Goal: Task Accomplishment & Management: Manage account settings

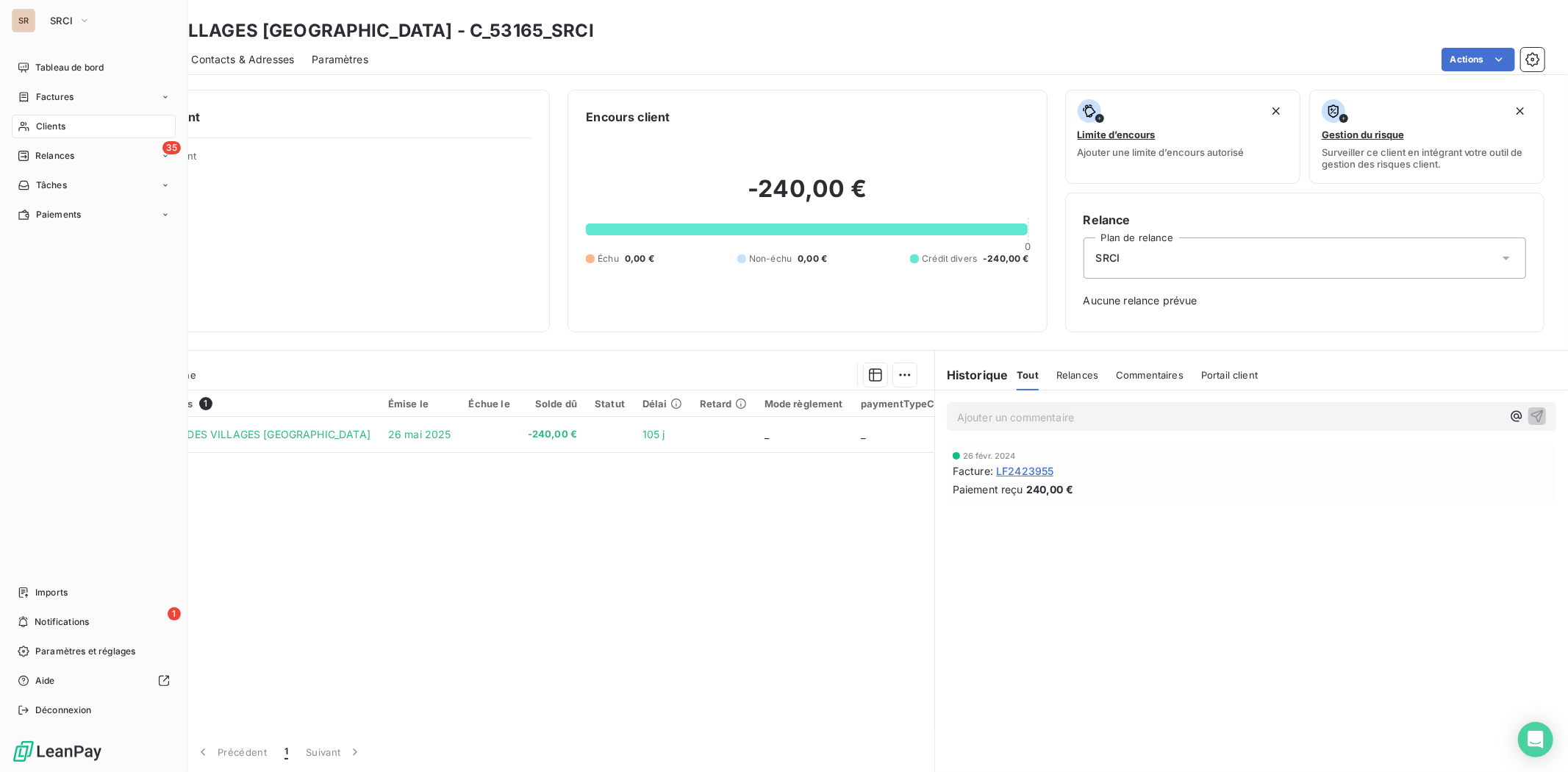
click at [61, 128] on span "Clients" at bounding box center [50, 126] width 29 height 14
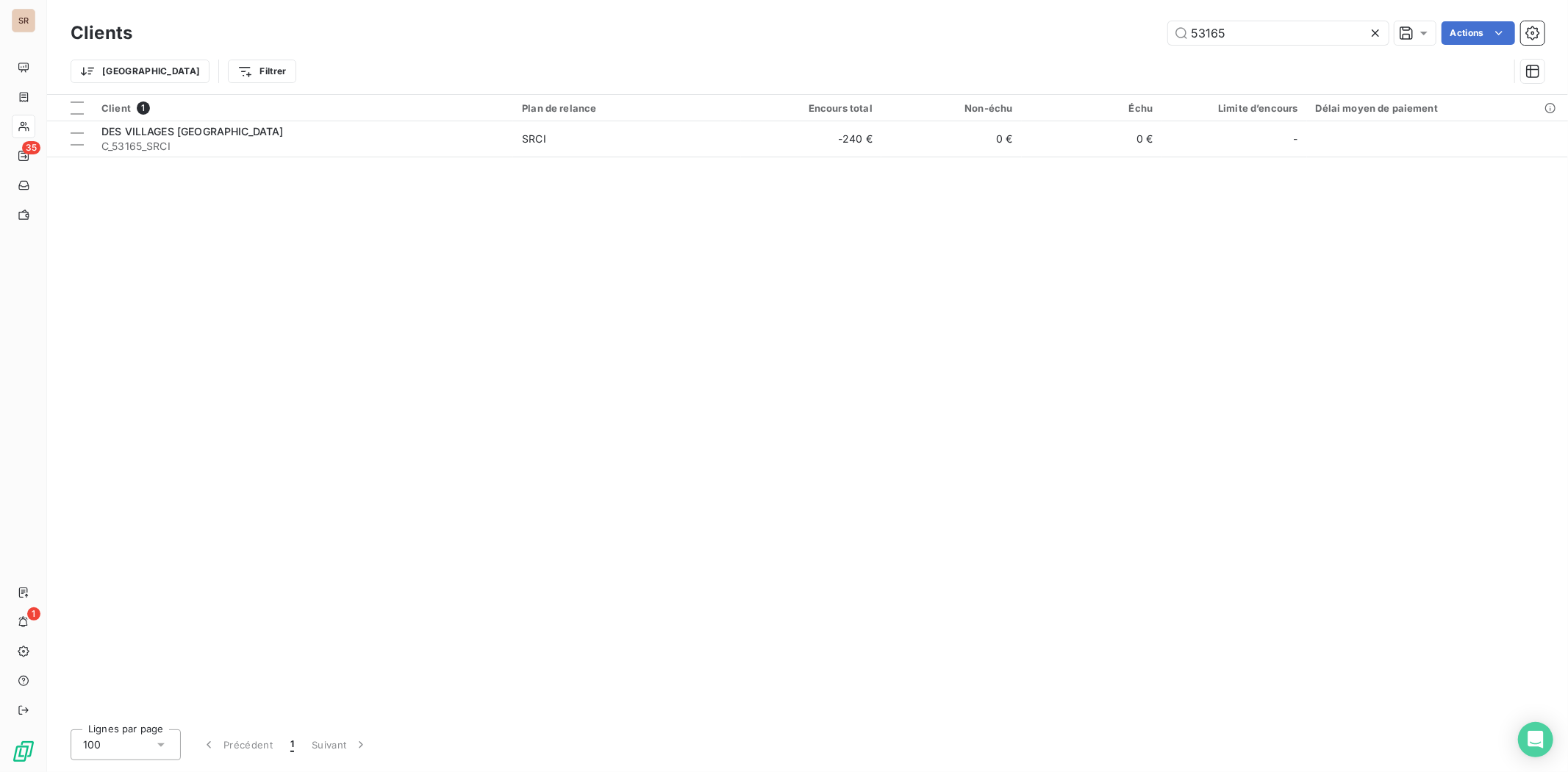
drag, startPoint x: 1224, startPoint y: 33, endPoint x: 1126, endPoint y: 4, distance: 102.2
click at [1126, 18] on div "Clients 53165 Actions" at bounding box center [808, 33] width 1474 height 31
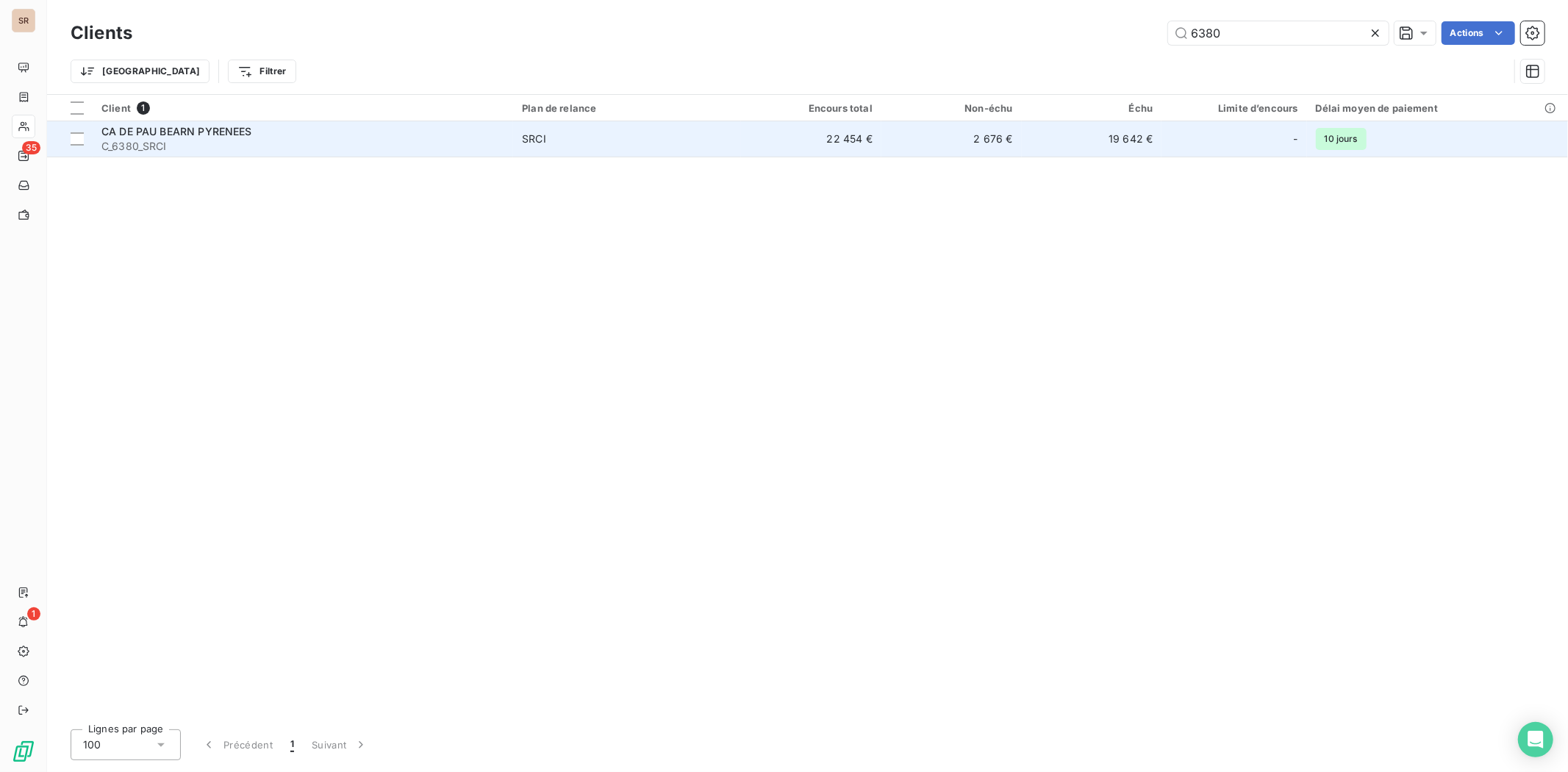
type input "6380"
click at [134, 140] on span "C_6380_SRCI" at bounding box center [302, 146] width 403 height 14
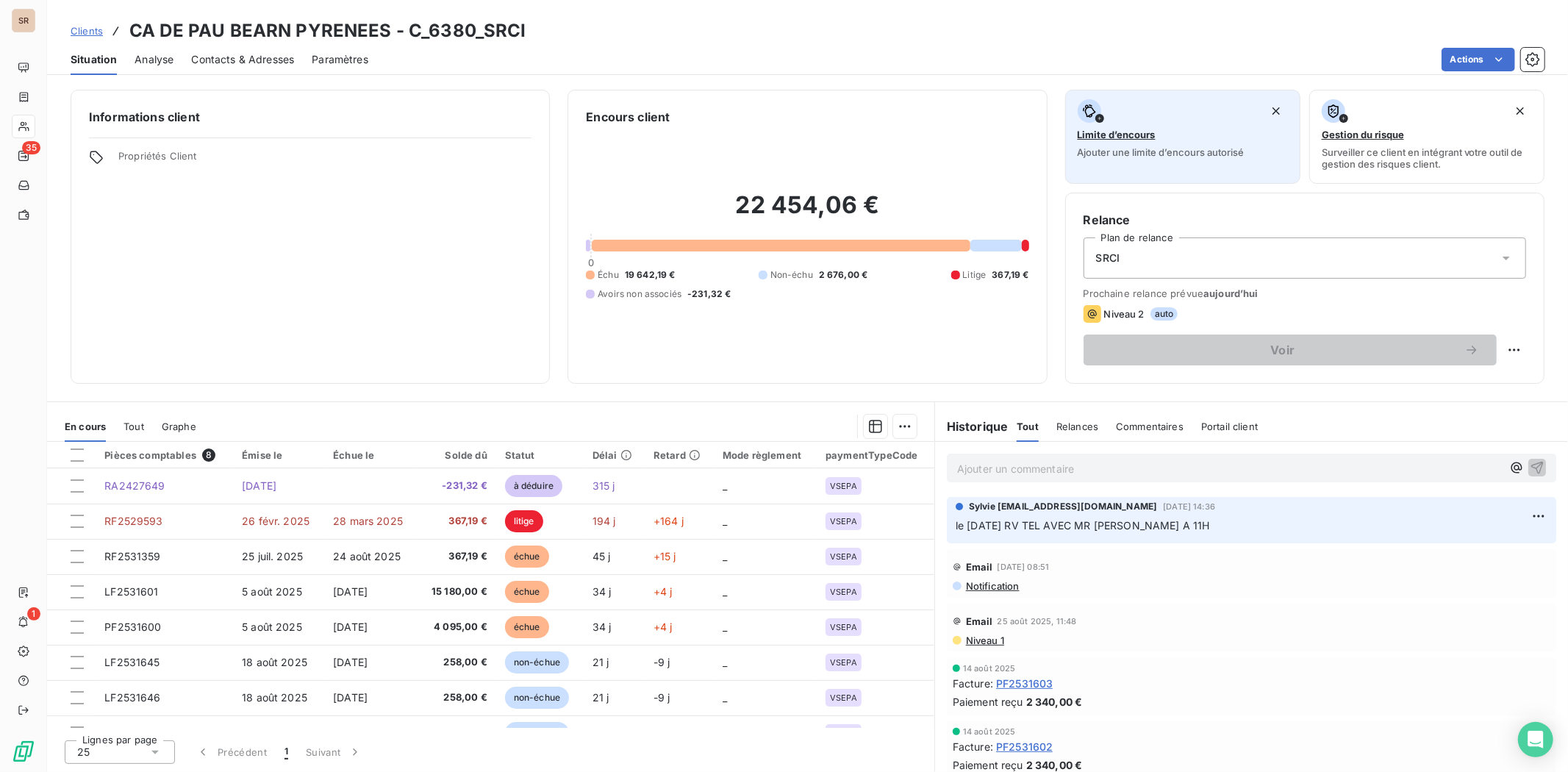
click at [1189, 90] on button "Limite d’encours Ajouter une limite d’encours autorisé" at bounding box center [1182, 137] width 235 height 94
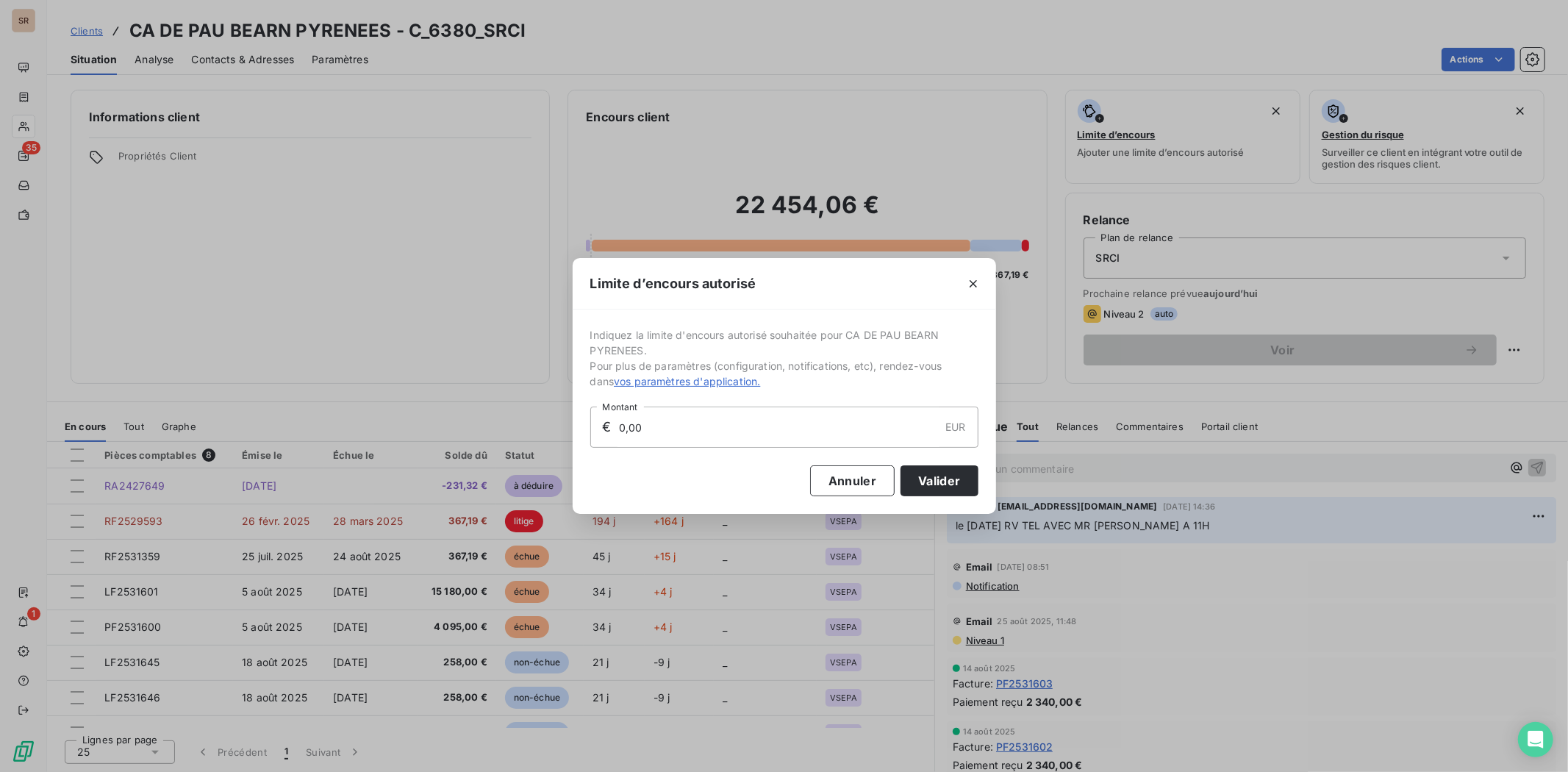
drag, startPoint x: 971, startPoint y: 281, endPoint x: 938, endPoint y: 281, distance: 33.0
click at [971, 281] on icon "button" at bounding box center [973, 283] width 7 height 7
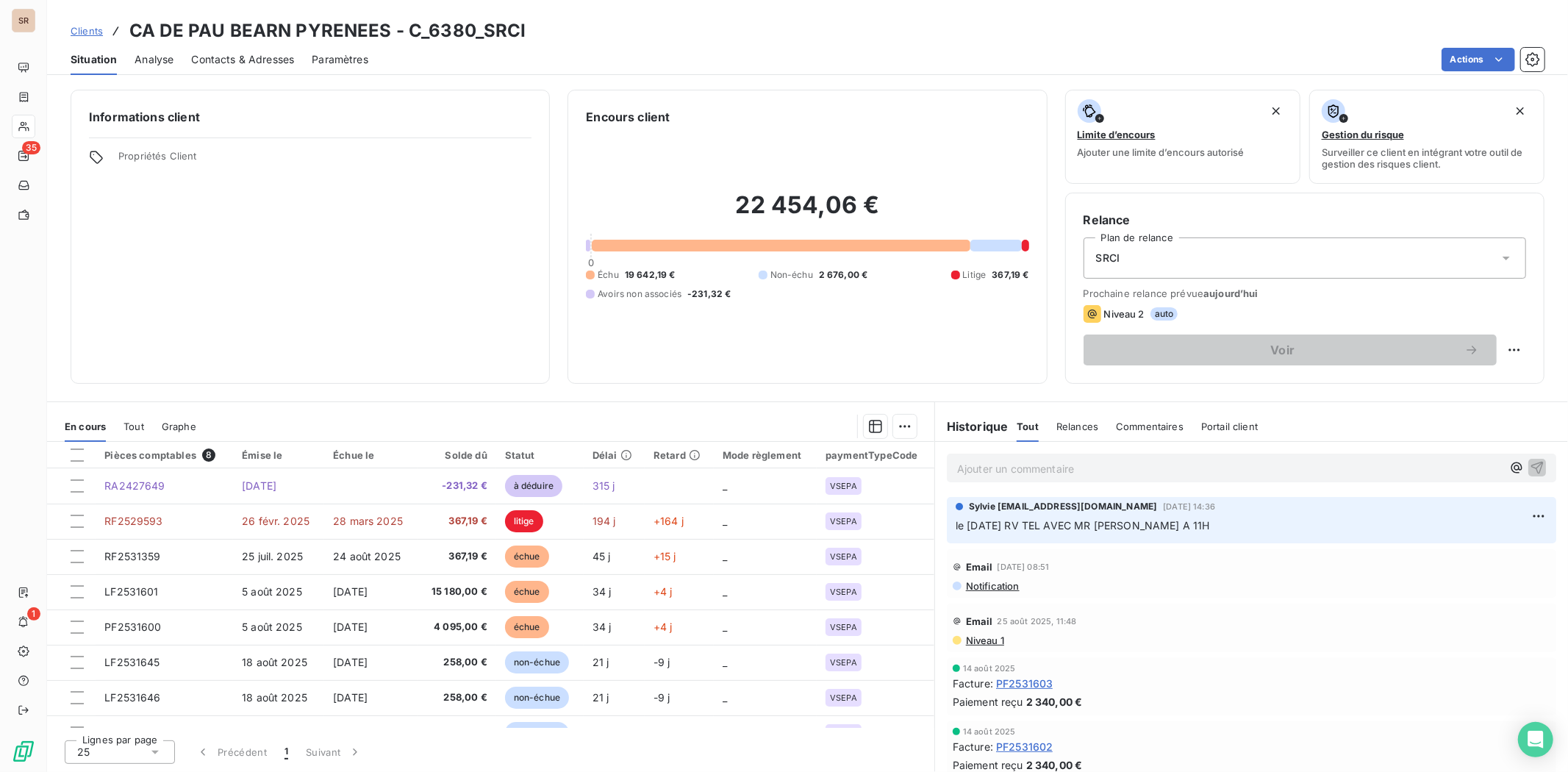
click at [221, 54] on span "Contacts & Adresses" at bounding box center [242, 59] width 103 height 14
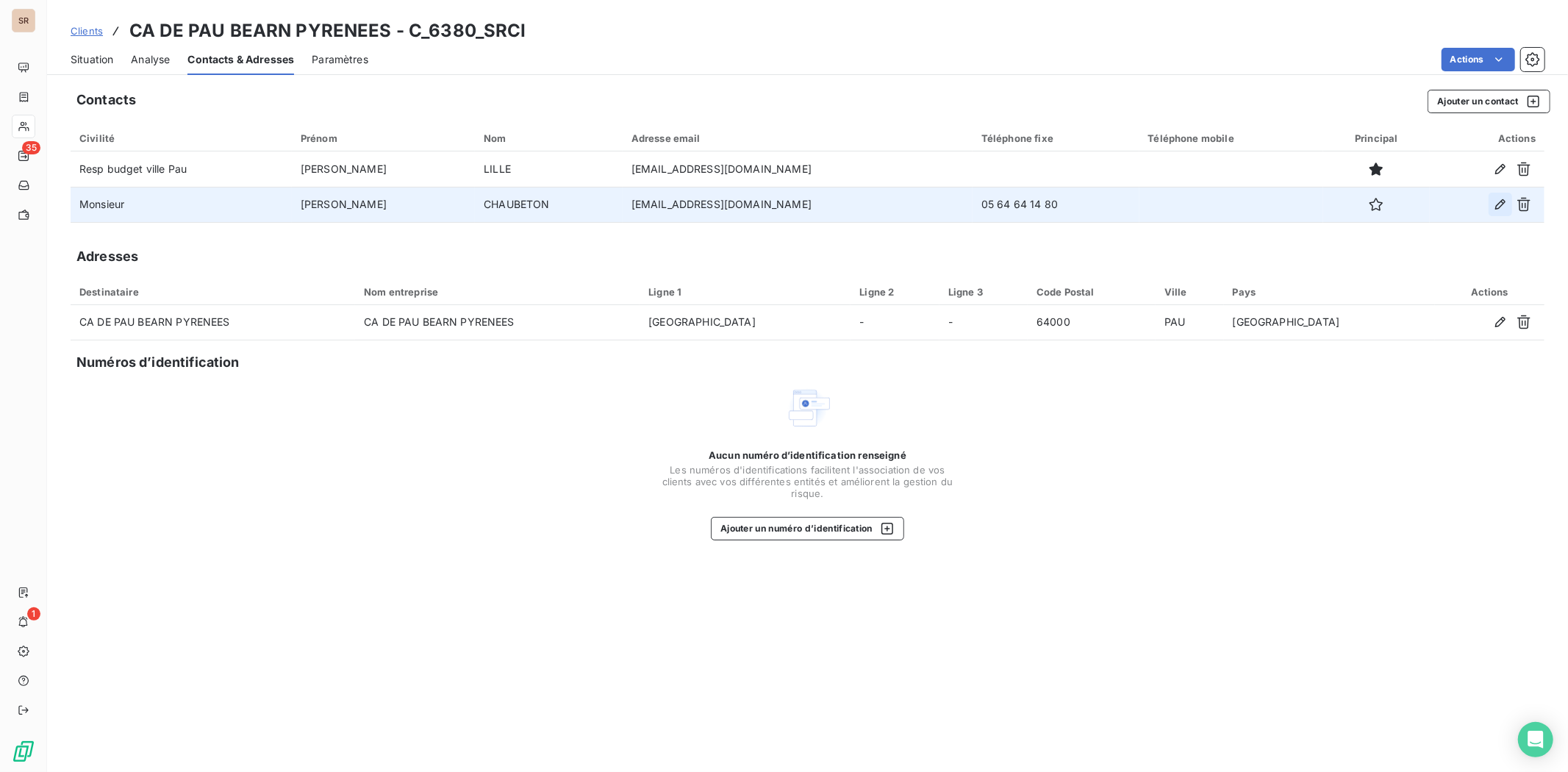
click at [1500, 195] on button "button" at bounding box center [1501, 205] width 24 height 24
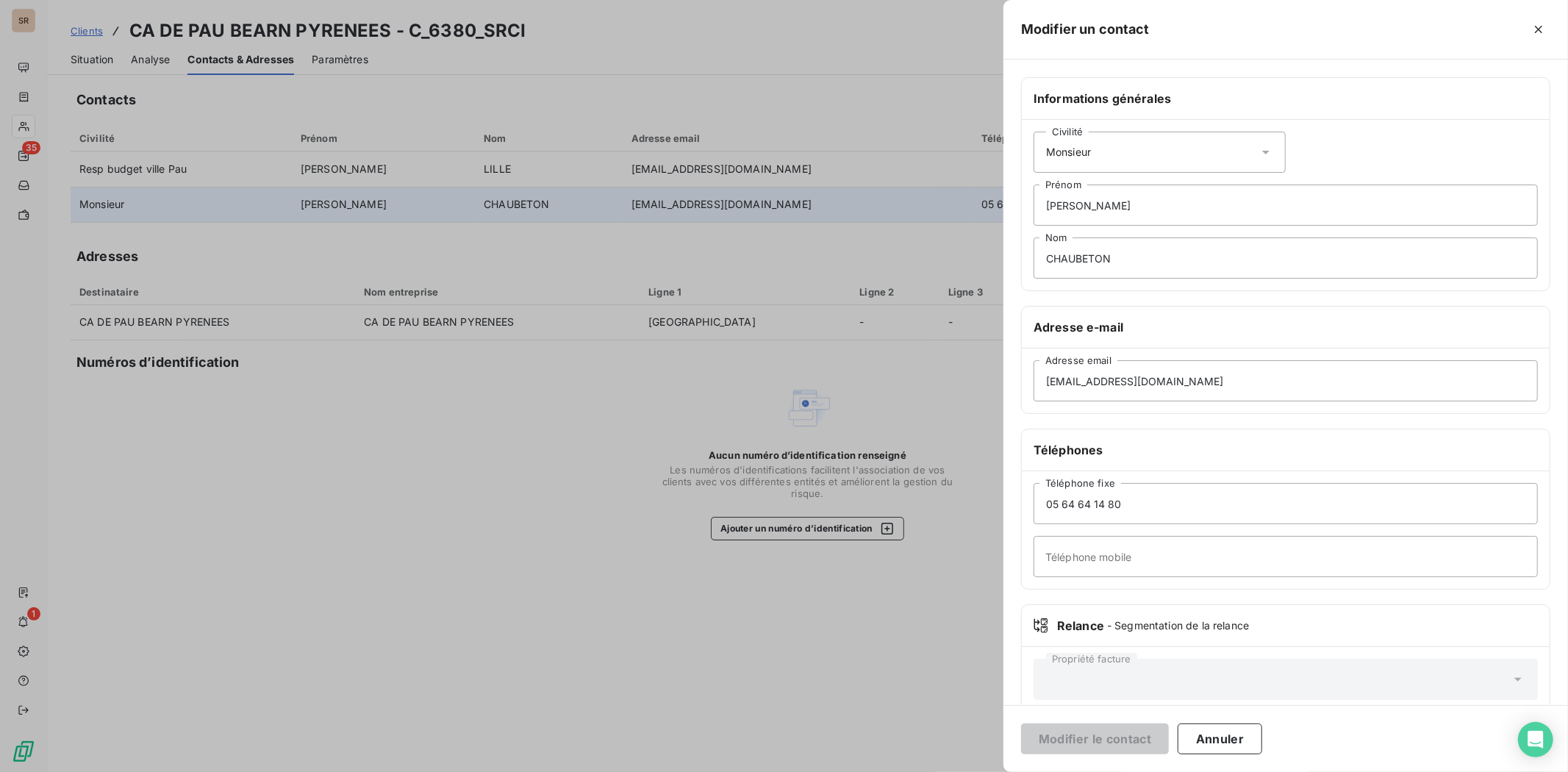
click at [1264, 152] on icon at bounding box center [1266, 152] width 14 height 14
click at [1057, 186] on li "Madame" at bounding box center [1160, 188] width 252 height 26
click at [1135, 743] on button "Modifier le contact" at bounding box center [1094, 739] width 147 height 31
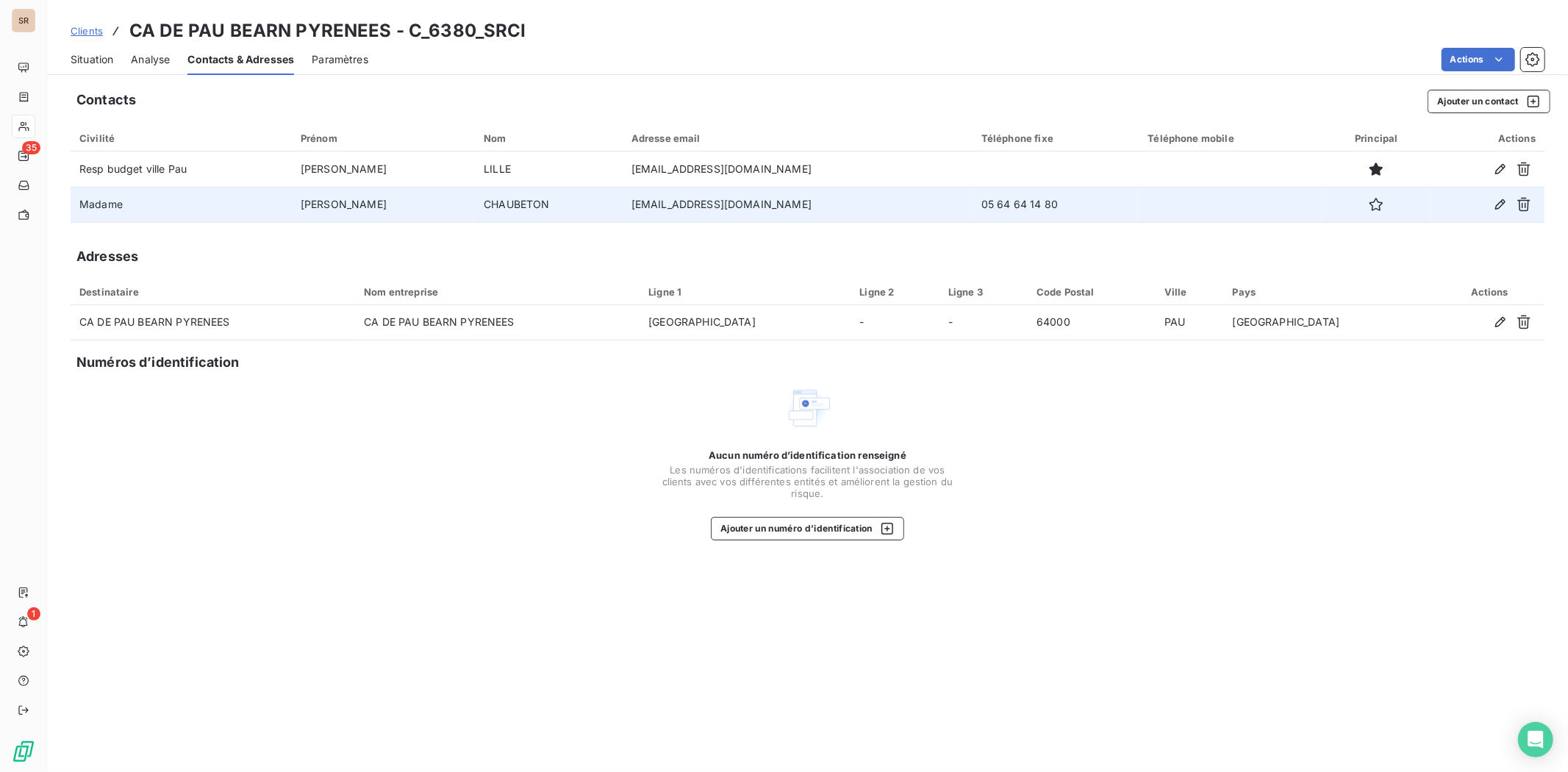
click at [84, 57] on span "Situation" at bounding box center [92, 59] width 42 height 14
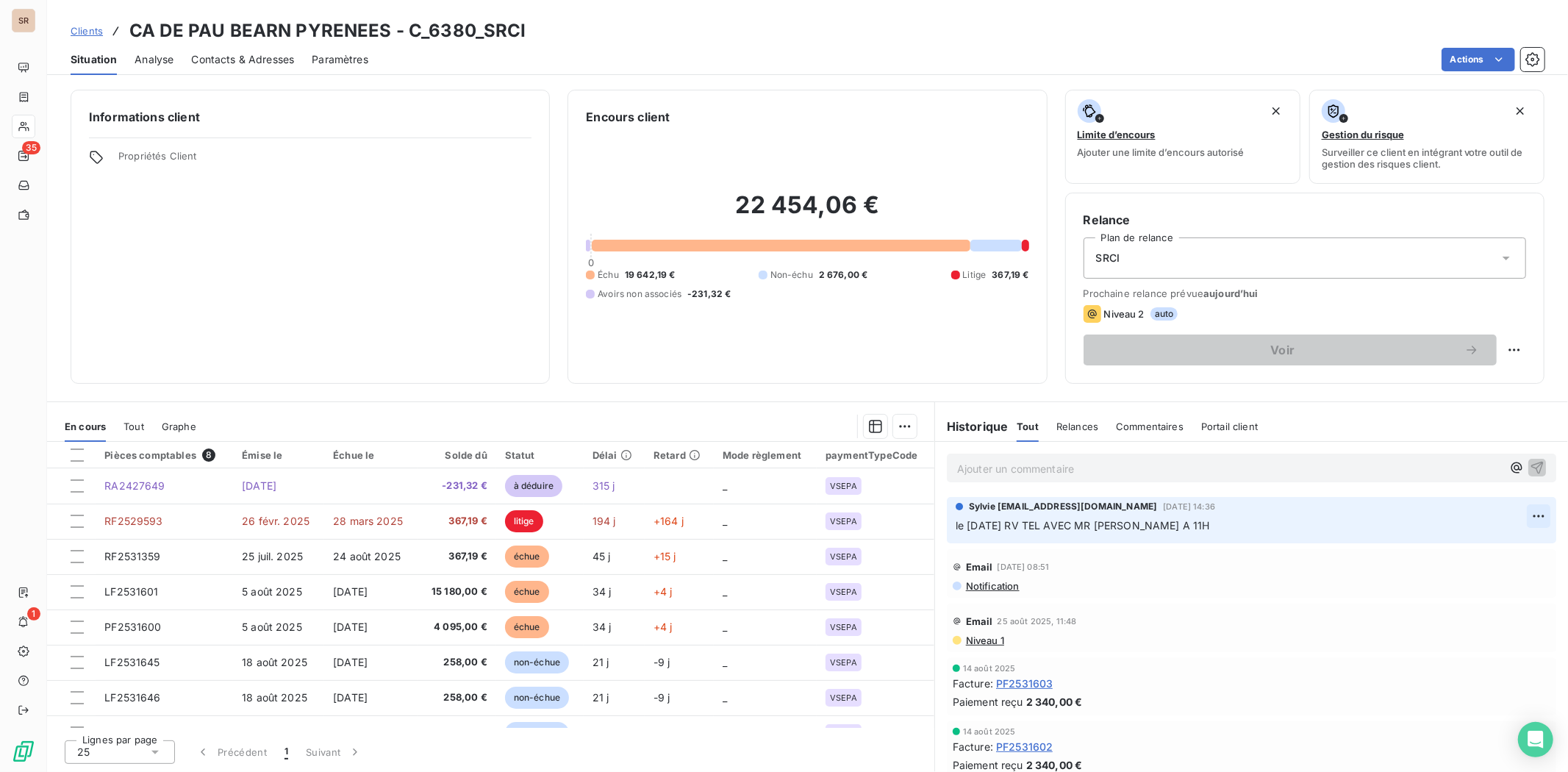
click at [1523, 511] on html "SR 35 1 Clients CA DE PAU BEARN PYRENEES - C_6380_SRCI Situation Analyse Contac…" at bounding box center [784, 386] width 1568 height 772
click at [1468, 545] on div "Editer" at bounding box center [1491, 549] width 82 height 24
click at [1098, 524] on span "le 08/09/25 RV TEL AVEC MR CHAUBETON A 11H" at bounding box center [1083, 526] width 254 height 13
click at [1533, 525] on icon "button" at bounding box center [1539, 525] width 14 height 14
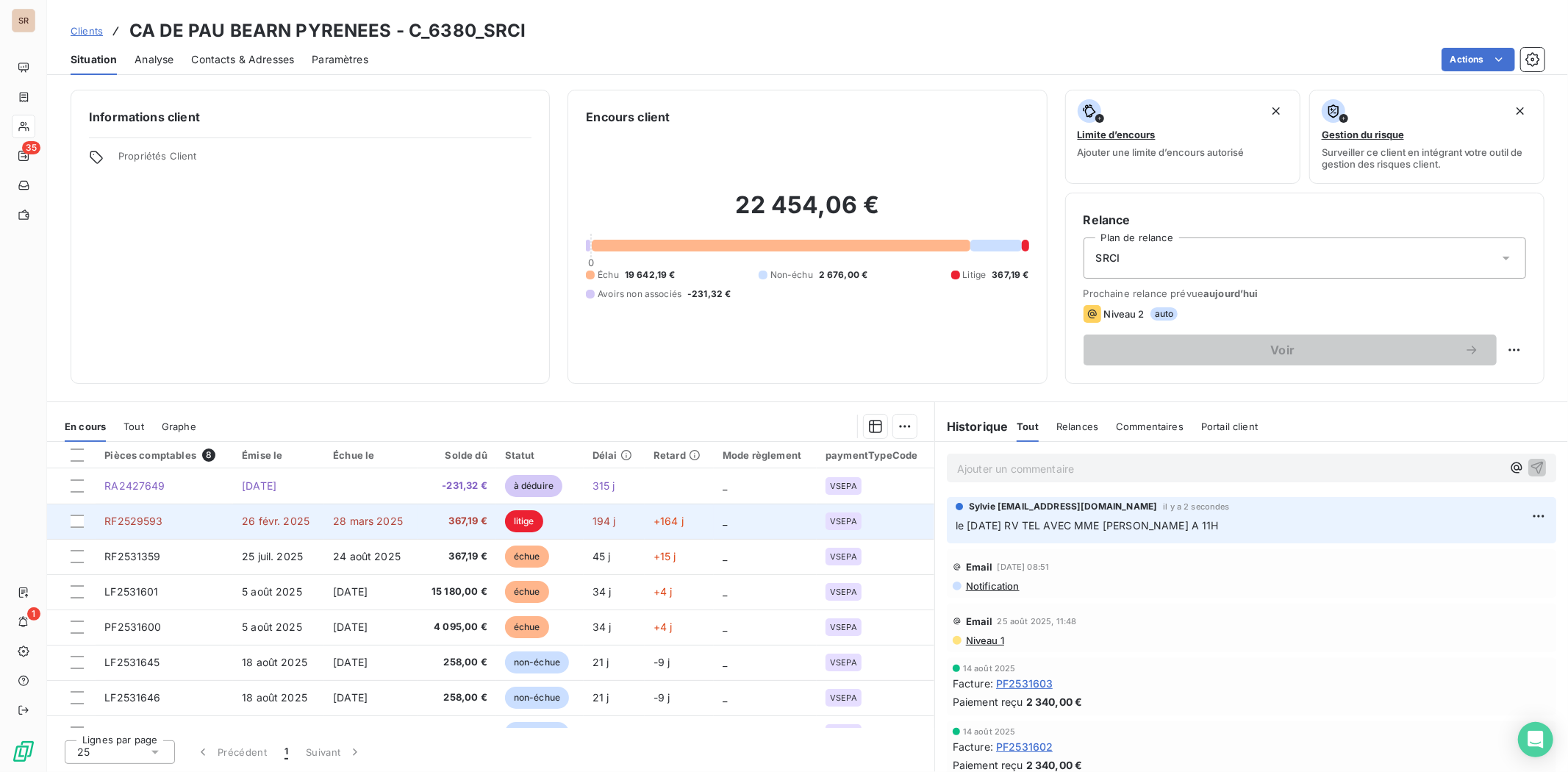
click at [135, 520] on span "RF2529593" at bounding box center [133, 522] width 58 height 13
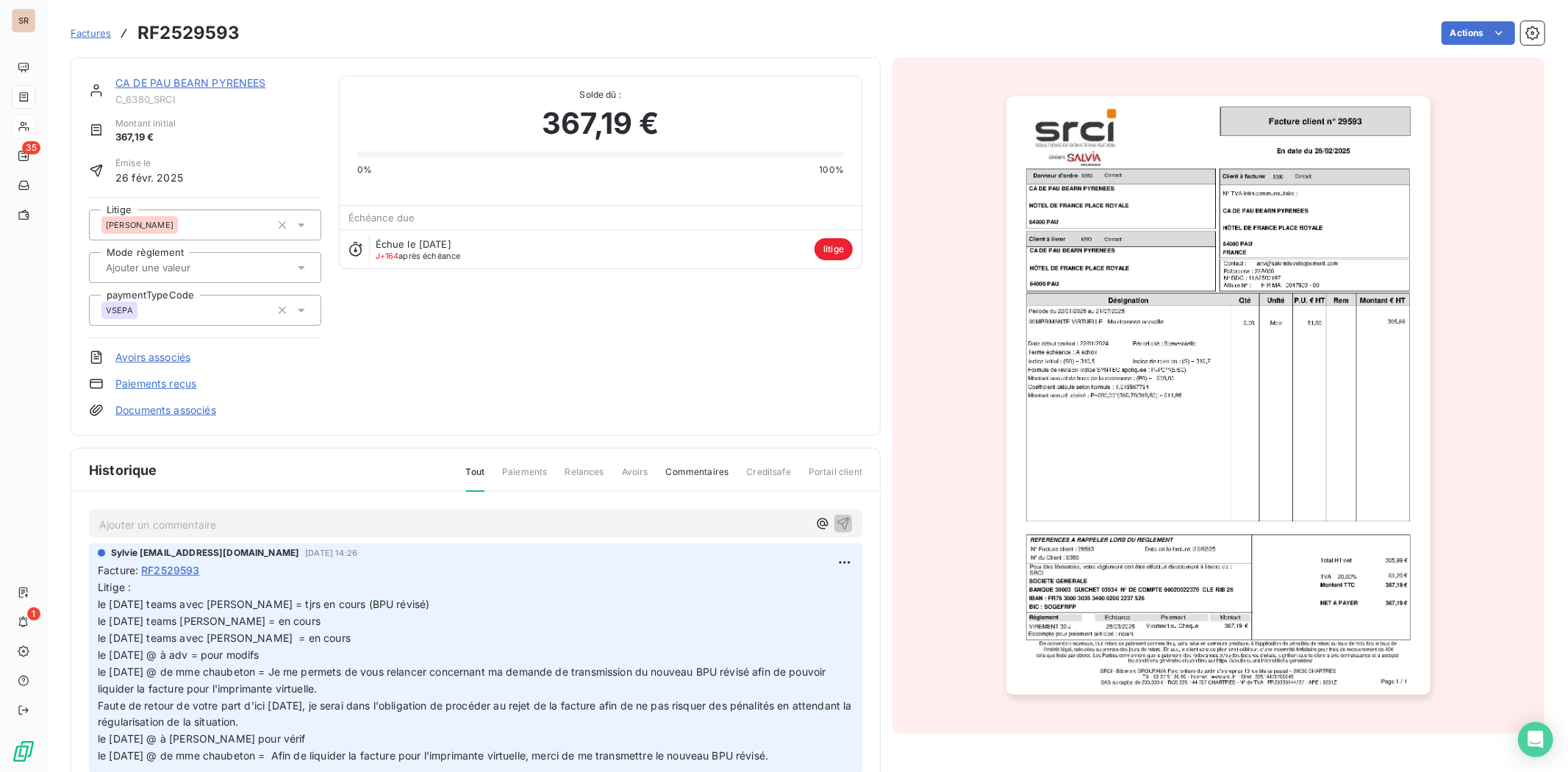
click at [1204, 403] on img "button" at bounding box center [1218, 396] width 423 height 599
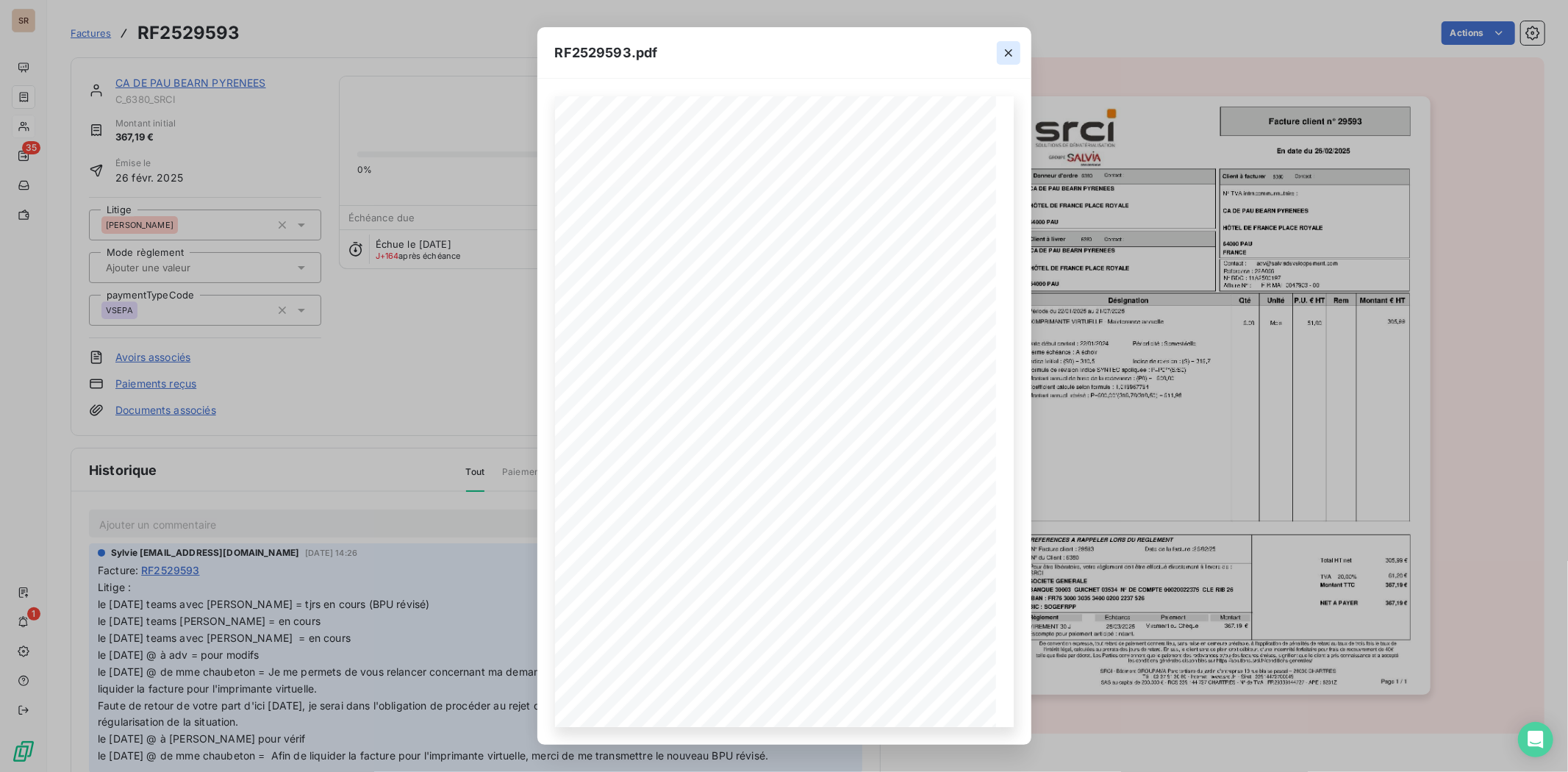
click at [1001, 53] on icon "button" at bounding box center [1008, 53] width 14 height 14
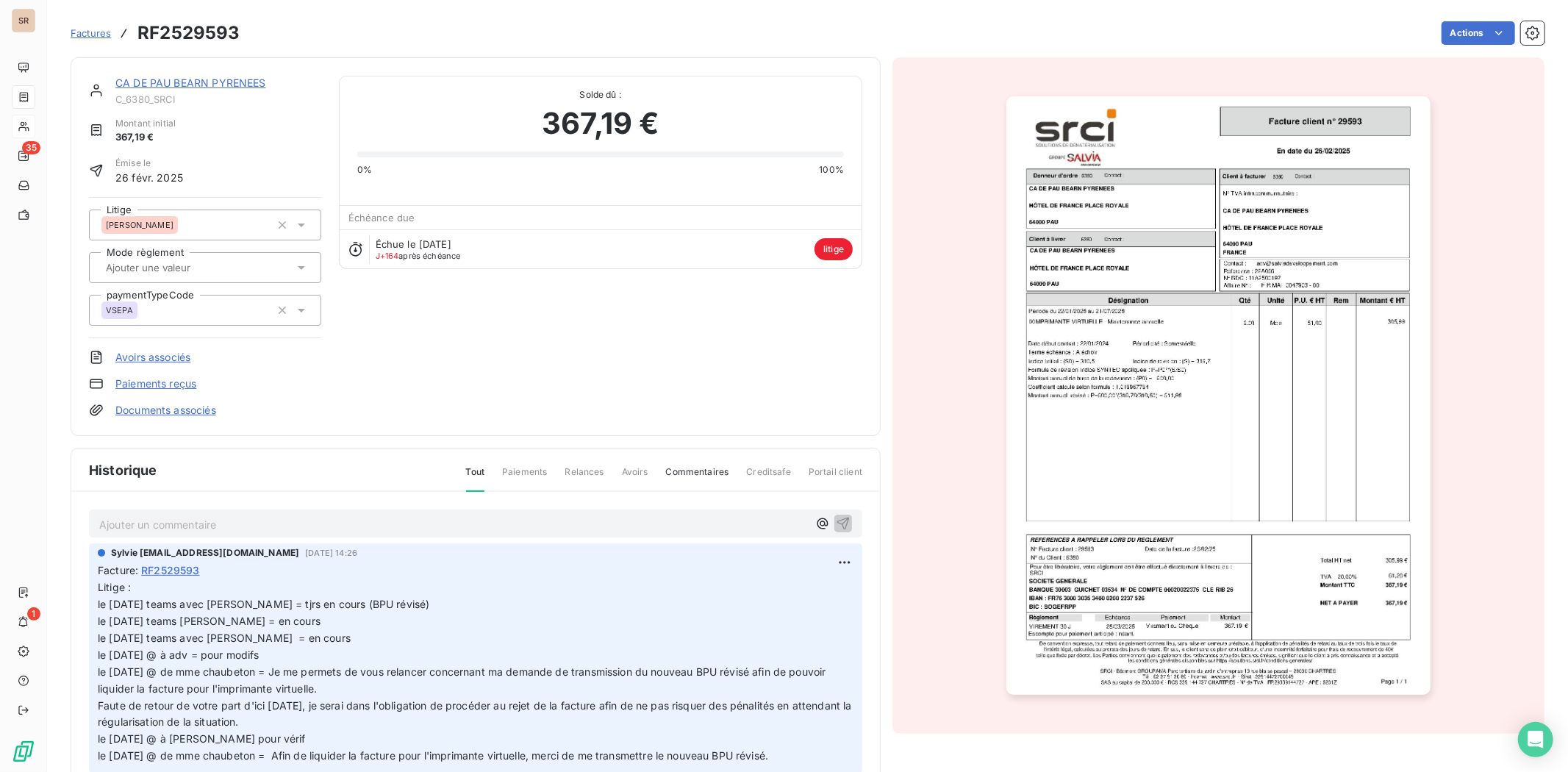
click at [173, 79] on link "CA DE PAU BEARN PYRENEES" at bounding box center [191, 83] width 151 height 13
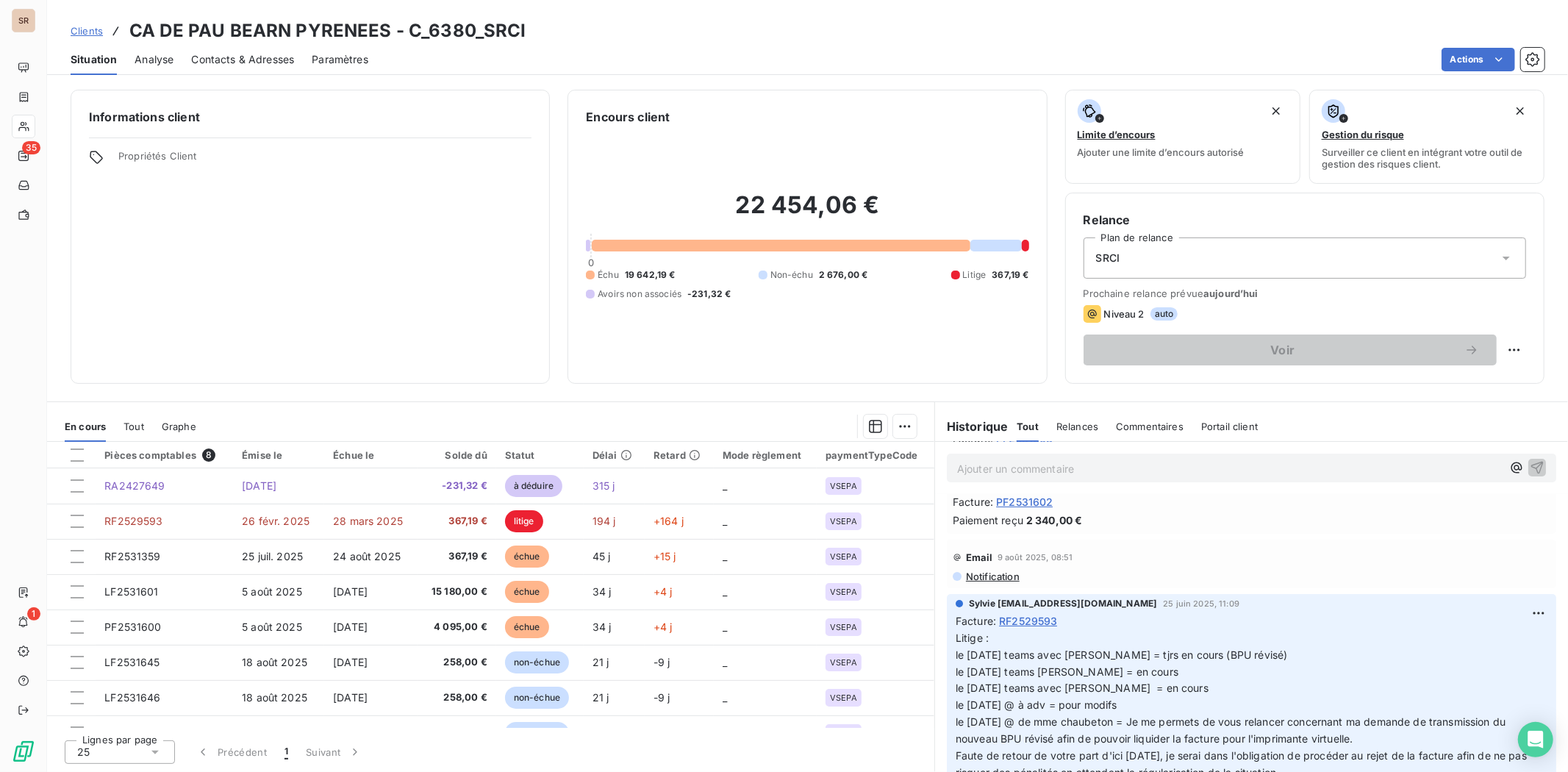
scroll to position [327, 0]
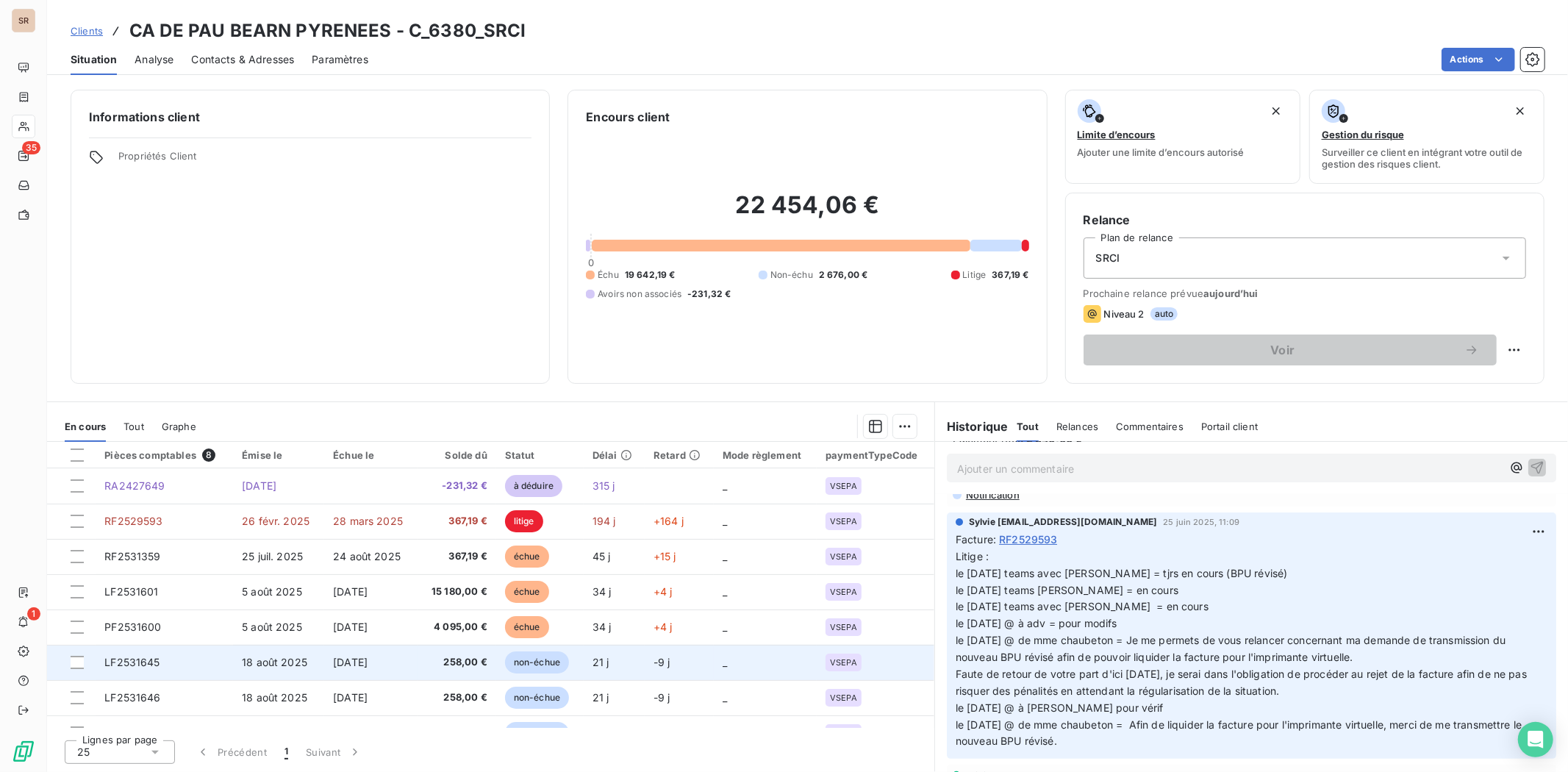
click at [121, 659] on span "LF2531645" at bounding box center [132, 663] width 55 height 13
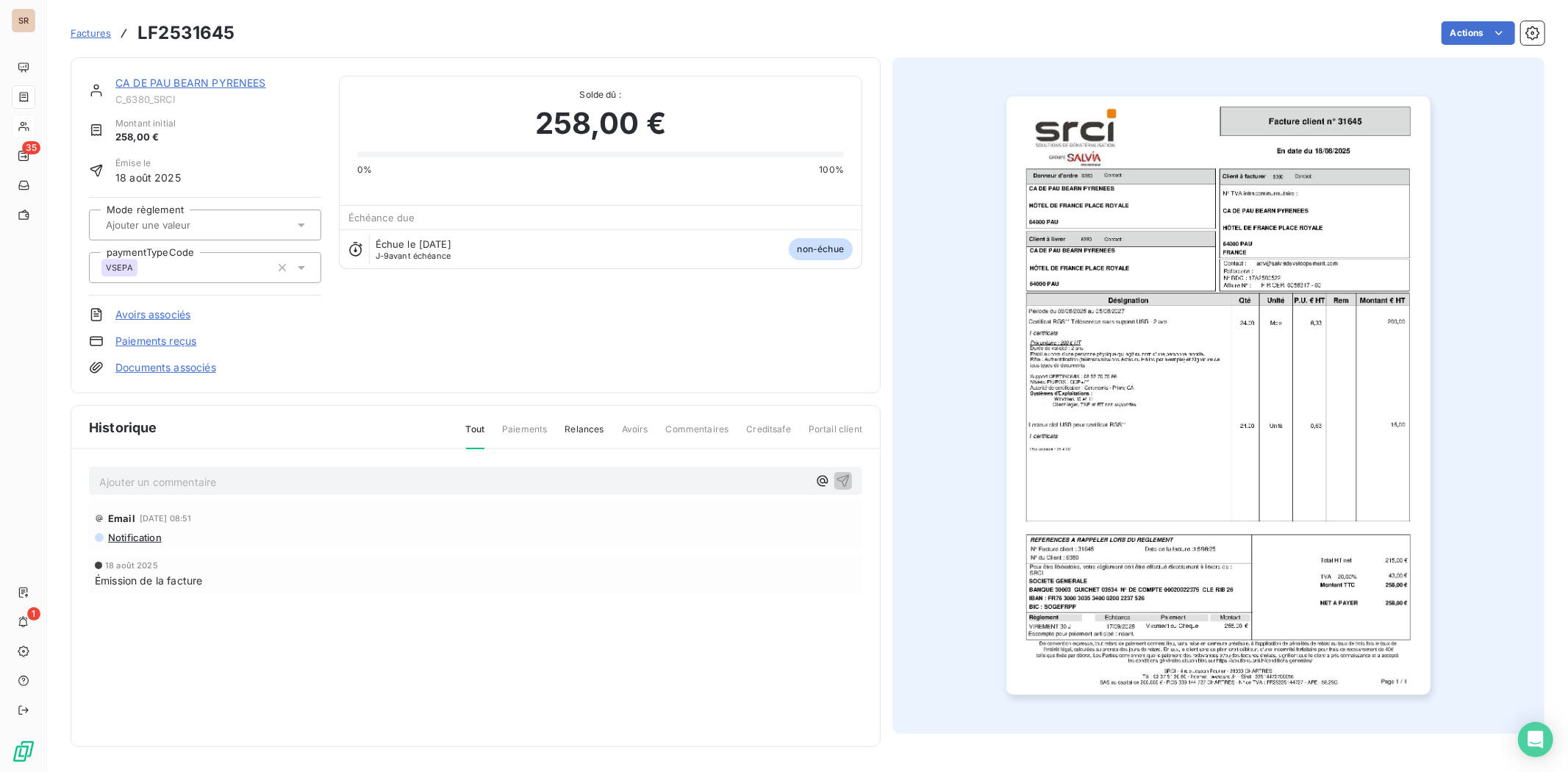
click at [200, 78] on link "CA DE PAU BEARN PYRENEES" at bounding box center [191, 83] width 151 height 13
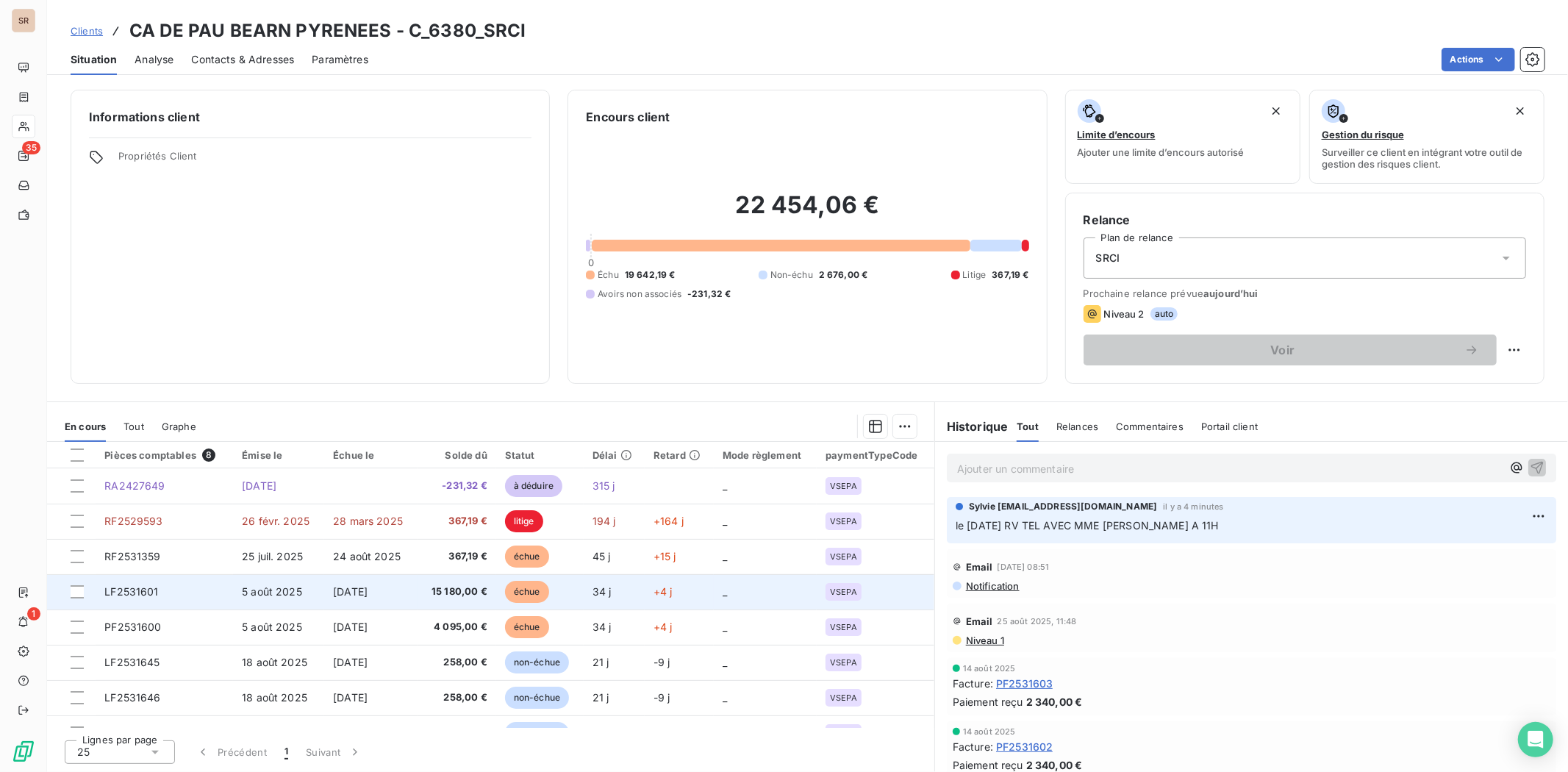
click at [143, 592] on span "LF2531601" at bounding box center [131, 592] width 53 height 13
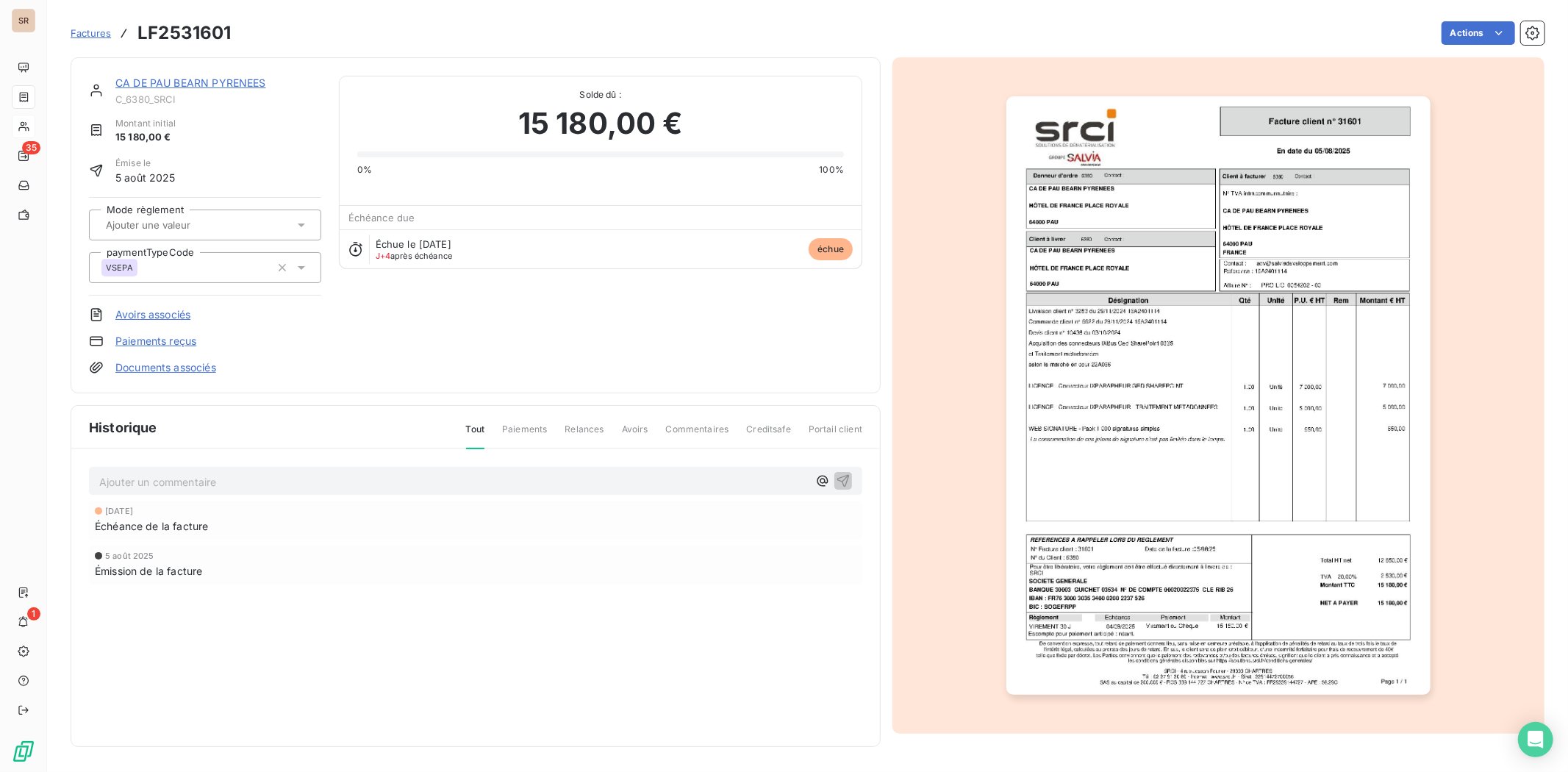
click at [1156, 383] on img "button" at bounding box center [1218, 396] width 423 height 599
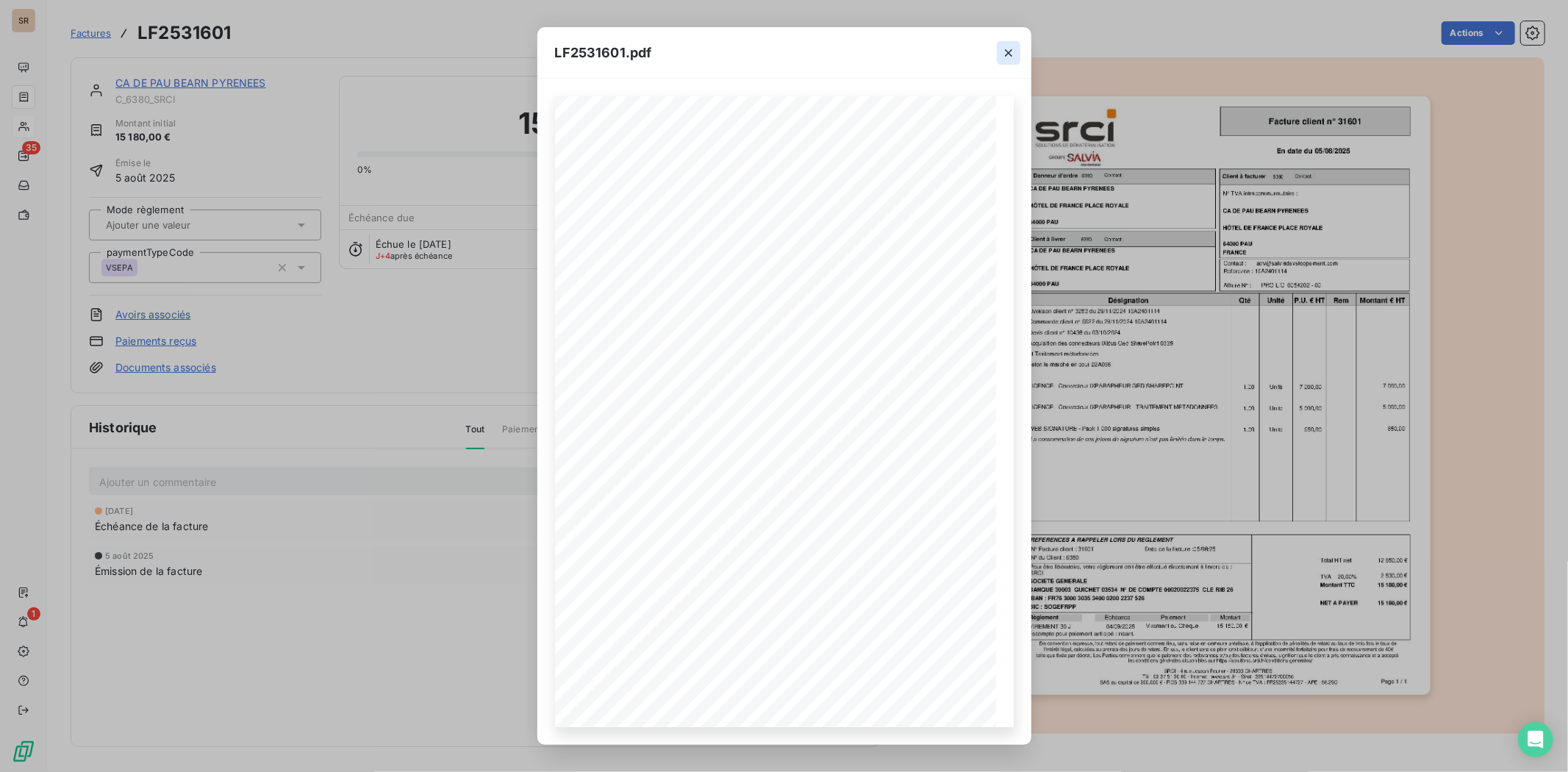
click at [1009, 53] on icon "button" at bounding box center [1008, 53] width 7 height 7
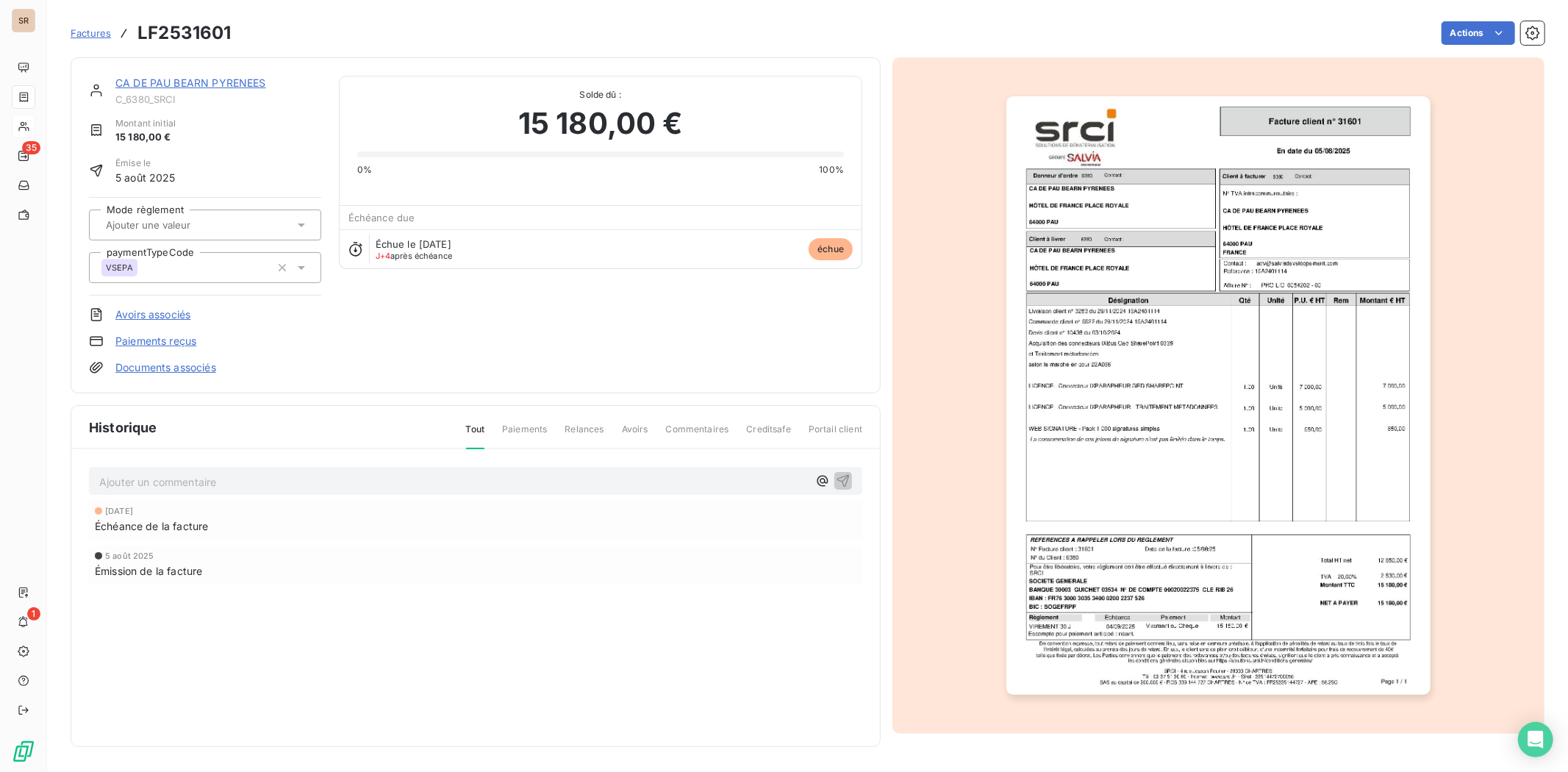
click at [166, 80] on link "CA DE PAU BEARN PYRENEES" at bounding box center [191, 83] width 151 height 13
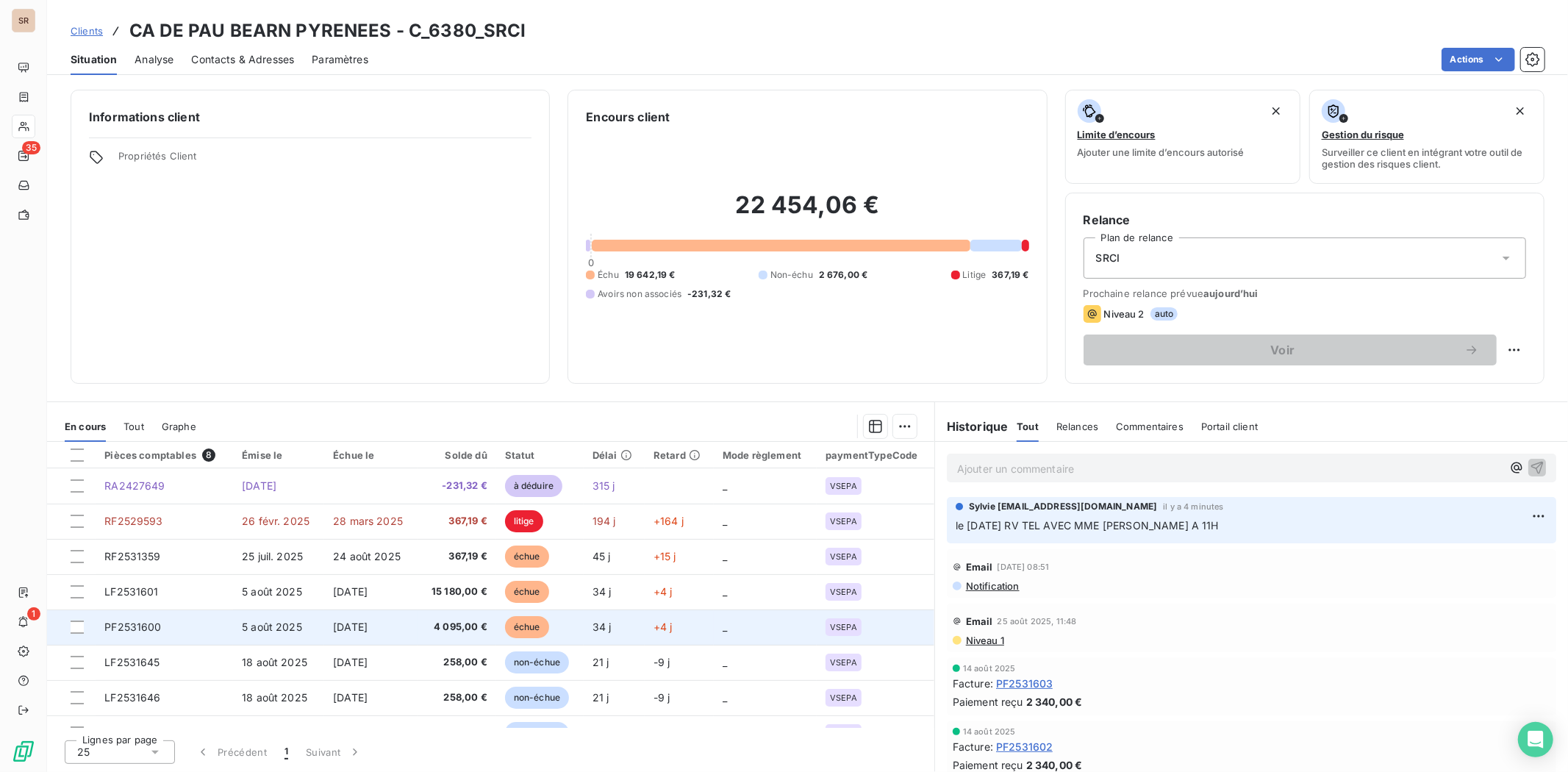
click at [136, 626] on span "PF2531600" at bounding box center [132, 627] width 57 height 13
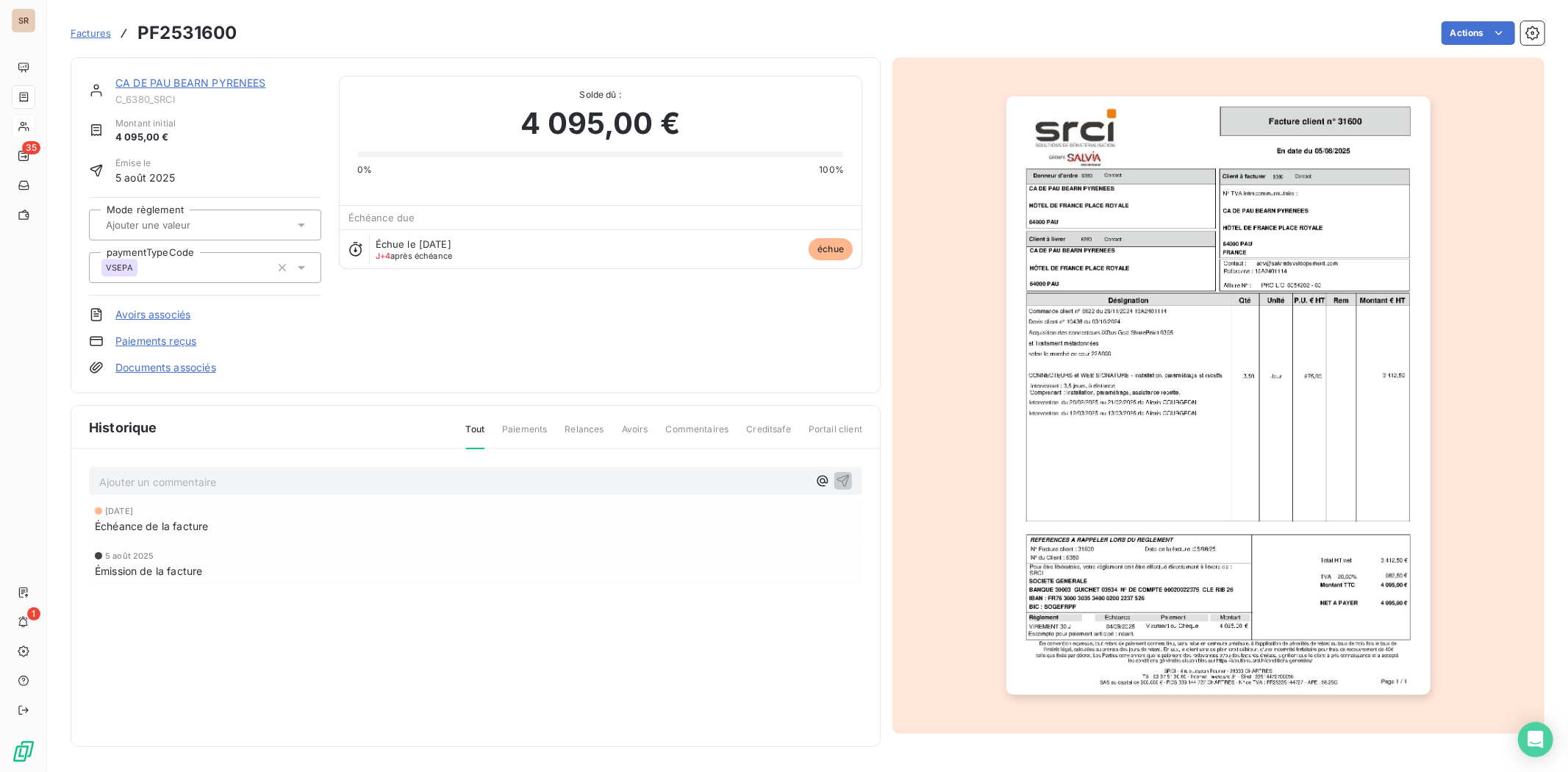
click at [1189, 431] on img "button" at bounding box center [1218, 396] width 423 height 599
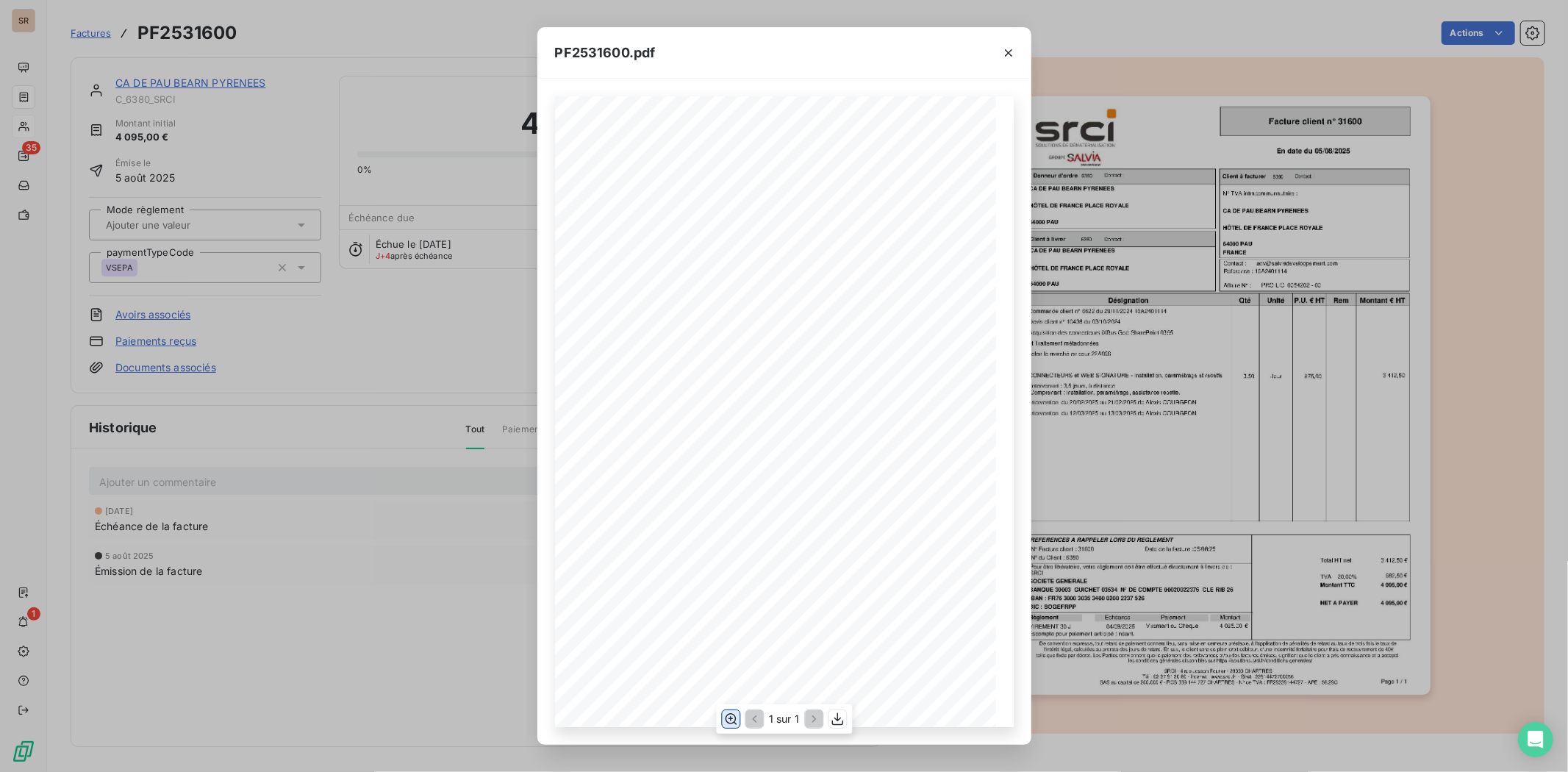
click at [725, 722] on icon "button" at bounding box center [731, 719] width 14 height 14
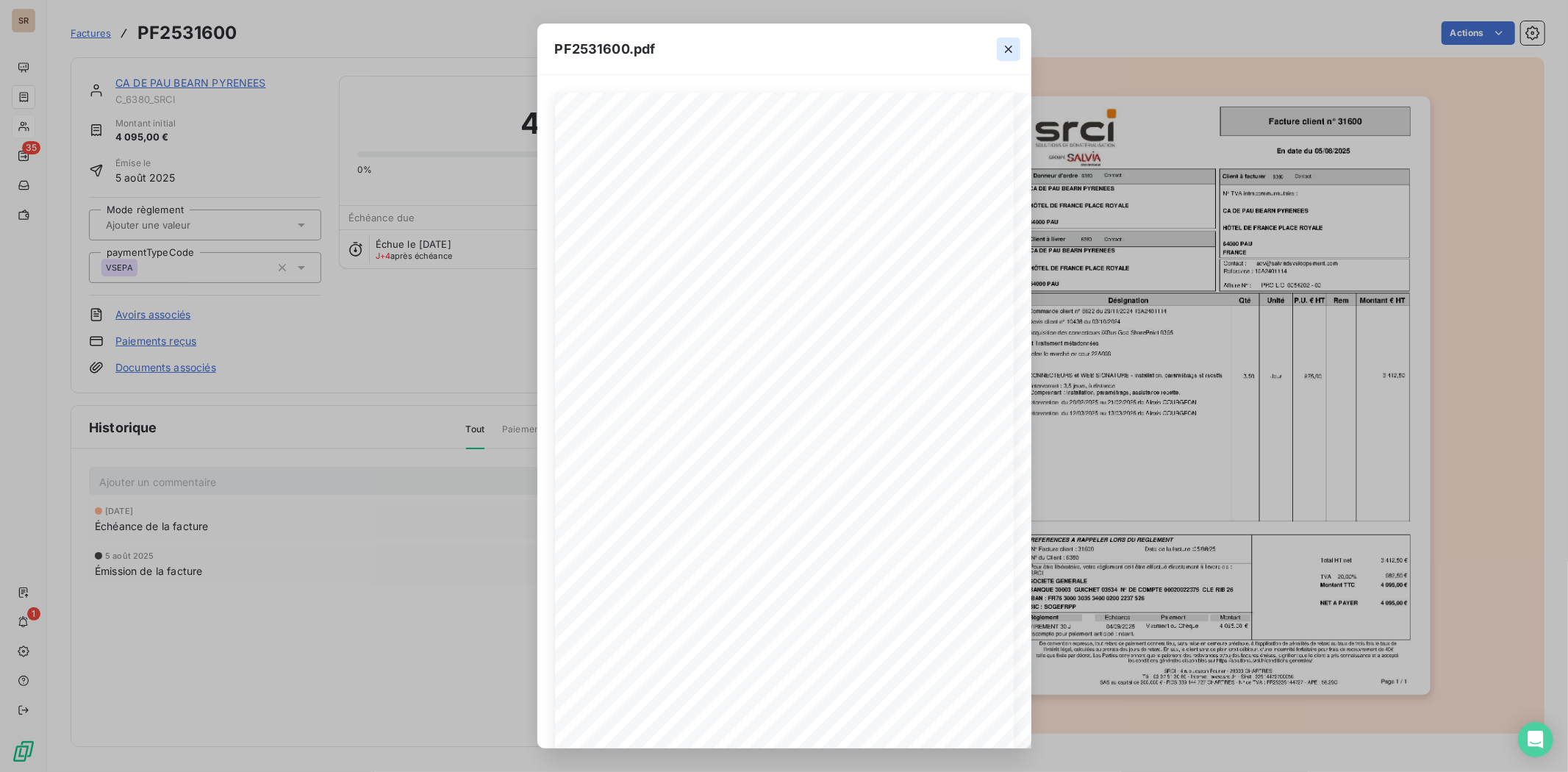
click at [1002, 47] on icon "button" at bounding box center [1008, 49] width 14 height 14
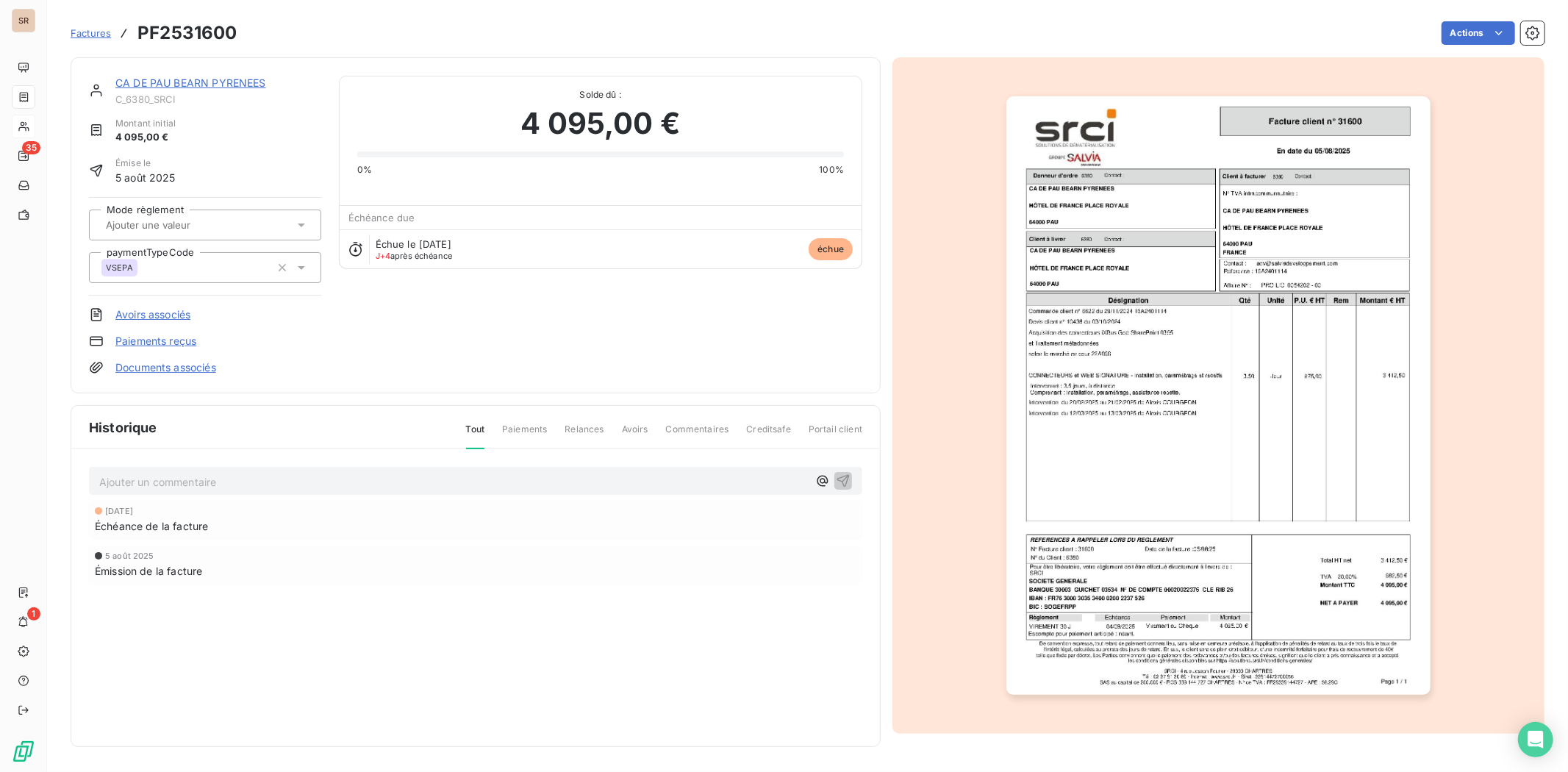
click at [180, 79] on link "CA DE PAU BEARN PYRENEES" at bounding box center [191, 83] width 151 height 13
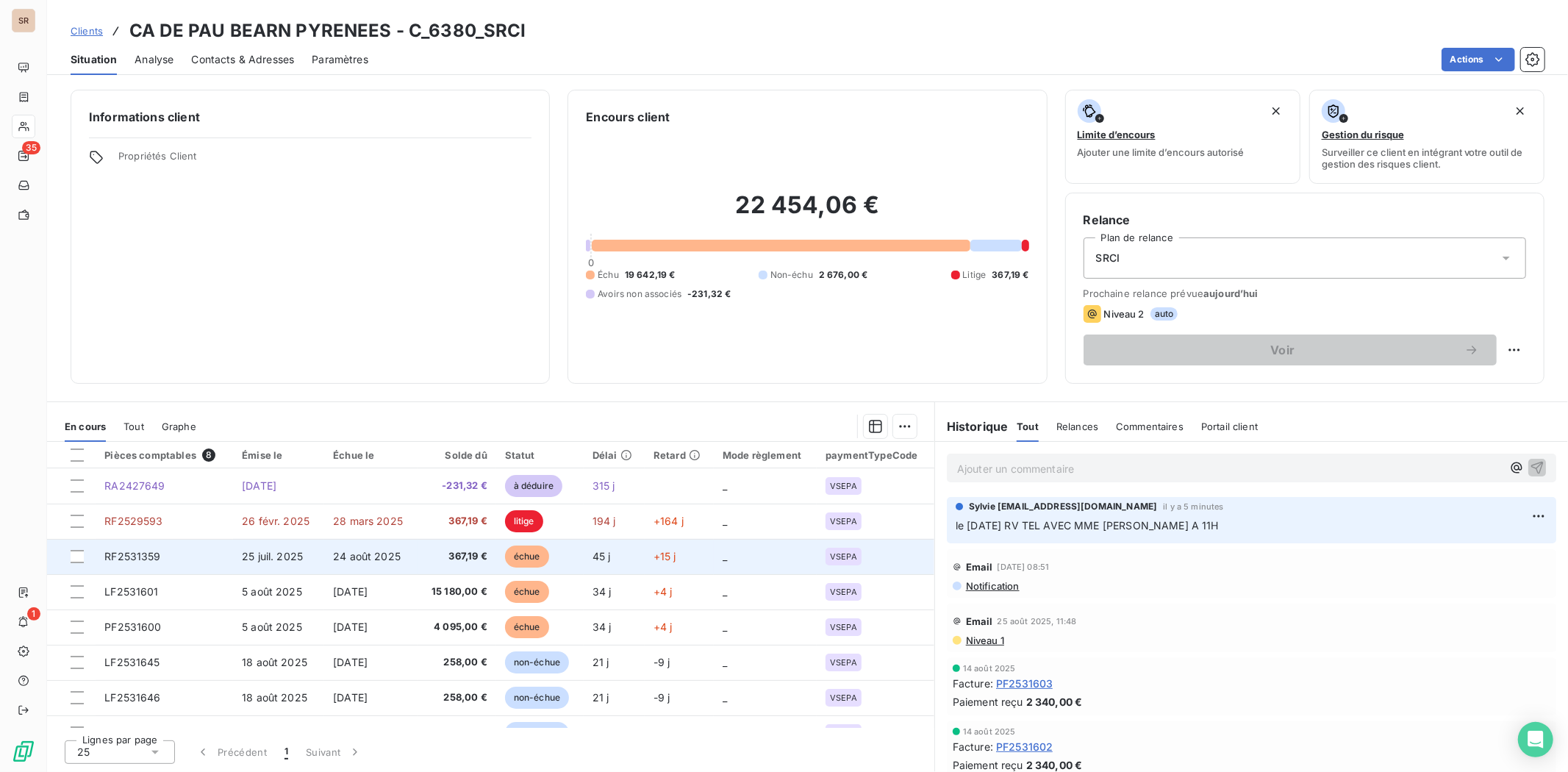
click at [147, 552] on span "RF2531359" at bounding box center [132, 557] width 56 height 13
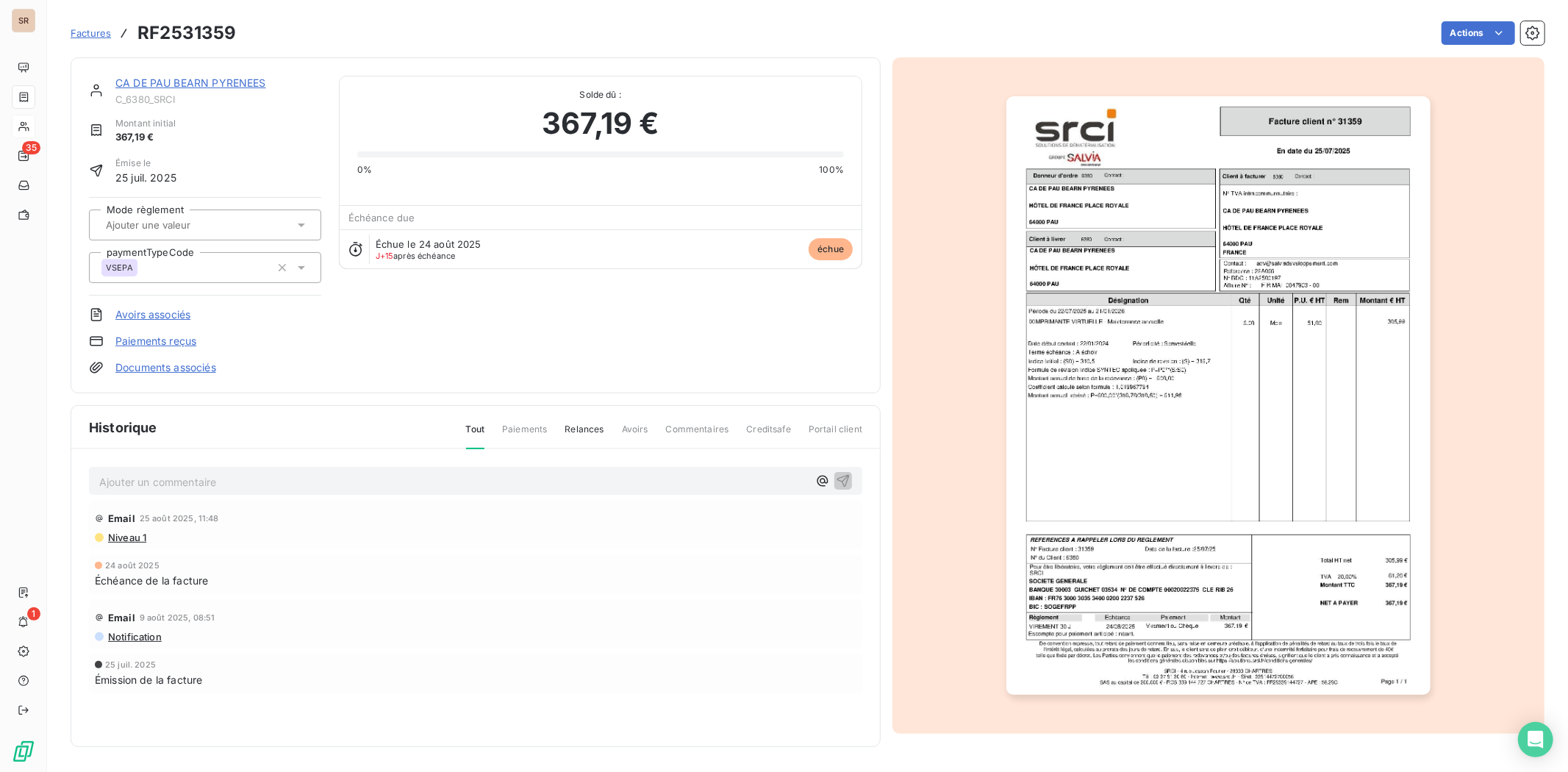
click at [1071, 437] on img "button" at bounding box center [1218, 396] width 423 height 599
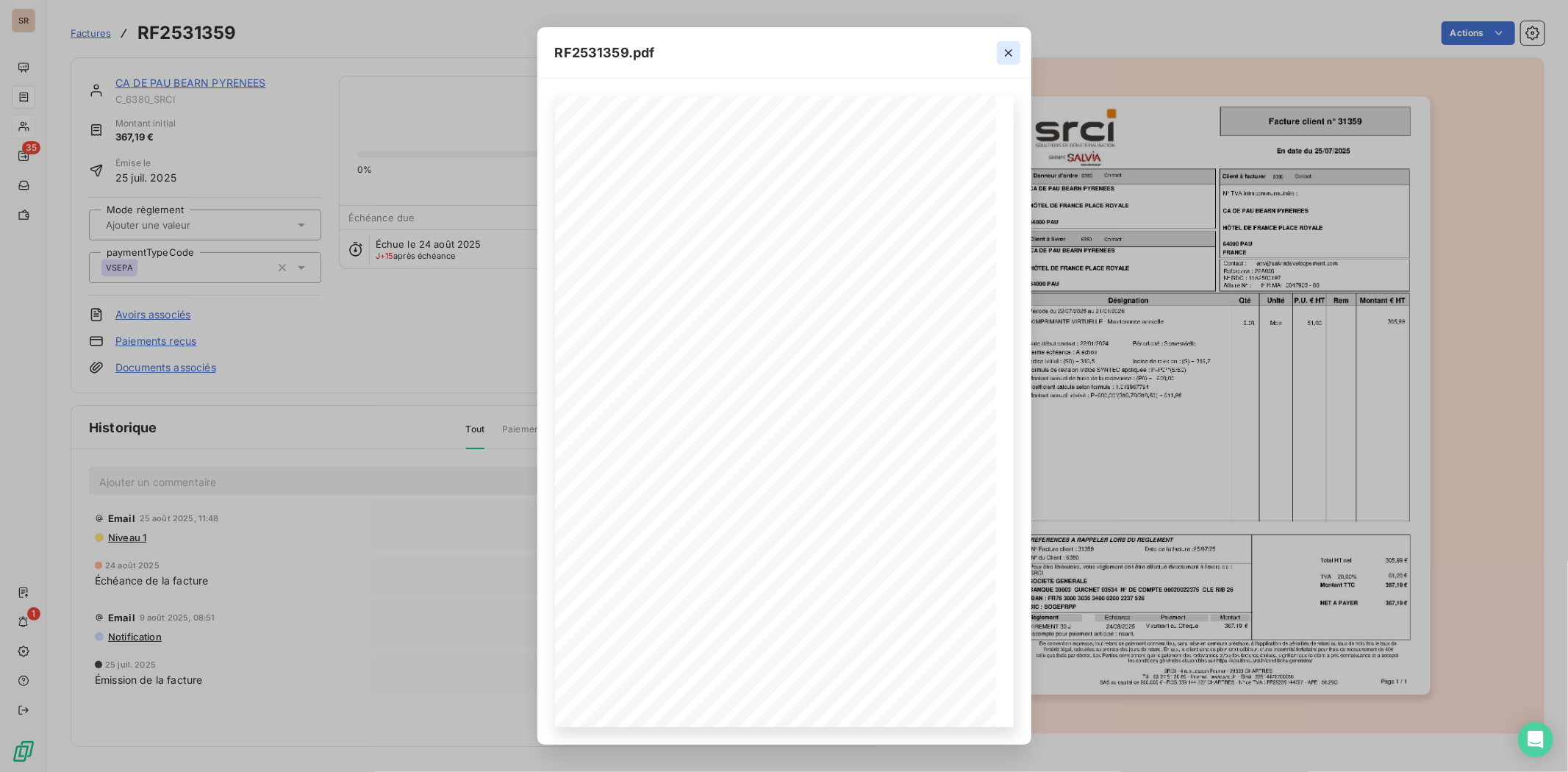
click at [1008, 53] on icon "button" at bounding box center [1008, 53] width 7 height 7
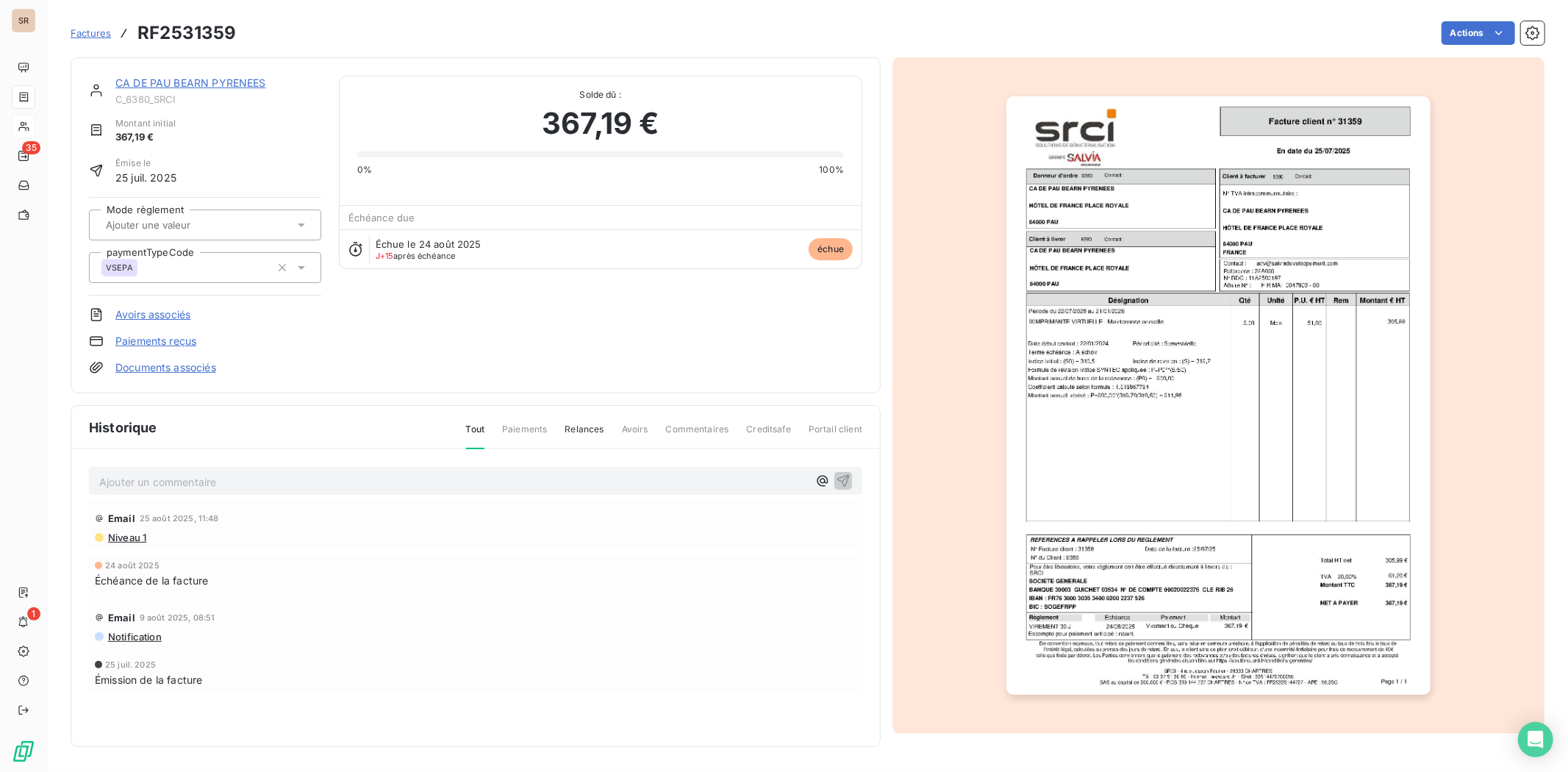
click at [196, 82] on link "CA DE PAU BEARN PYRENEES" at bounding box center [191, 83] width 151 height 13
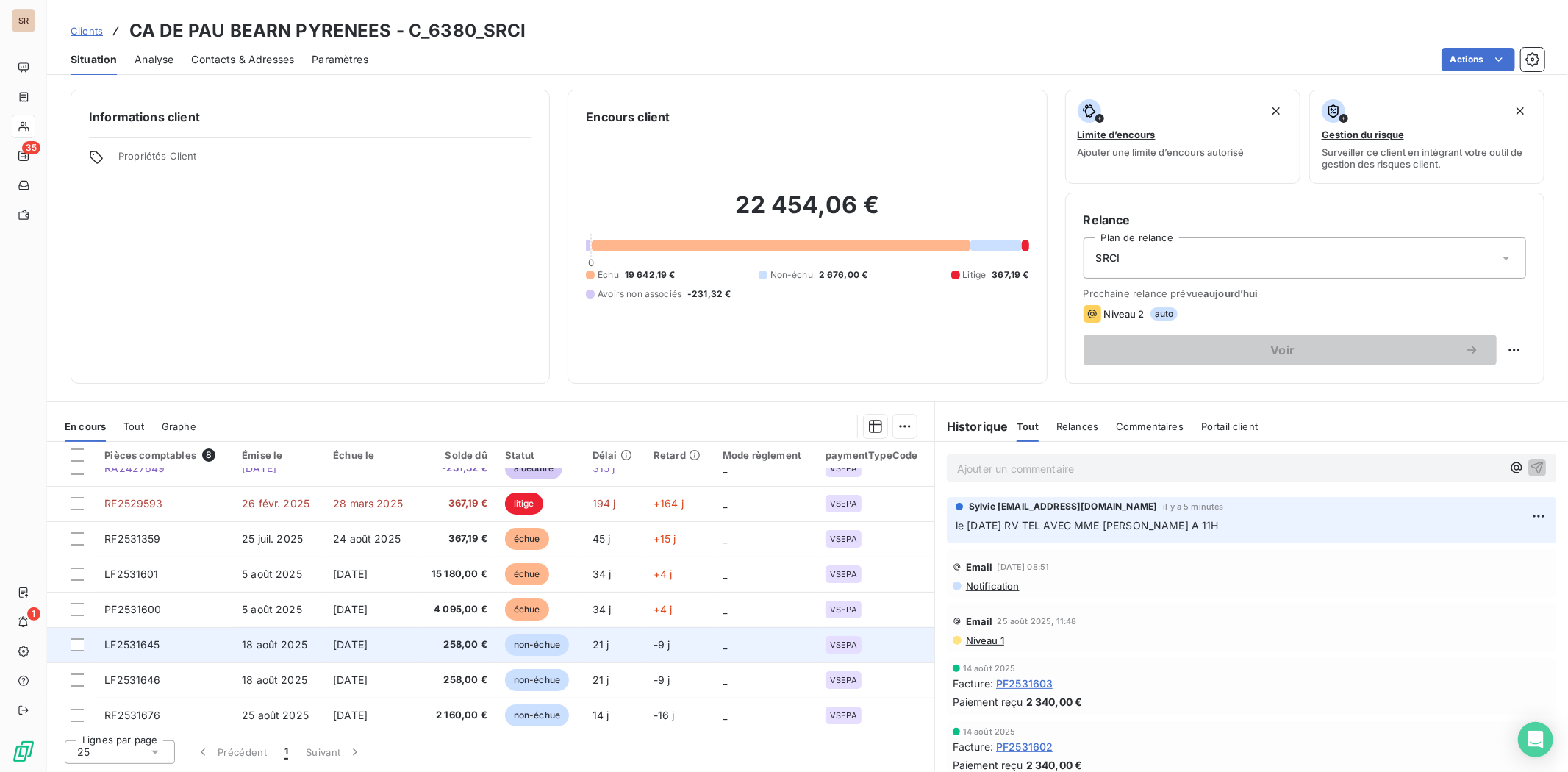
scroll to position [23, 0]
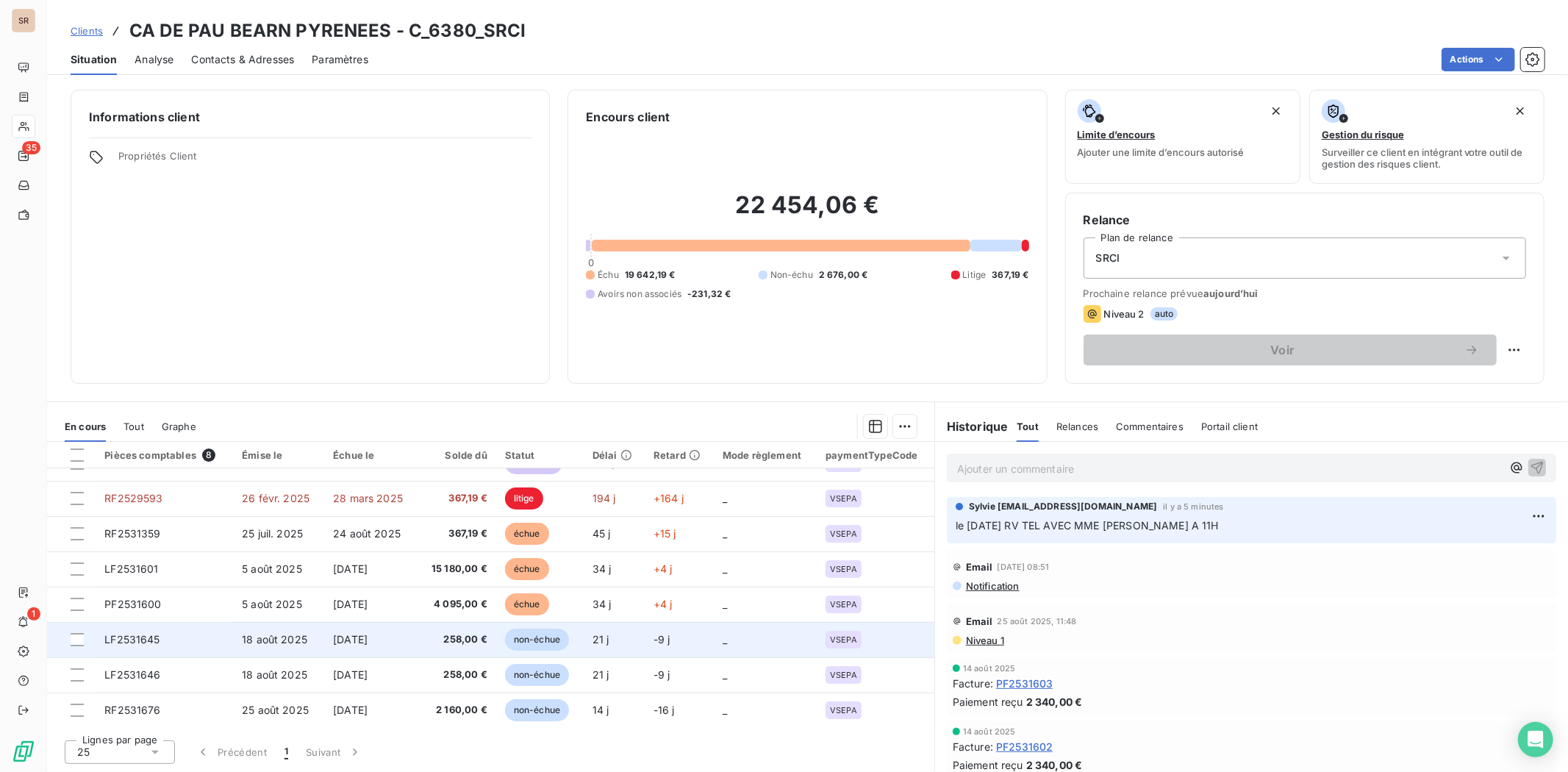
click at [133, 638] on span "LF2531645" at bounding box center [132, 640] width 55 height 13
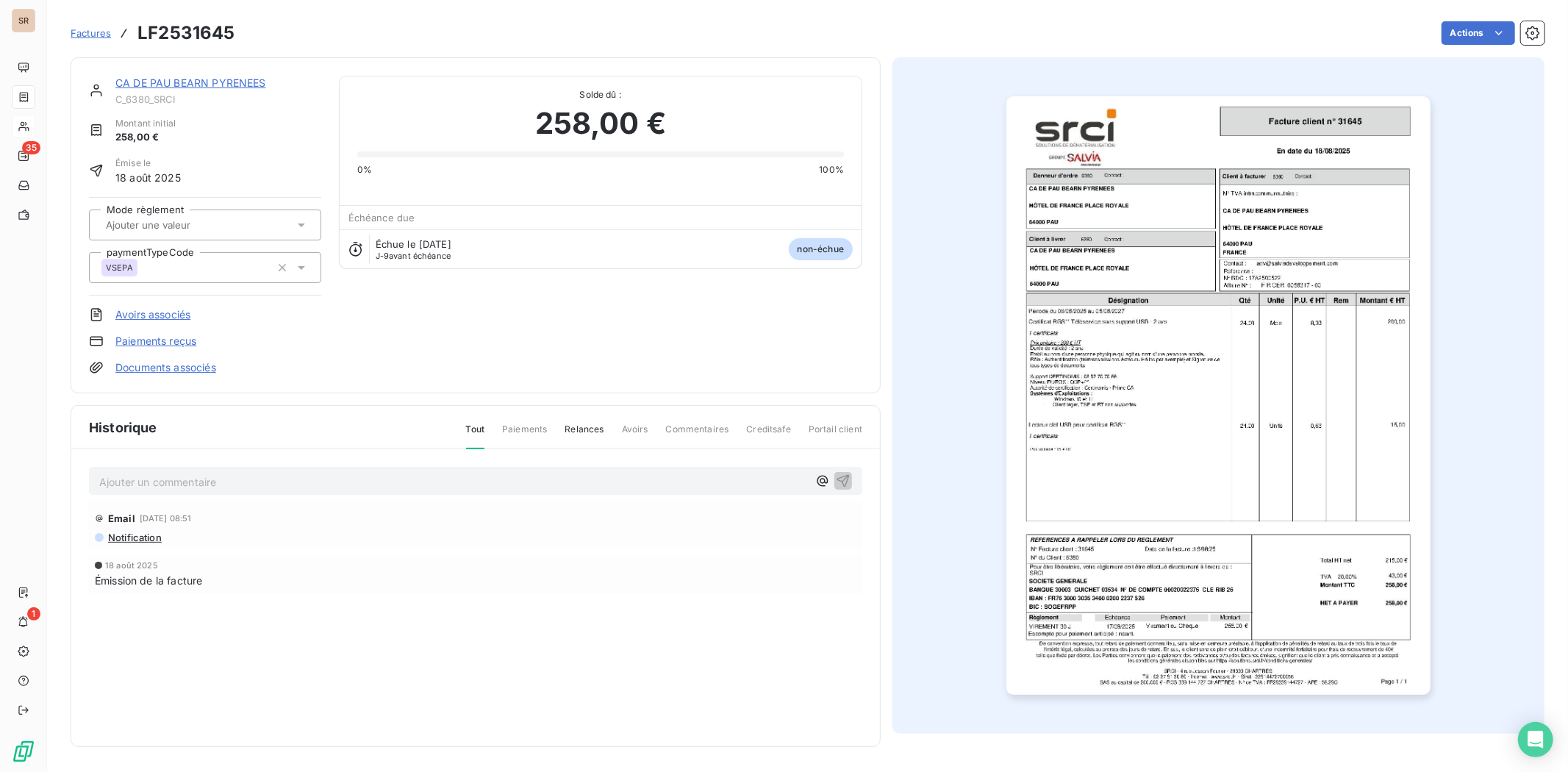
click at [1131, 392] on img "button" at bounding box center [1218, 396] width 423 height 599
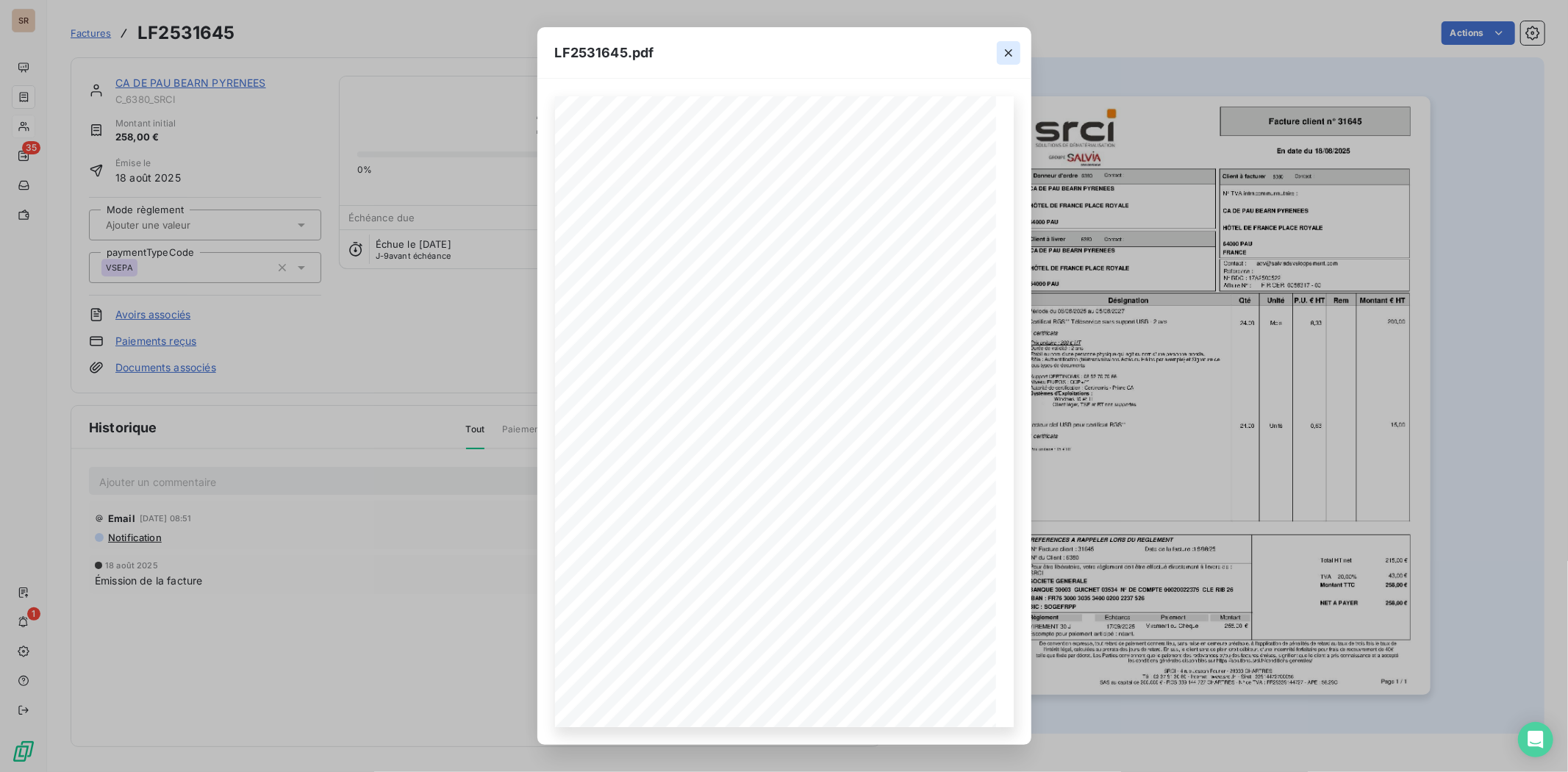
click at [1008, 50] on icon "button" at bounding box center [1008, 53] width 7 height 7
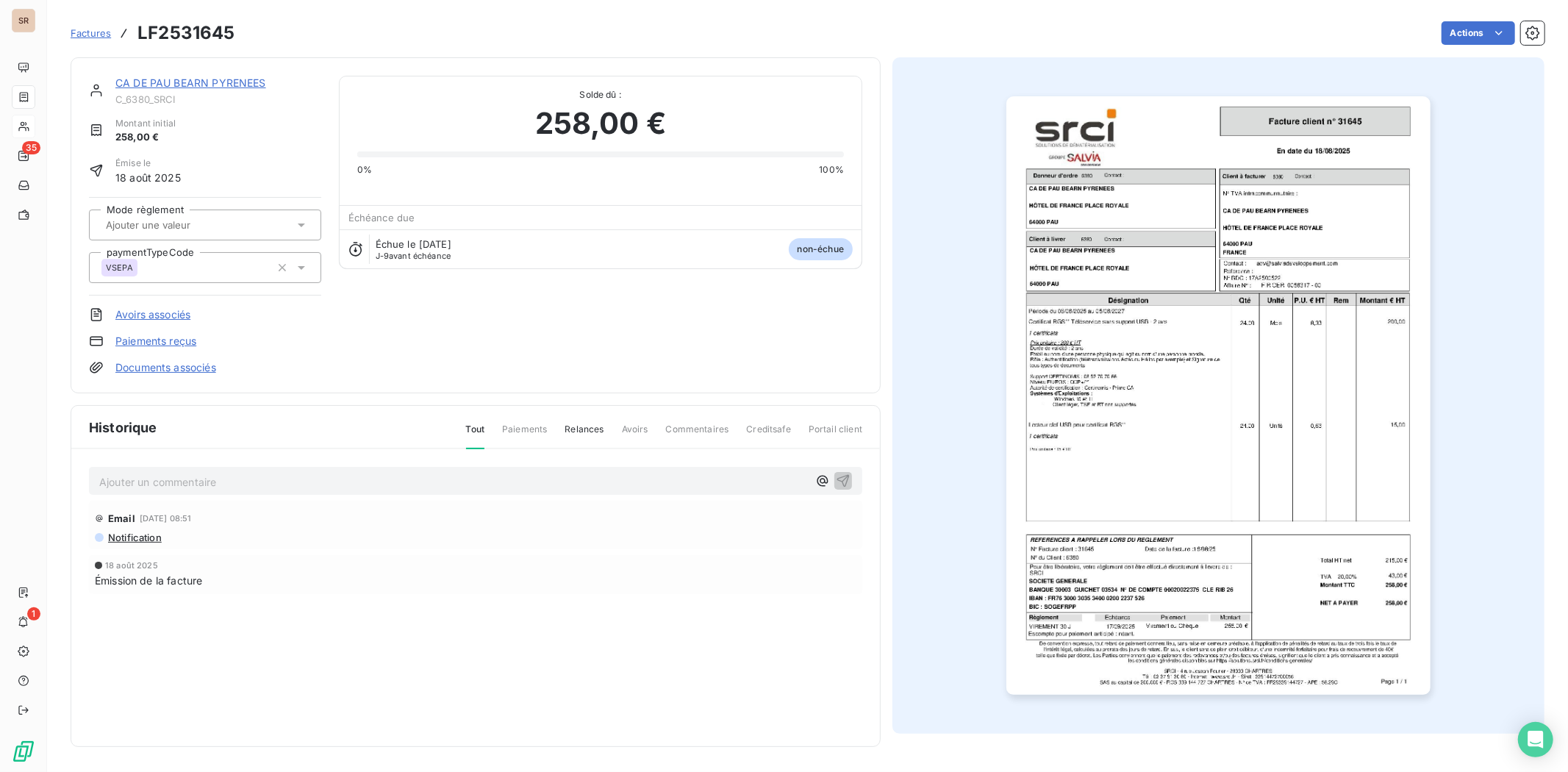
click at [137, 83] on link "CA DE PAU BEARN PYRENEES" at bounding box center [191, 83] width 151 height 13
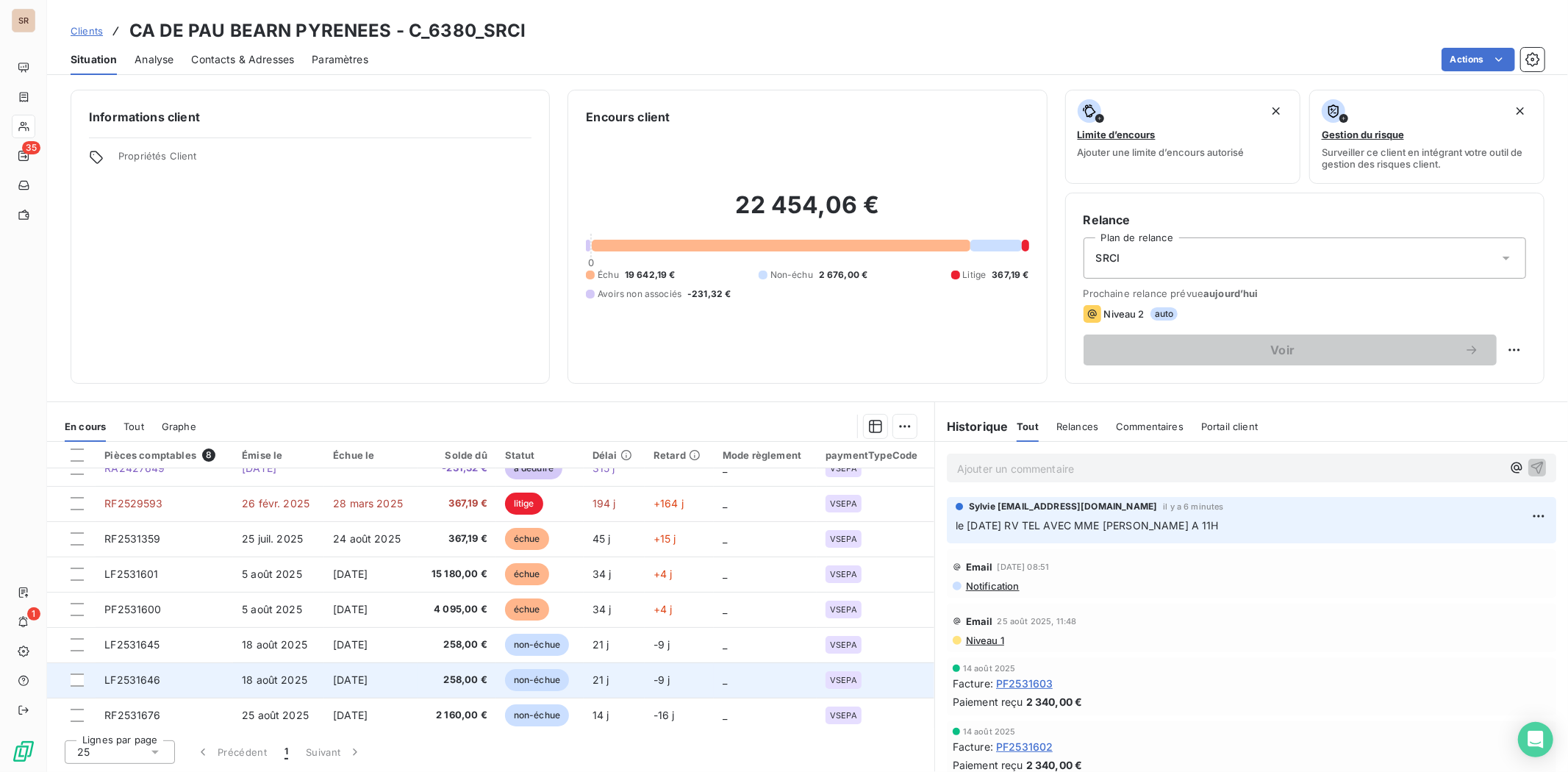
scroll to position [23, 0]
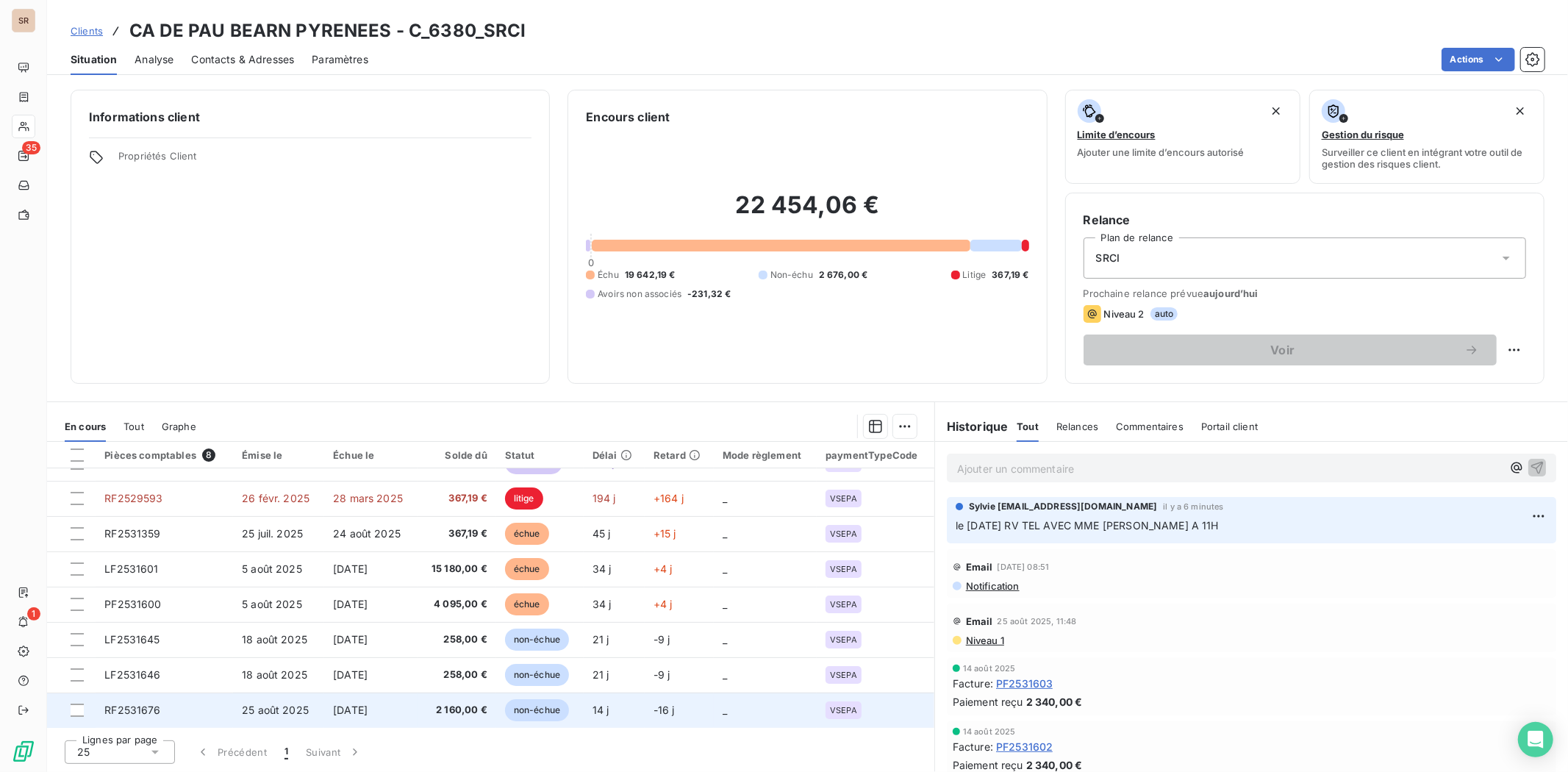
click at [131, 715] on span "RF2531676" at bounding box center [132, 711] width 56 height 13
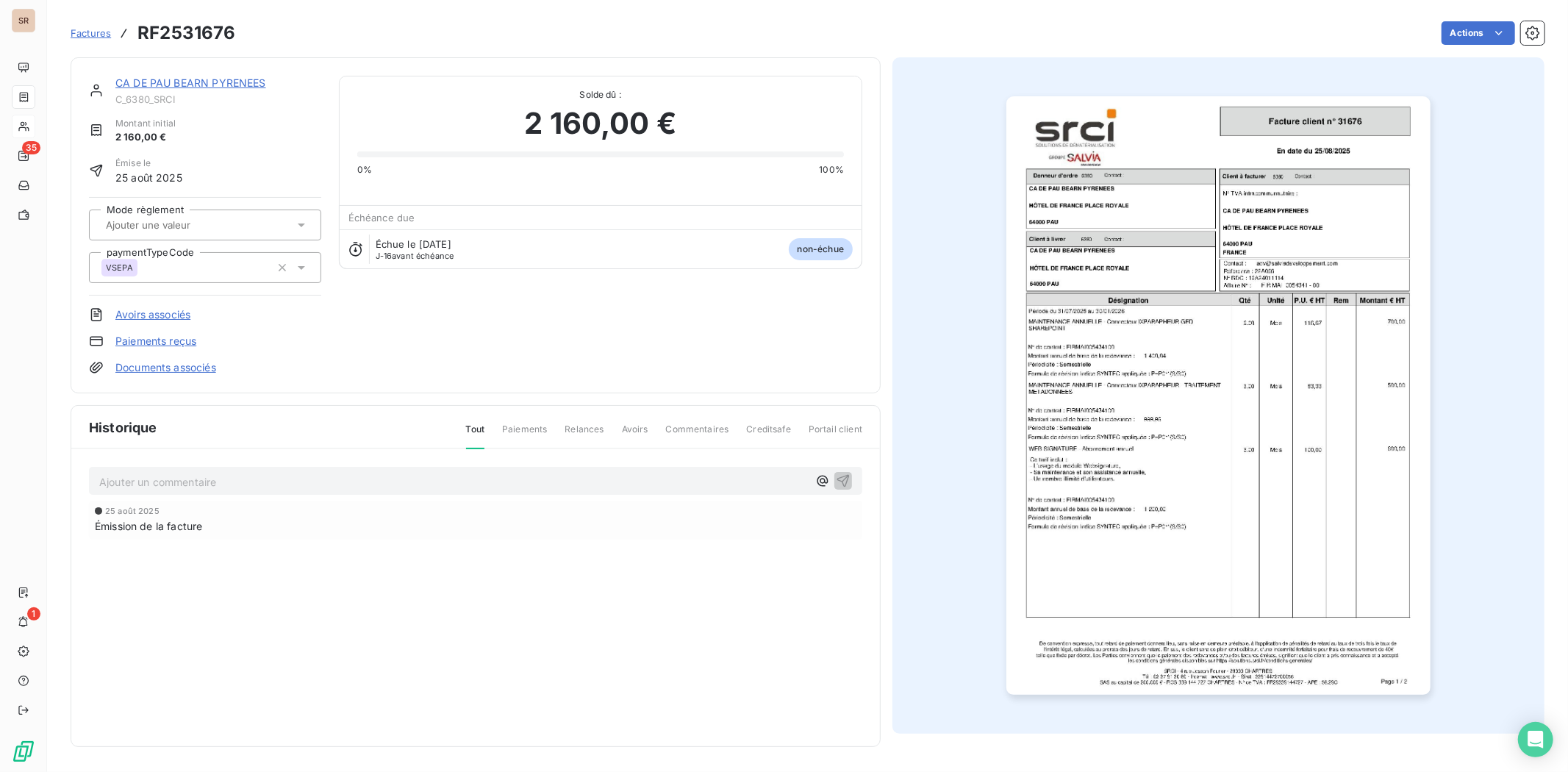
click at [1114, 387] on img "button" at bounding box center [1218, 396] width 423 height 599
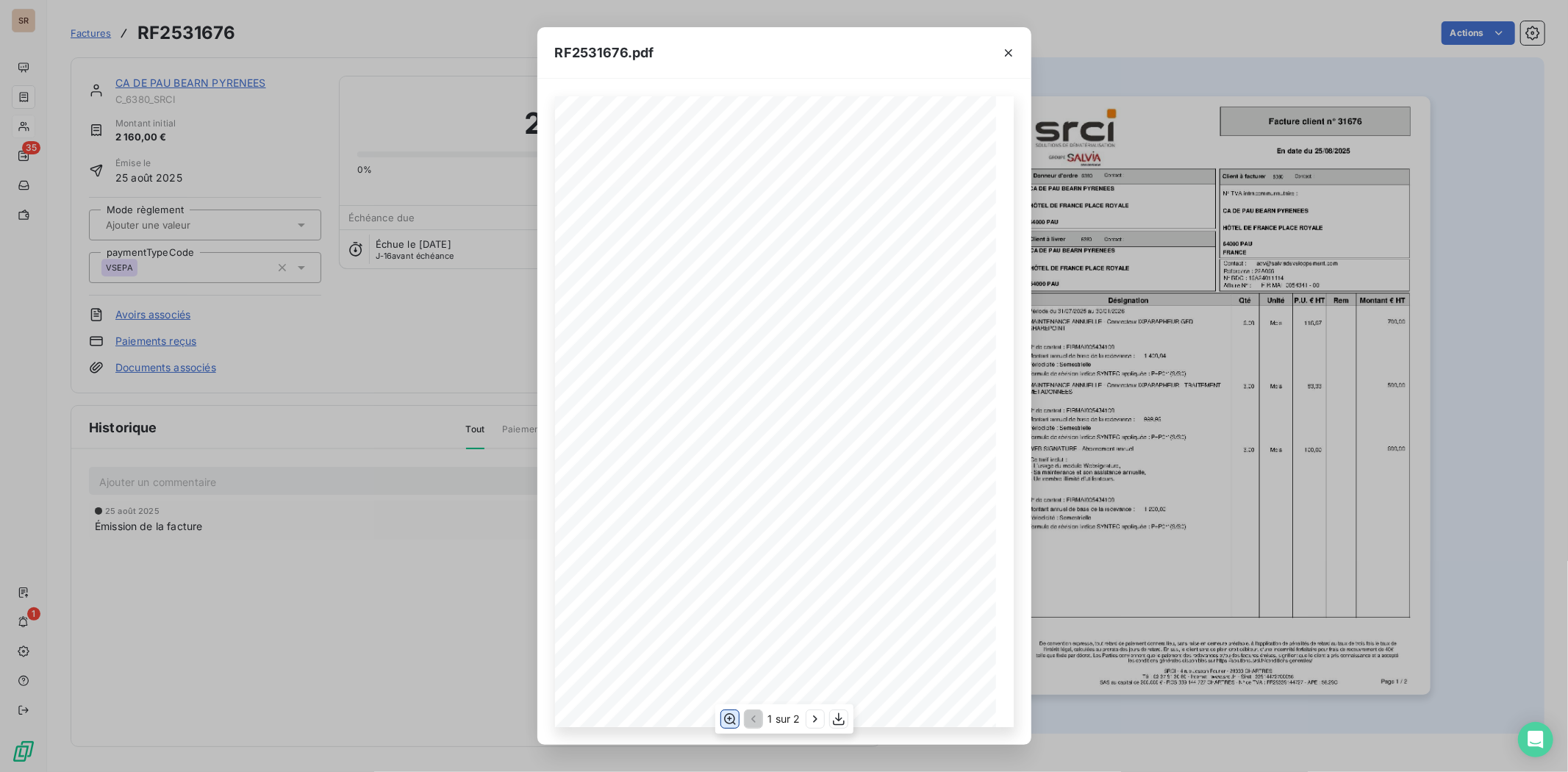
click at [730, 712] on icon "button" at bounding box center [729, 719] width 14 height 14
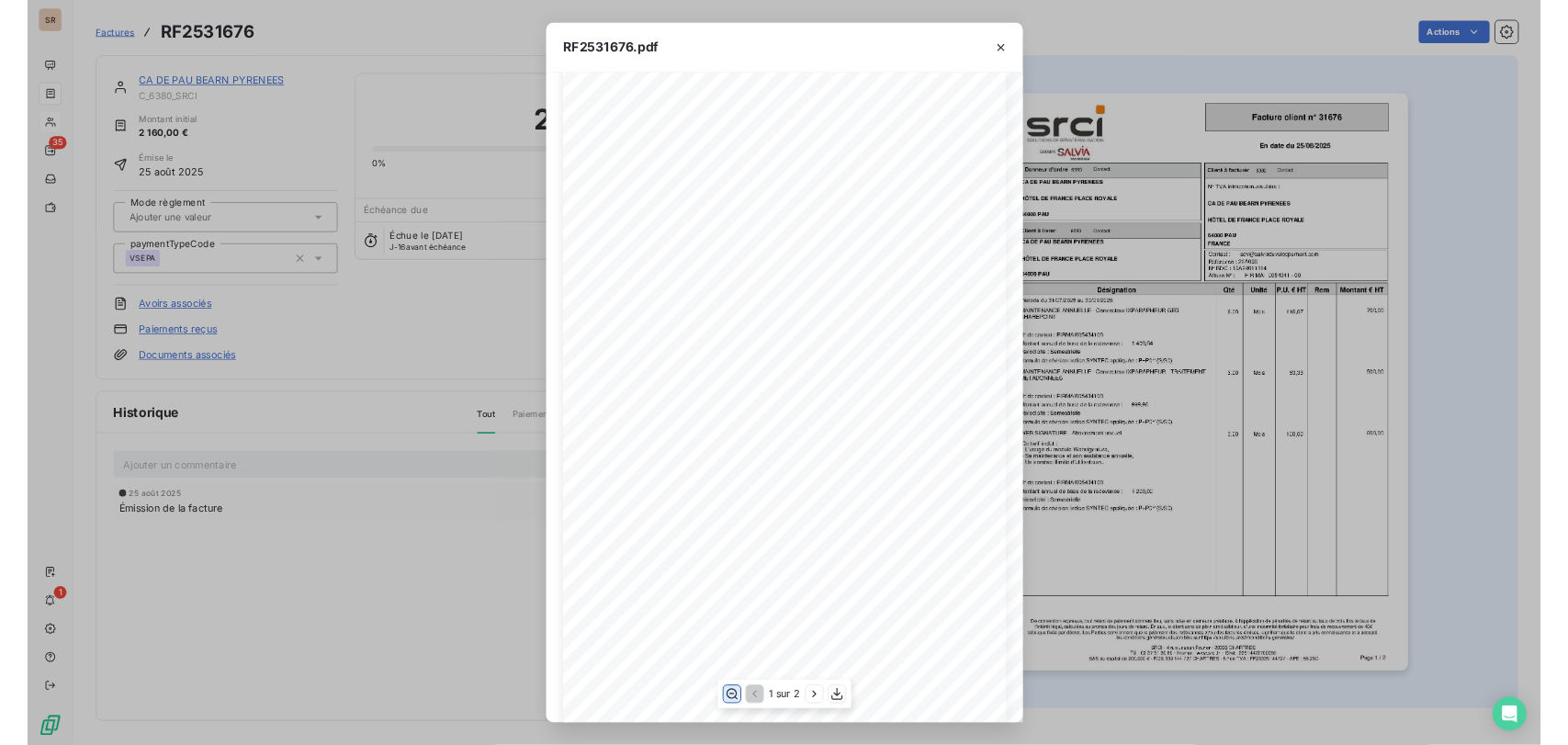
scroll to position [204, 0]
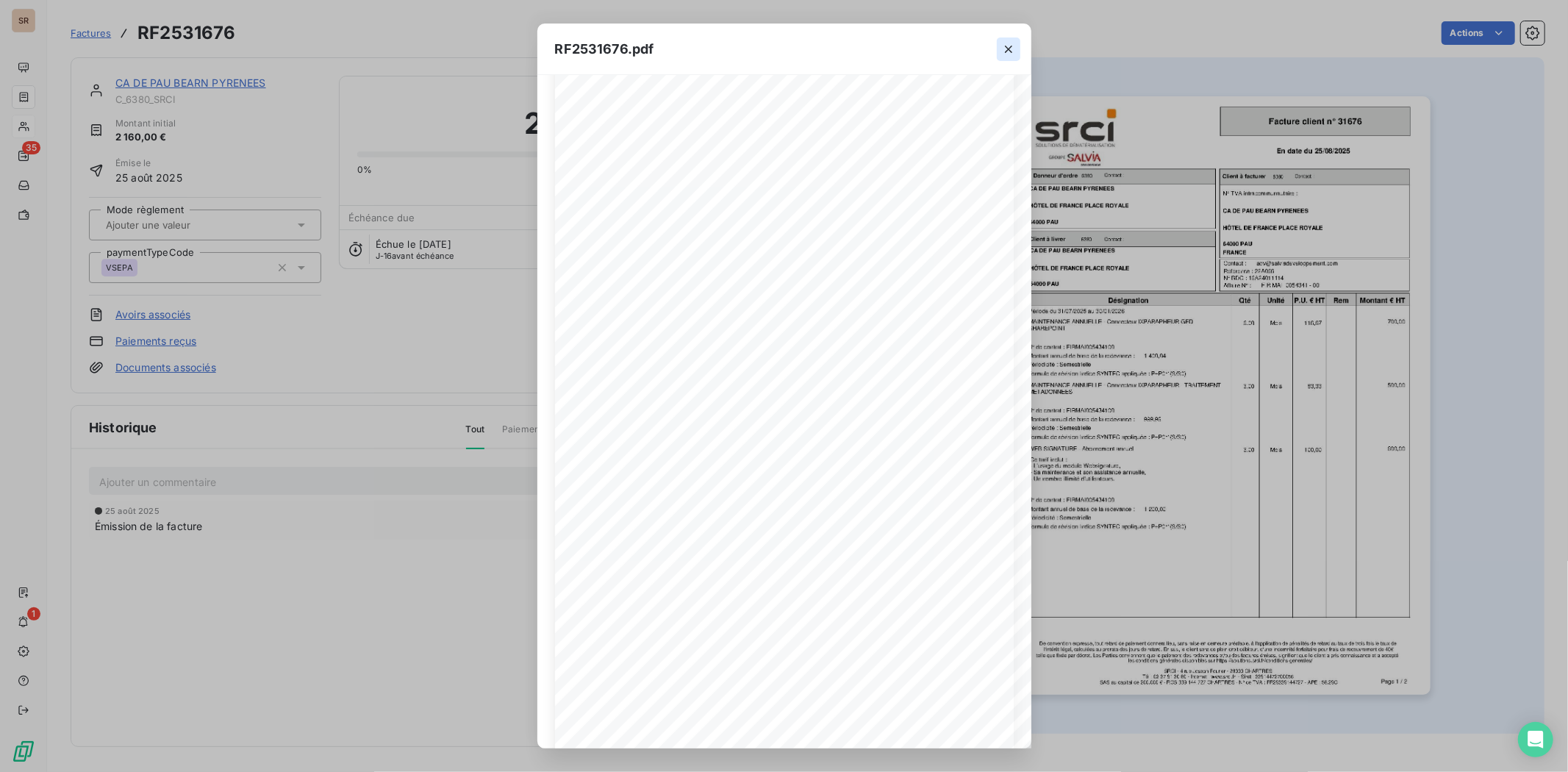
click at [1002, 49] on icon "button" at bounding box center [1008, 49] width 14 height 14
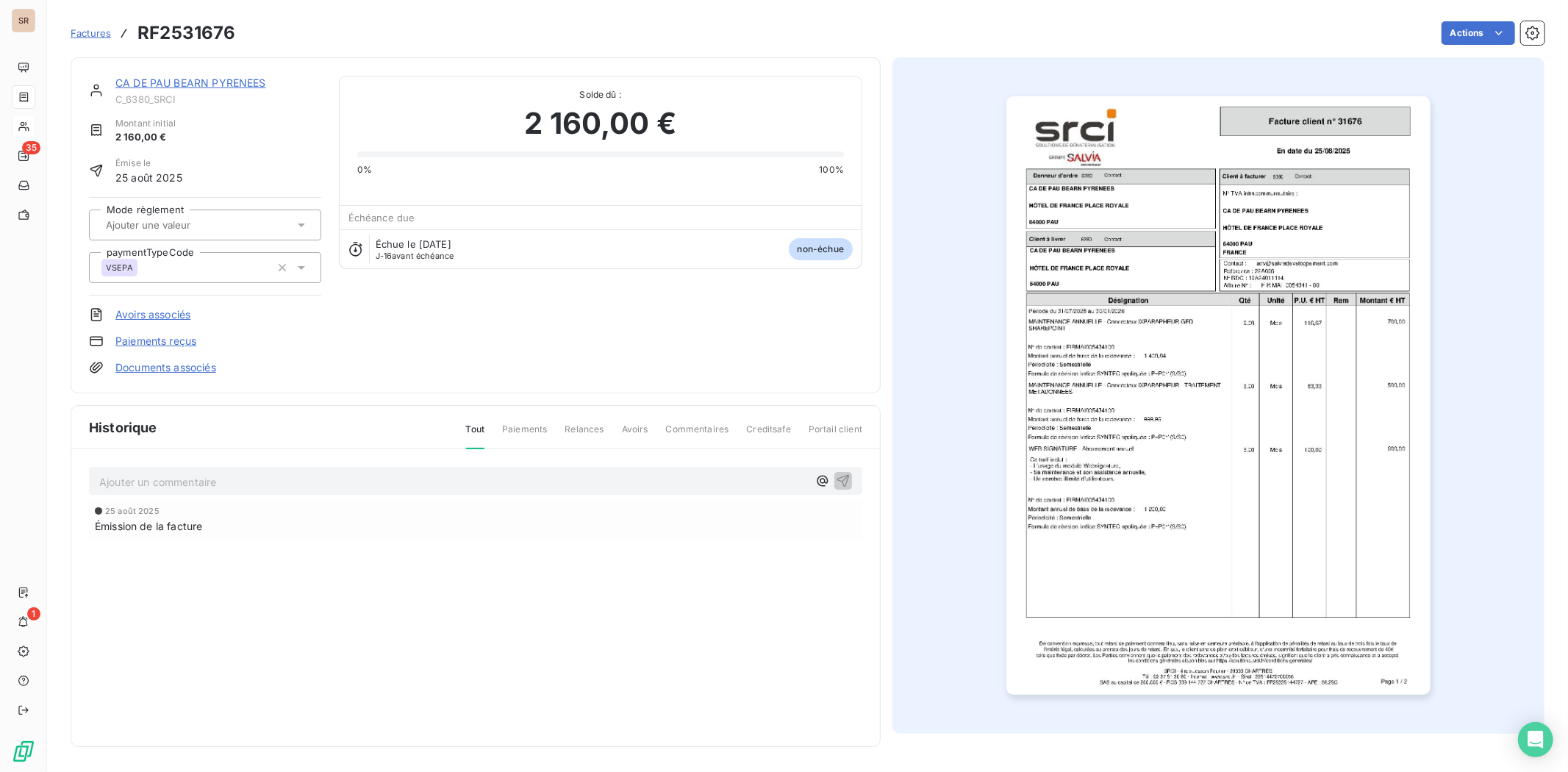
click at [194, 85] on link "CA DE PAU BEARN PYRENEES" at bounding box center [191, 83] width 151 height 13
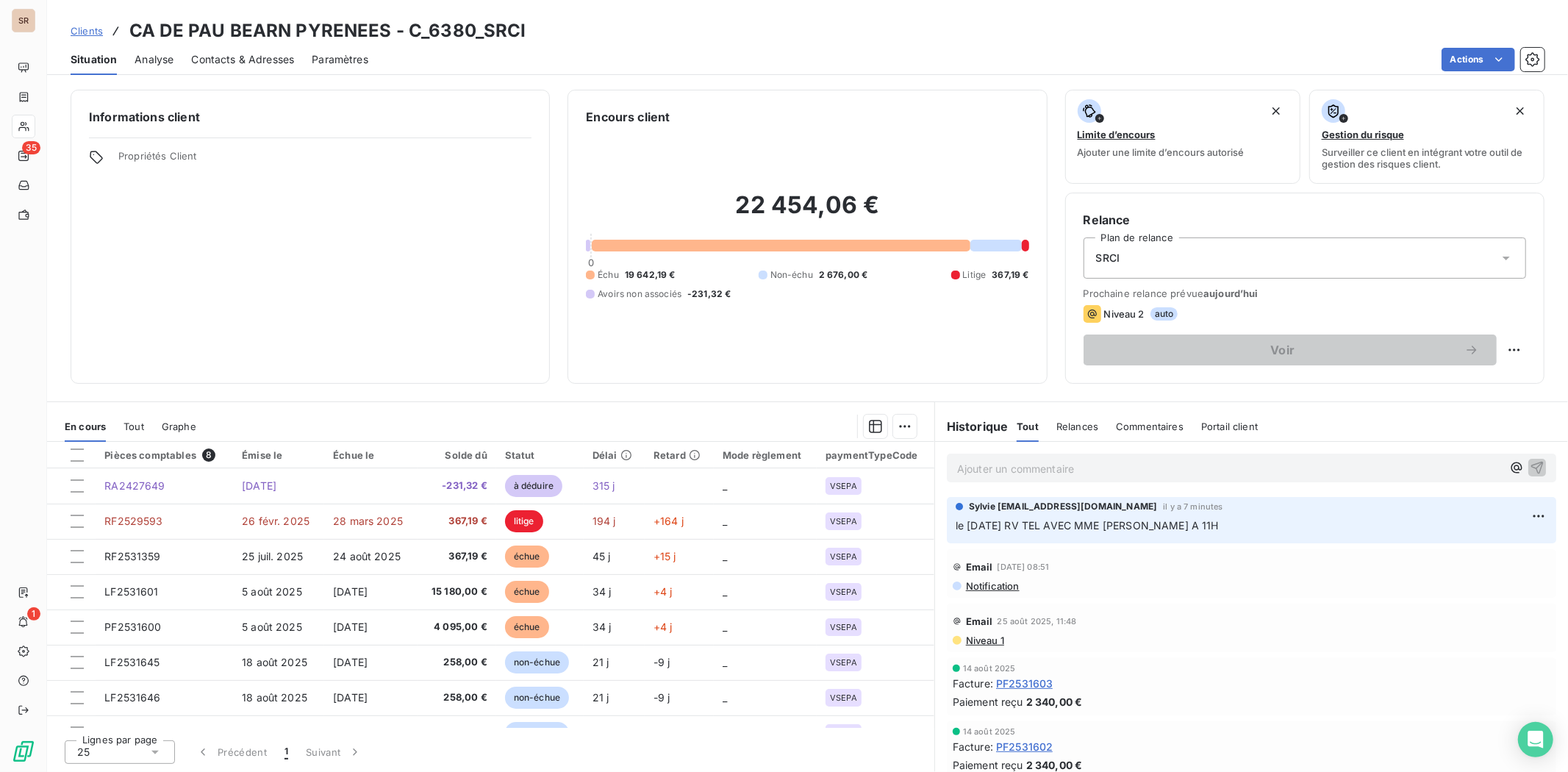
click at [235, 53] on span "Contacts & Adresses" at bounding box center [242, 59] width 103 height 14
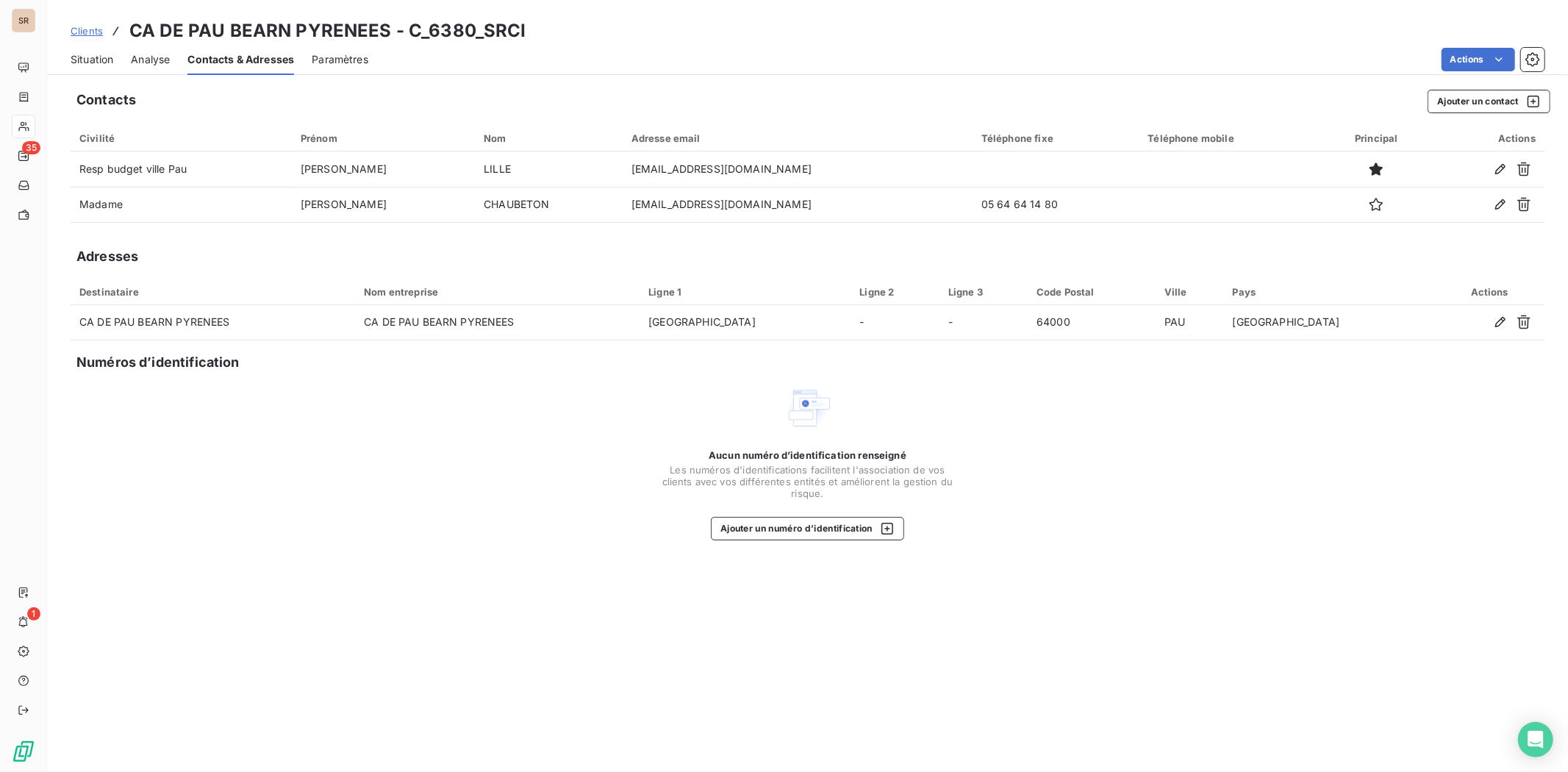
click at [93, 59] on span "Situation" at bounding box center [92, 59] width 42 height 14
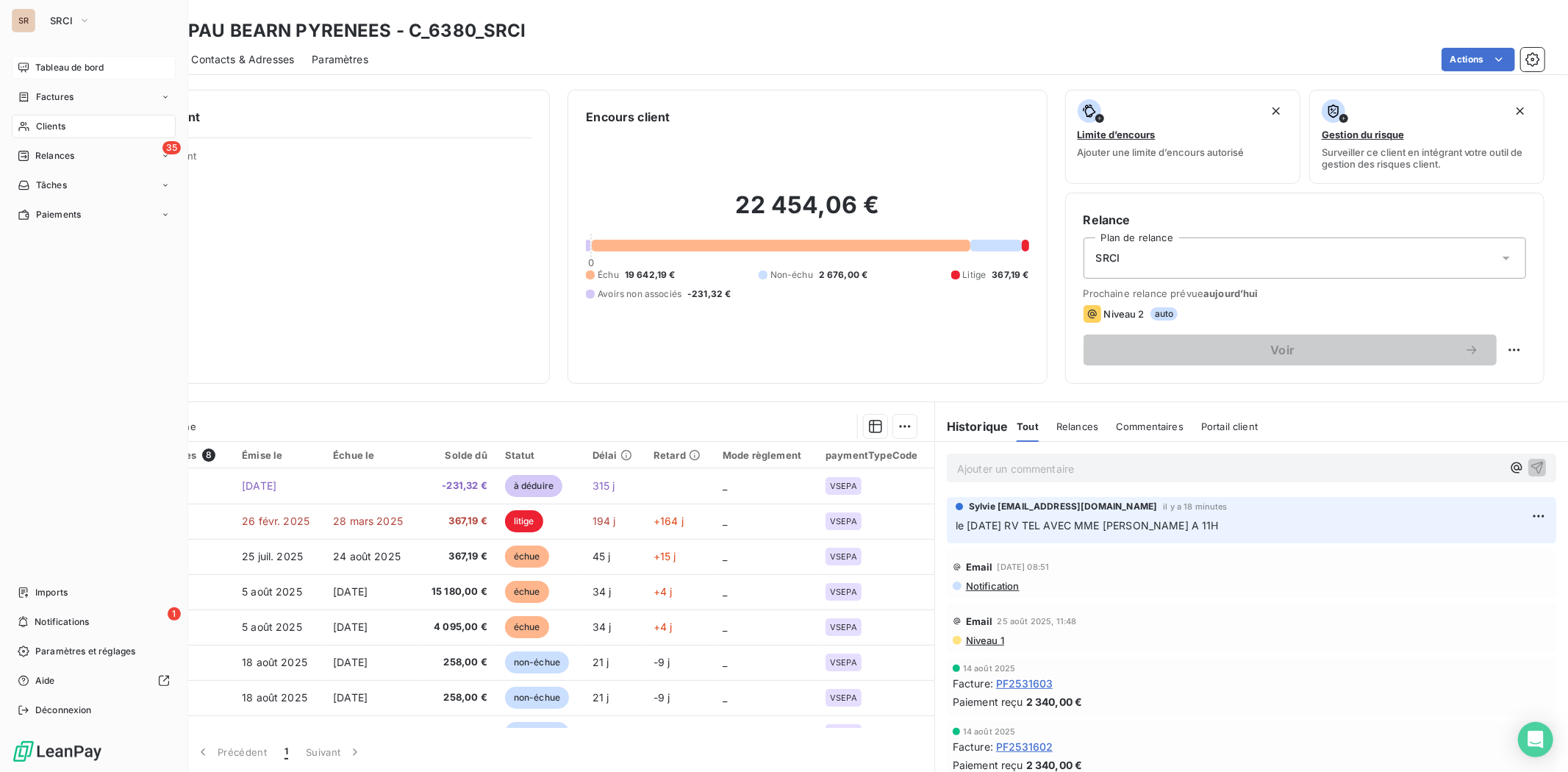
click at [30, 70] on div "Tableau de bord" at bounding box center [94, 68] width 164 height 24
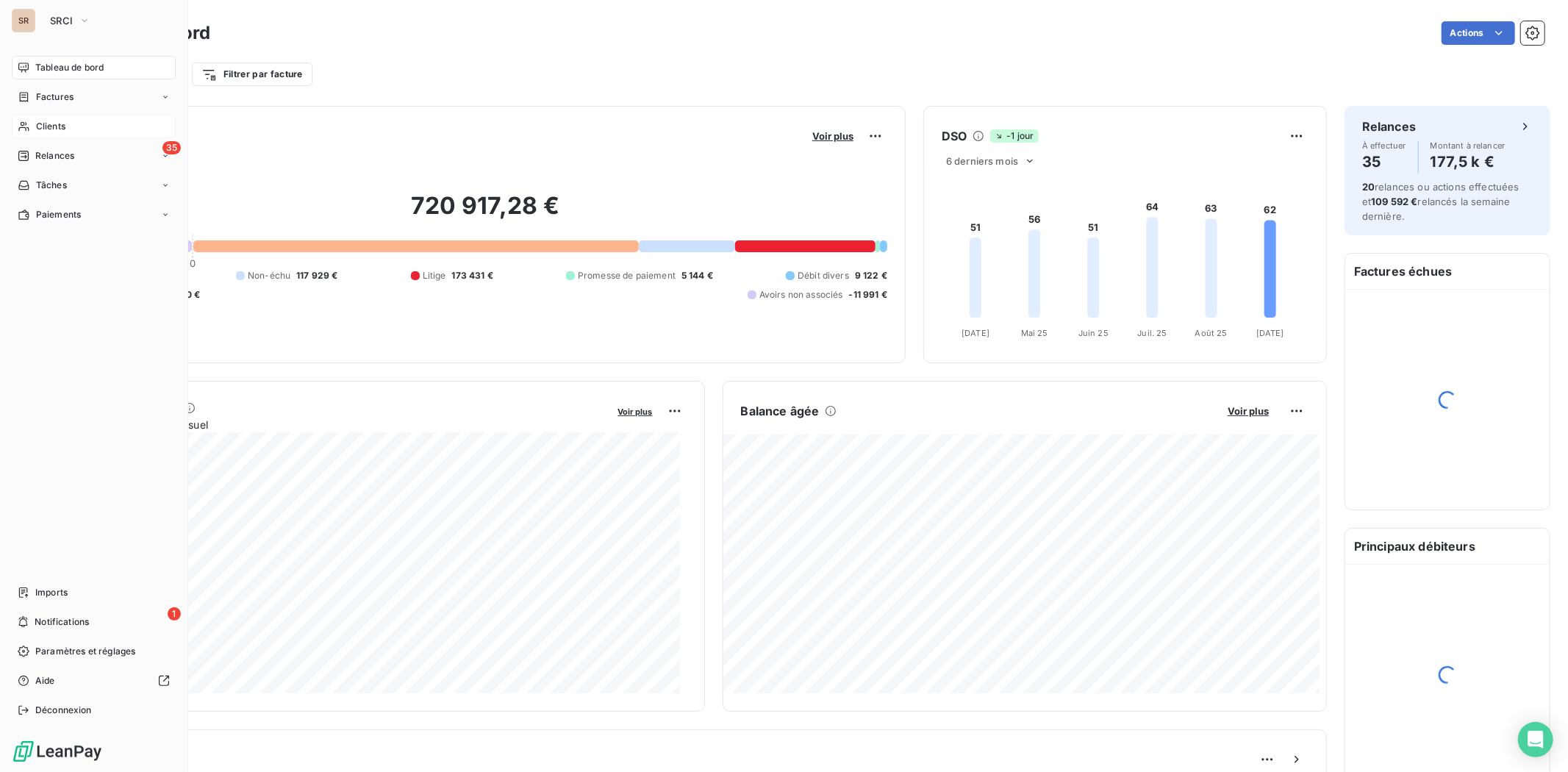
click at [54, 121] on span "Clients" at bounding box center [50, 126] width 29 height 14
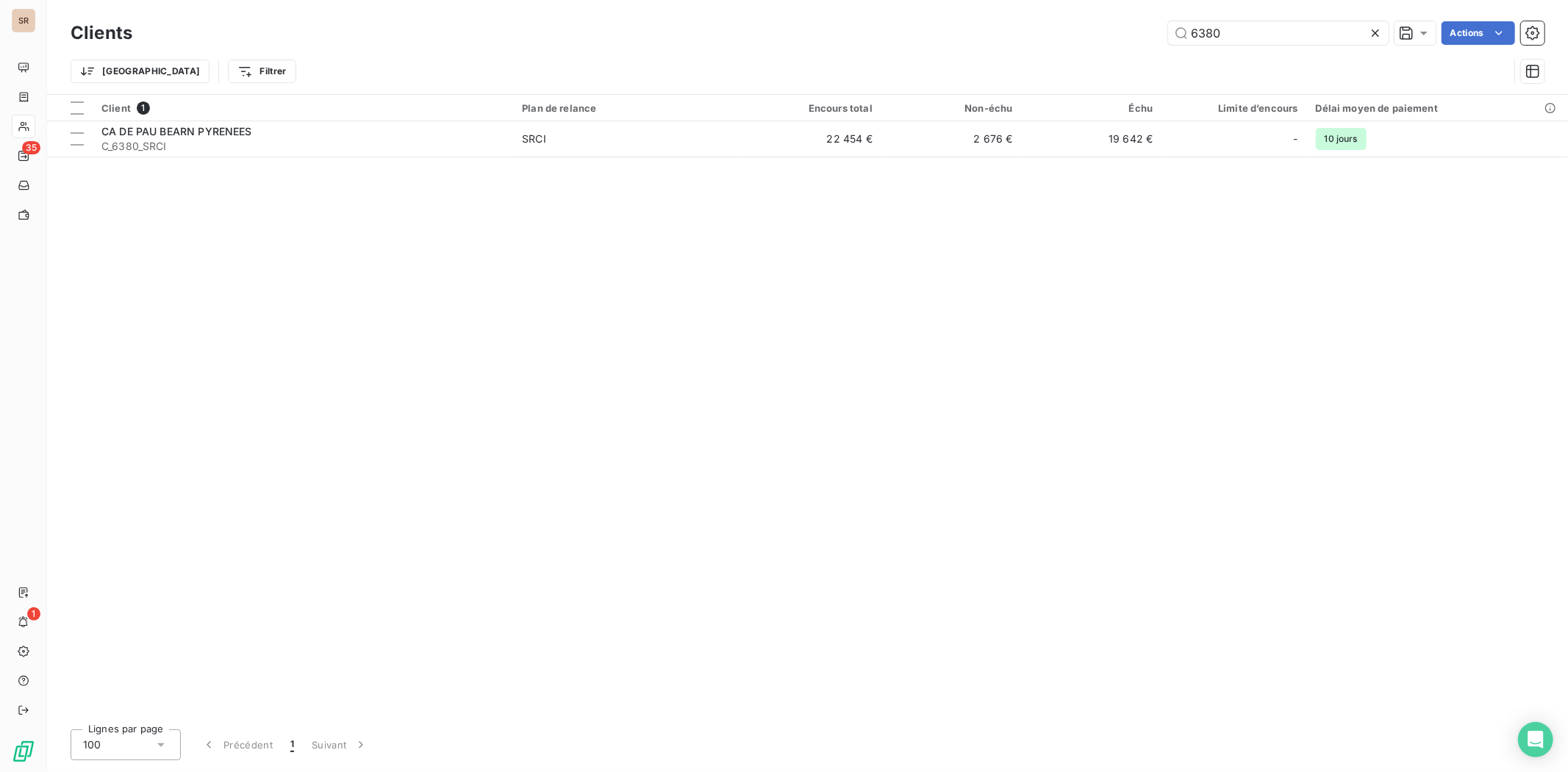
drag, startPoint x: 1230, startPoint y: 32, endPoint x: 1090, endPoint y: 30, distance: 140.0
click at [1105, 37] on div "6380 Actions" at bounding box center [847, 33] width 1395 height 24
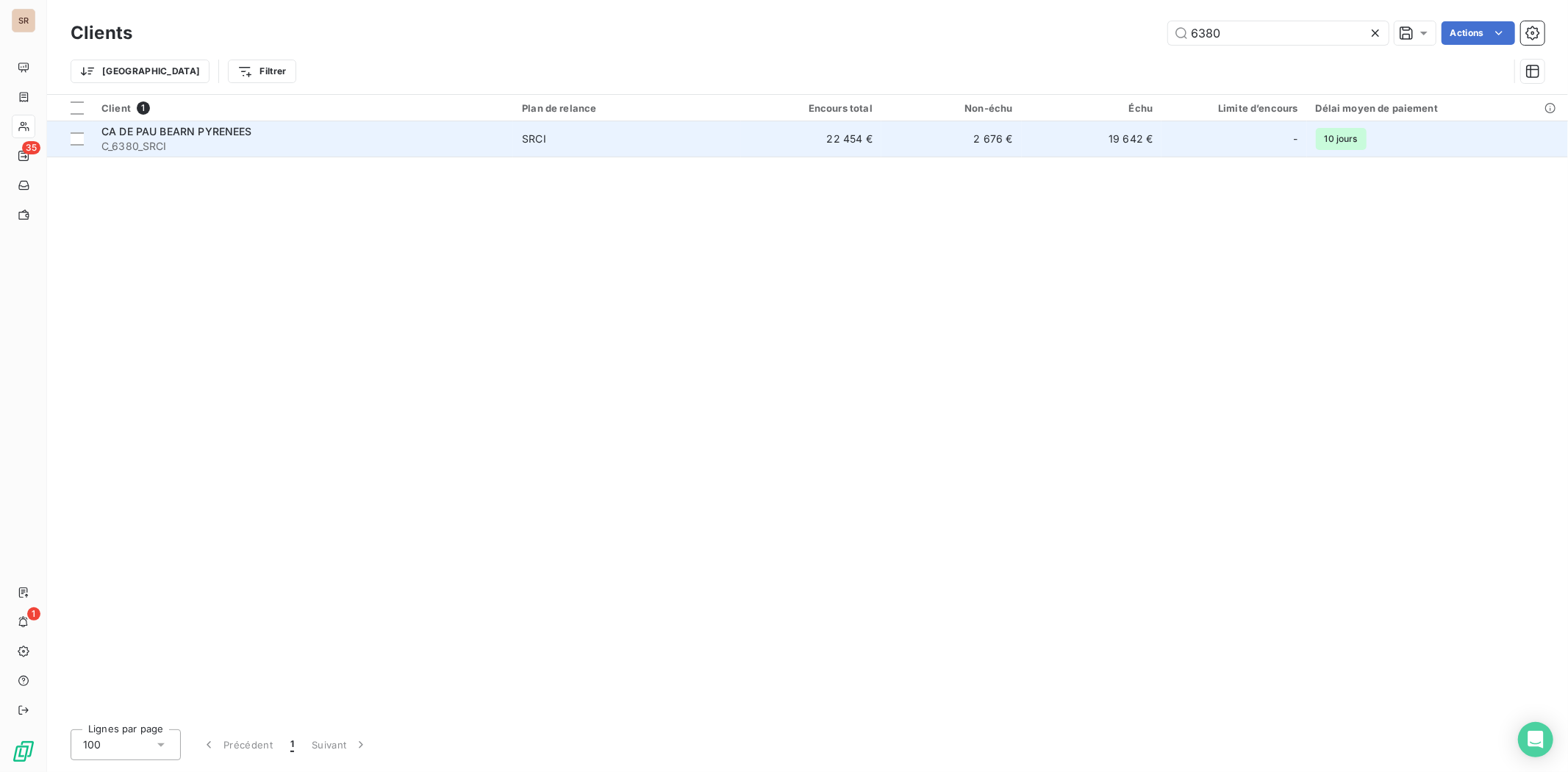
click at [141, 137] on div "CA DE PAU BEARN PYRENEES" at bounding box center [302, 132] width 403 height 14
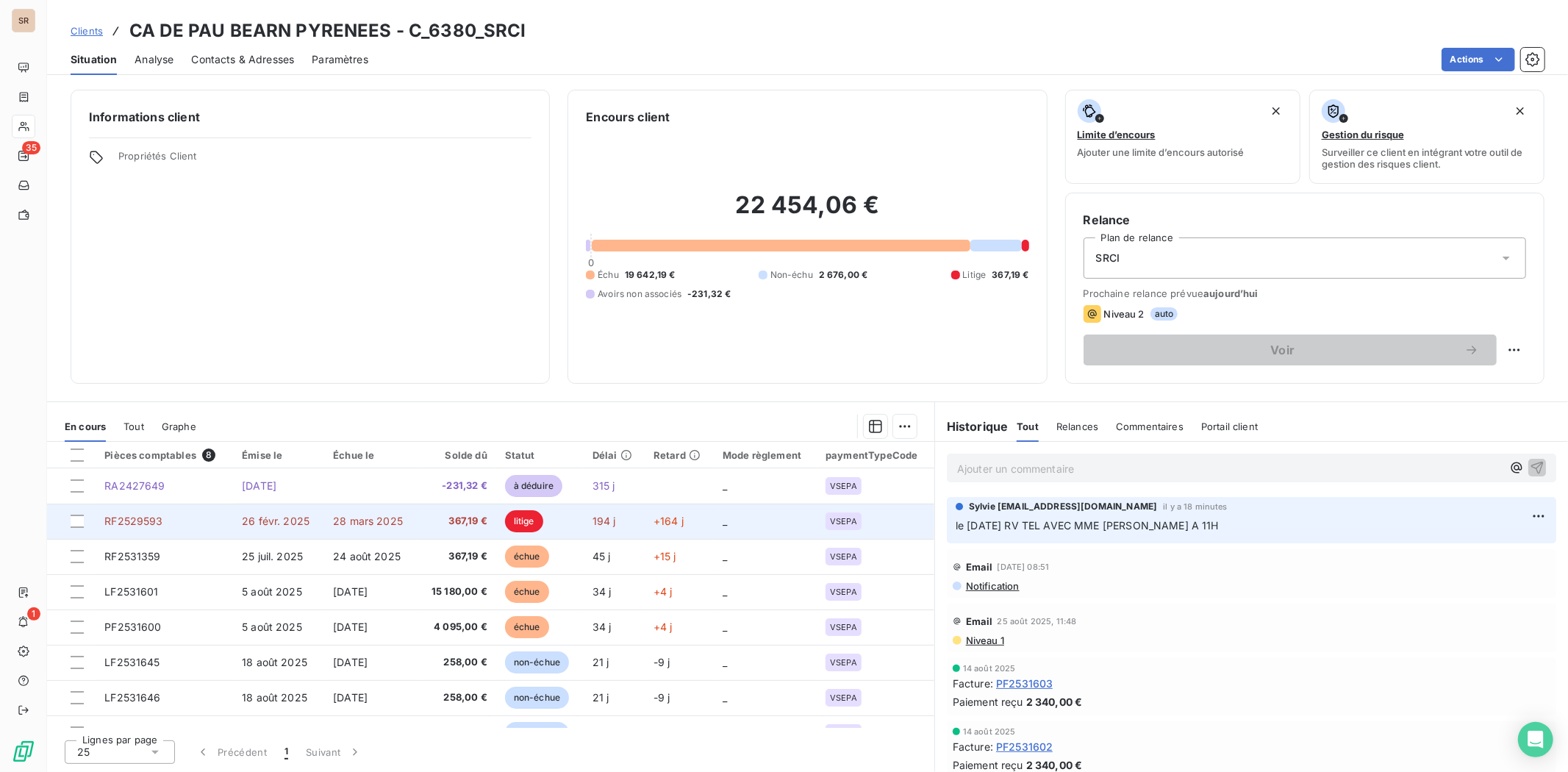
click at [158, 516] on span "RF2529593" at bounding box center [133, 522] width 58 height 13
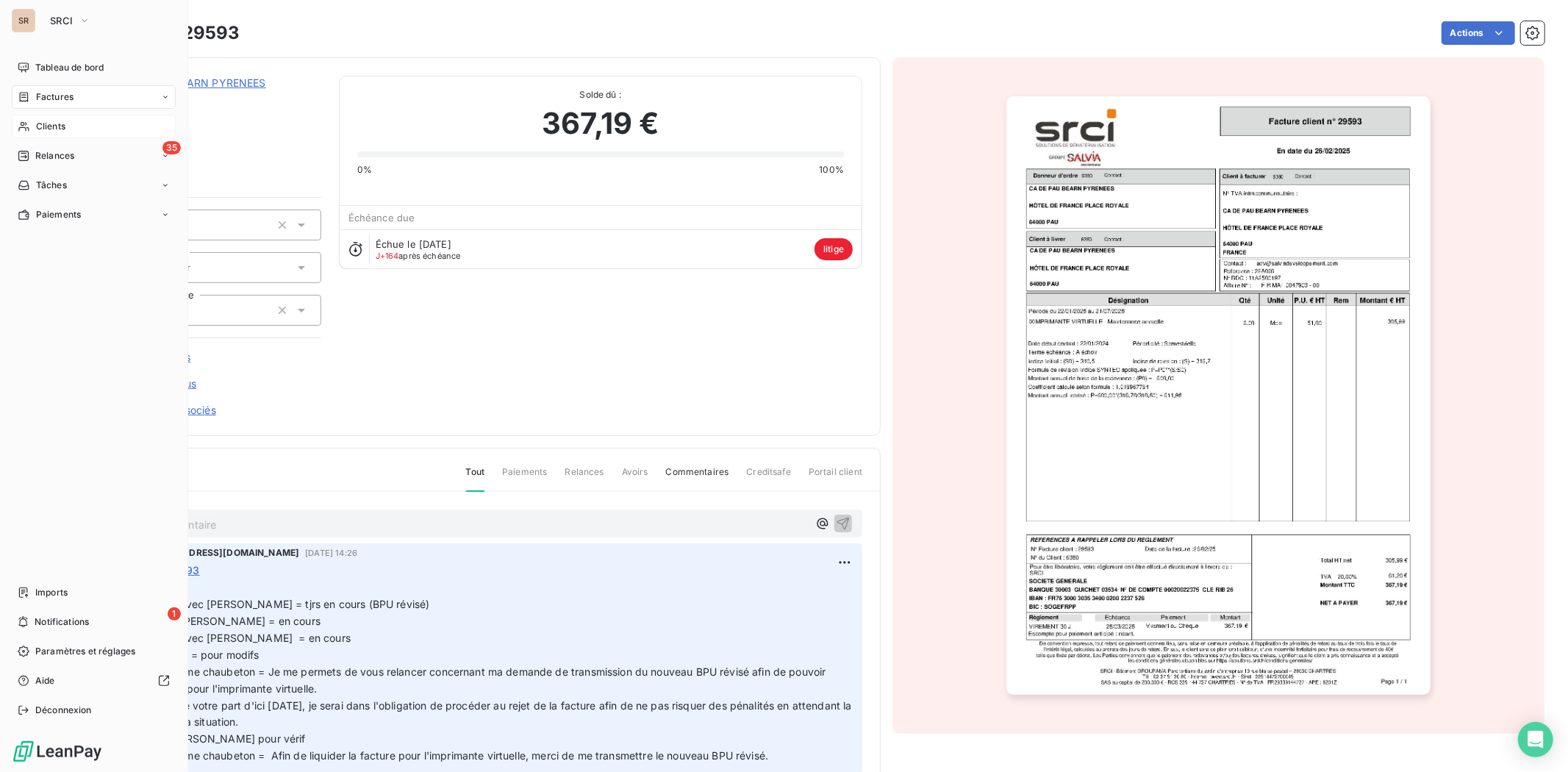
click at [56, 128] on span "Clients" at bounding box center [50, 126] width 29 height 14
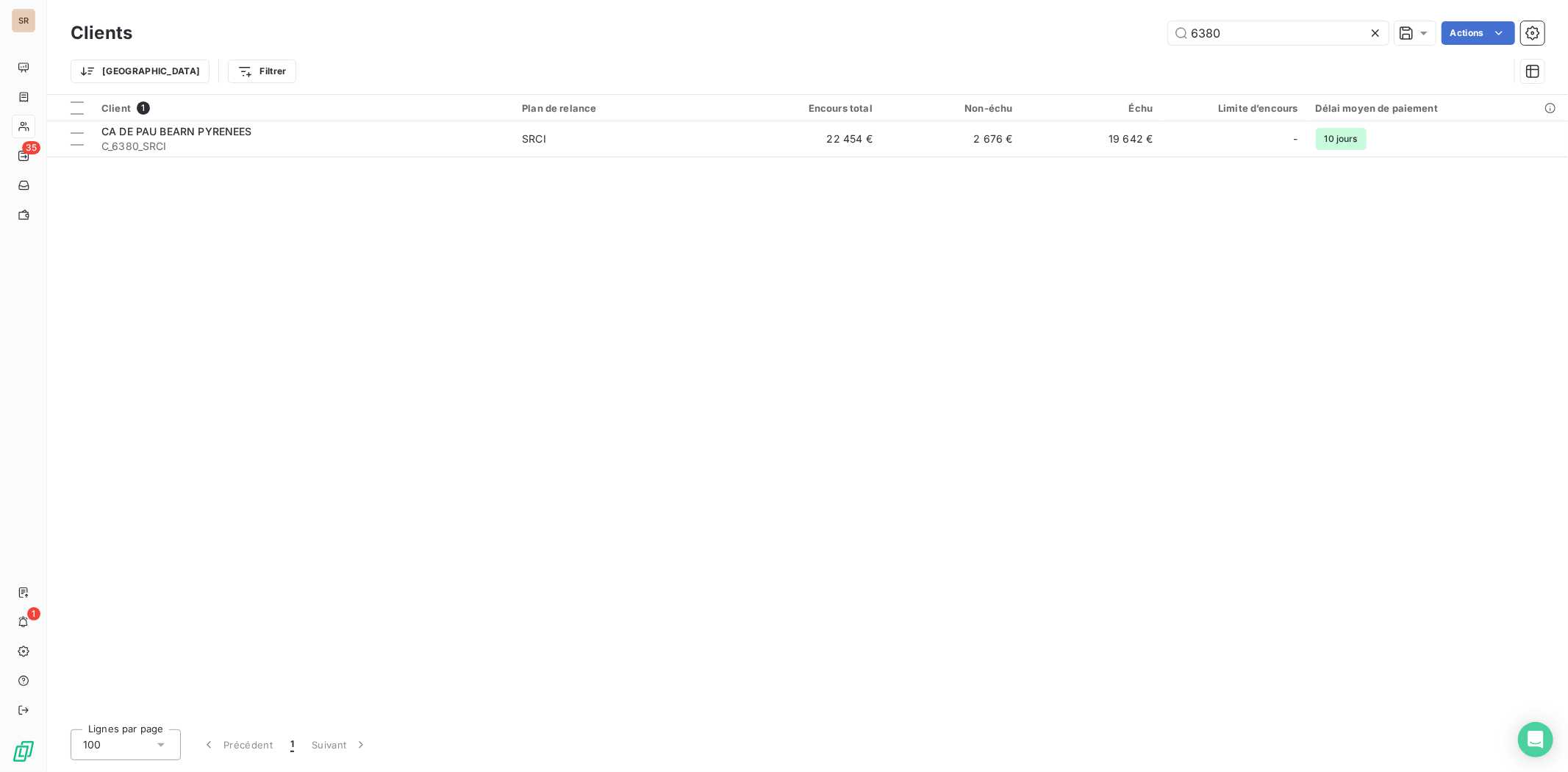
drag, startPoint x: 1149, startPoint y: 32, endPoint x: 1063, endPoint y: 32, distance: 86.0
click at [1063, 32] on div "6380 Actions" at bounding box center [847, 33] width 1395 height 24
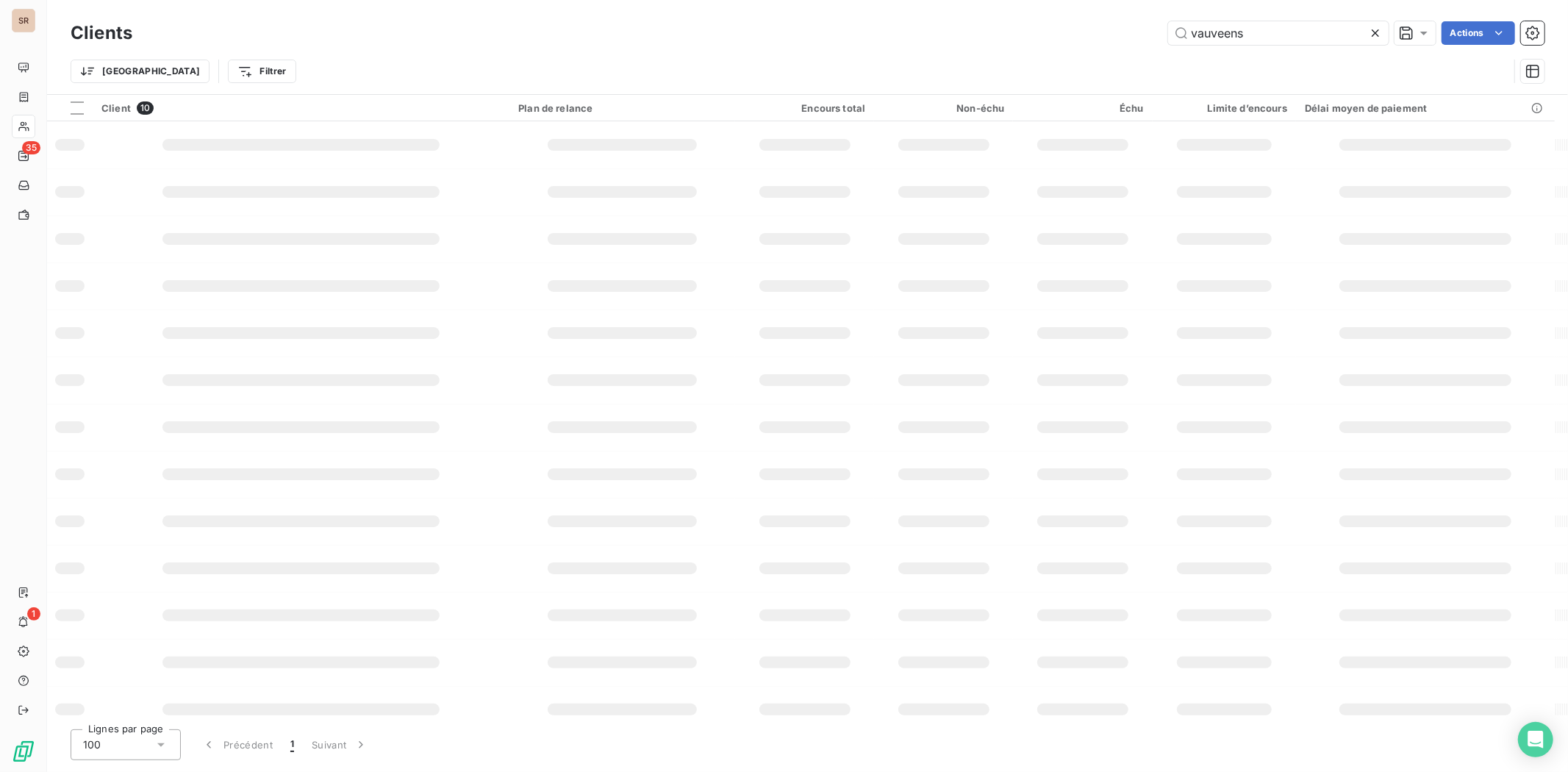
type input "vauveens"
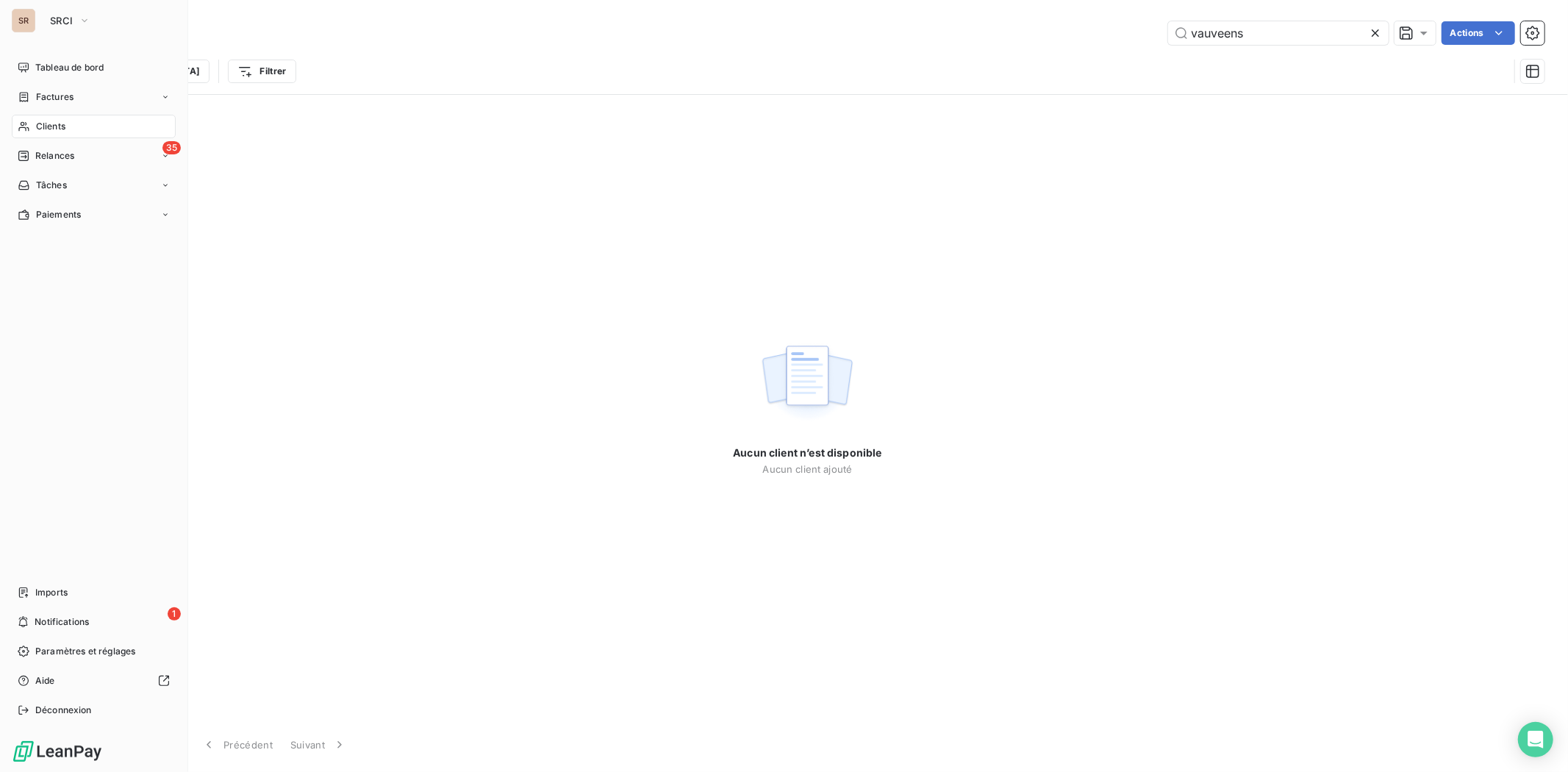
click at [60, 124] on span "Clients" at bounding box center [50, 126] width 29 height 14
click at [52, 122] on span "Clients" at bounding box center [50, 126] width 29 height 14
click at [59, 93] on span "Factures" at bounding box center [54, 96] width 37 height 14
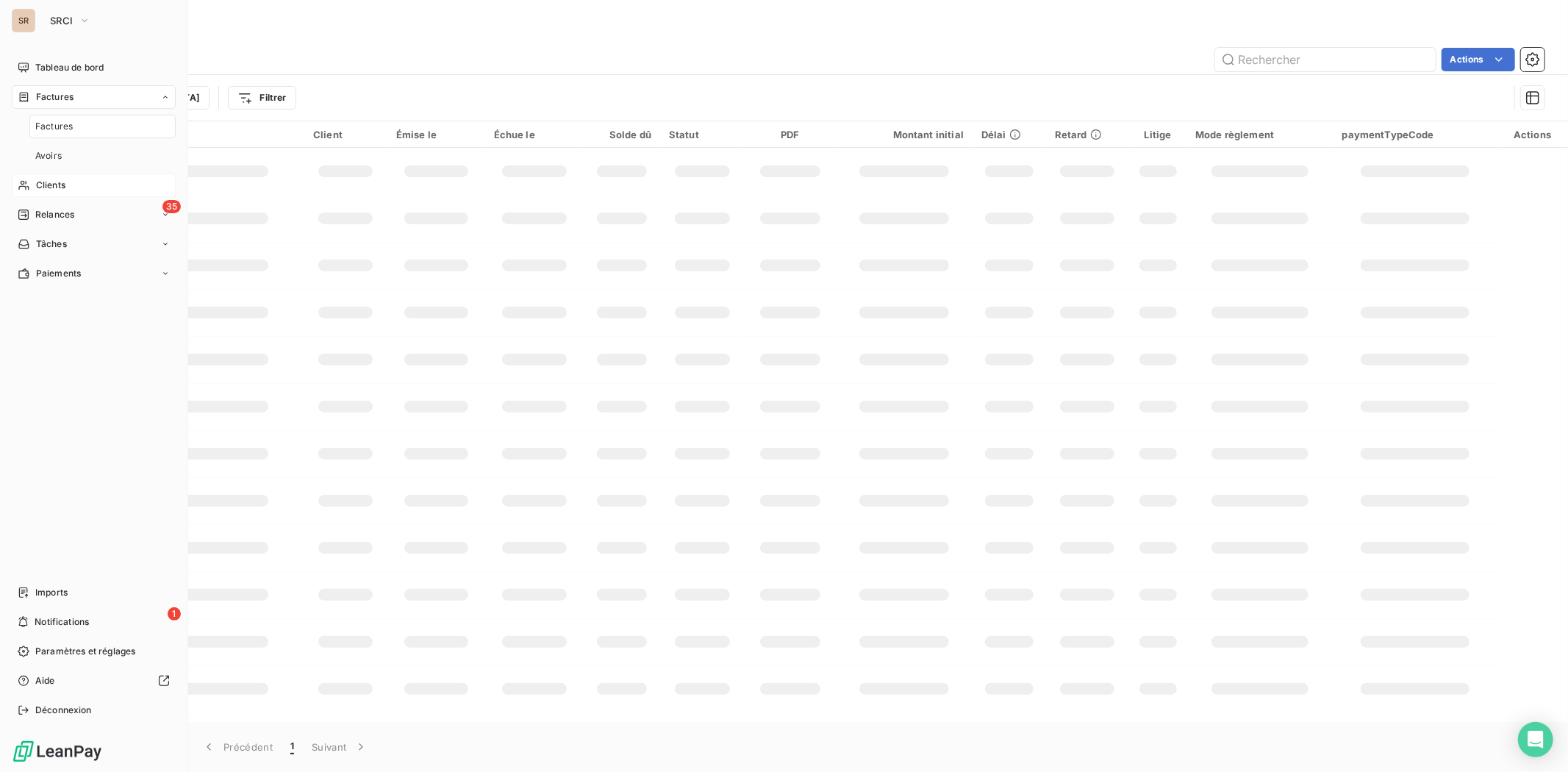
click at [53, 185] on span "Clients" at bounding box center [50, 185] width 29 height 14
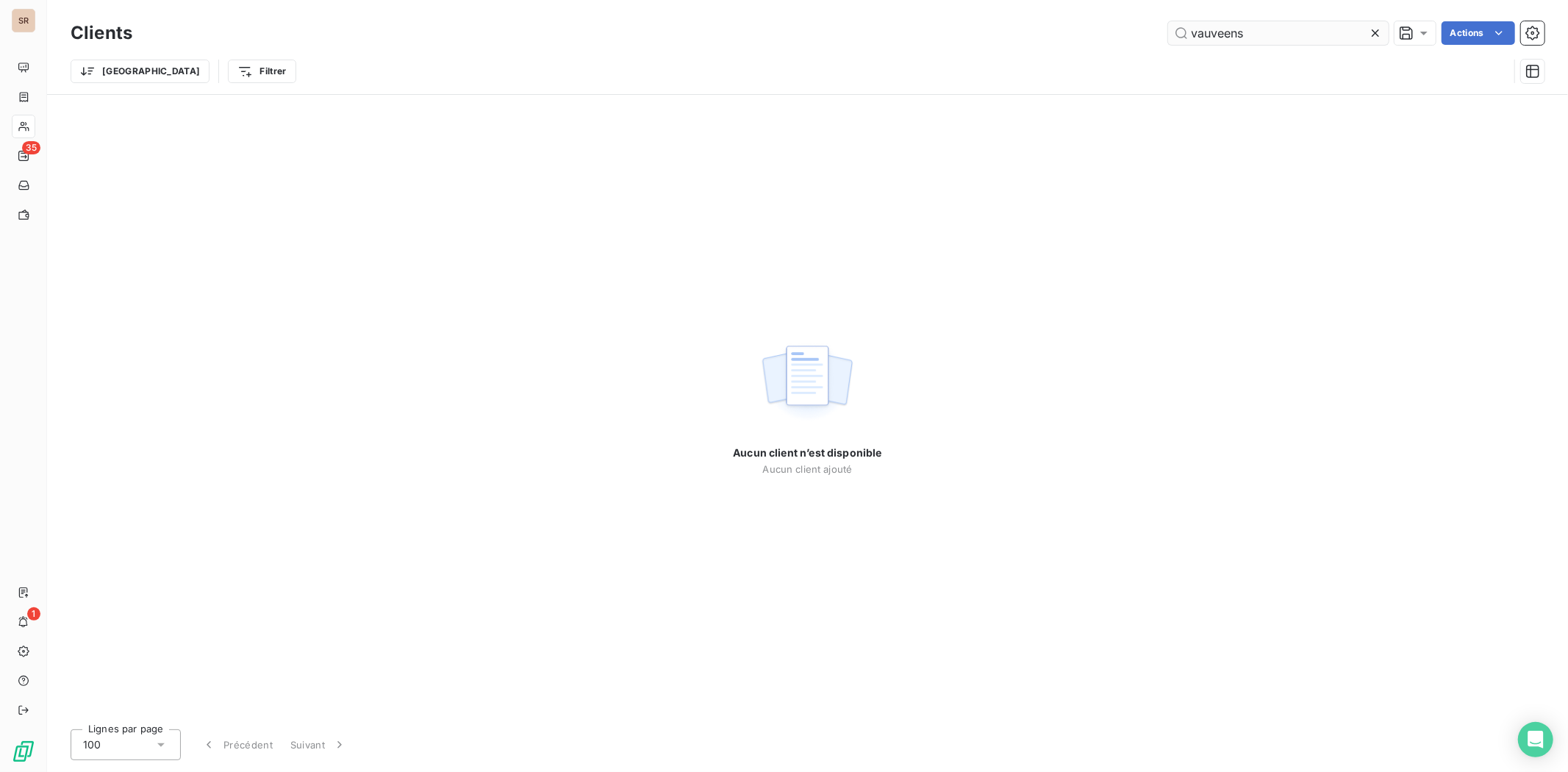
click at [1222, 35] on input "vauveens" at bounding box center [1279, 33] width 221 height 24
type input "vauvens"
drag, startPoint x: 1241, startPoint y: 31, endPoint x: 1078, endPoint y: 31, distance: 163.0
click at [1083, 37] on div "vauvens Actions" at bounding box center [847, 33] width 1395 height 24
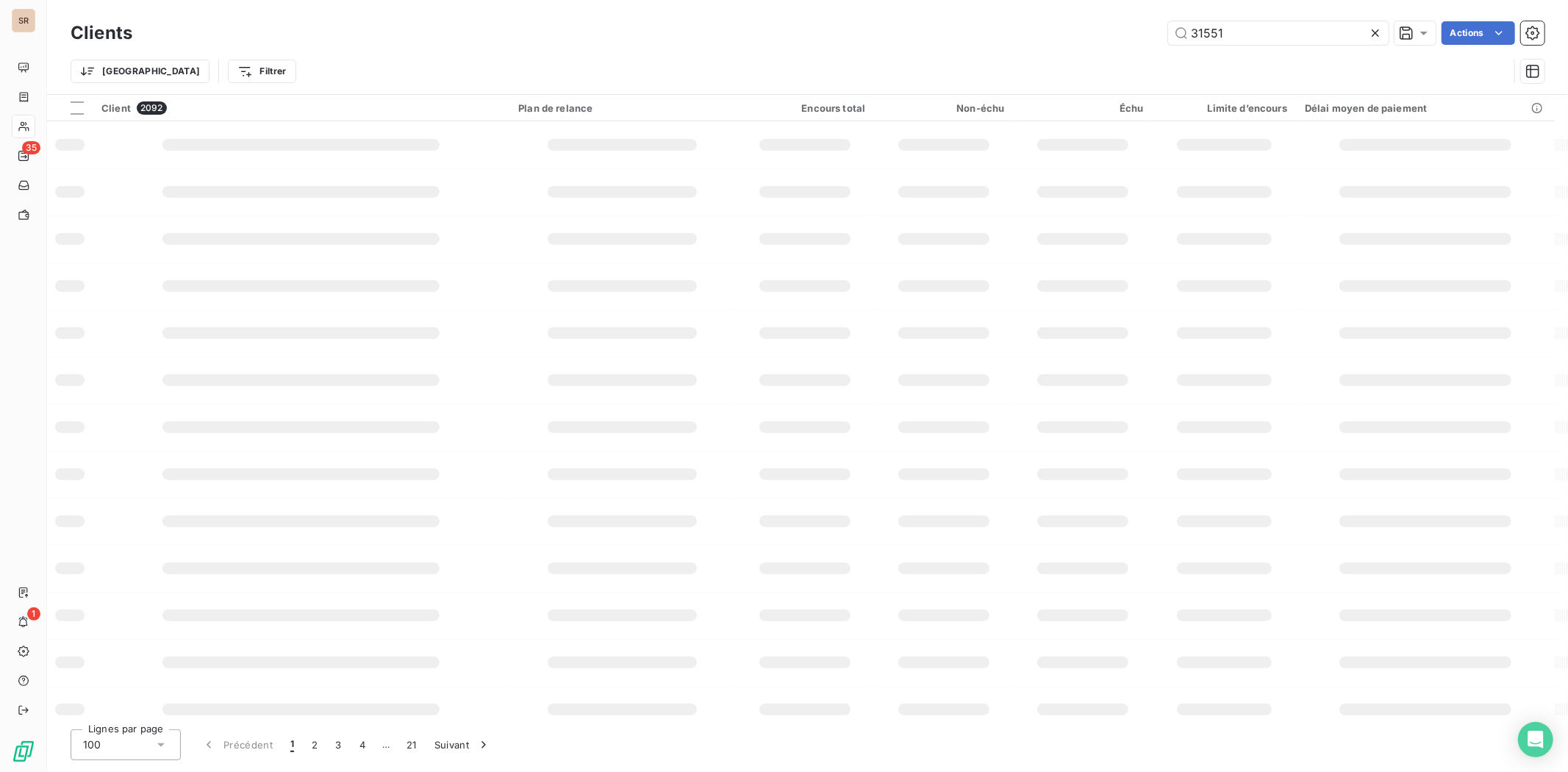
type input "31551"
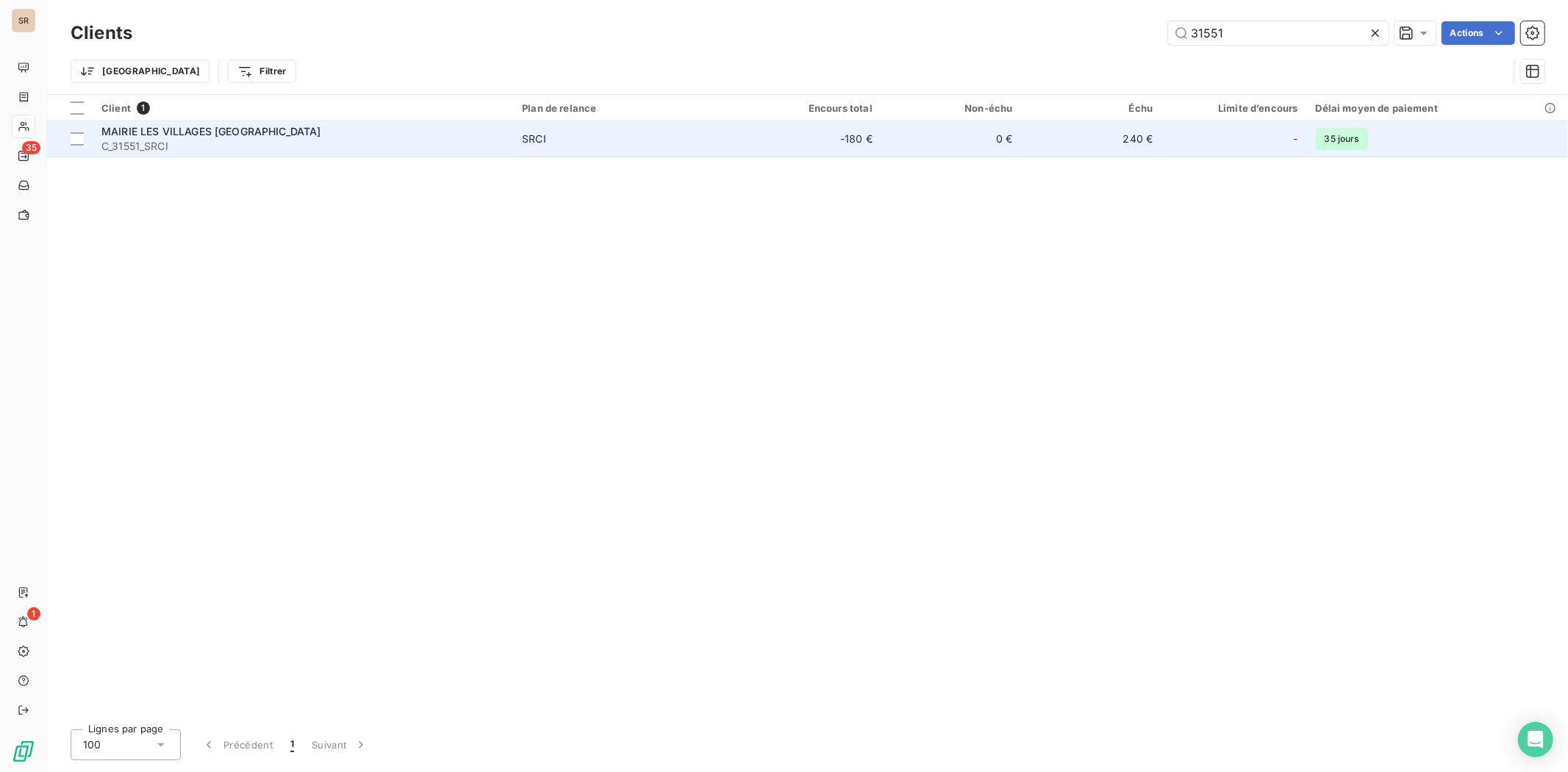
click at [229, 131] on span "MAIRIE LES VILLAGES VOVEENS" at bounding box center [211, 132] width 220 height 13
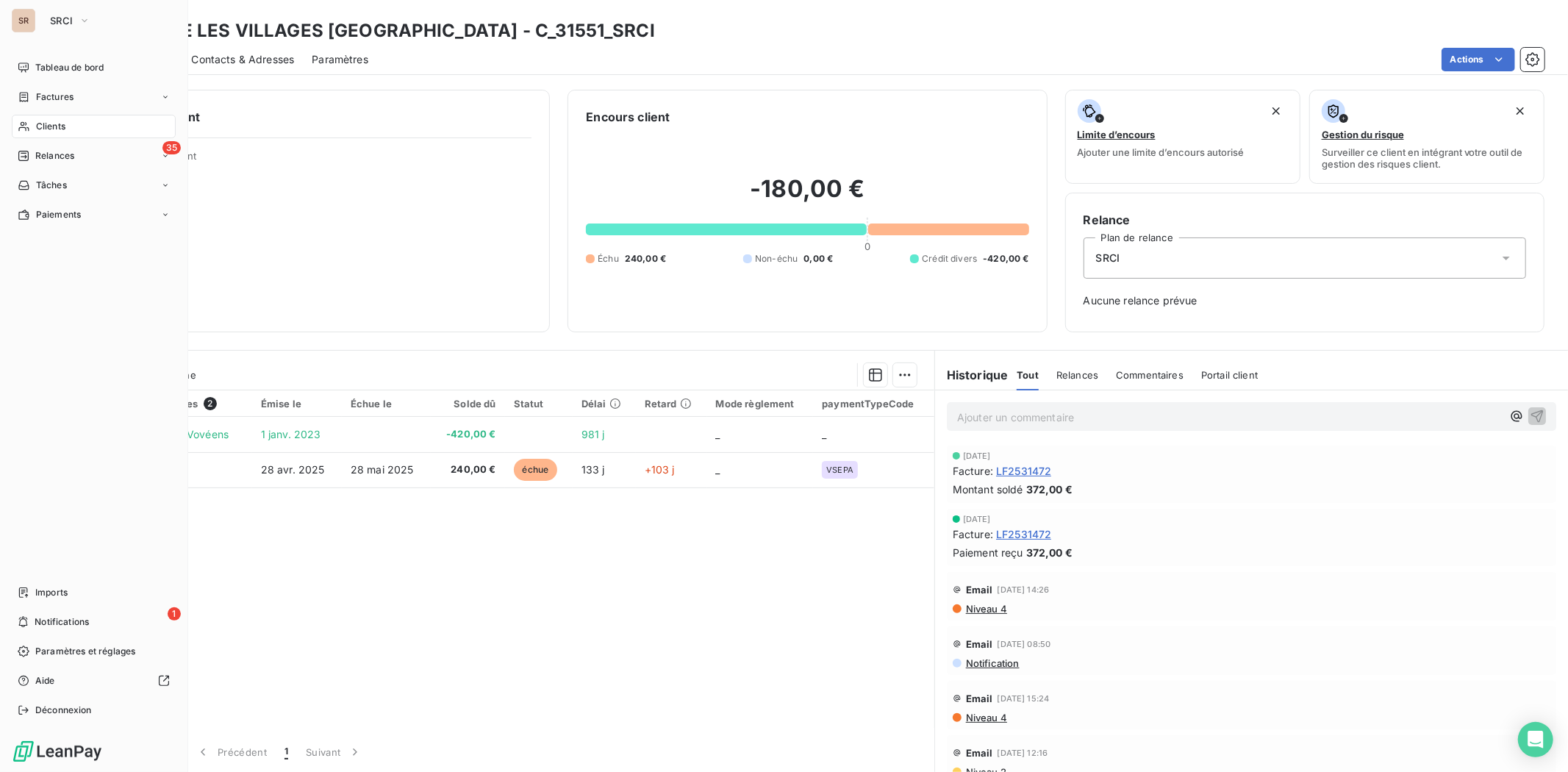
click at [49, 122] on span "Clients" at bounding box center [50, 126] width 29 height 14
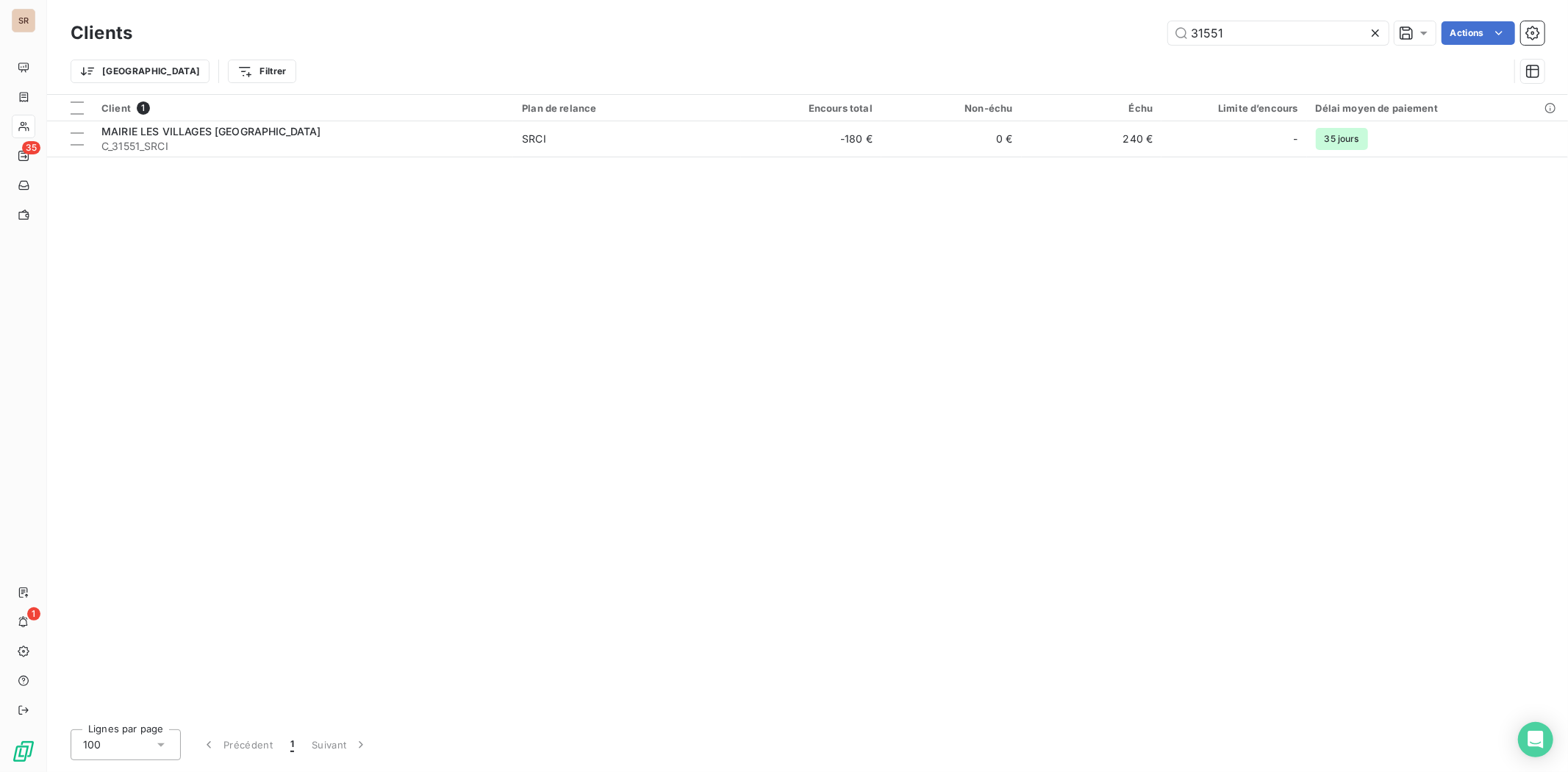
drag, startPoint x: 1226, startPoint y: 30, endPoint x: 1137, endPoint y: 30, distance: 89.0
click at [1142, 33] on div "31551 Actions" at bounding box center [847, 33] width 1395 height 24
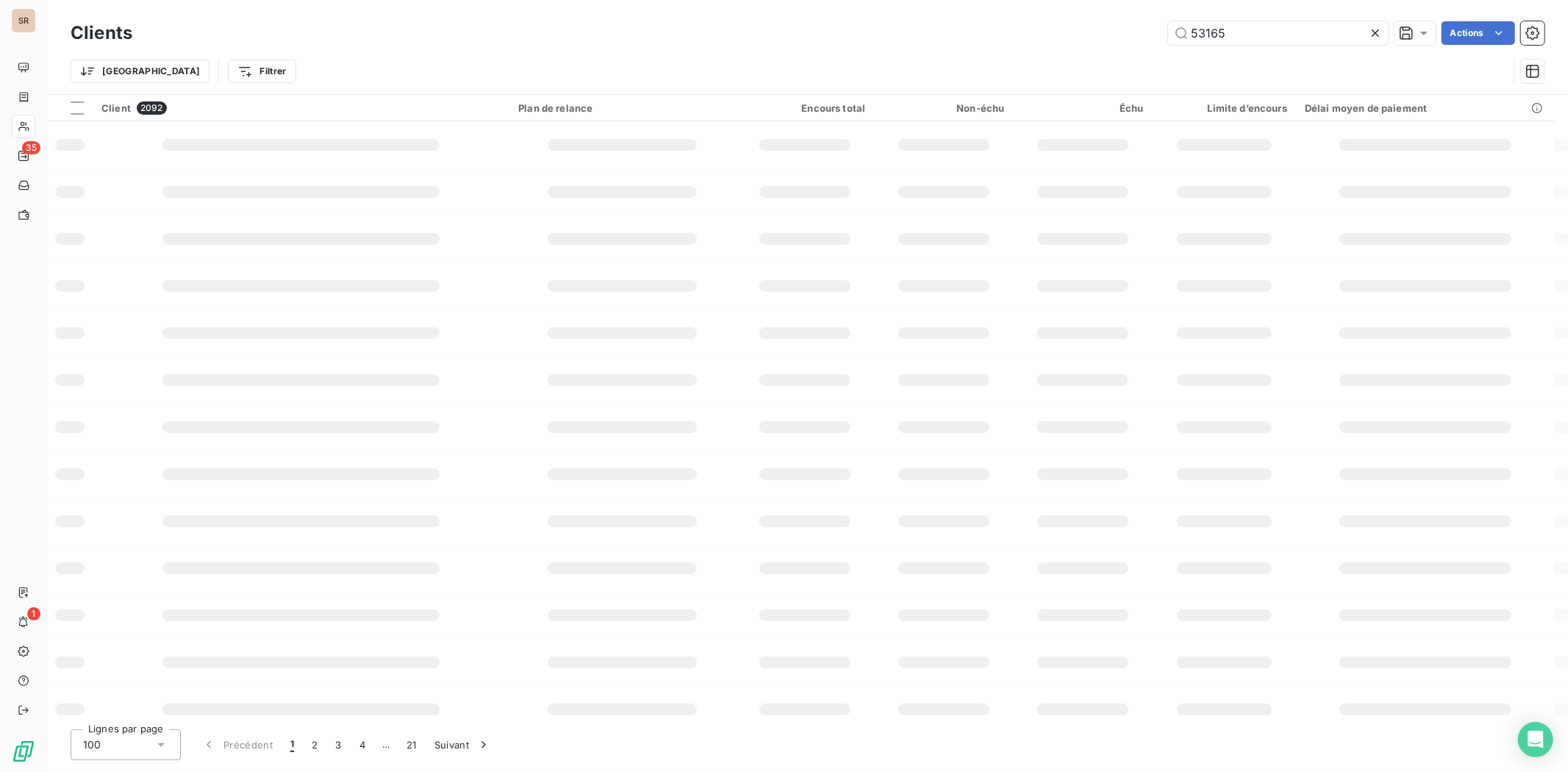
type input "53165"
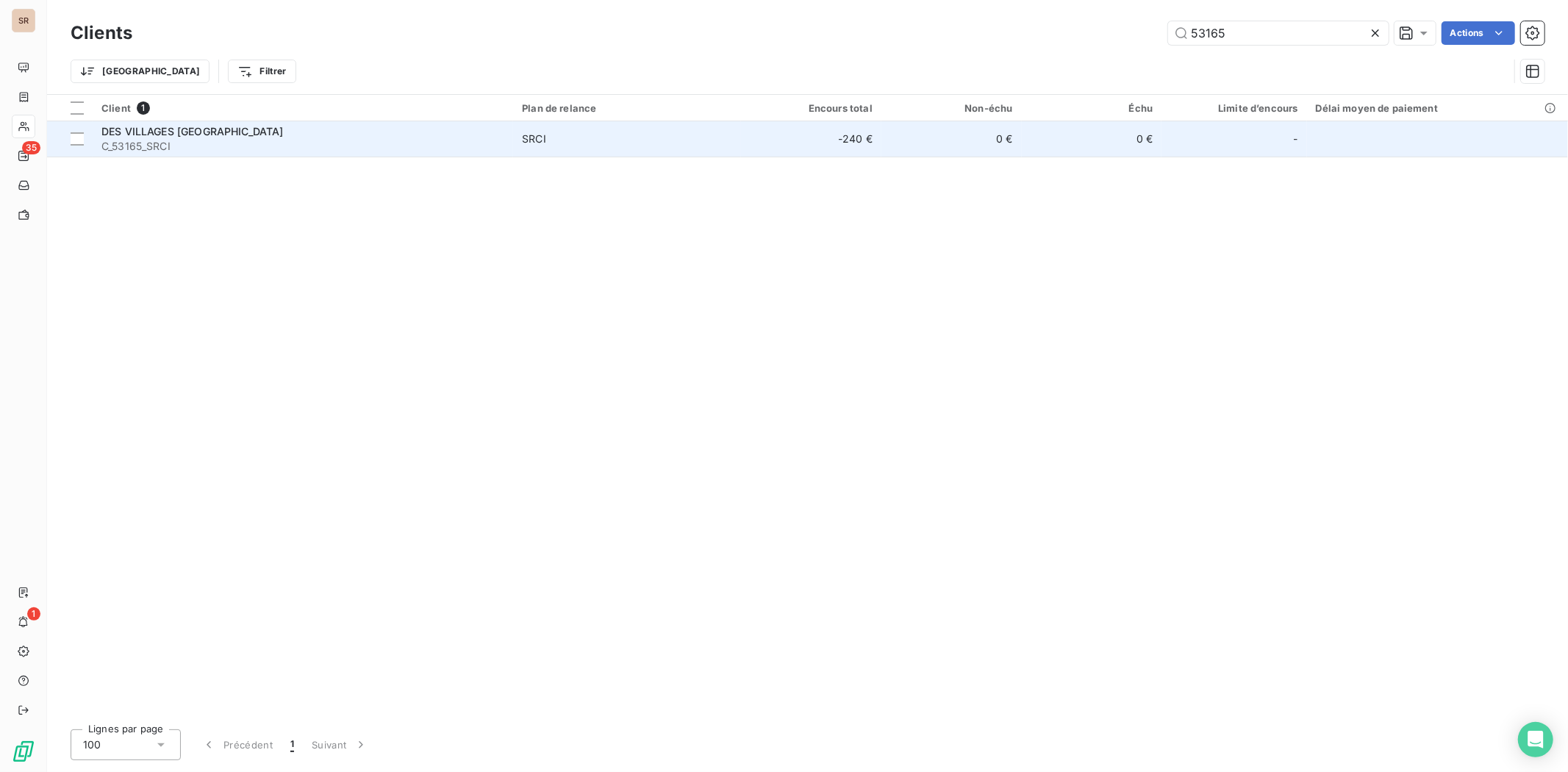
click at [203, 139] on span "C_53165_SRCI" at bounding box center [302, 146] width 403 height 14
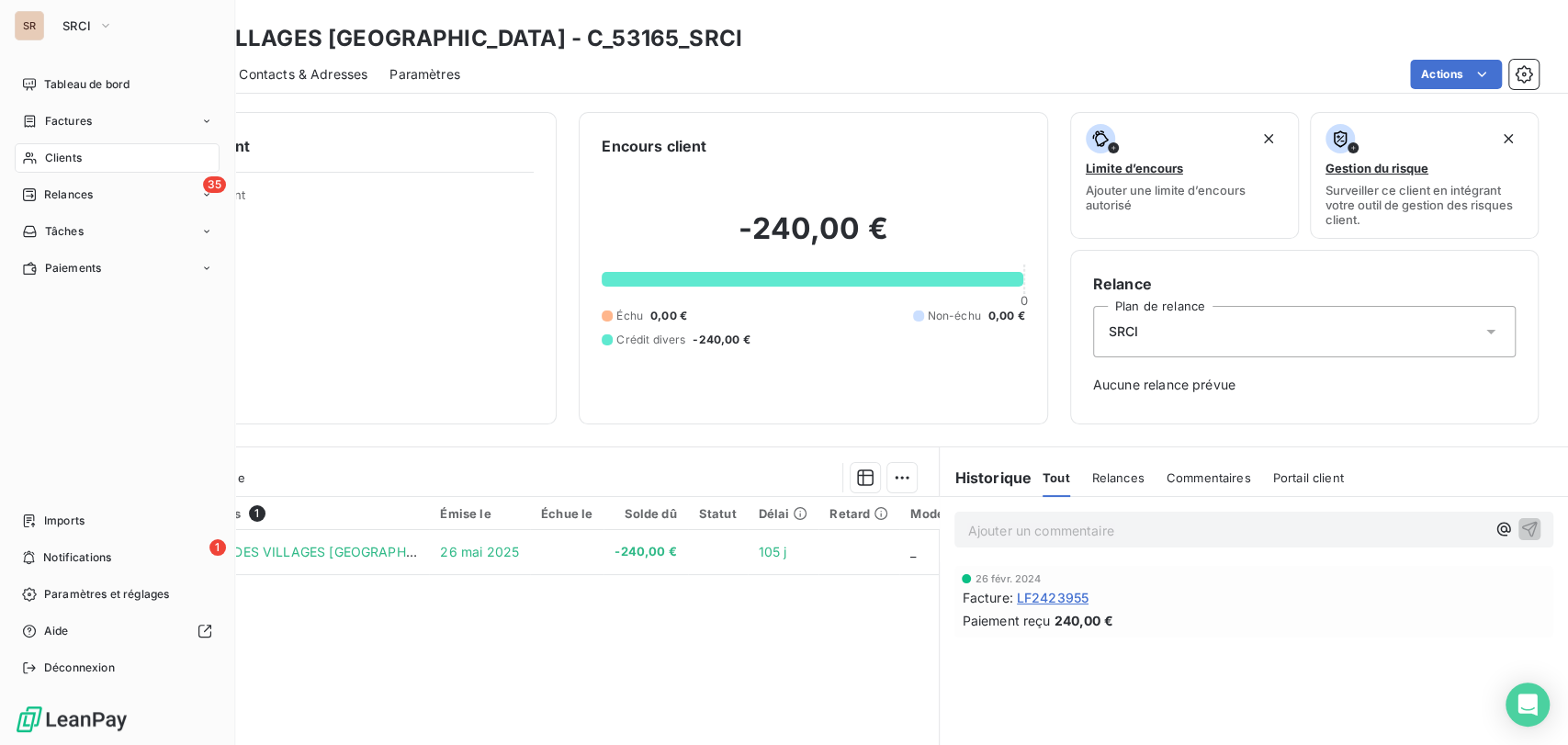
click at [66, 155] on span "Clients" at bounding box center [63, 157] width 37 height 17
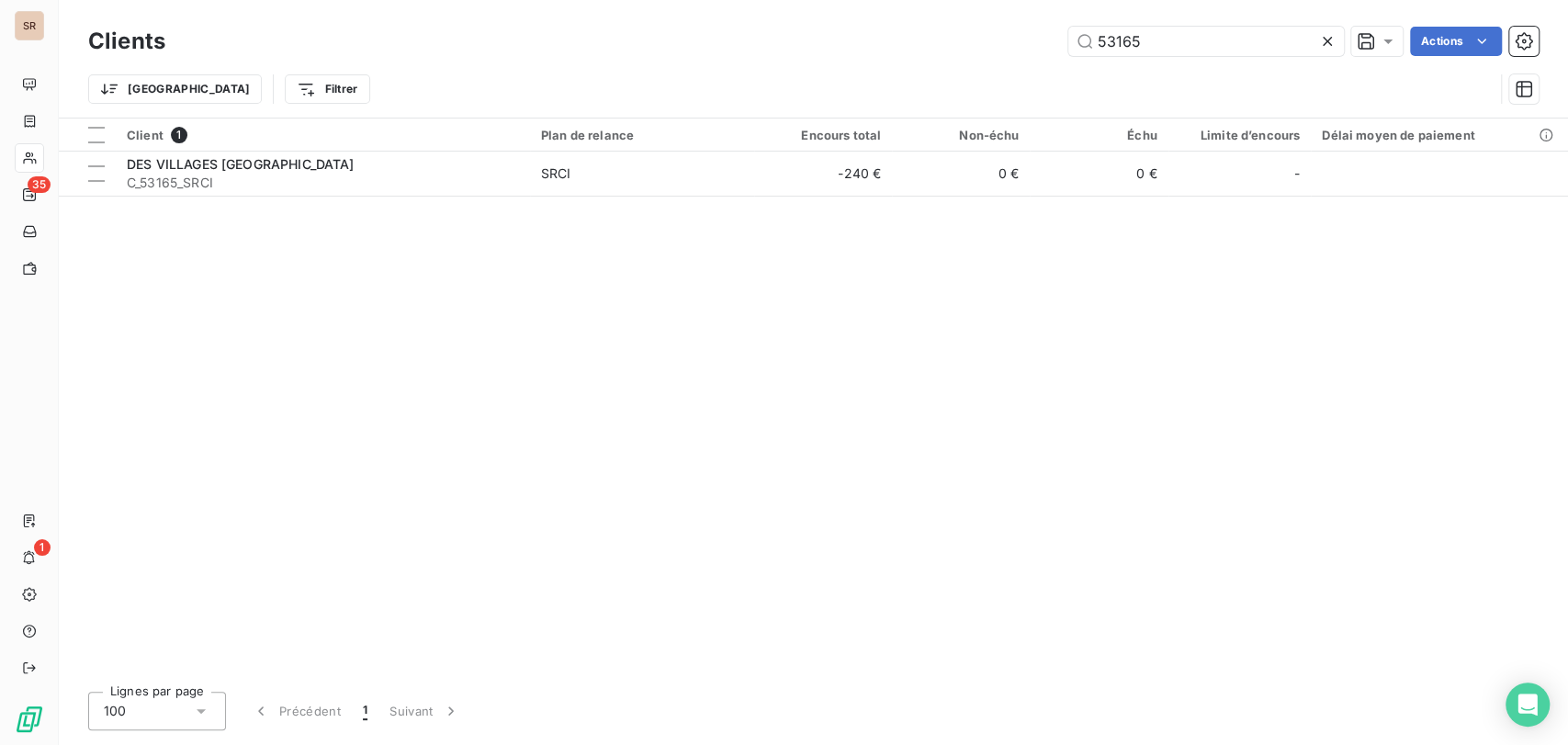
drag, startPoint x: 1165, startPoint y: 46, endPoint x: 951, endPoint y: 18, distance: 215.8
click at [952, 22] on div "Clients 53165 Actions" at bounding box center [814, 41] width 1450 height 39
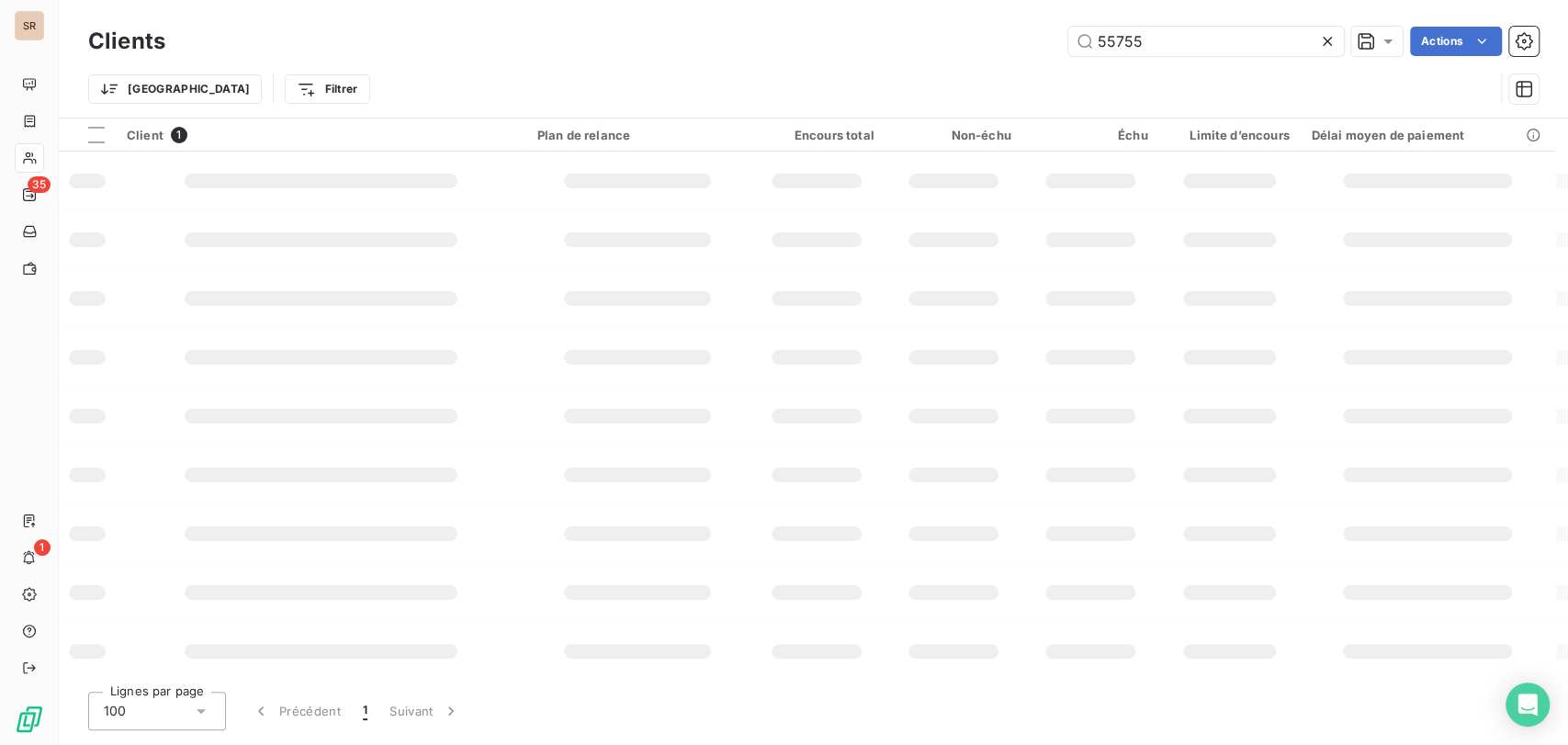
type input "55755"
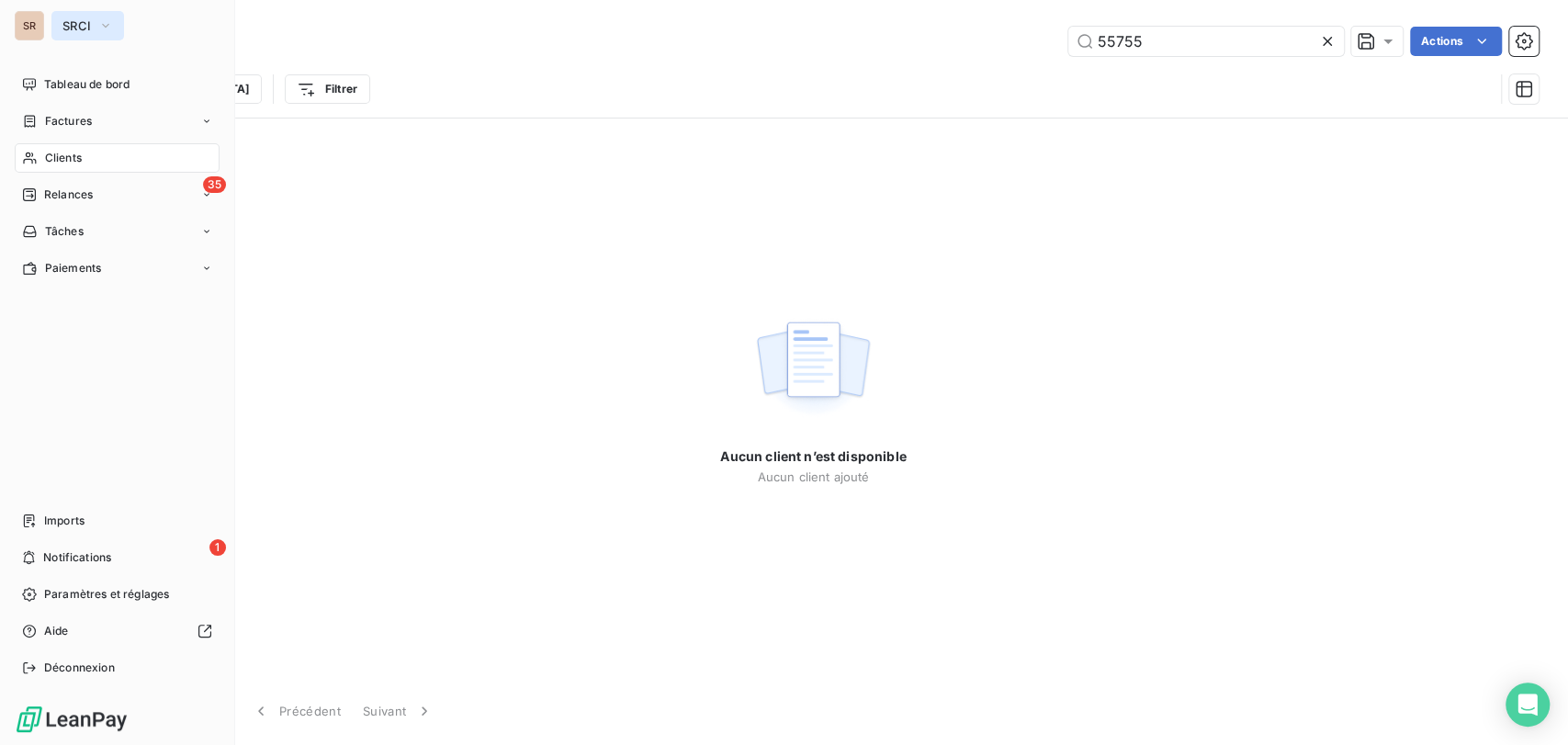
click at [111, 25] on icon "button" at bounding box center [106, 26] width 15 height 18
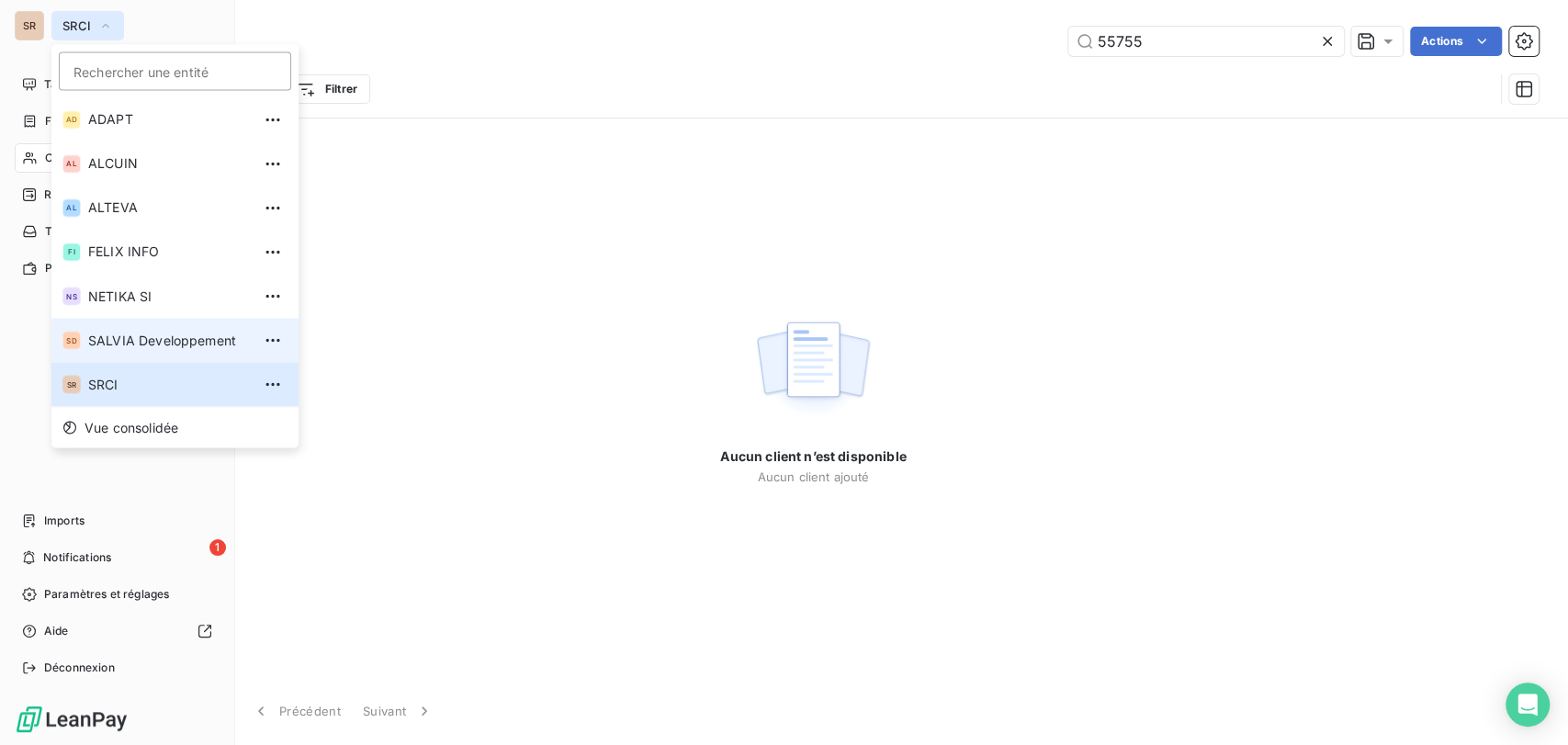
click at [132, 330] on li "SD SALVIA Developpement" at bounding box center [175, 340] width 247 height 44
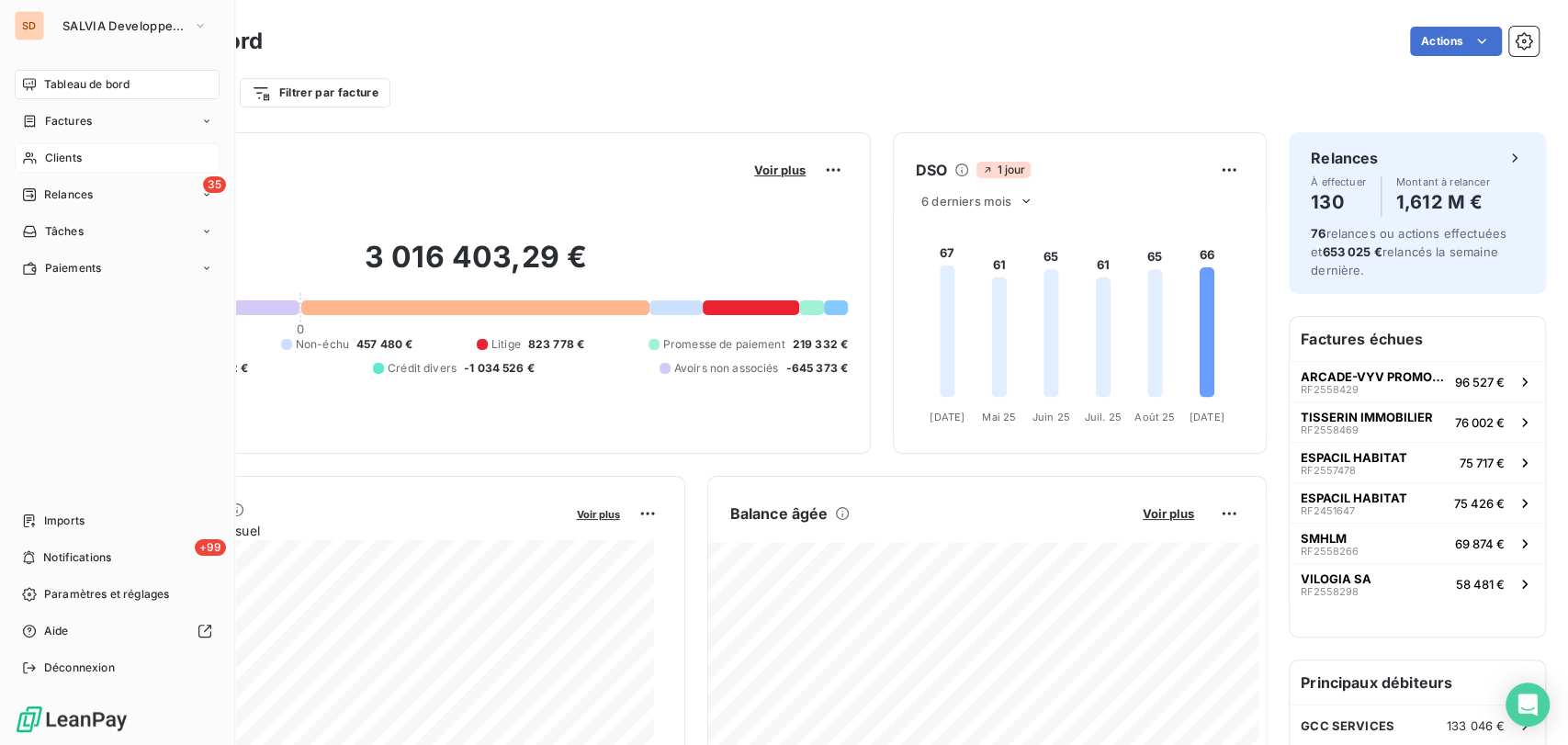
click at [77, 164] on span "Clients" at bounding box center [63, 157] width 37 height 17
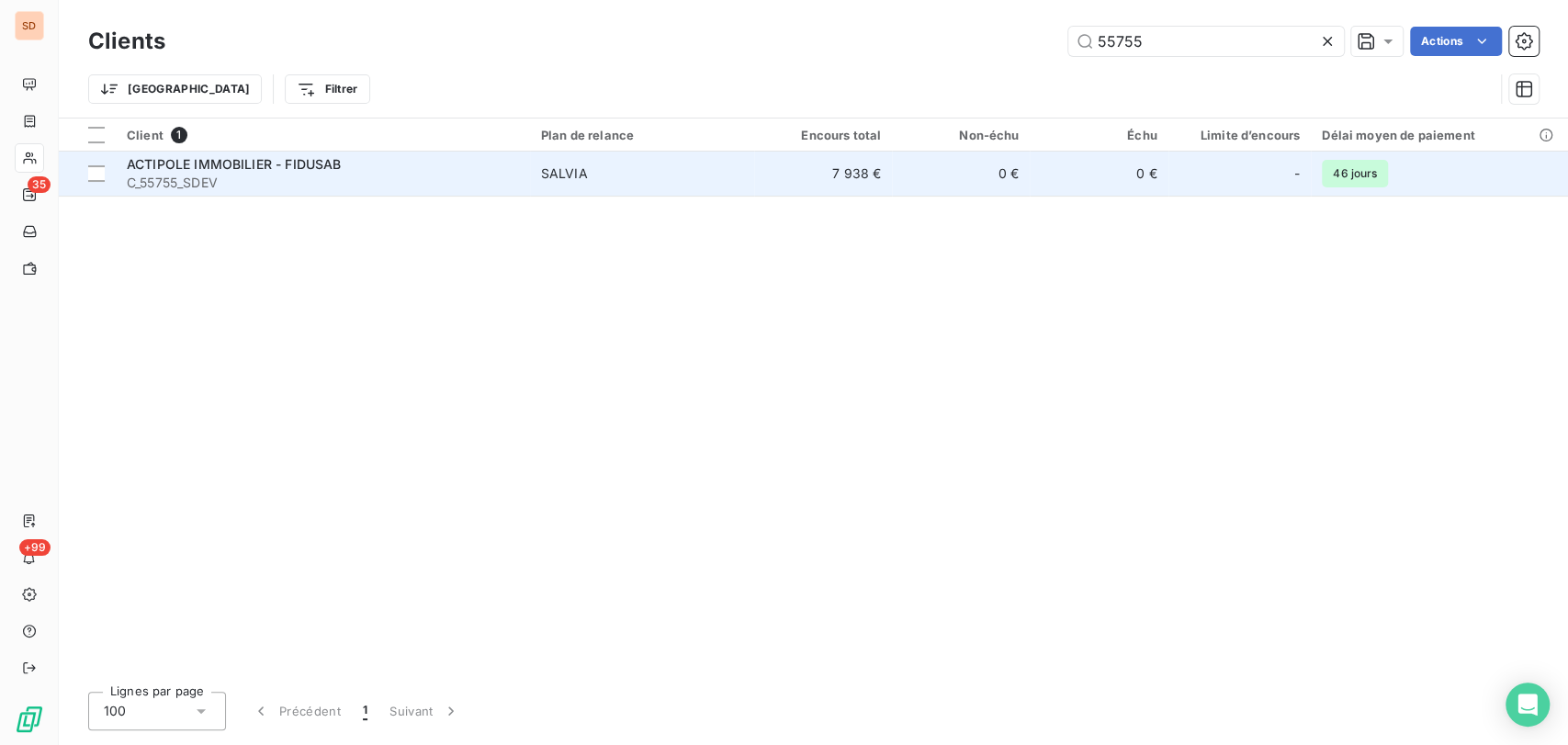
click at [180, 164] on span "ACTIPOLE IMMOBILIER - FIDUSAB" at bounding box center [233, 164] width 214 height 16
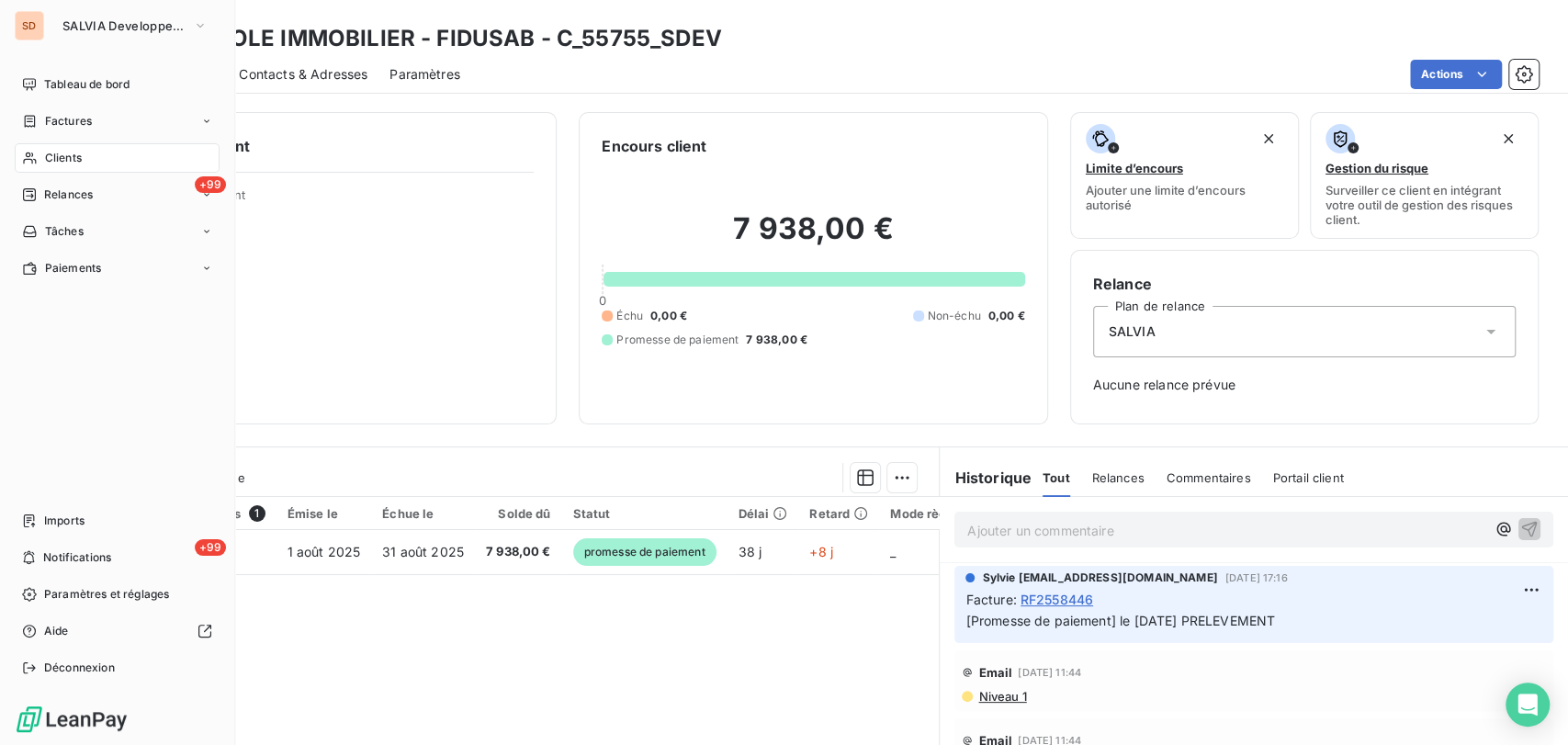
click at [63, 156] on span "Clients" at bounding box center [63, 157] width 37 height 17
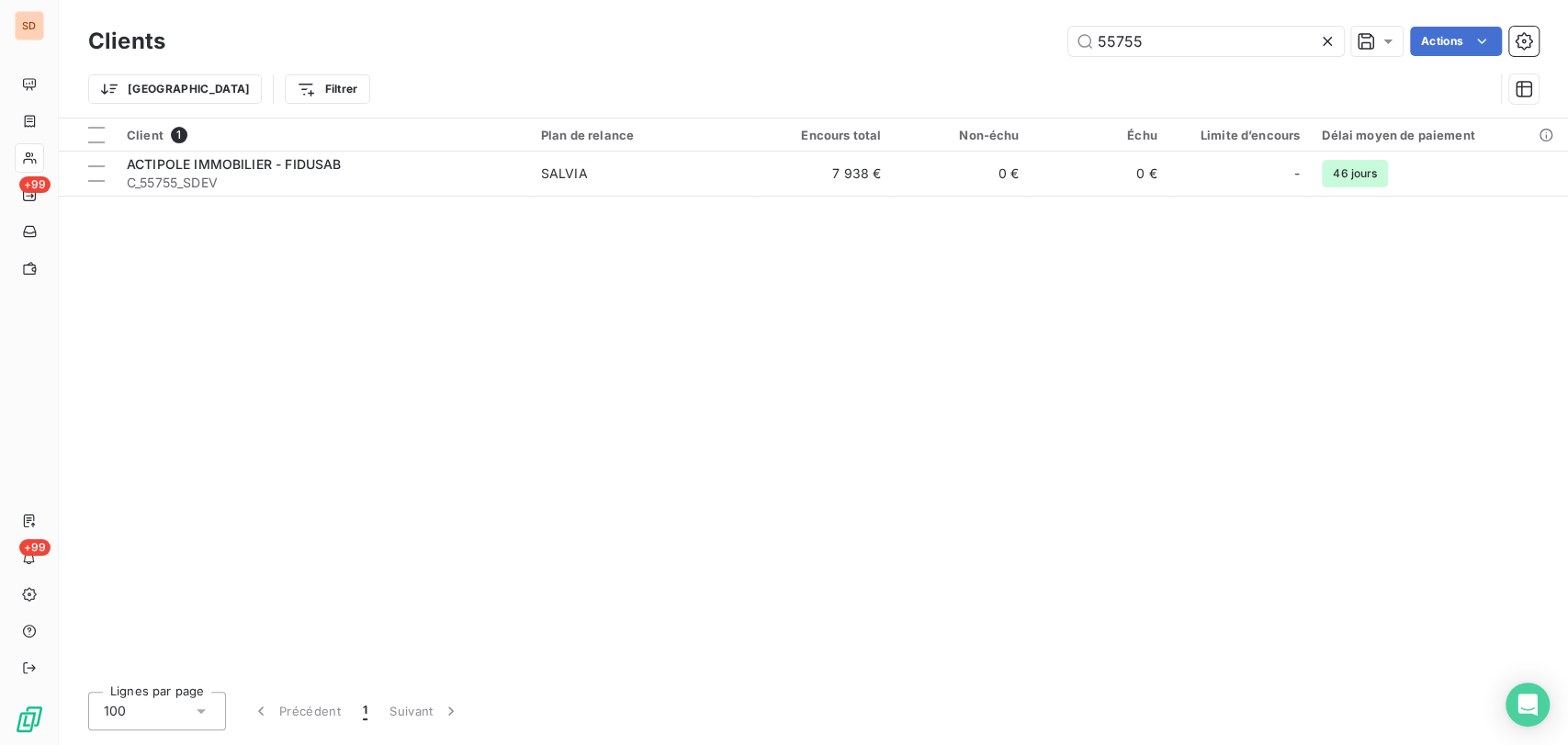
drag, startPoint x: 1162, startPoint y: 46, endPoint x: 891, endPoint y: 39, distance: 271.1
click at [891, 39] on div "55755 Actions" at bounding box center [863, 42] width 1352 height 30
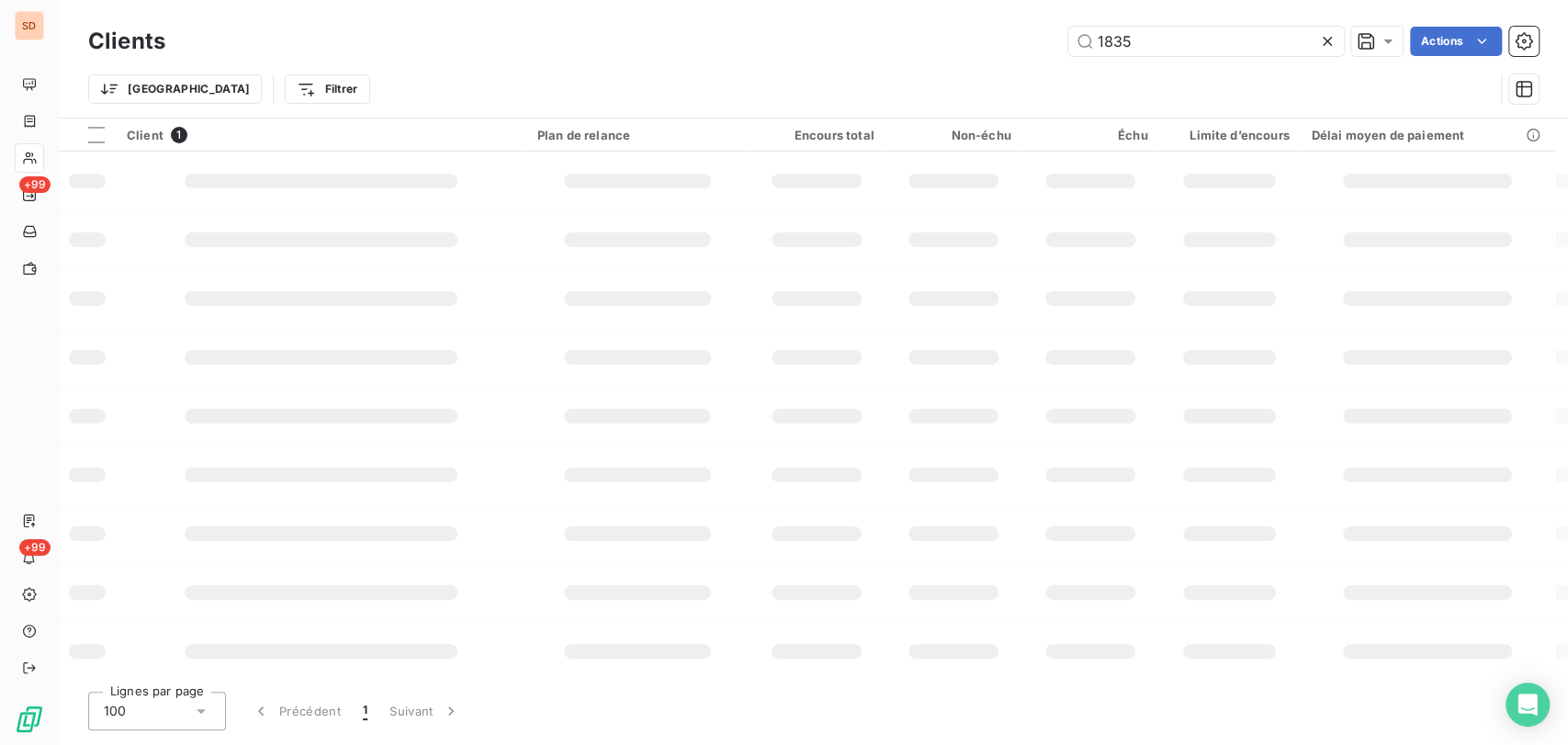
type input "1835"
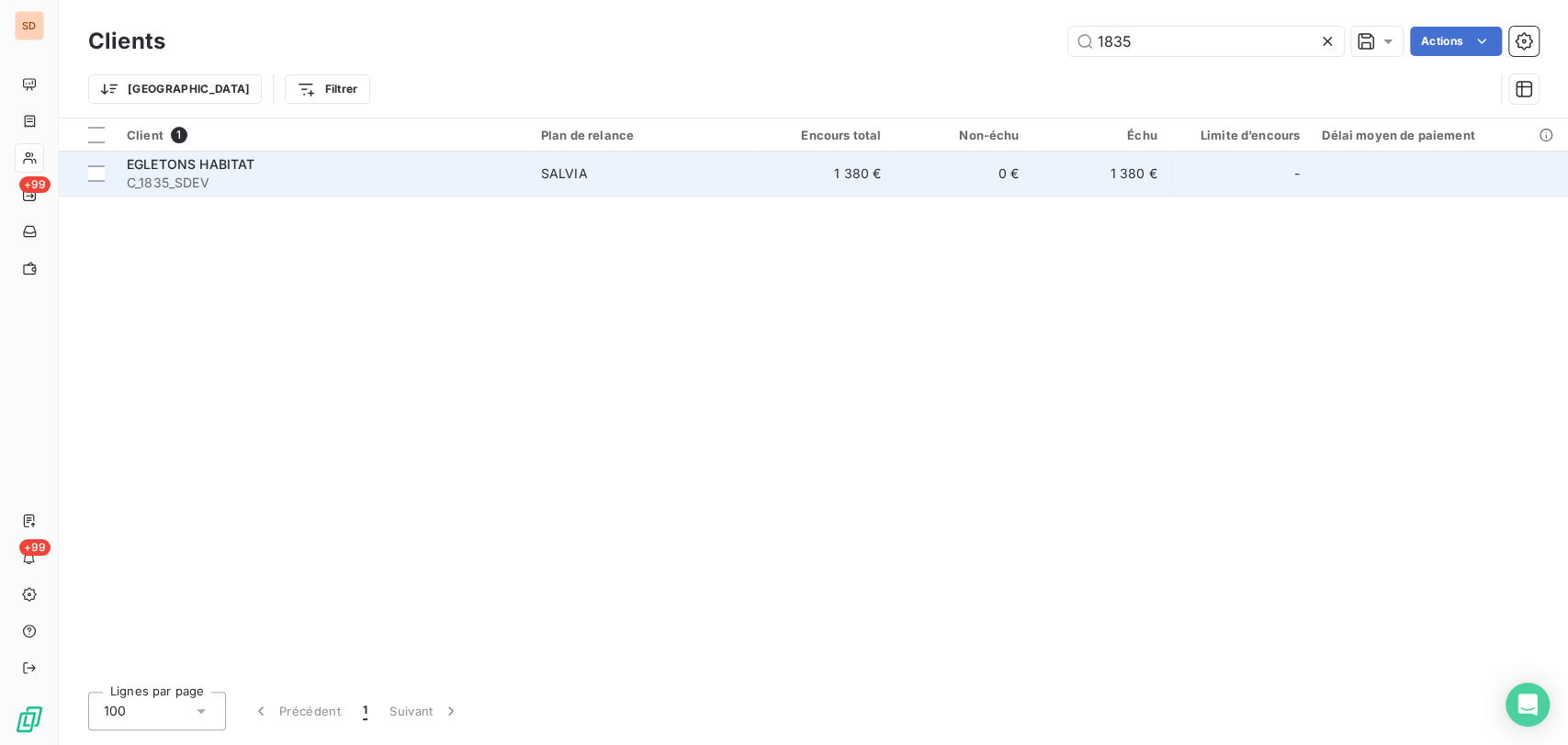
click at [169, 159] on span "EGLETONS HABITAT" at bounding box center [190, 164] width 128 height 16
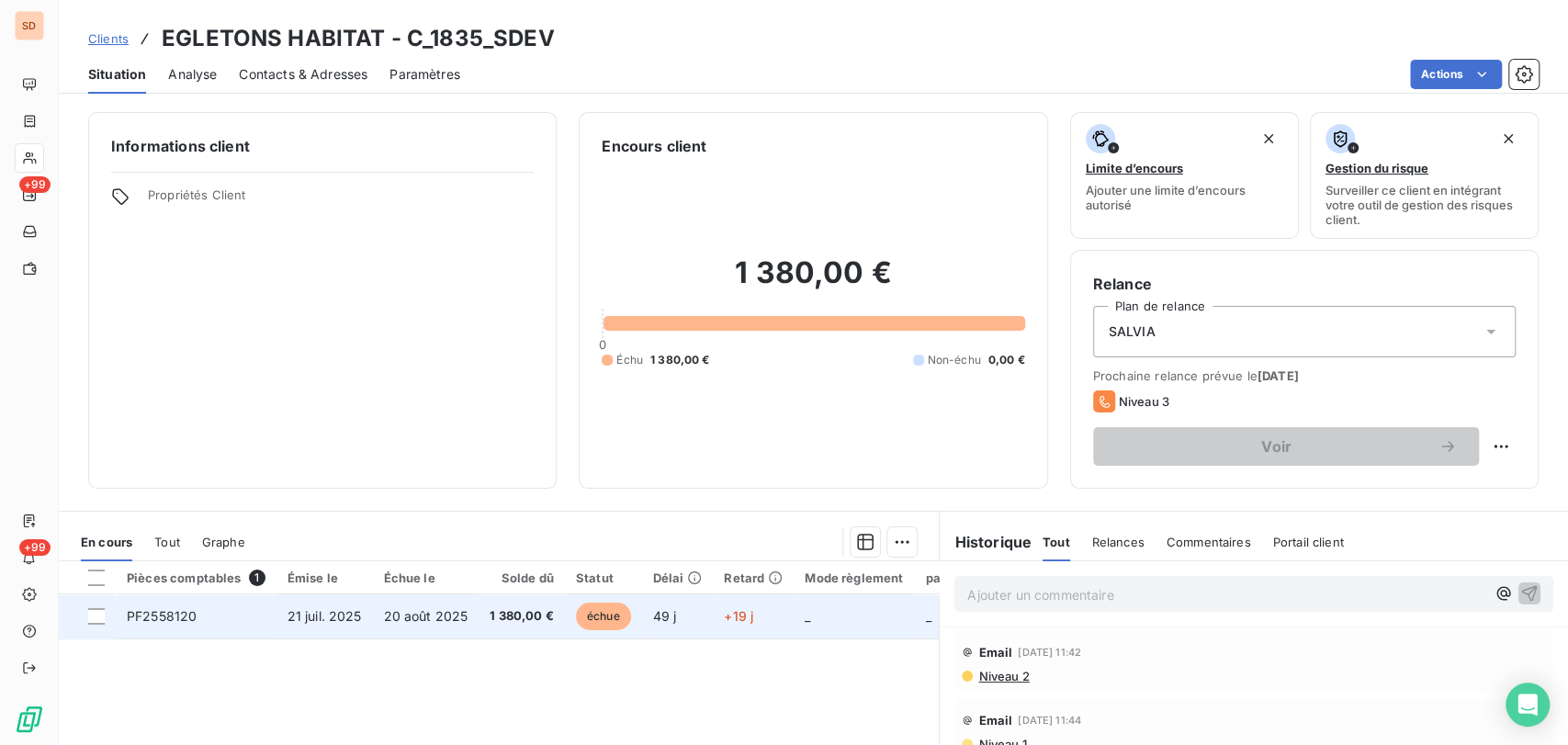
click at [150, 620] on span "PF2558120" at bounding box center [161, 617] width 70 height 16
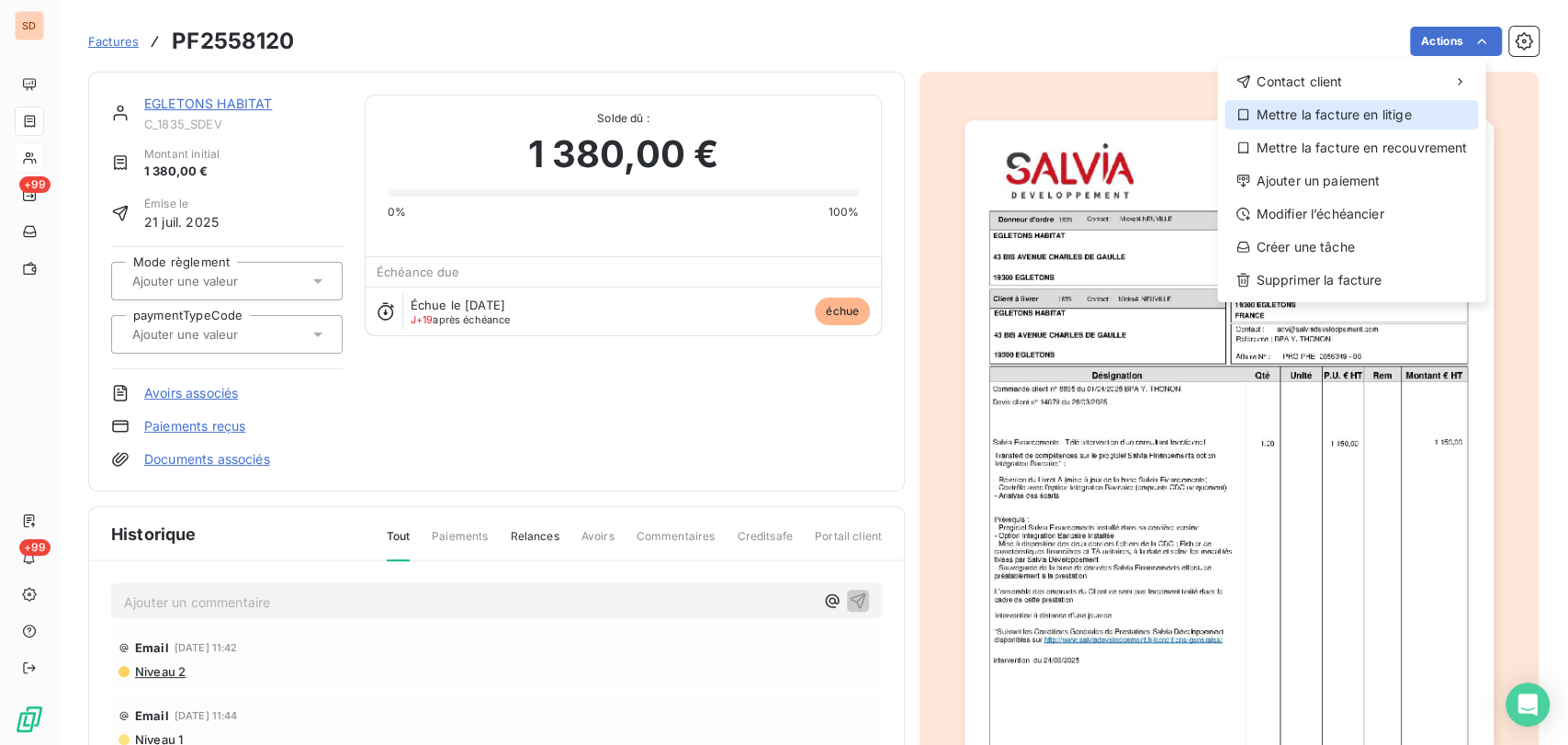
click at [1299, 118] on div "Mettre la facture en litige" at bounding box center [1351, 116] width 254 height 30
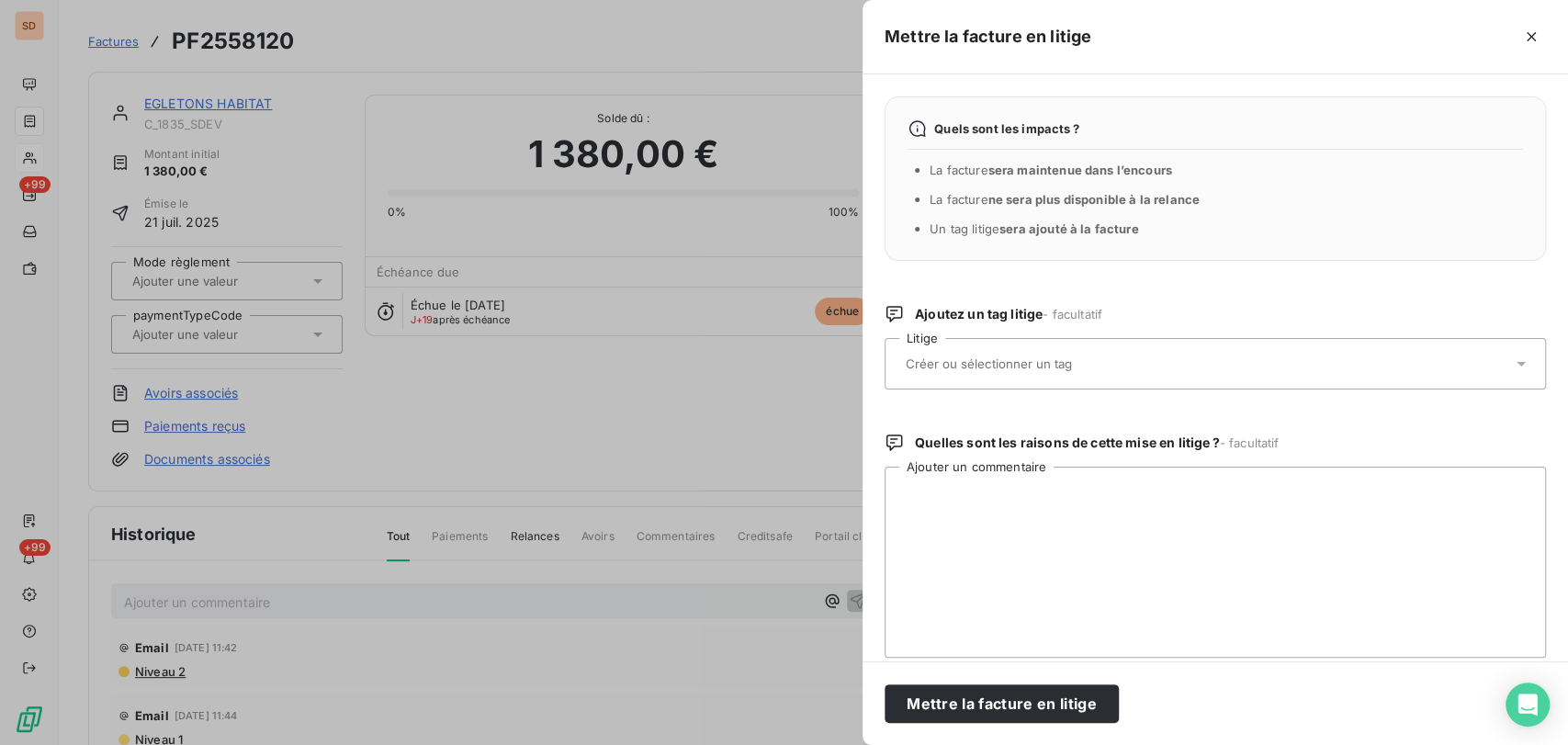
click at [1512, 366] on icon at bounding box center [1521, 364] width 18 height 18
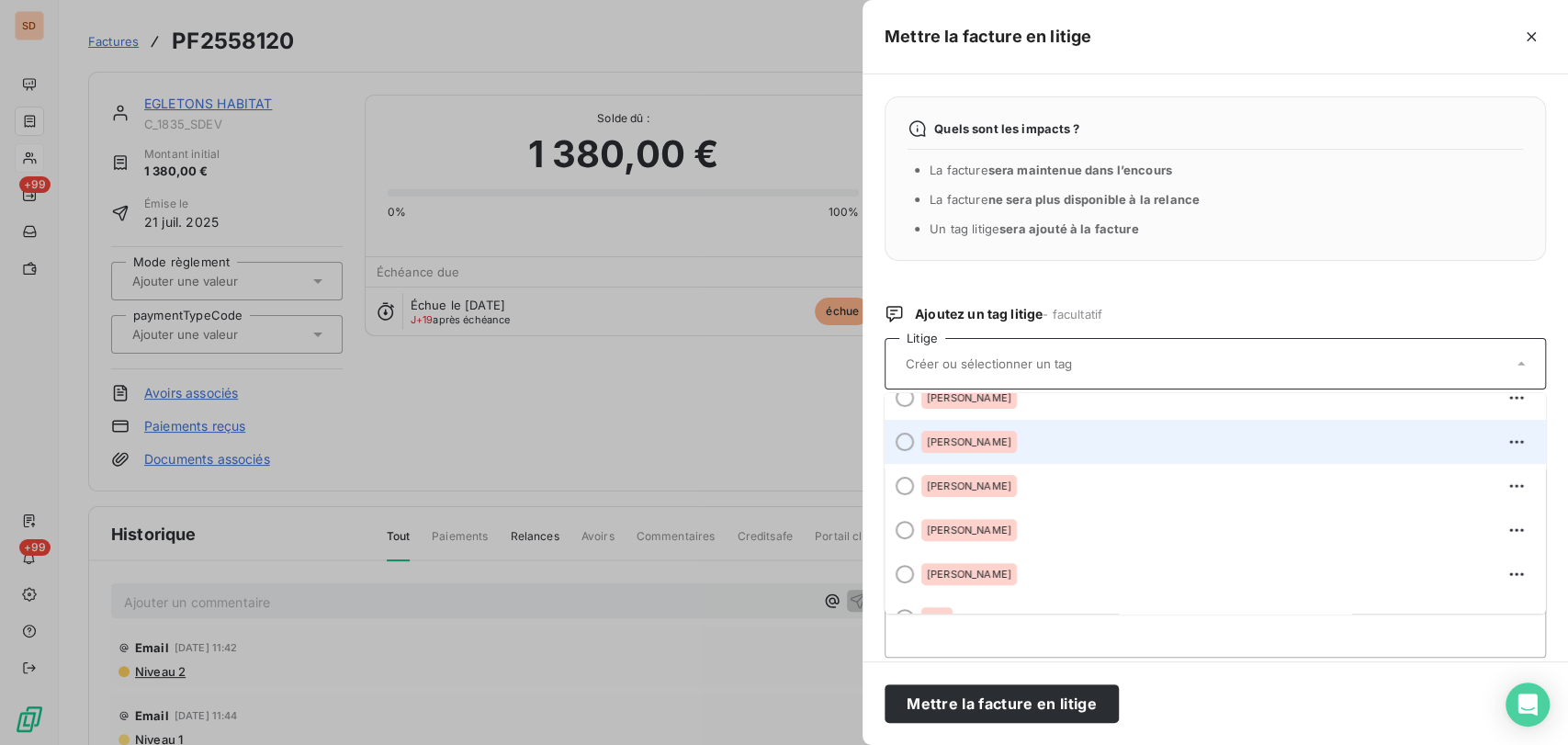
scroll to position [612, 0]
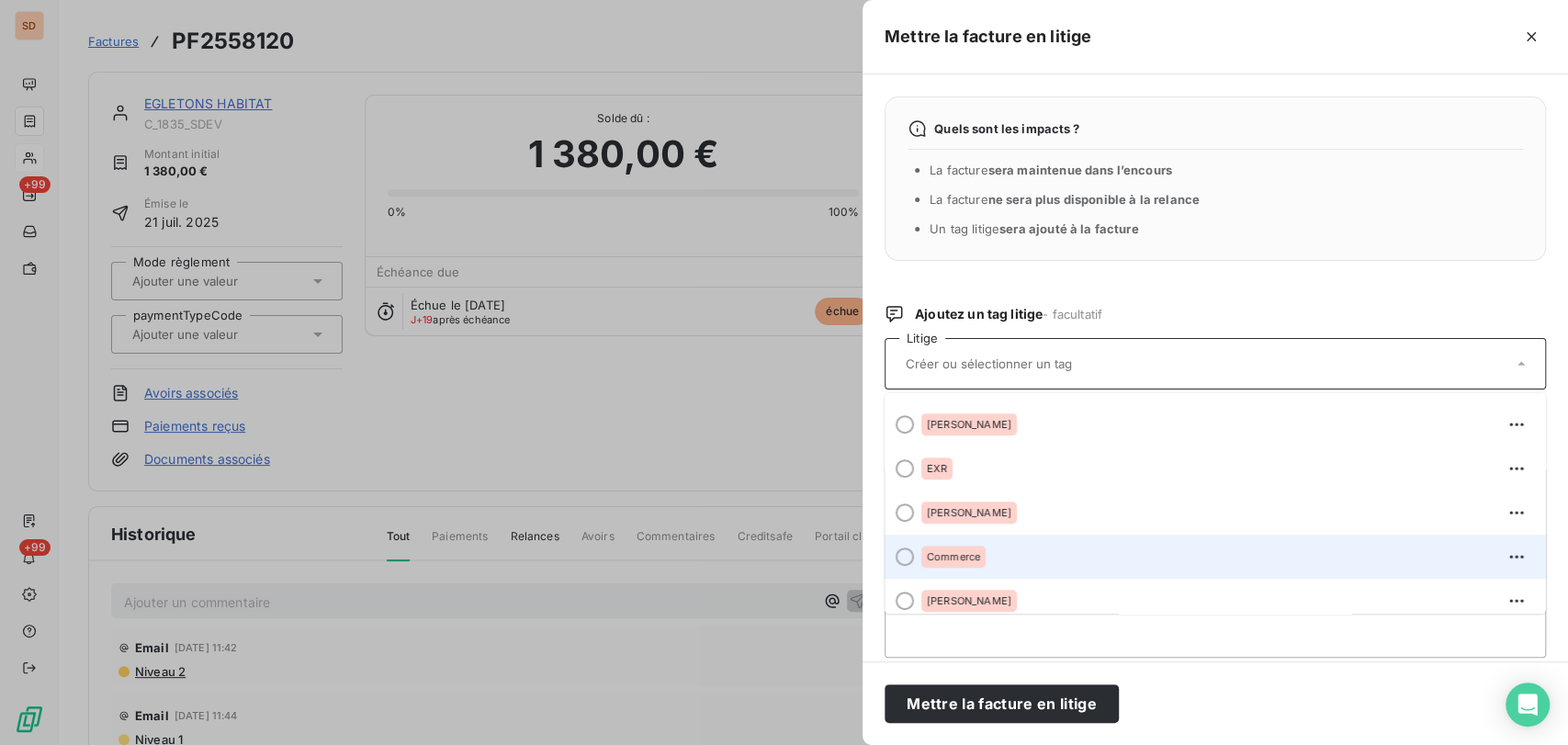
click at [905, 558] on div at bounding box center [905, 557] width 18 height 18
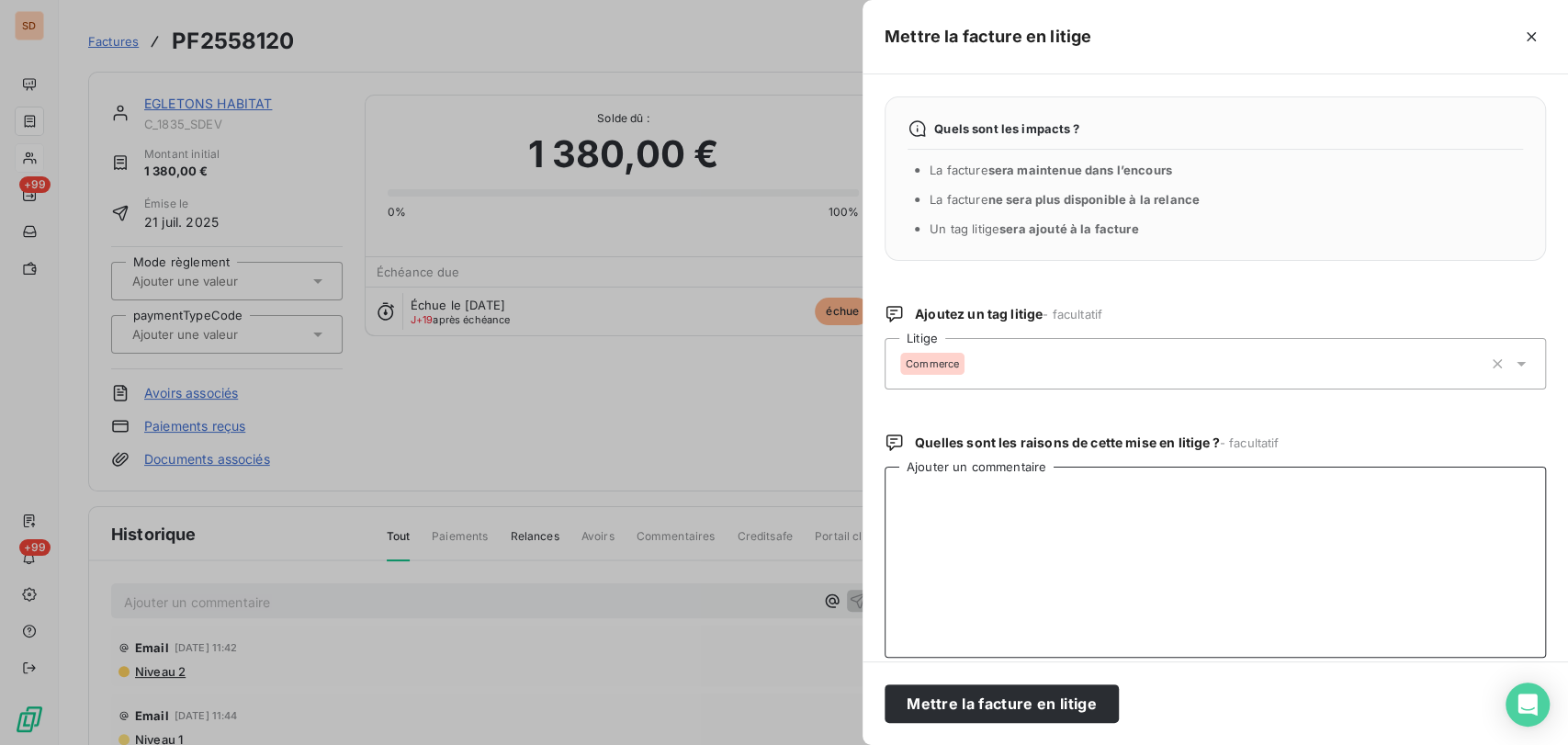
click at [968, 522] on textarea "Ajouter un commentaire" at bounding box center [1215, 563] width 661 height 191
click at [1099, 516] on textarea "le 08/09/25 @ à patricia = pour position = en cours le 04/09/25 @ de mr neuvill…" at bounding box center [1215, 563] width 661 height 191
paste textarea "Pour faire suite à votre relance concernant la facture n°58120, le règlement es…"
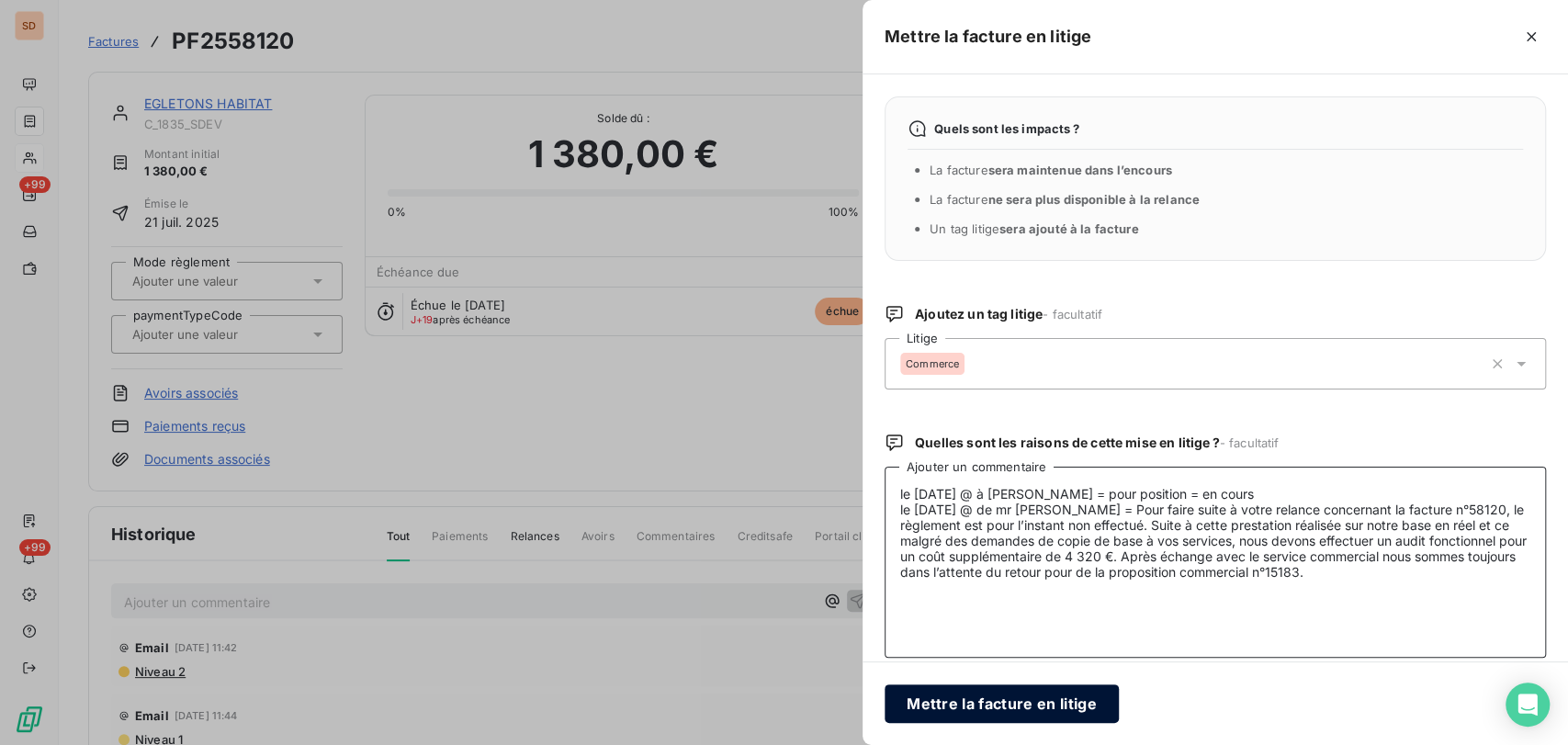
type textarea "le 08/09/25 @ à patricia = pour position = en cours le 04/09/25 @ de mr neuvill…"
click at [1032, 703] on button "Mettre la facture en litige" at bounding box center [1001, 703] width 234 height 39
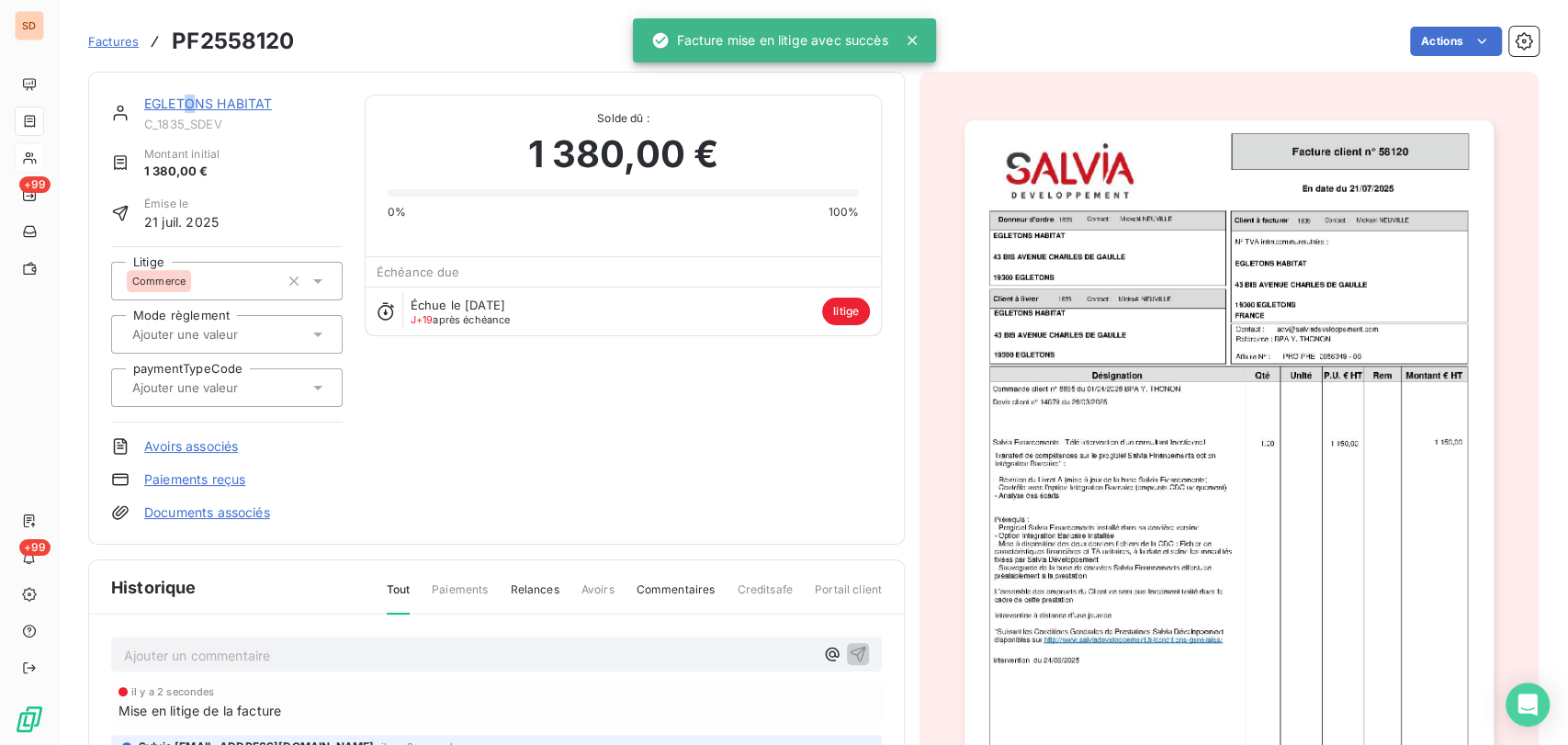
click at [190, 103] on link "EGLETONS HABITAT" at bounding box center [208, 104] width 128 height 16
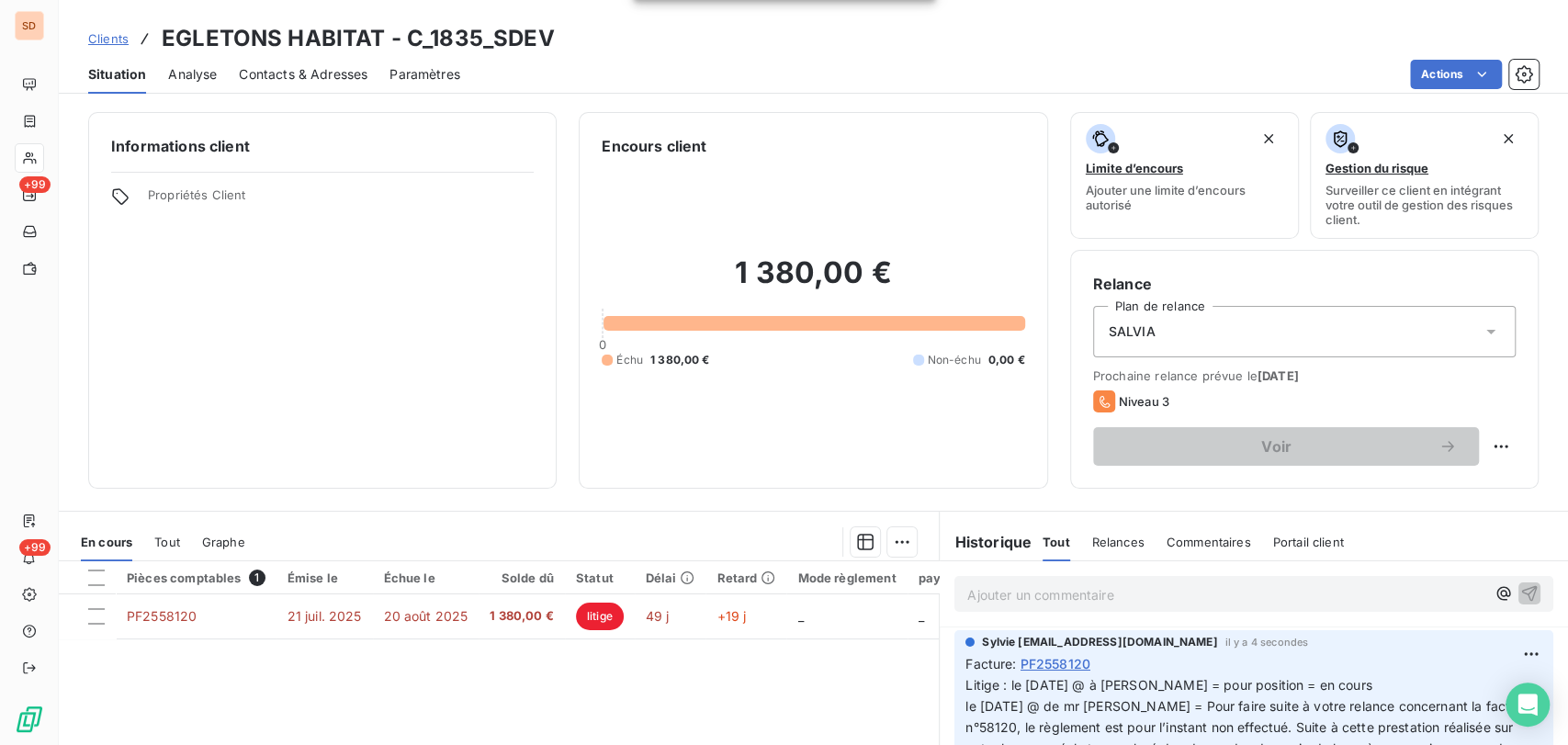
click at [280, 78] on span "Contacts & Adresses" at bounding box center [303, 74] width 129 height 18
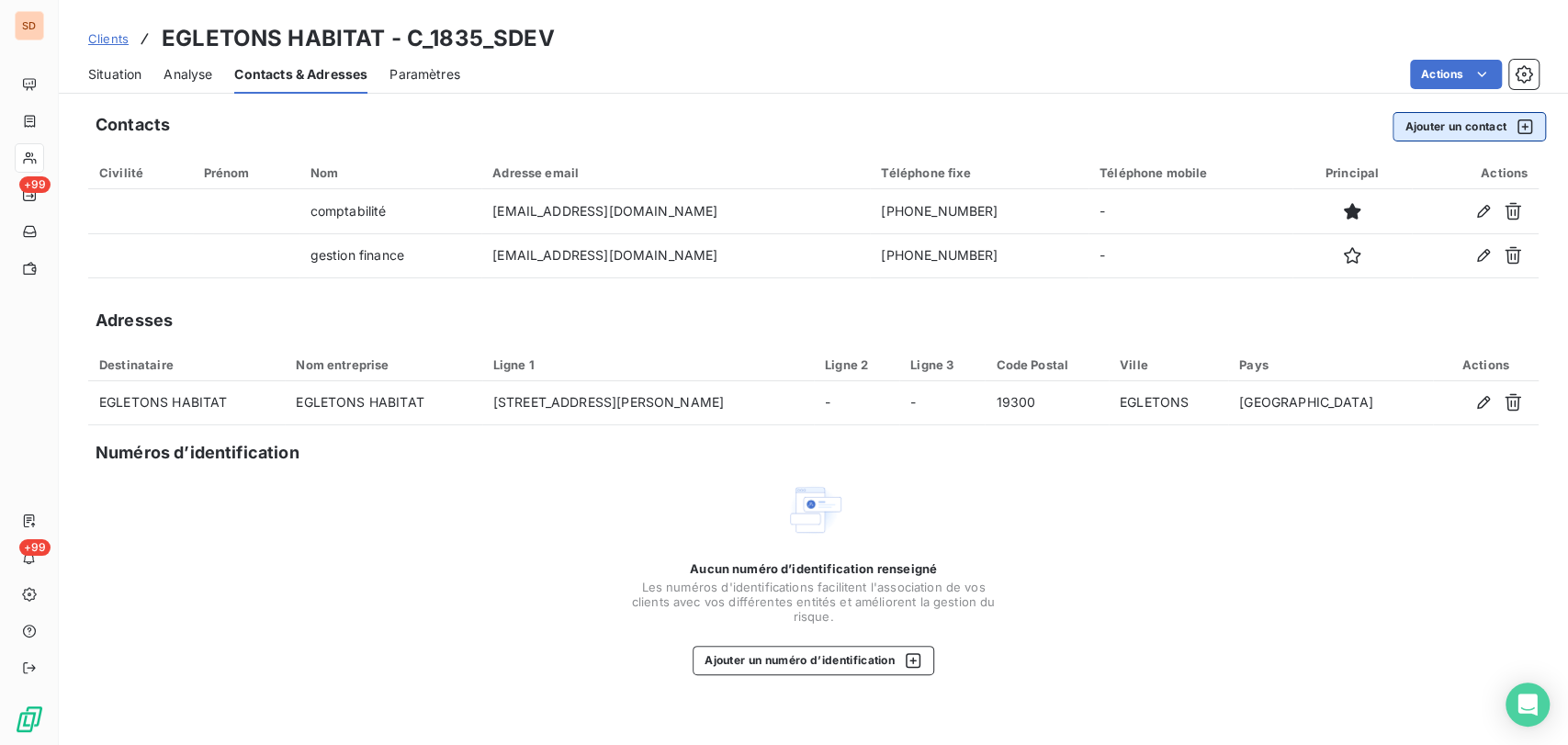
click at [1456, 115] on button "Ajouter un contact" at bounding box center [1469, 127] width 153 height 30
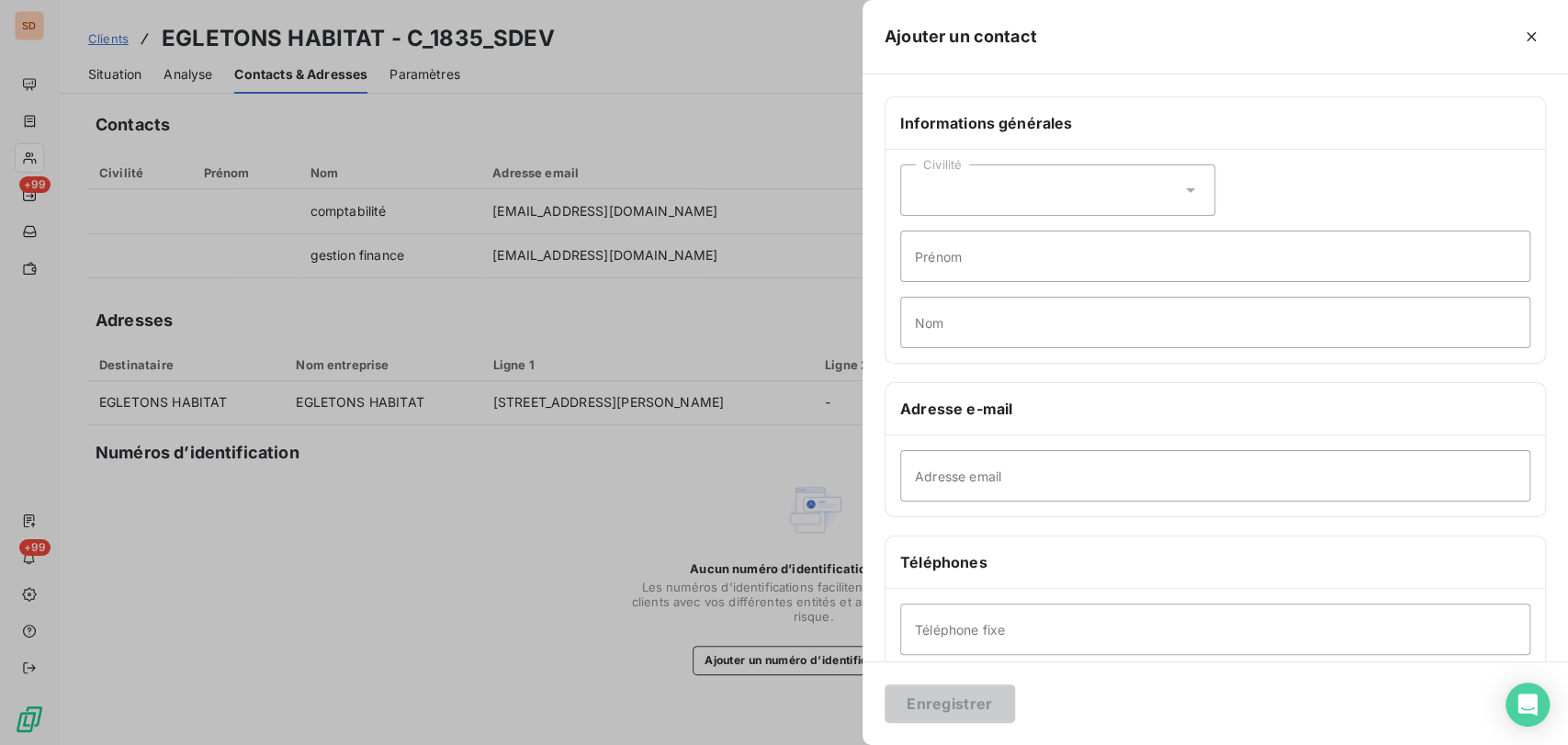
click at [1191, 183] on div "Civilité" at bounding box center [1058, 190] width 315 height 52
click at [923, 266] on input "radio" at bounding box center [920, 269] width 18 height 18
click at [959, 249] on input "Prénom" at bounding box center [1215, 256] width 631 height 52
type input "MICKAEL"
click at [963, 310] on input "Nom" at bounding box center [1215, 323] width 631 height 52
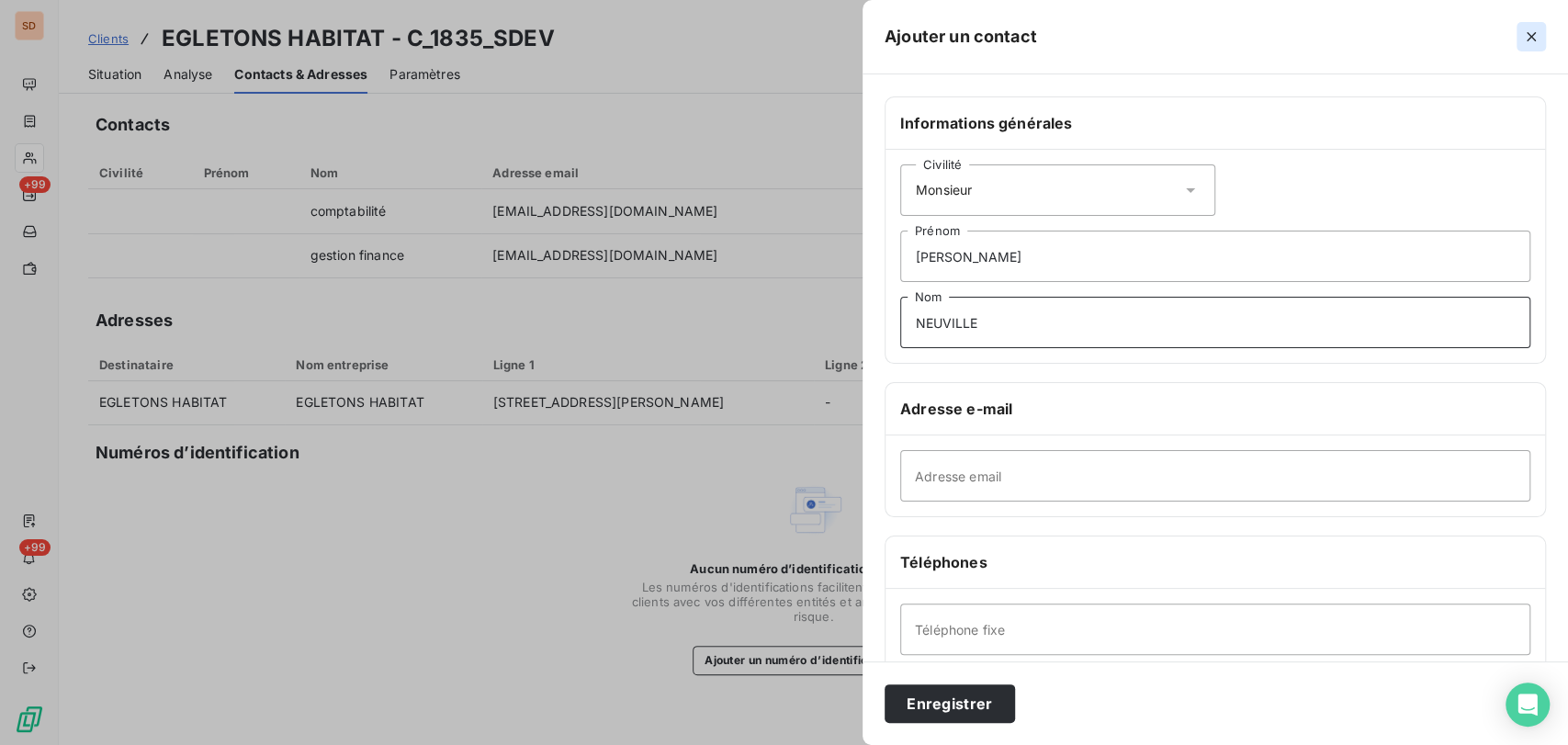
type input "NEUVILLE"
drag, startPoint x: 1536, startPoint y: 35, endPoint x: 1455, endPoint y: 42, distance: 81.3
click at [1535, 34] on icon "button" at bounding box center [1531, 37] width 18 height 18
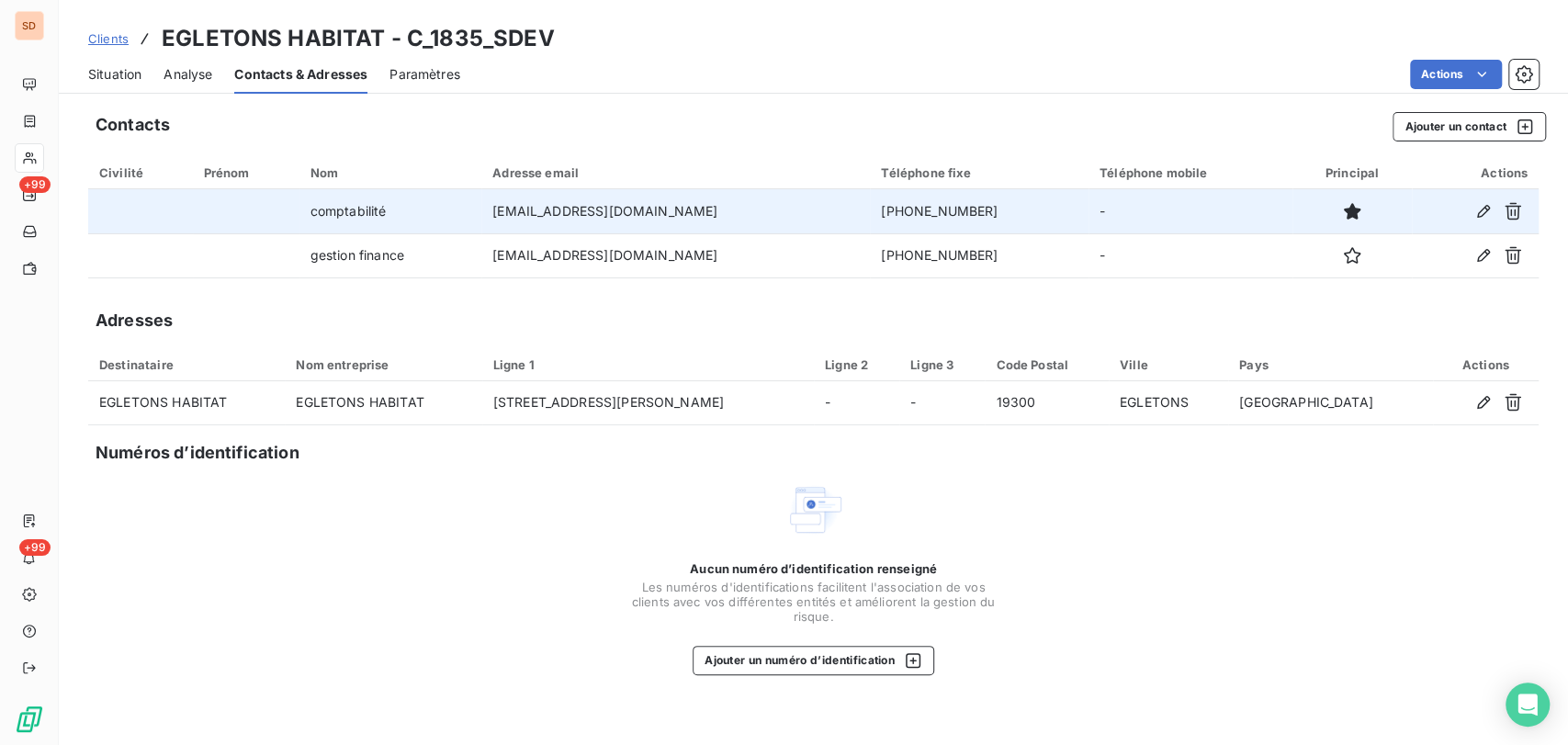
click at [366, 213] on td "comptabilité" at bounding box center [391, 211] width 182 height 44
click at [1477, 210] on icon "button" at bounding box center [1483, 211] width 18 height 18
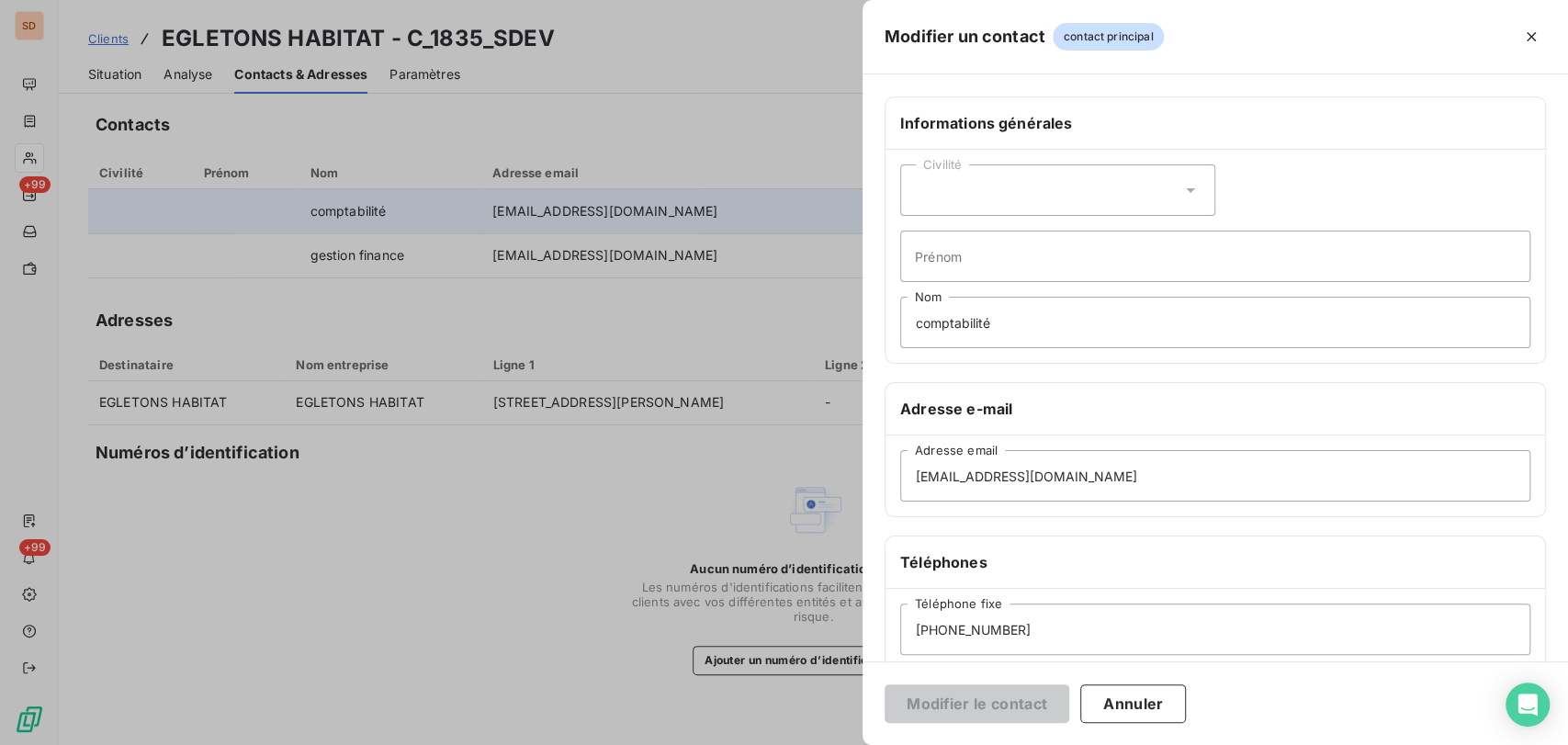
click at [1186, 188] on icon at bounding box center [1190, 190] width 9 height 5
click at [921, 266] on input "radio" at bounding box center [920, 269] width 18 height 18
click at [933, 256] on input "Prénom" at bounding box center [1215, 256] width 631 height 52
type input "MICKAEL"
click at [916, 324] on input "comptabilité" at bounding box center [1215, 323] width 631 height 52
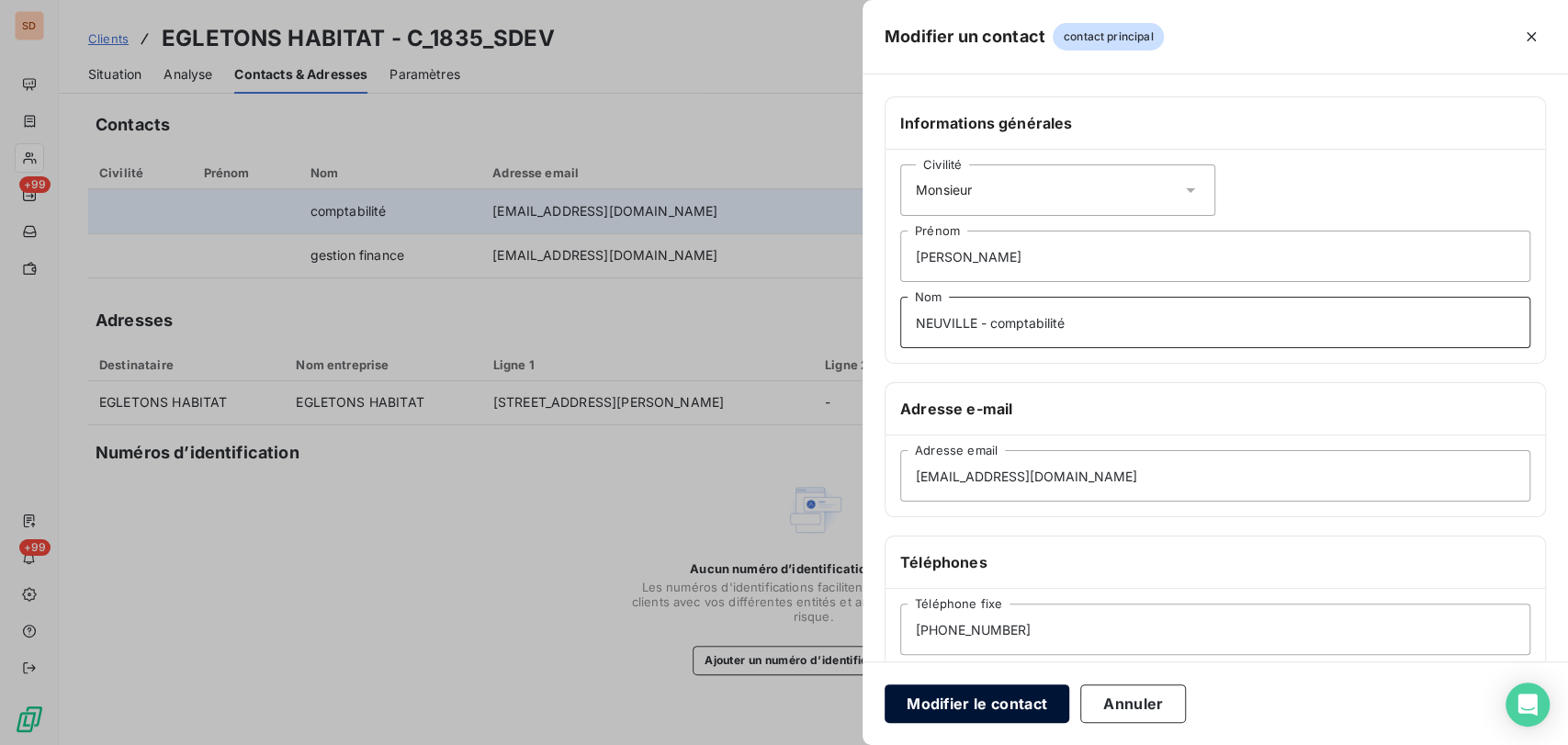
type input "NEUVILLE - comptabilité"
click at [979, 706] on button "Modifier le contact" at bounding box center [976, 703] width 184 height 39
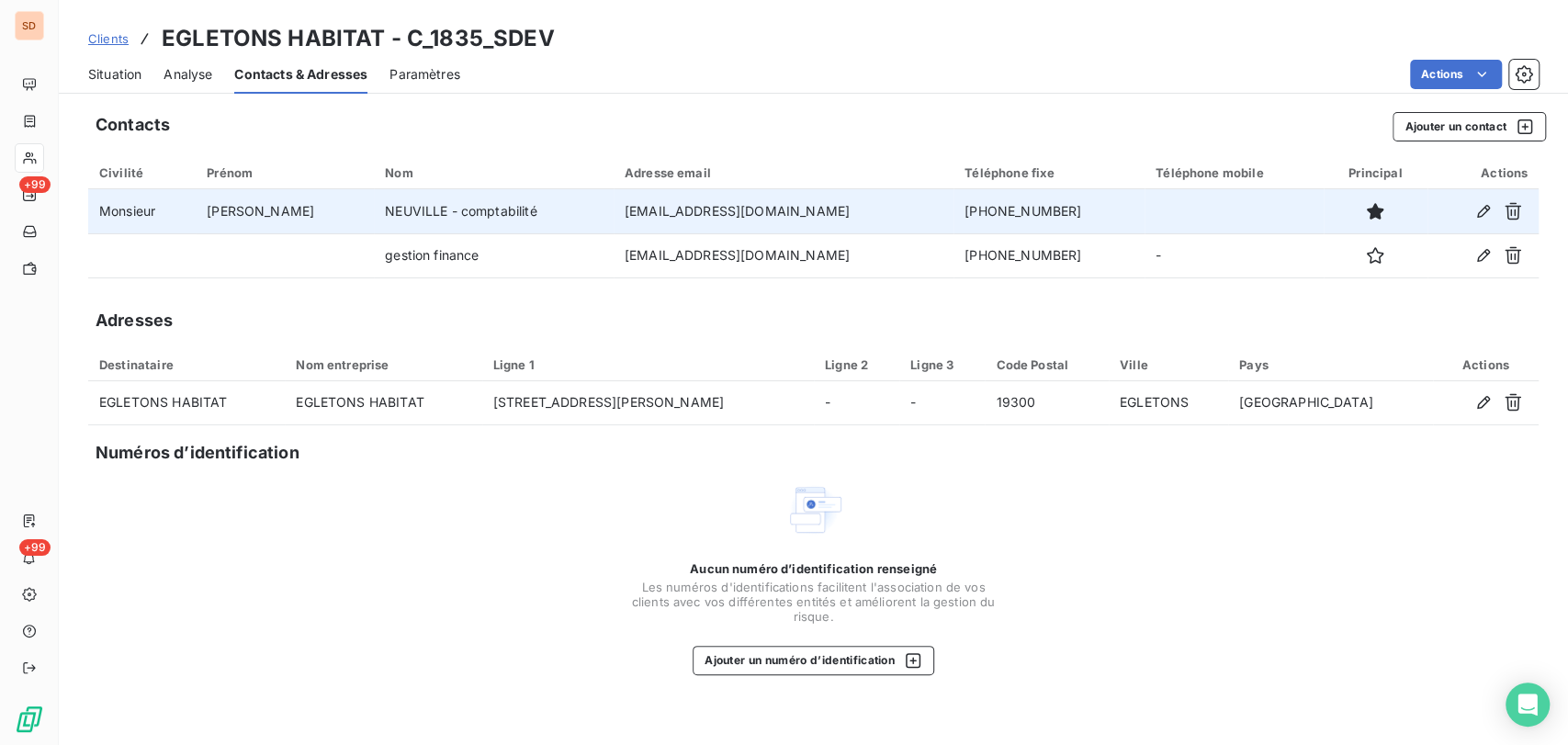
click at [112, 71] on span "Situation" at bounding box center [115, 74] width 53 height 18
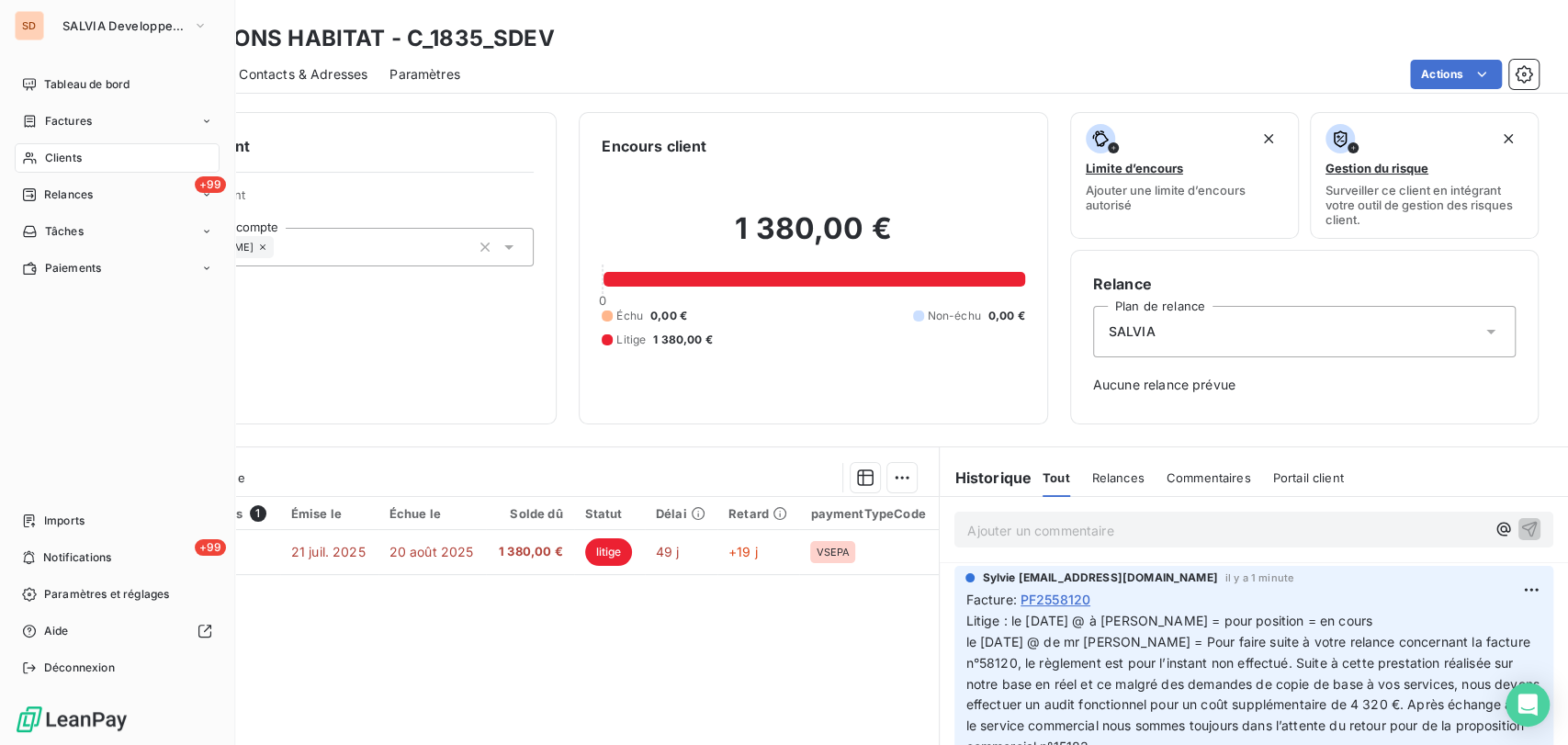
click at [61, 167] on div "Clients" at bounding box center [118, 158] width 205 height 30
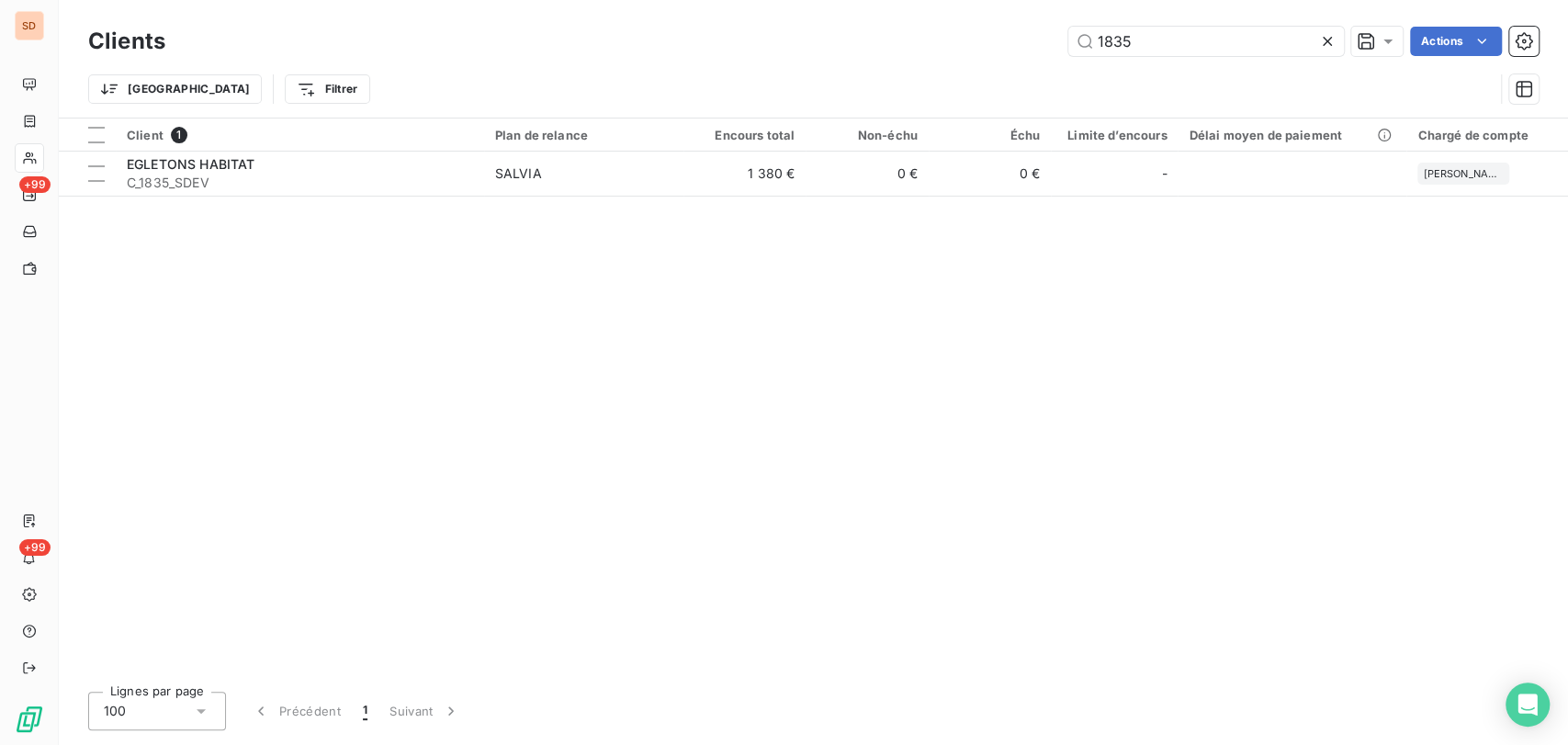
drag, startPoint x: 1162, startPoint y: 36, endPoint x: 999, endPoint y: 49, distance: 163.5
click at [1000, 49] on div "1835 Actions" at bounding box center [863, 42] width 1352 height 30
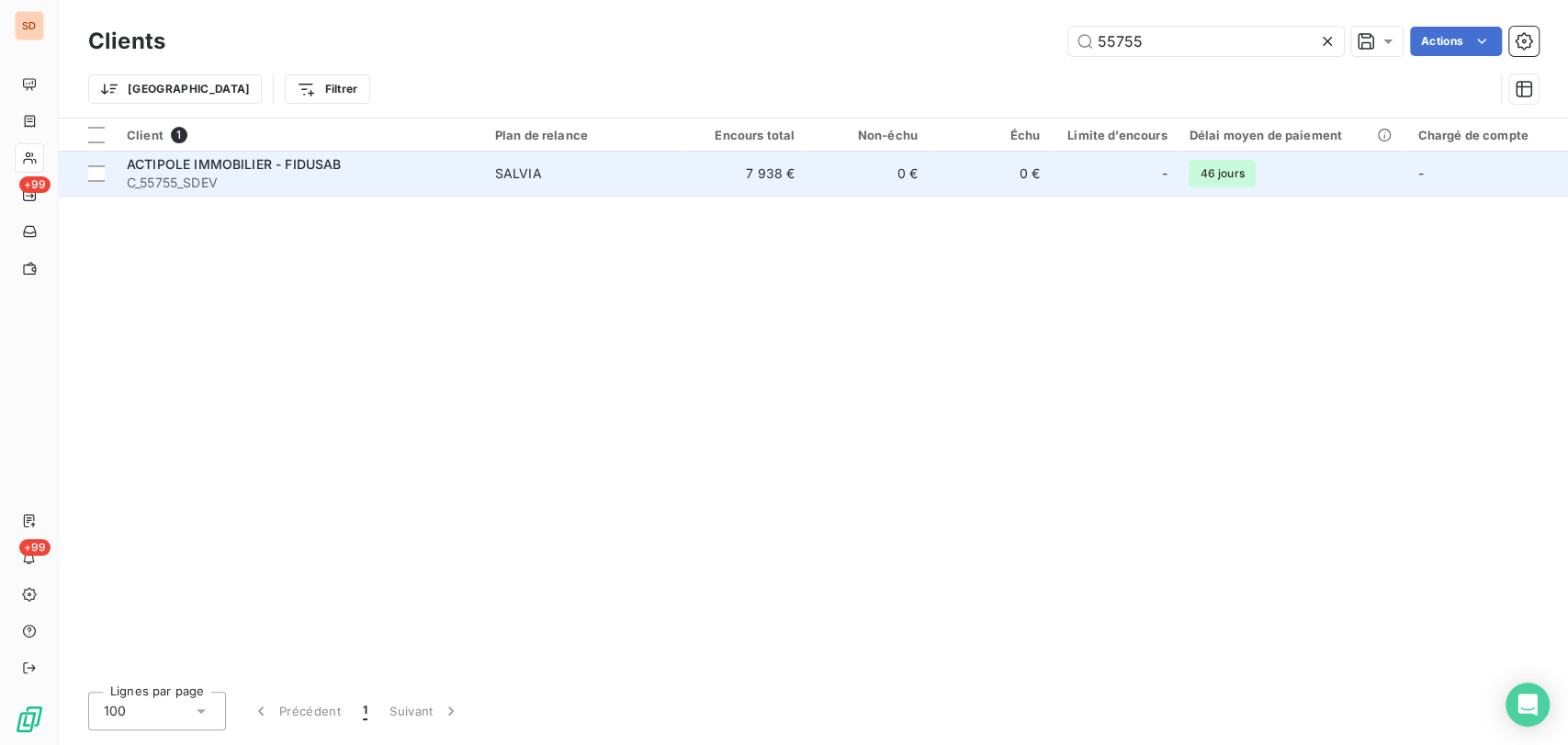
type input "55755"
click at [209, 158] on span "ACTIPOLE IMMOBILIER - FIDUSAB" at bounding box center [233, 164] width 214 height 16
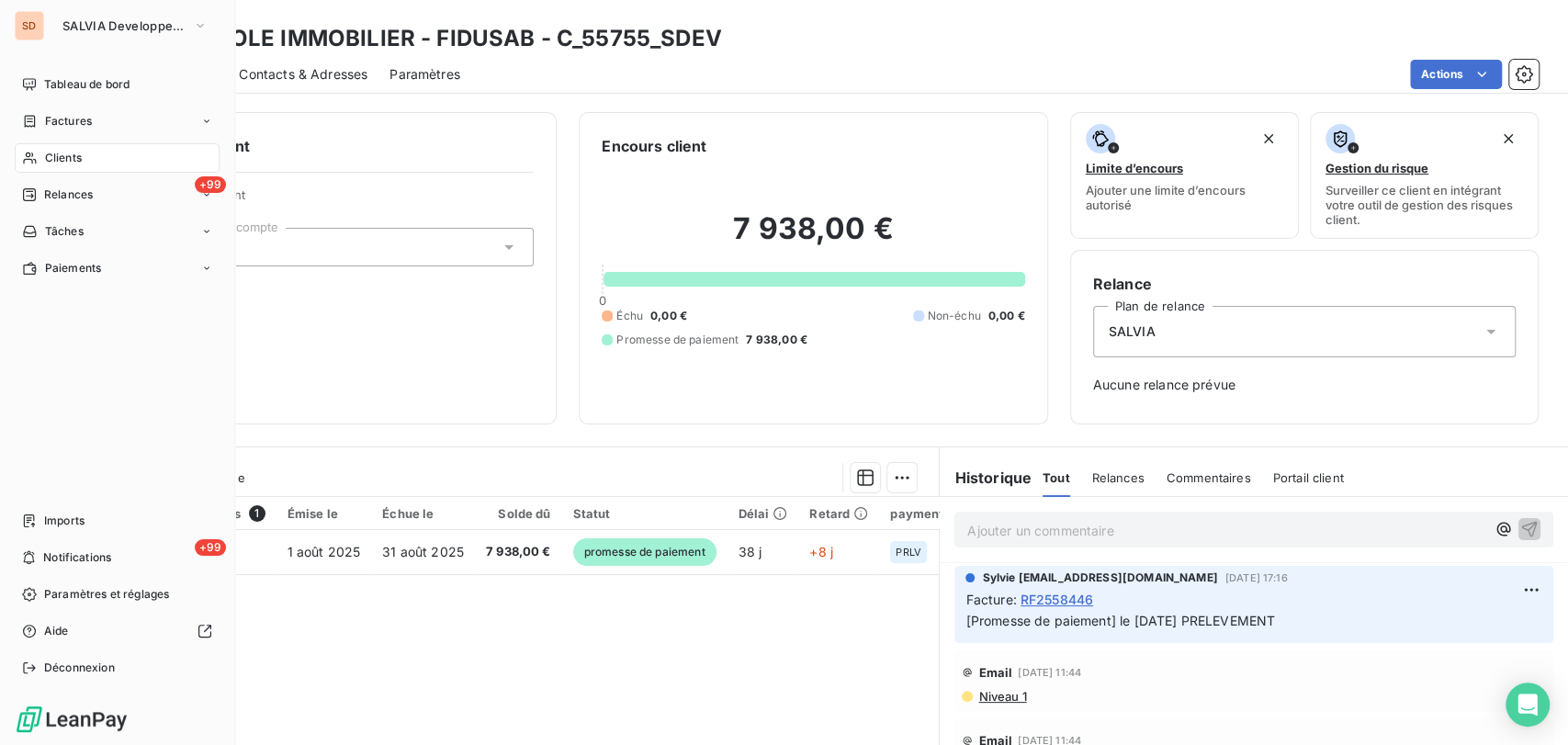
click at [59, 161] on span "Clients" at bounding box center [63, 157] width 37 height 17
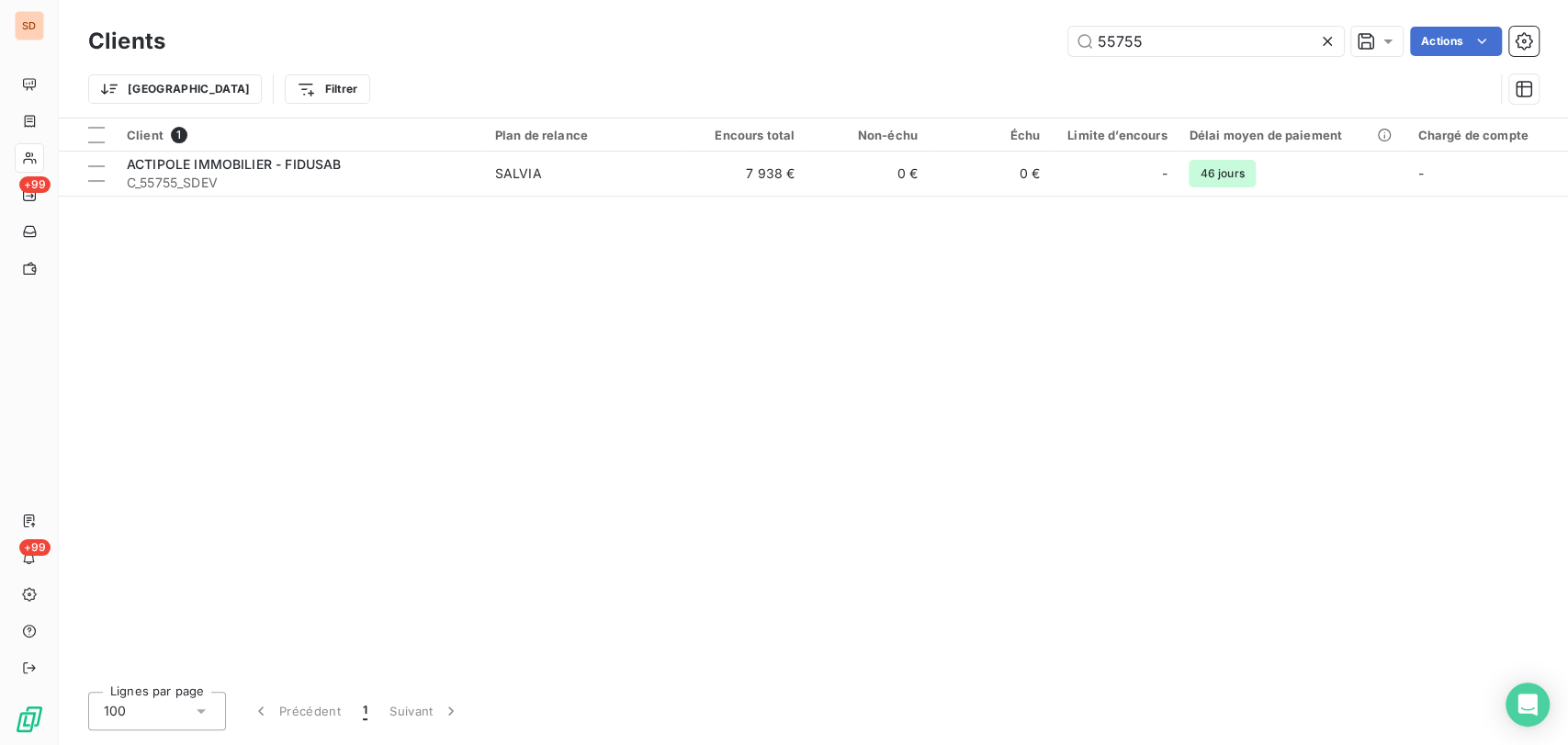
drag, startPoint x: 1147, startPoint y: 35, endPoint x: 1058, endPoint y: 42, distance: 89.3
click at [1062, 42] on div "55755 Actions" at bounding box center [863, 42] width 1352 height 30
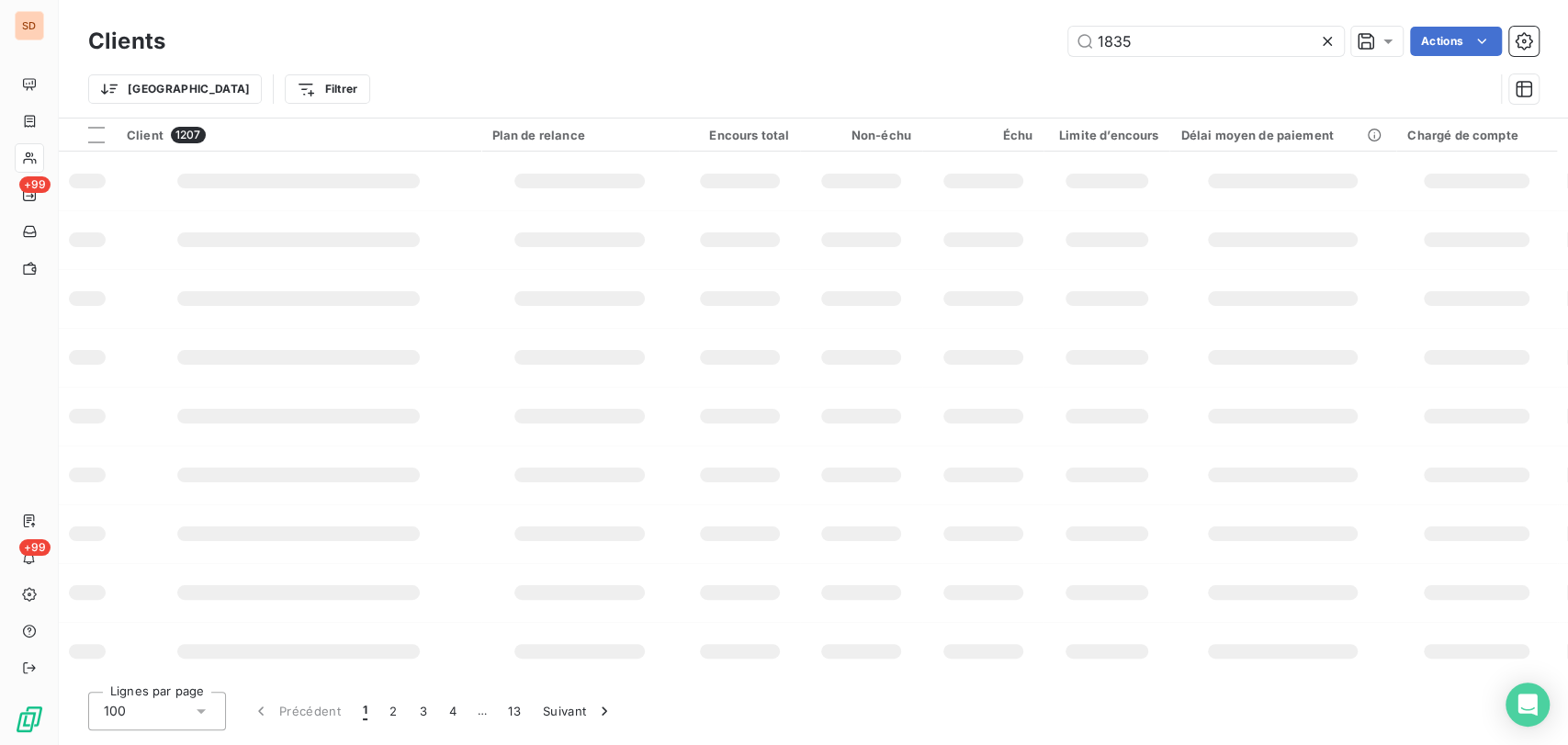
type input "1835"
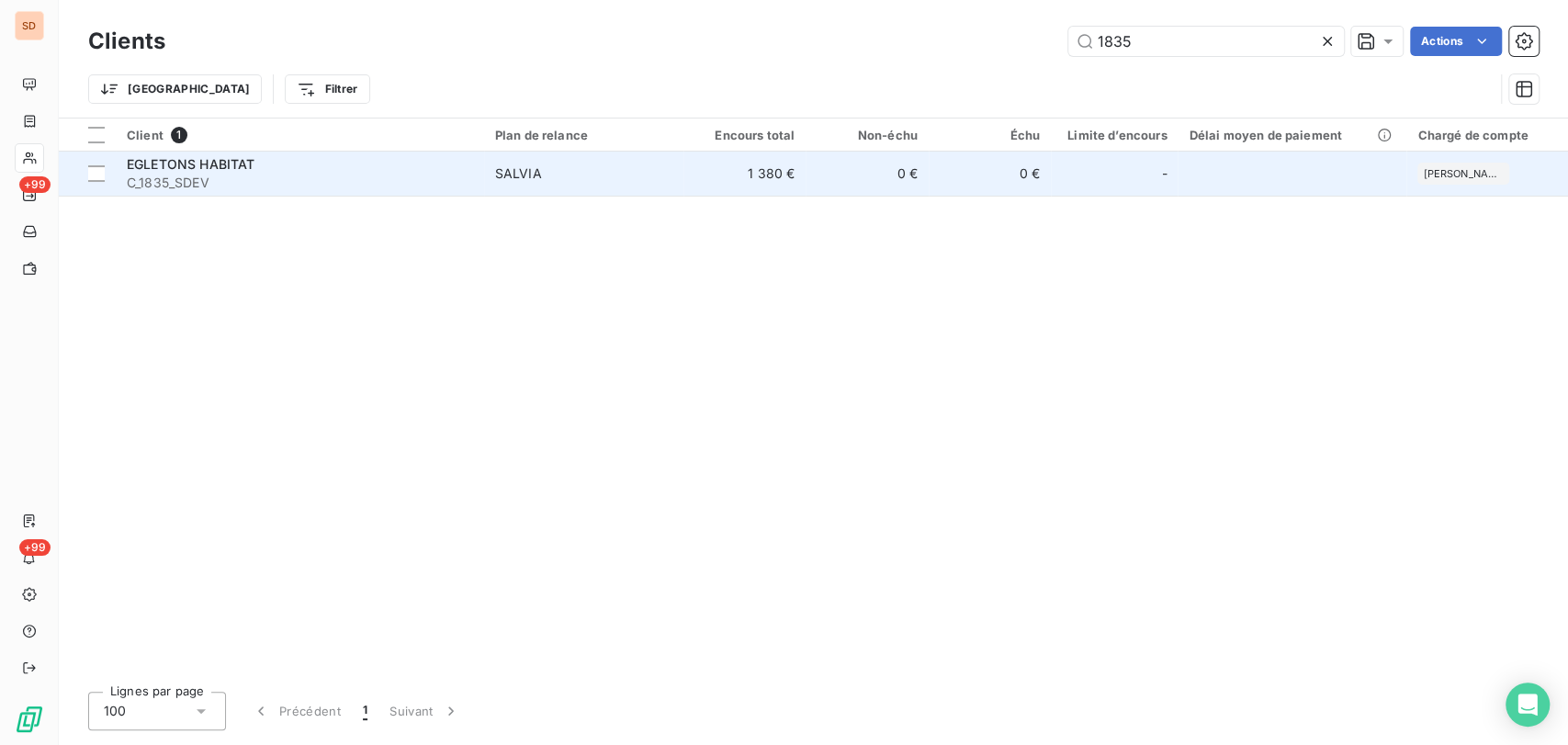
click at [161, 170] on span "EGLETONS HABITAT" at bounding box center [190, 164] width 128 height 16
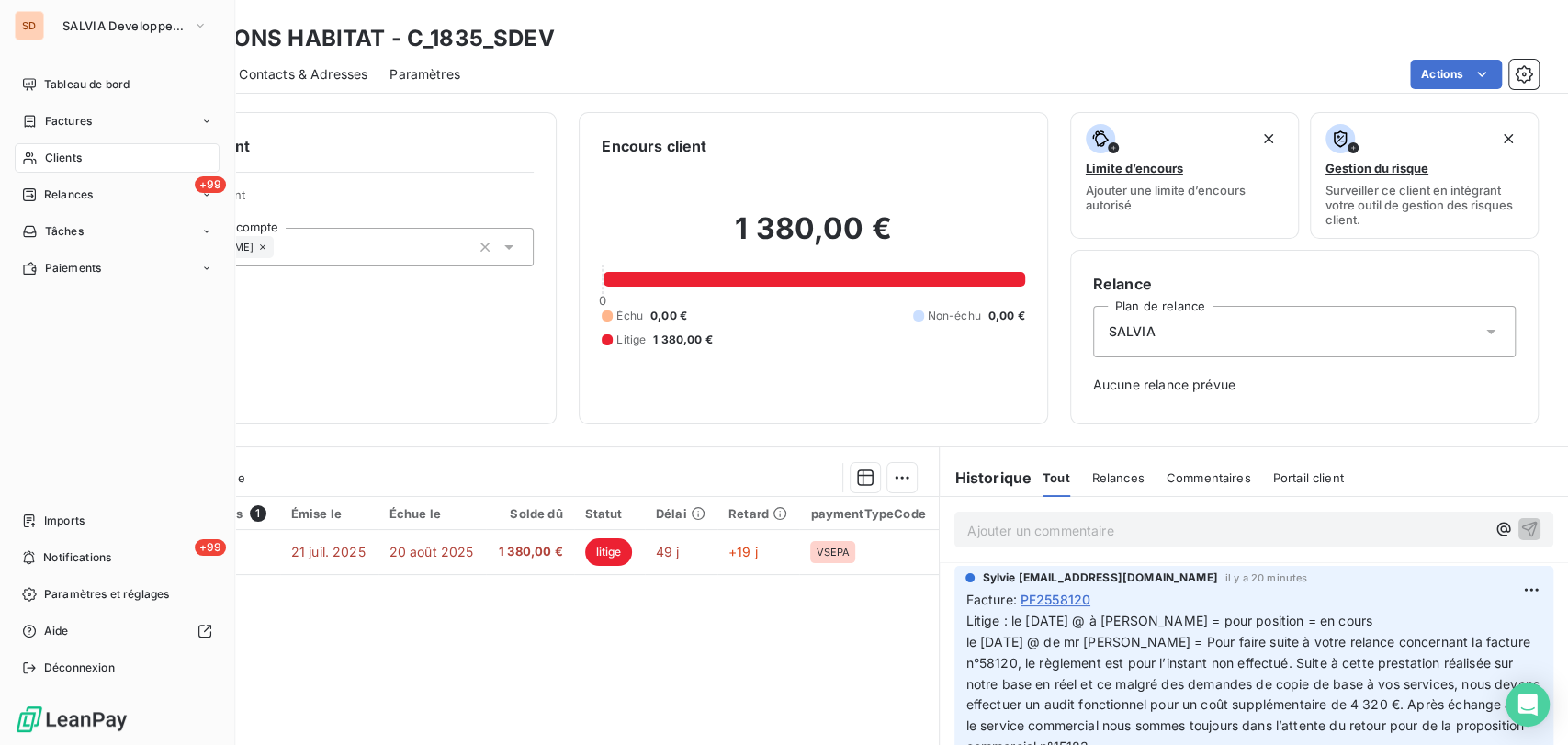
click at [57, 160] on span "Clients" at bounding box center [63, 157] width 37 height 17
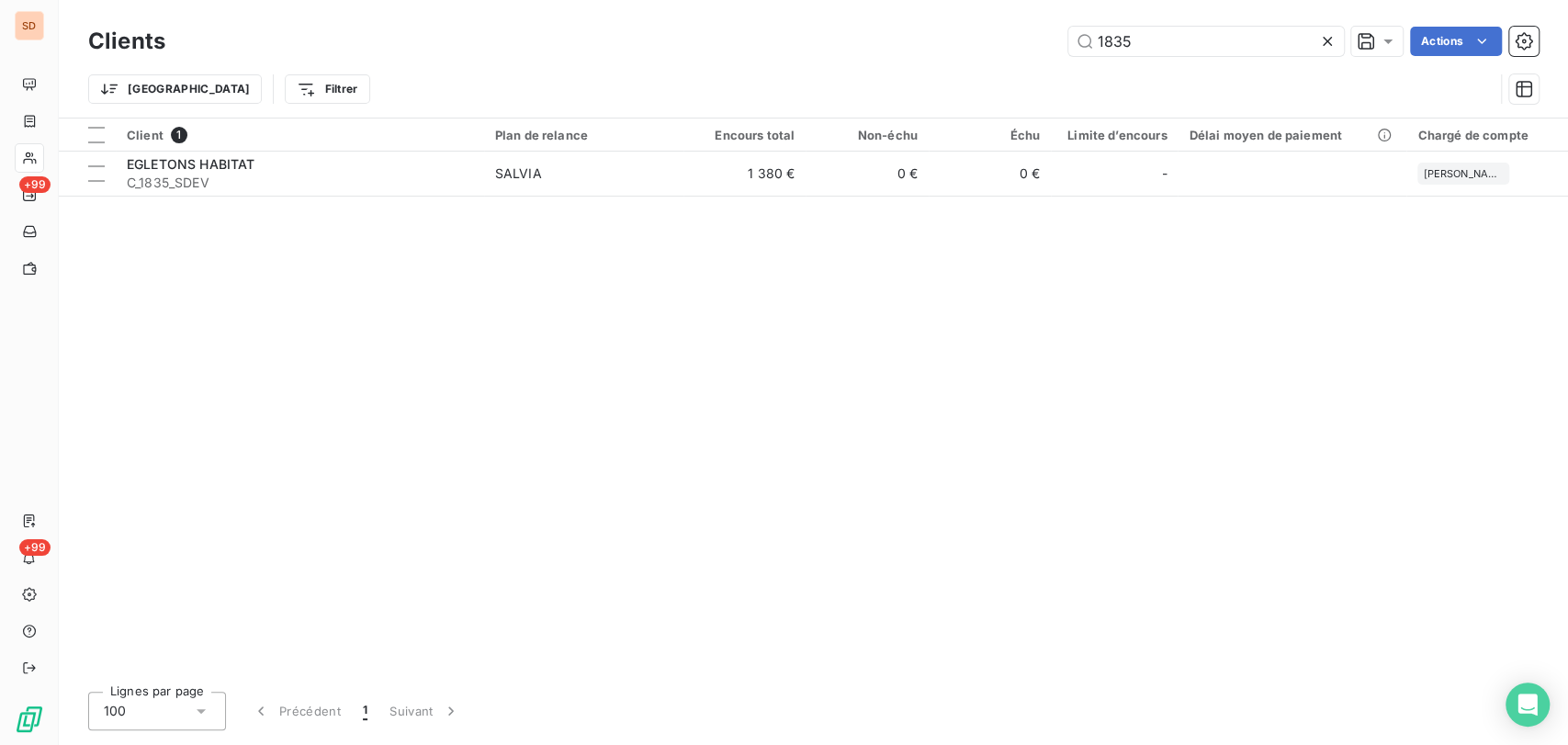
drag, startPoint x: 1137, startPoint y: 37, endPoint x: 1043, endPoint y: 37, distance: 94.0
click at [1043, 37] on div "1835 Actions" at bounding box center [863, 42] width 1352 height 30
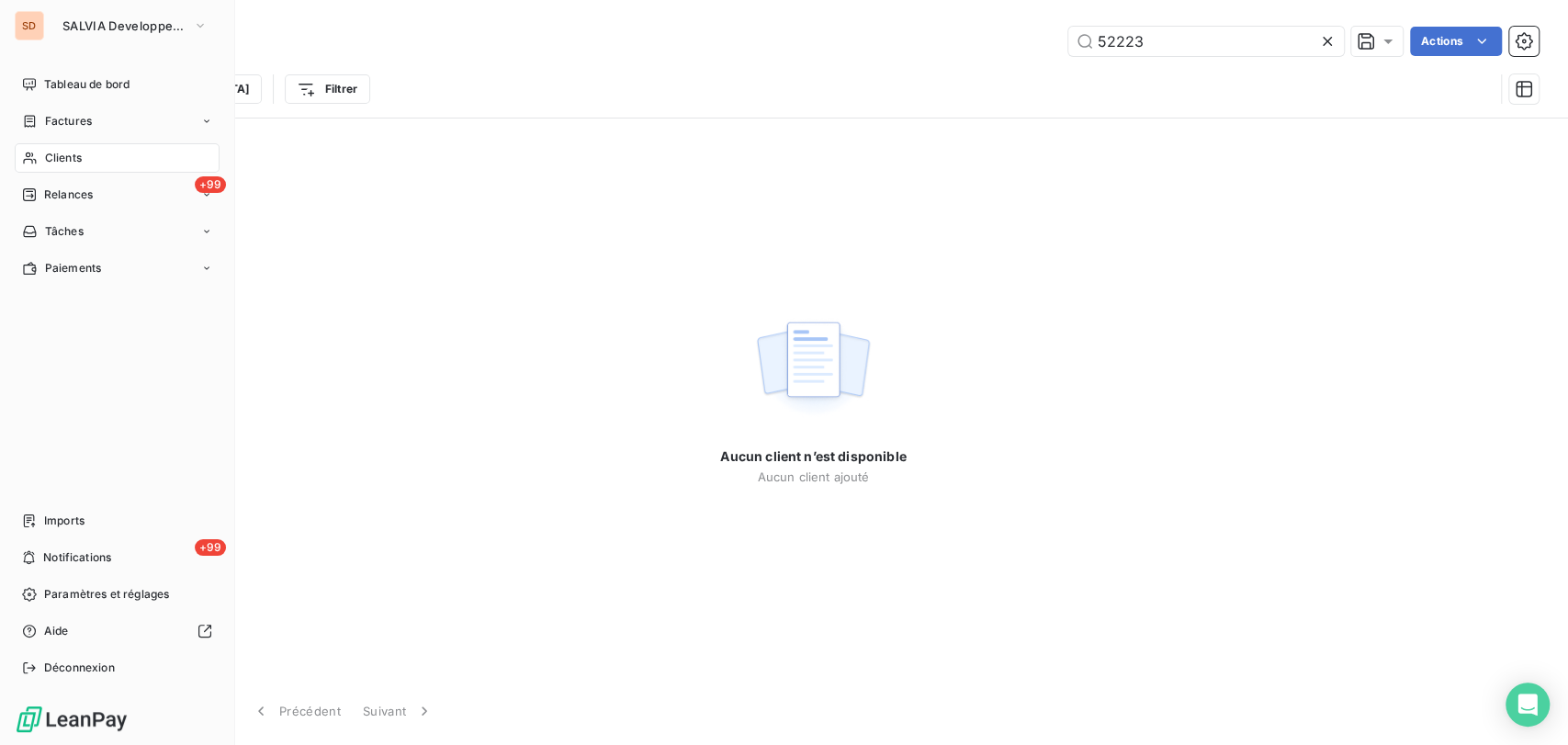
click at [60, 152] on span "Clients" at bounding box center [63, 157] width 37 height 17
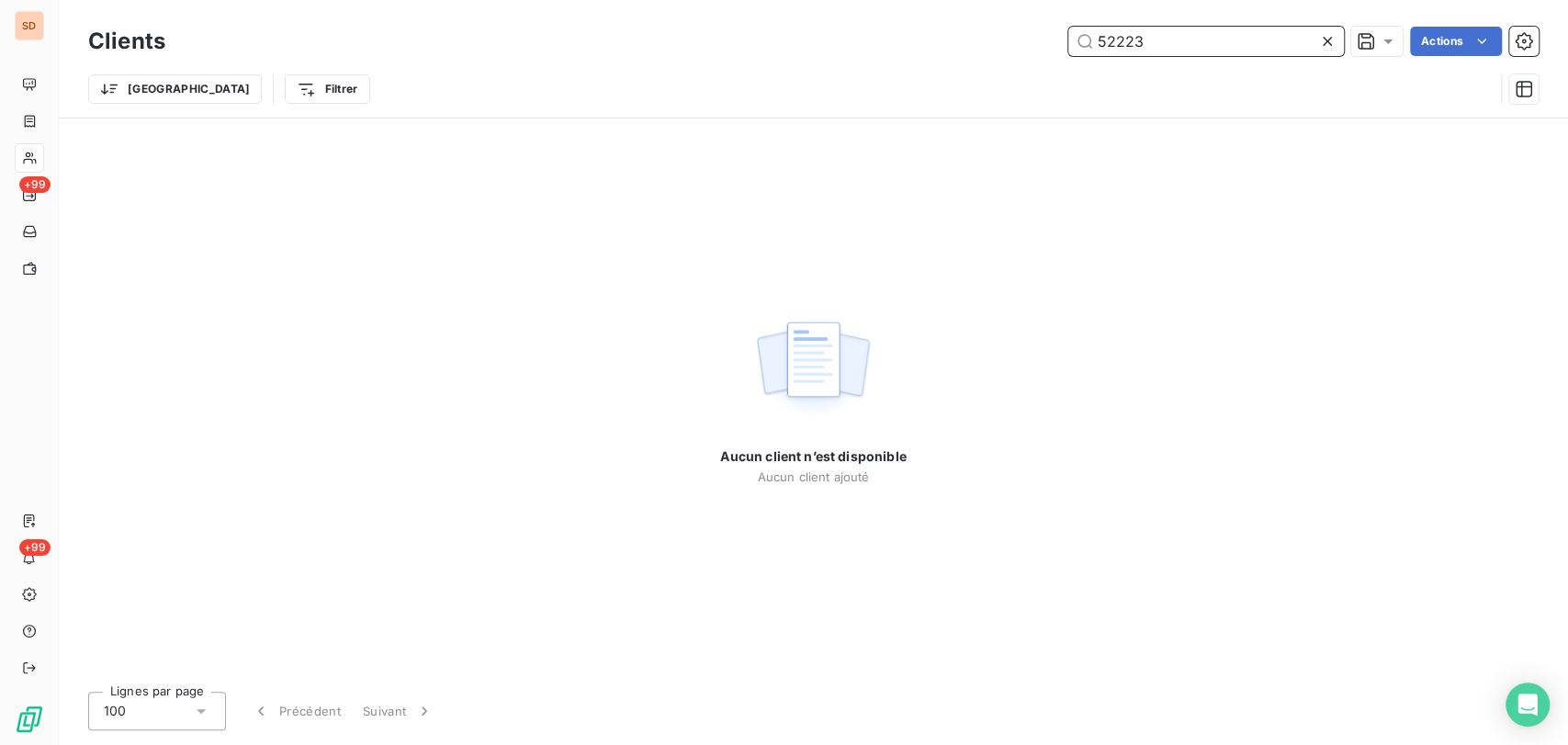
drag, startPoint x: 1154, startPoint y: 34, endPoint x: 1037, endPoint y: 39, distance: 117.1
click at [1037, 44] on div "52223 Actions" at bounding box center [863, 42] width 1352 height 30
type input "52223"
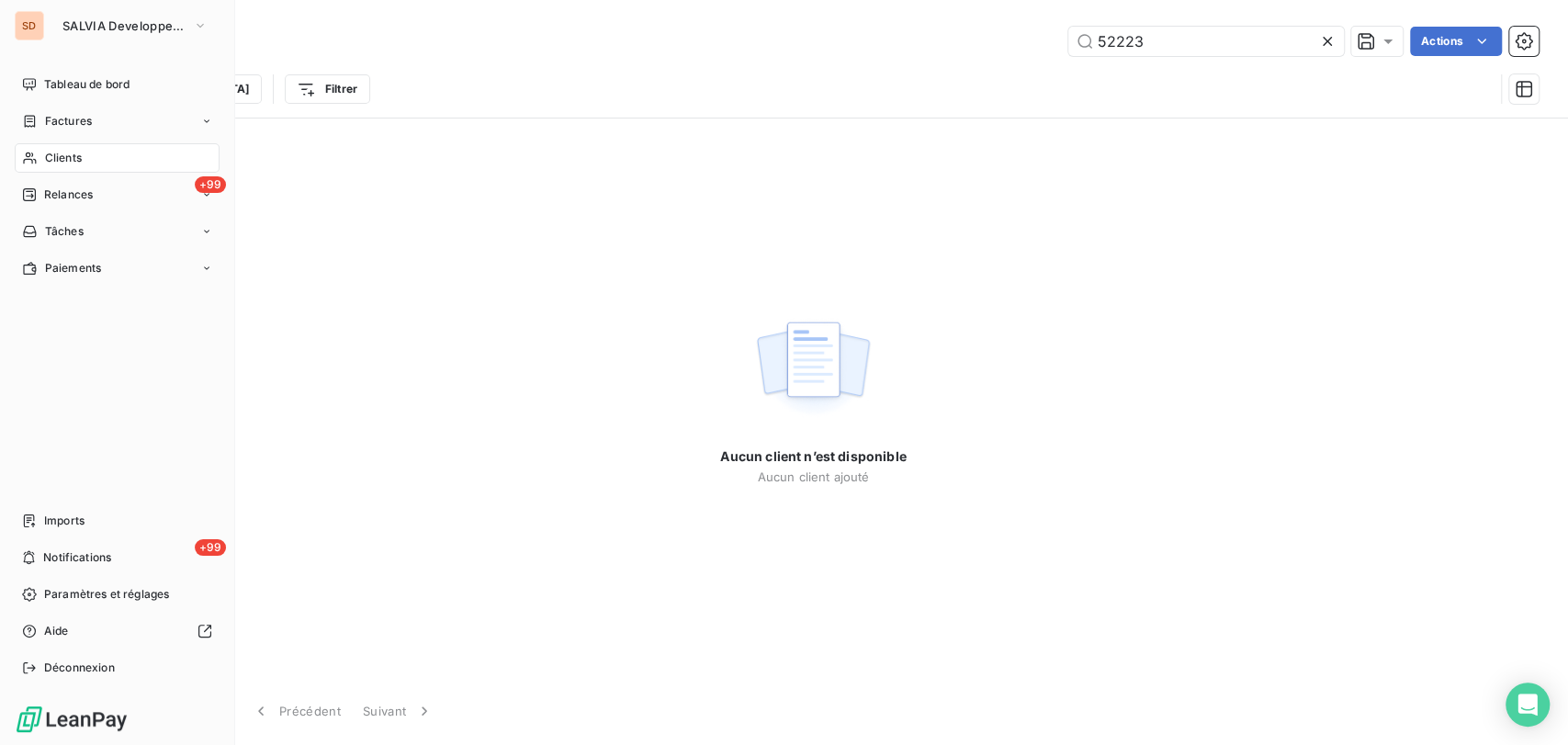
click at [66, 168] on div "Clients" at bounding box center [118, 158] width 205 height 30
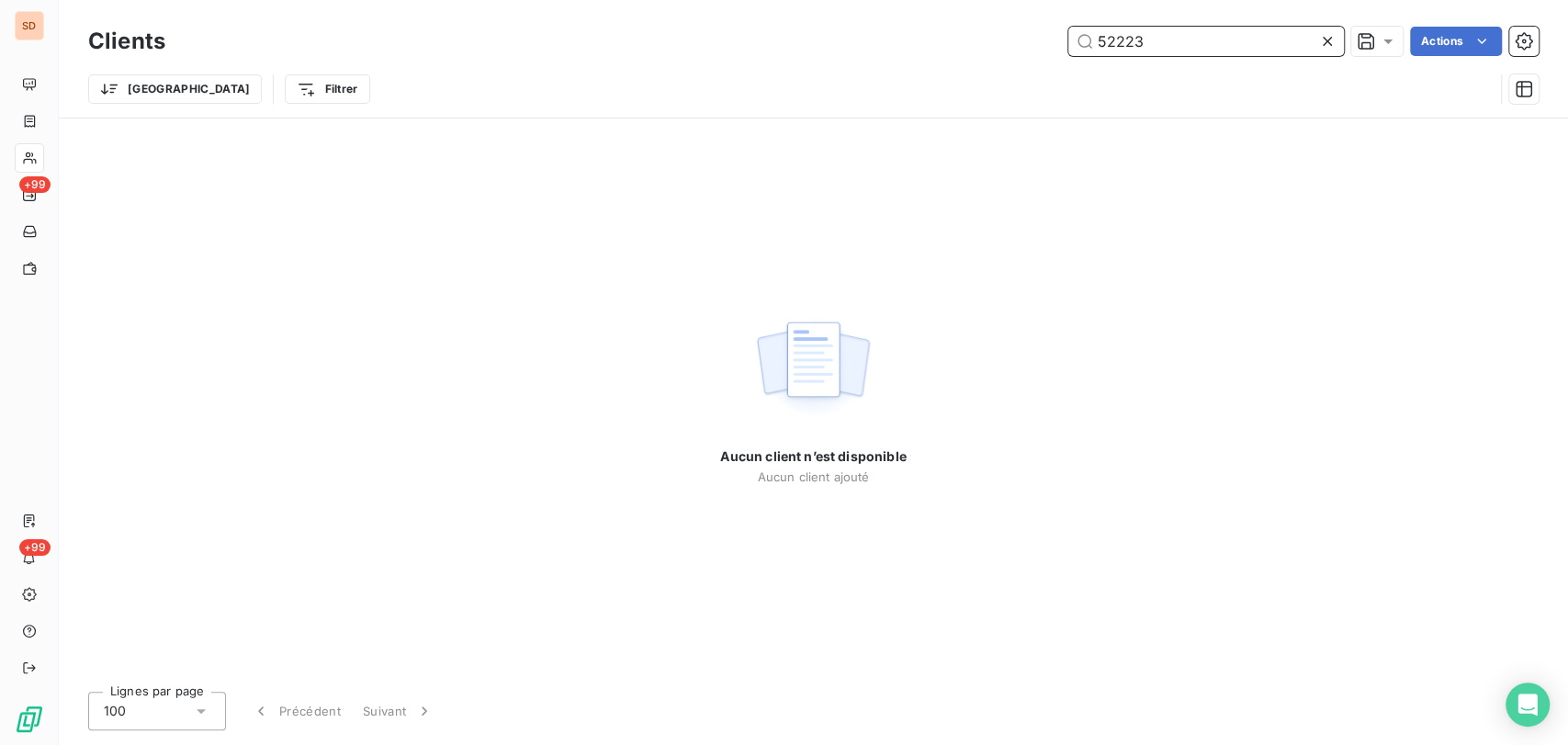
drag, startPoint x: 1166, startPoint y: 47, endPoint x: 963, endPoint y: 22, distance: 204.5
click at [963, 24] on div "Clients 52223 Actions" at bounding box center [814, 41] width 1450 height 39
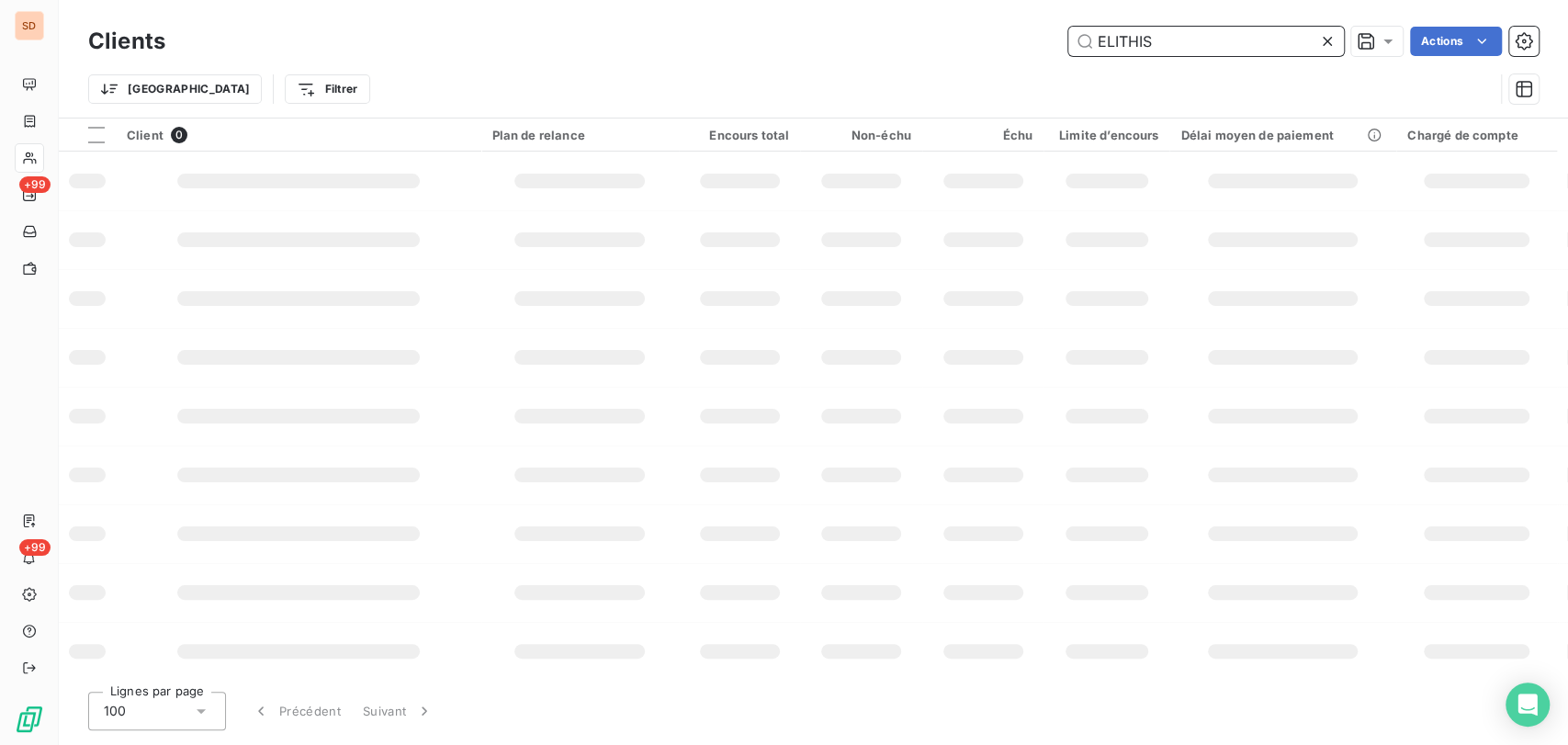
type input "ELITHIS"
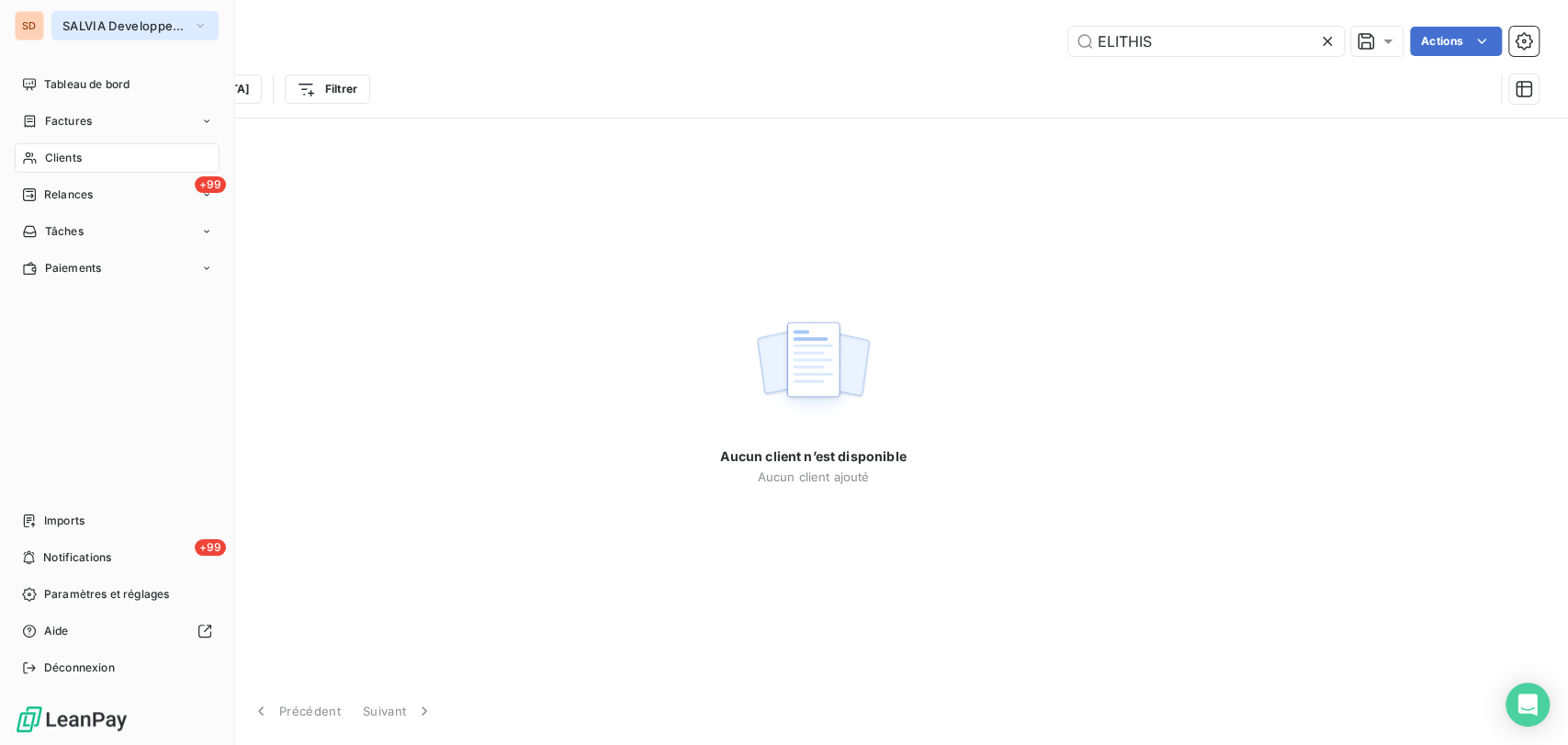
click at [71, 18] on span "SALVIA Developpement" at bounding box center [125, 25] width 124 height 15
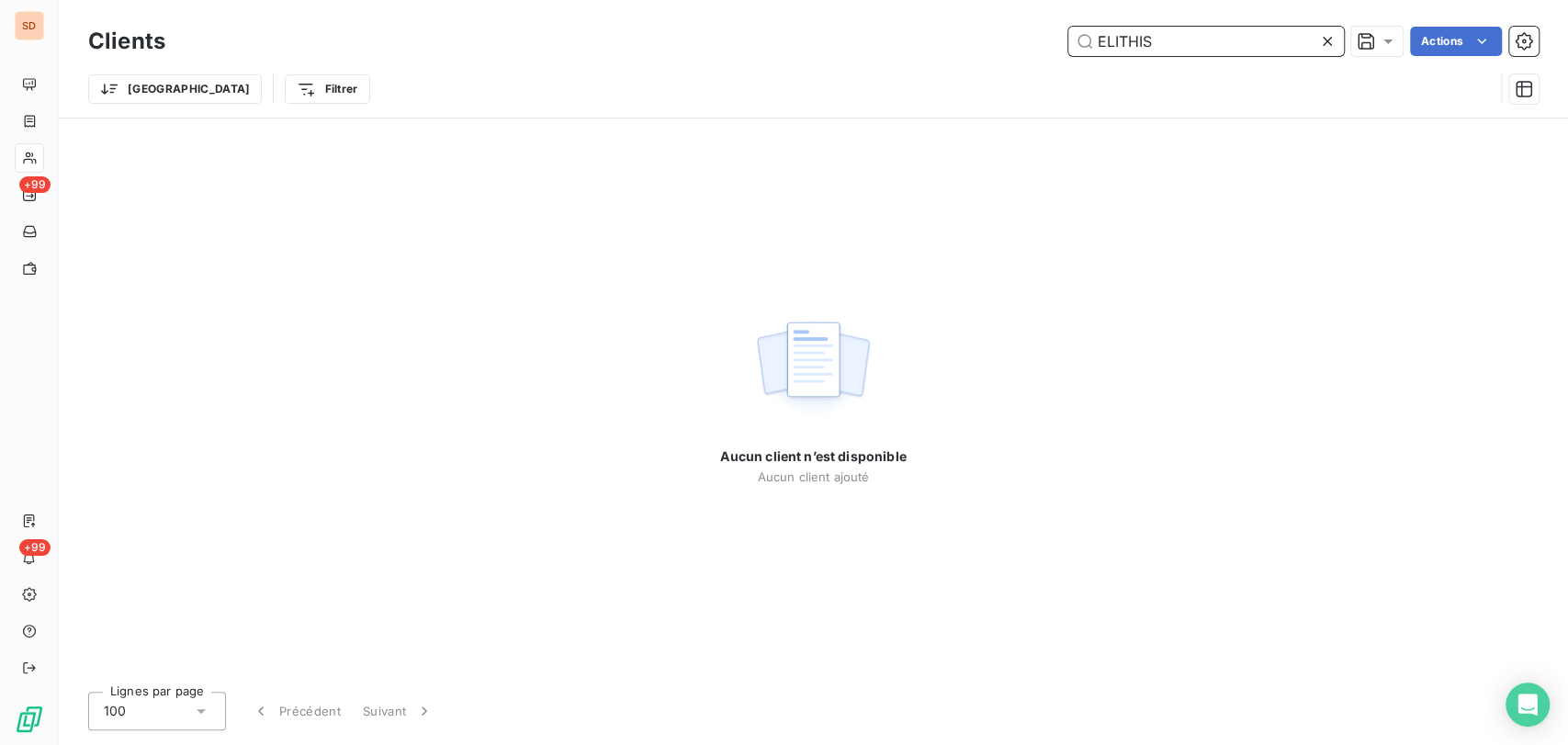
drag, startPoint x: 1156, startPoint y: 45, endPoint x: 1053, endPoint y: 38, distance: 103.2
click at [1057, 38] on div "ELITHIS Actions" at bounding box center [863, 42] width 1352 height 30
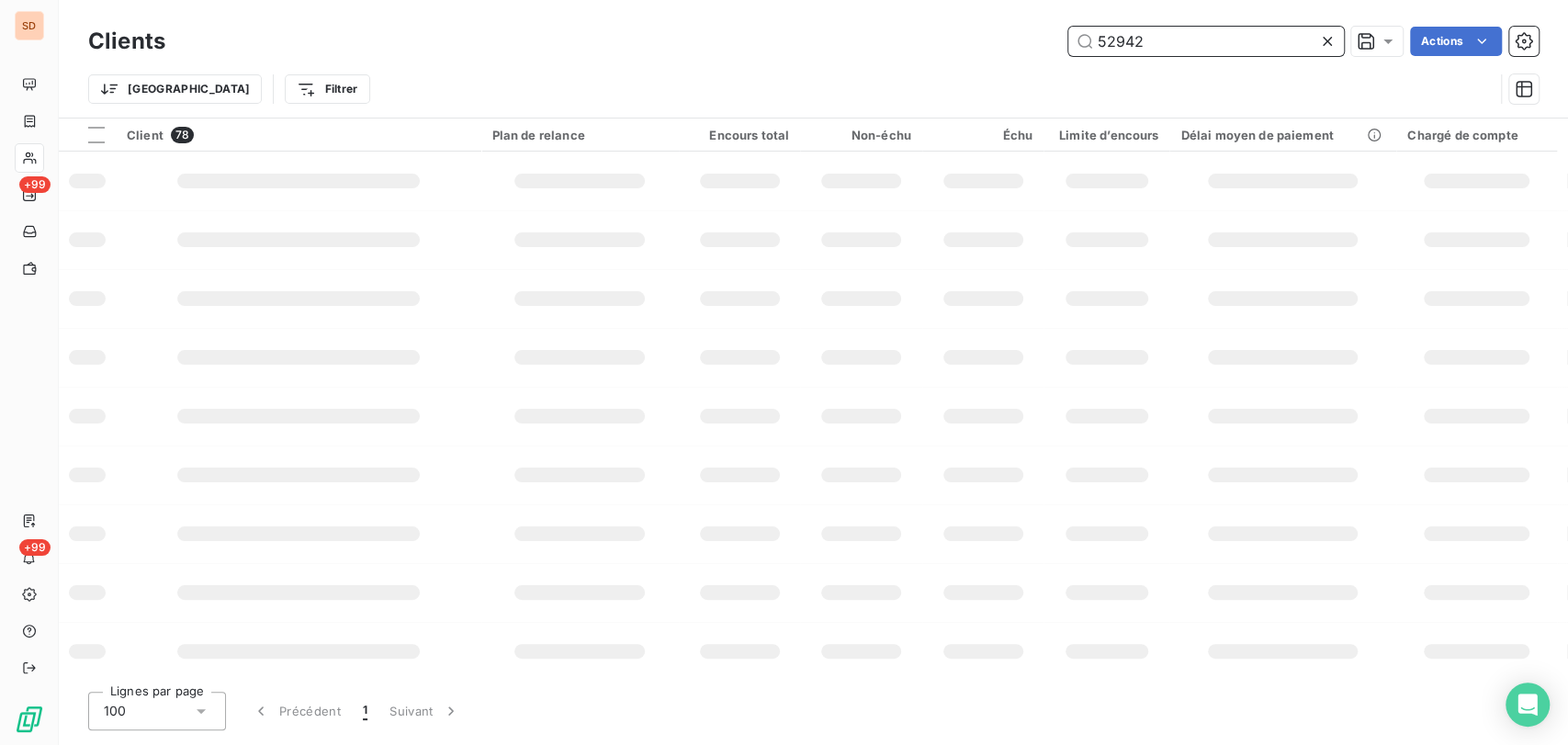
type input "52942"
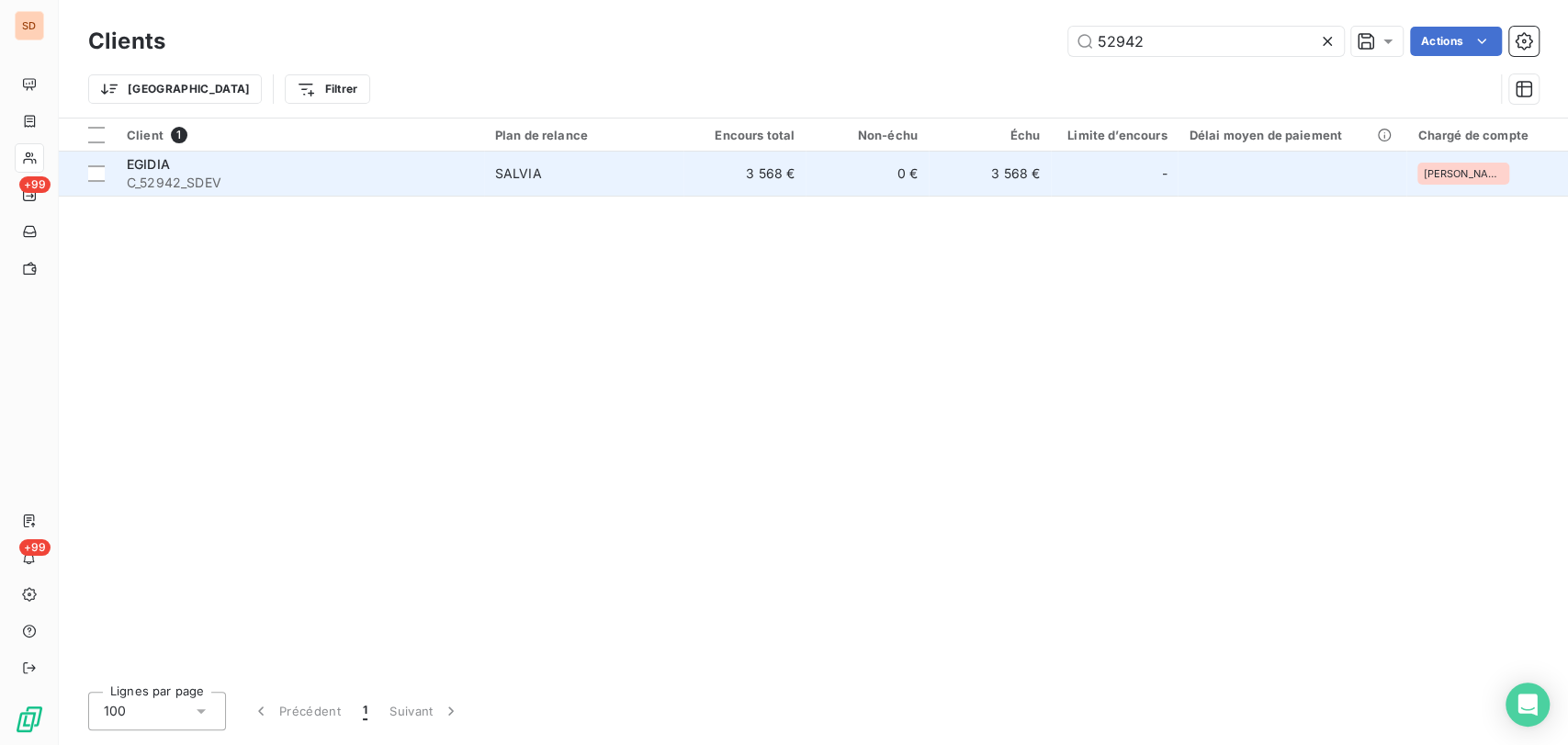
click at [154, 167] on span "EGIDIA" at bounding box center [147, 164] width 43 height 16
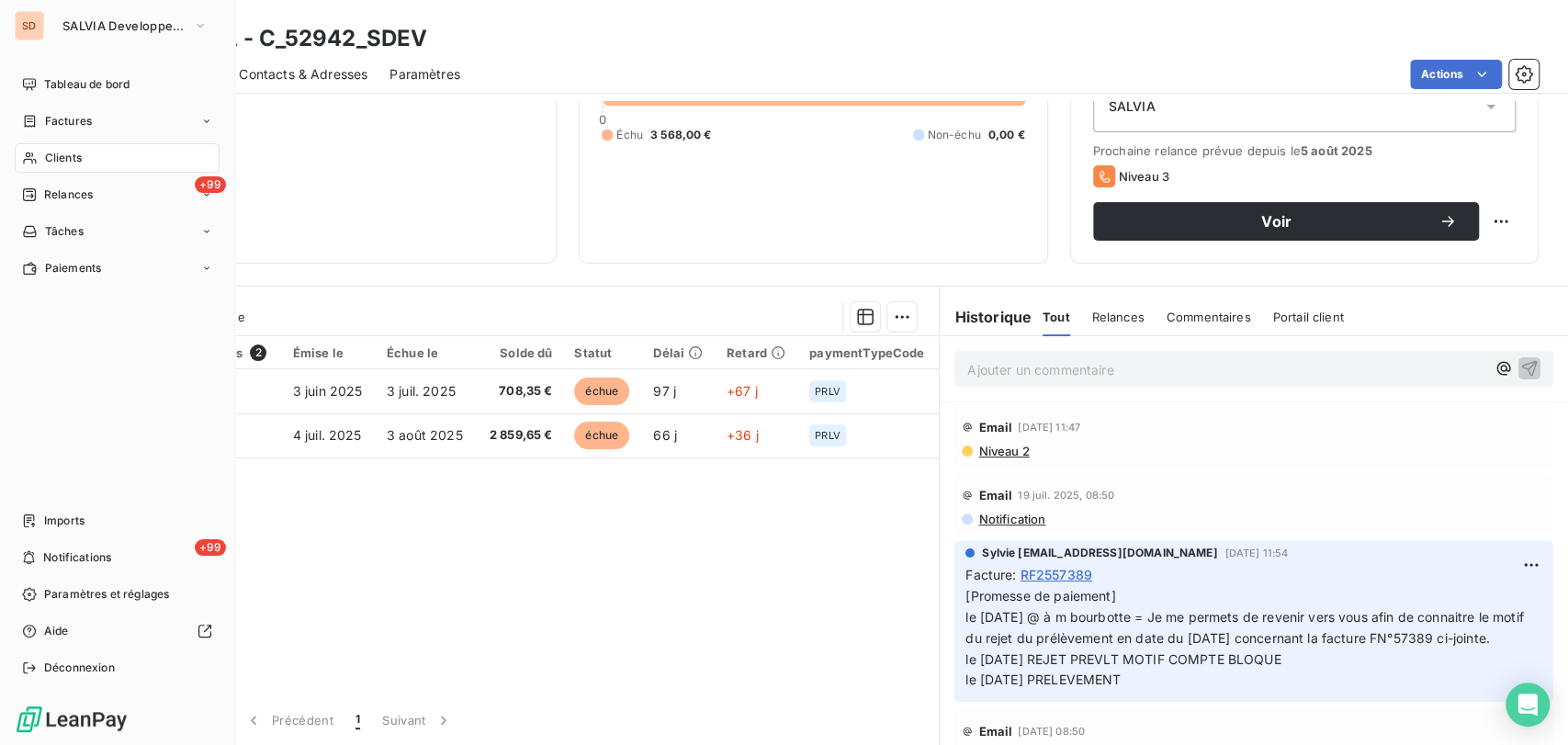
click at [46, 150] on span "Clients" at bounding box center [63, 157] width 37 height 17
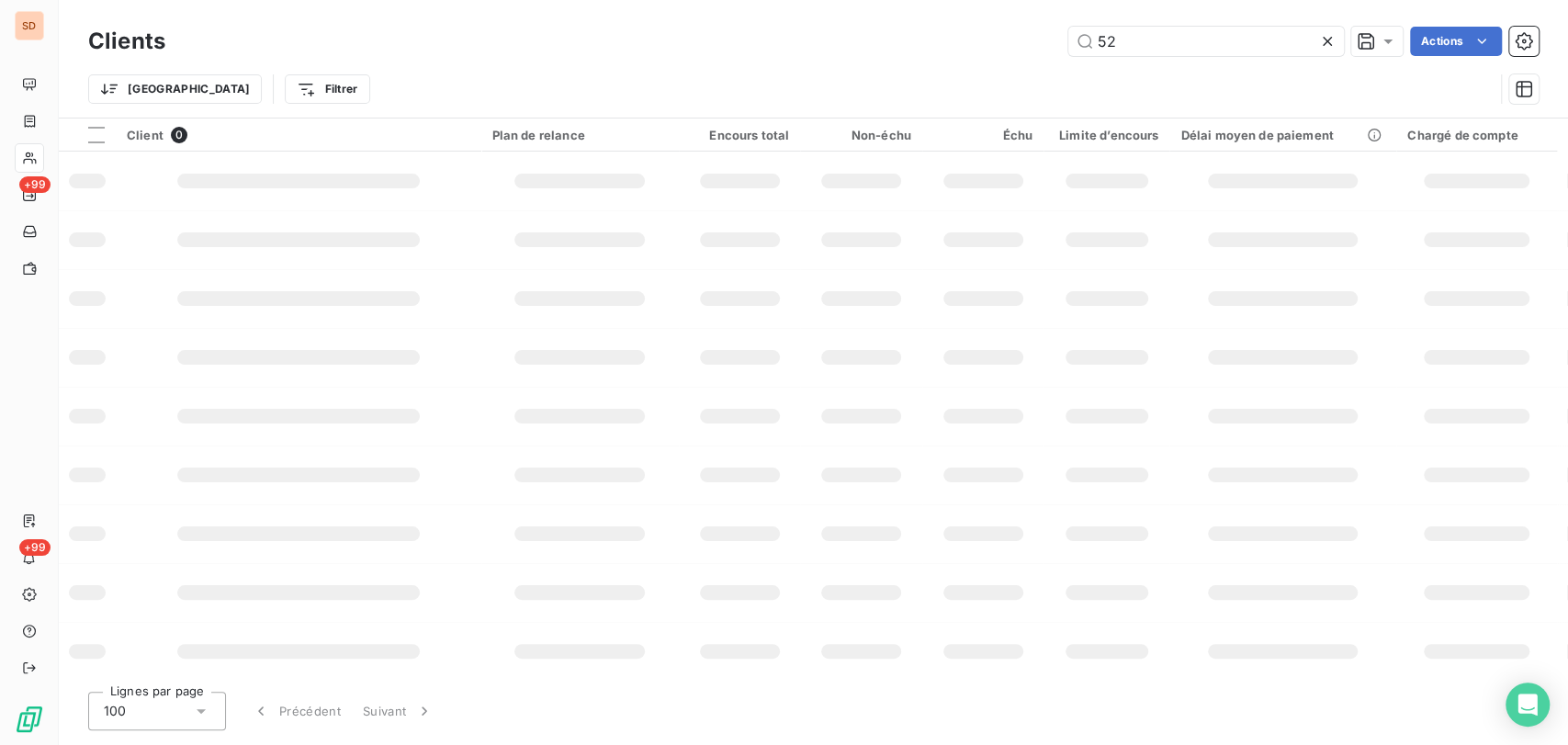
type input "5"
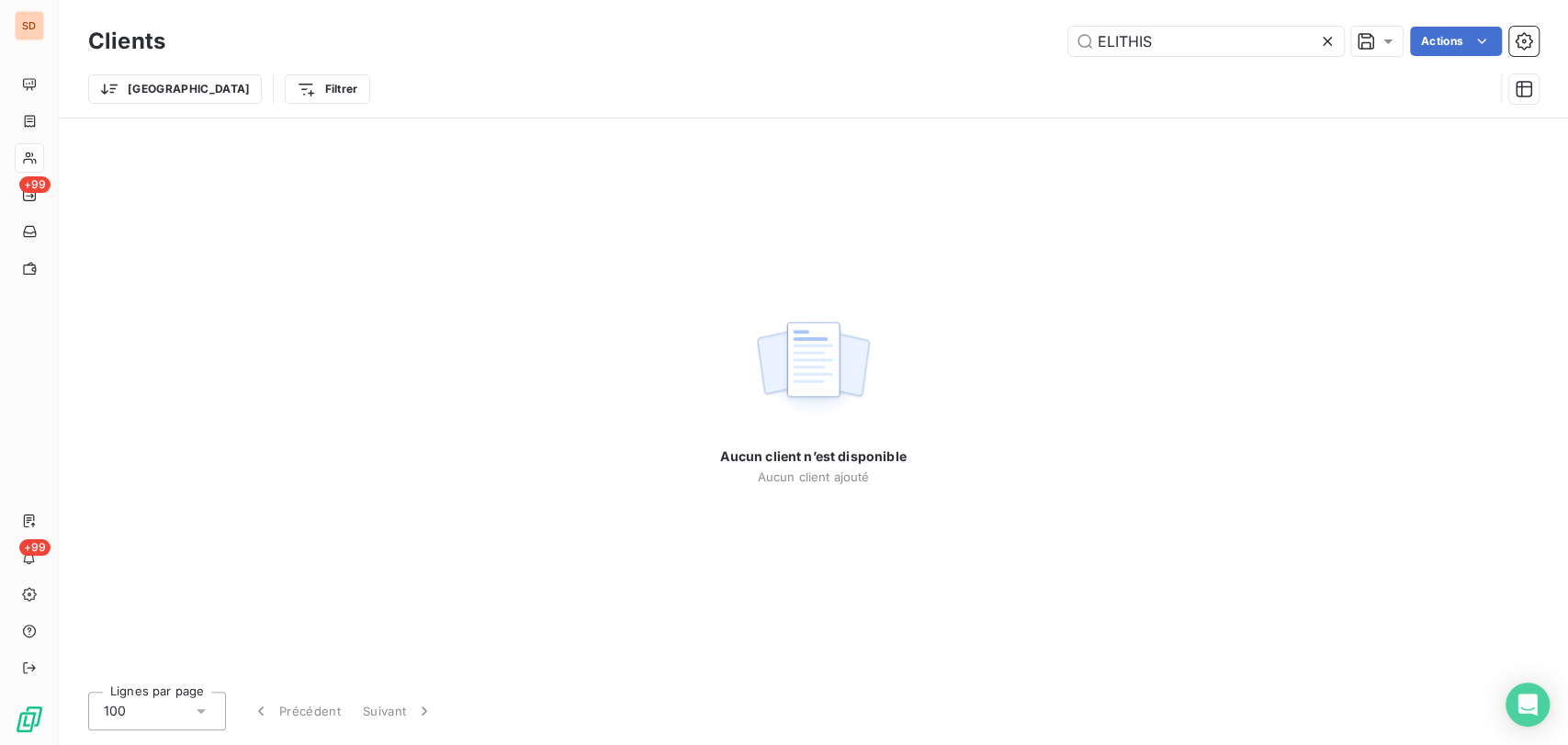
type input "ELITHIS"
drag, startPoint x: 1163, startPoint y: 42, endPoint x: 972, endPoint y: 29, distance: 191.4
click at [972, 29] on div "ELITHIS Actions" at bounding box center [863, 42] width 1352 height 30
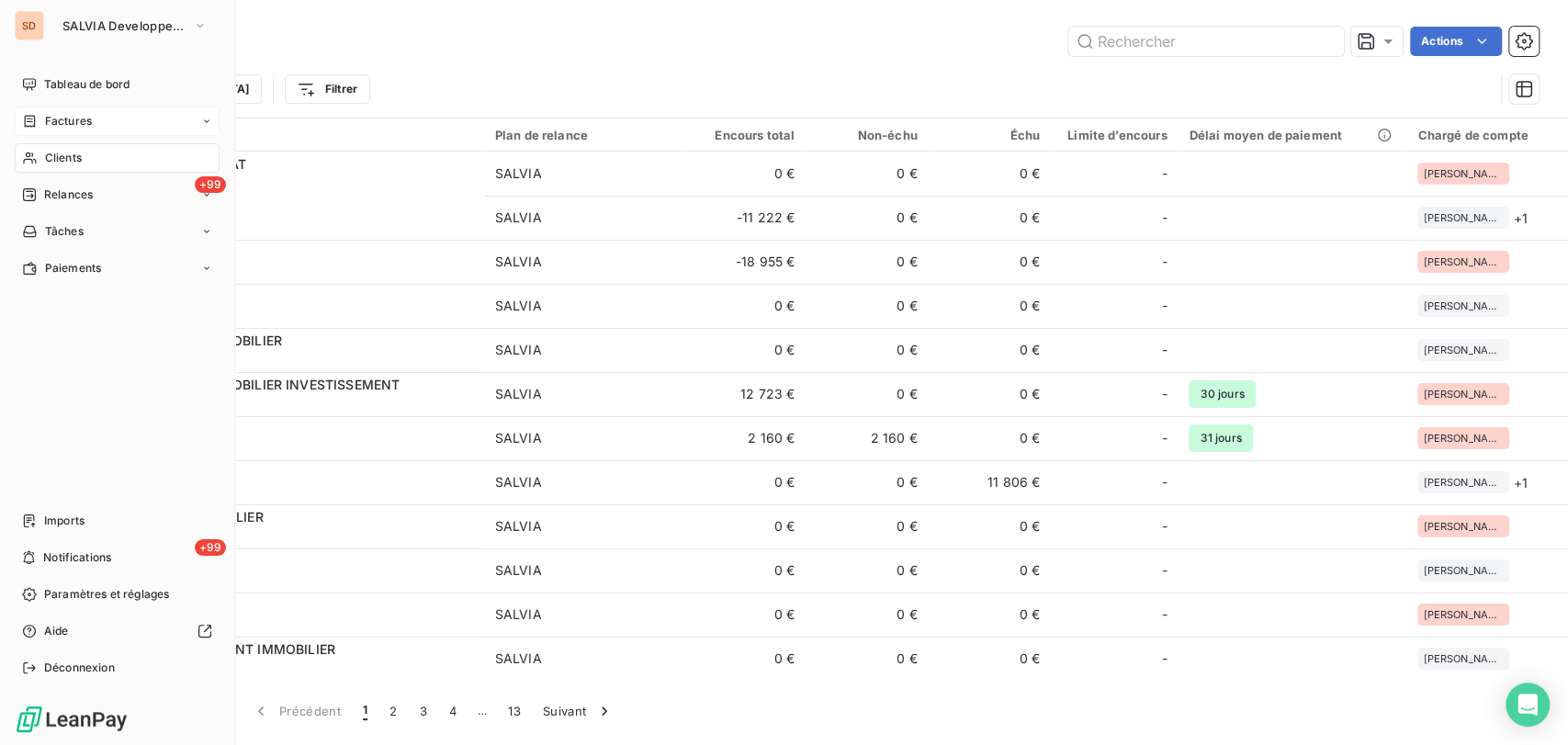
click at [45, 121] on span "Factures" at bounding box center [68, 121] width 47 height 17
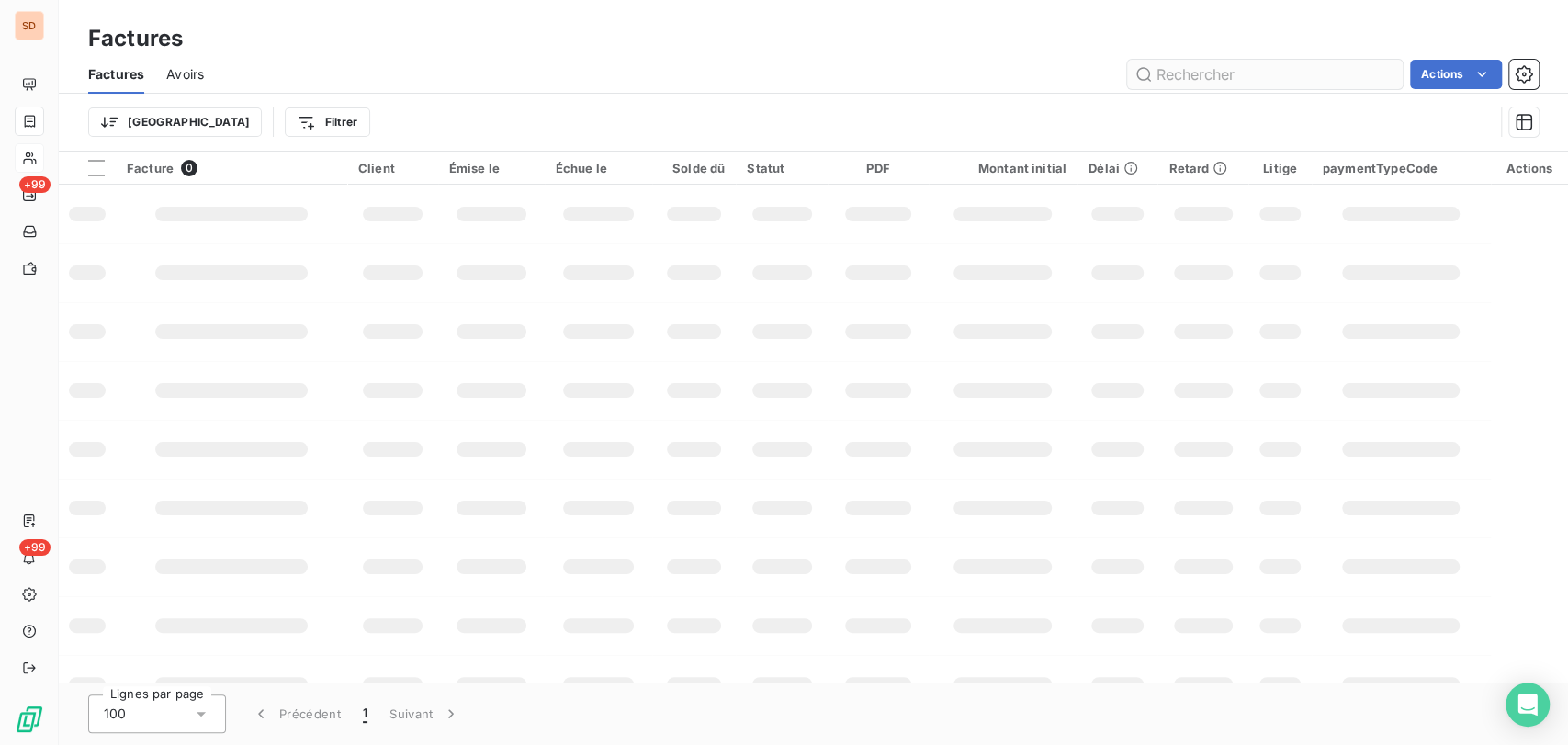
click at [1174, 76] on input "text" at bounding box center [1265, 75] width 276 height 30
type input "57944"
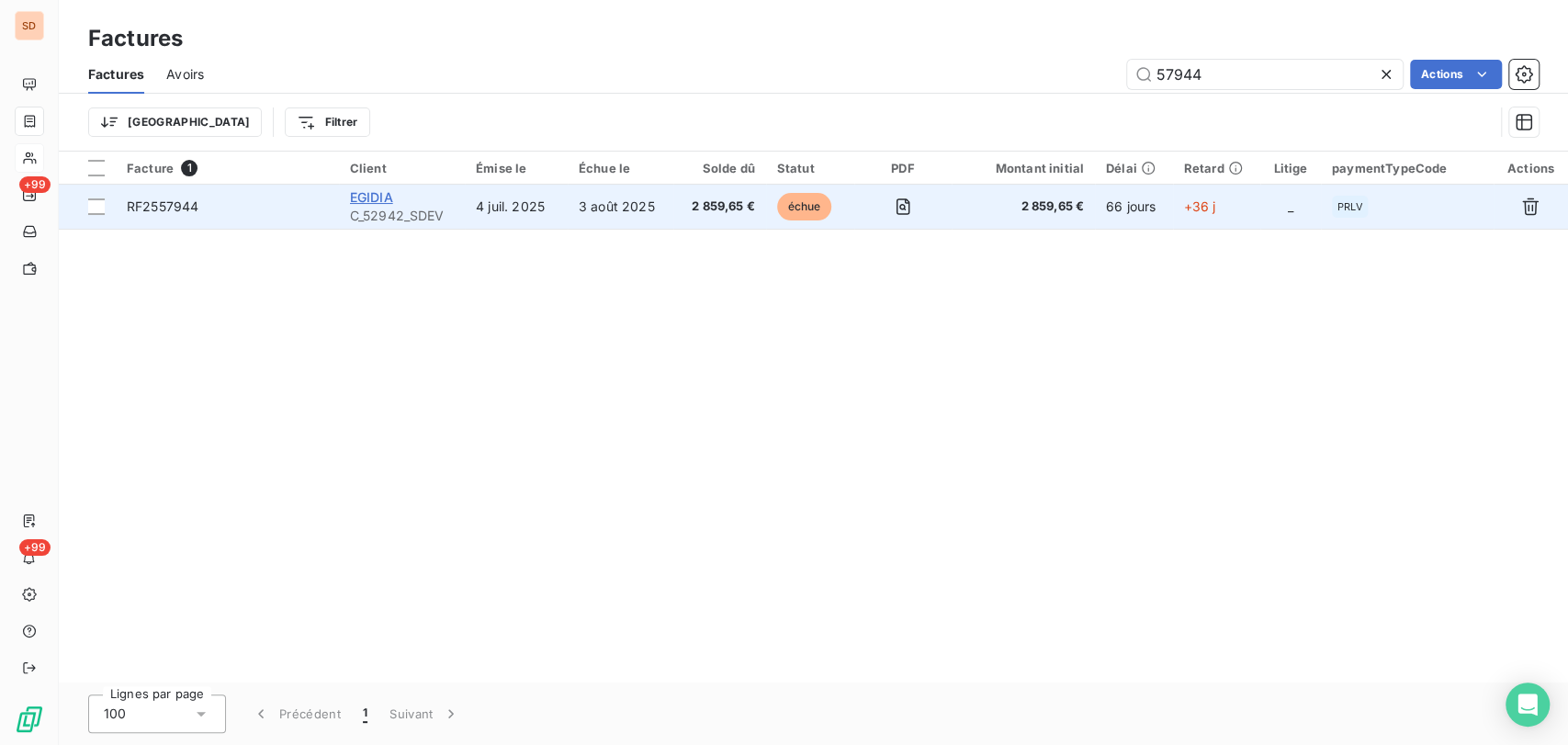
click at [375, 195] on span "EGIDIA" at bounding box center [371, 197] width 43 height 16
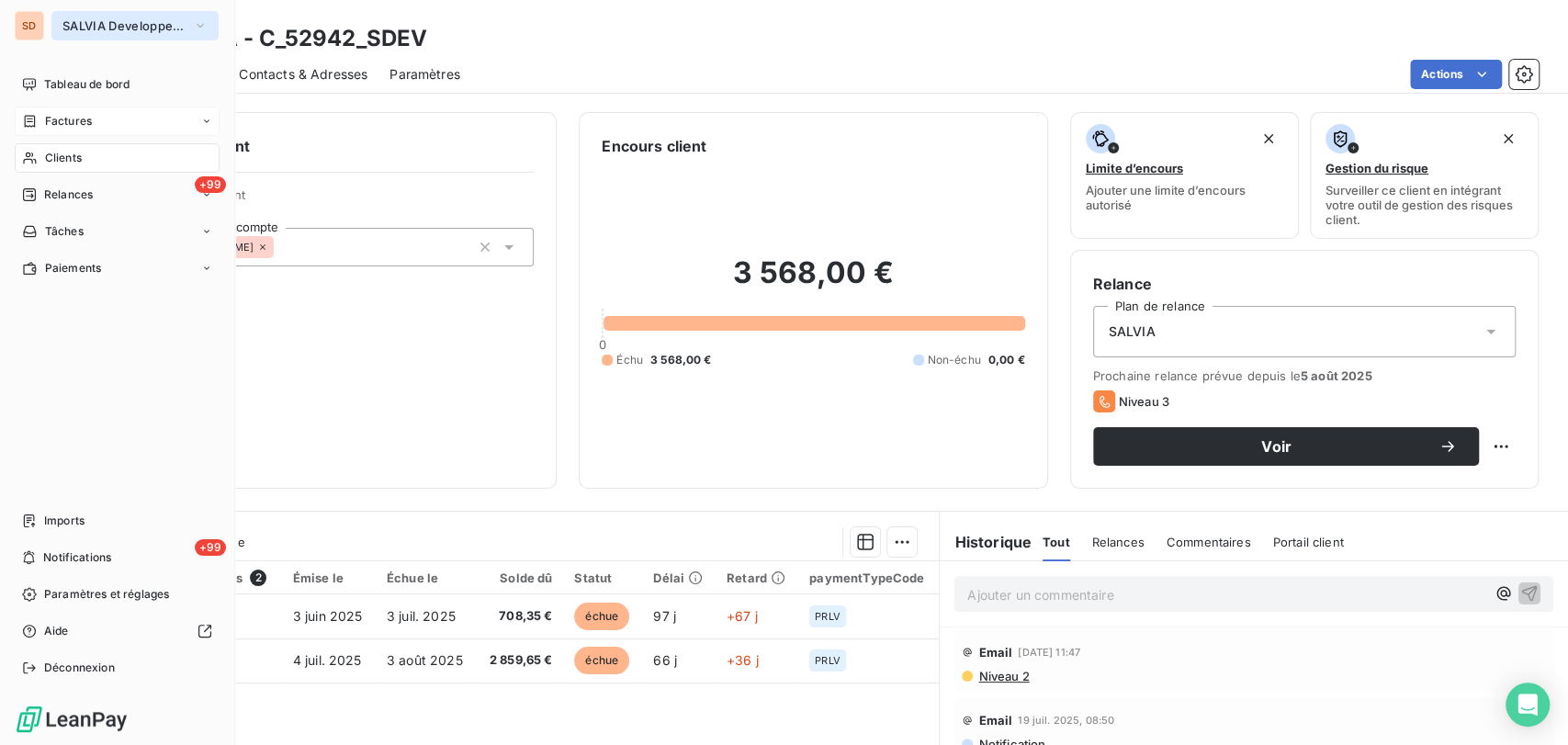
click at [207, 17] on icon "button" at bounding box center [200, 26] width 15 height 18
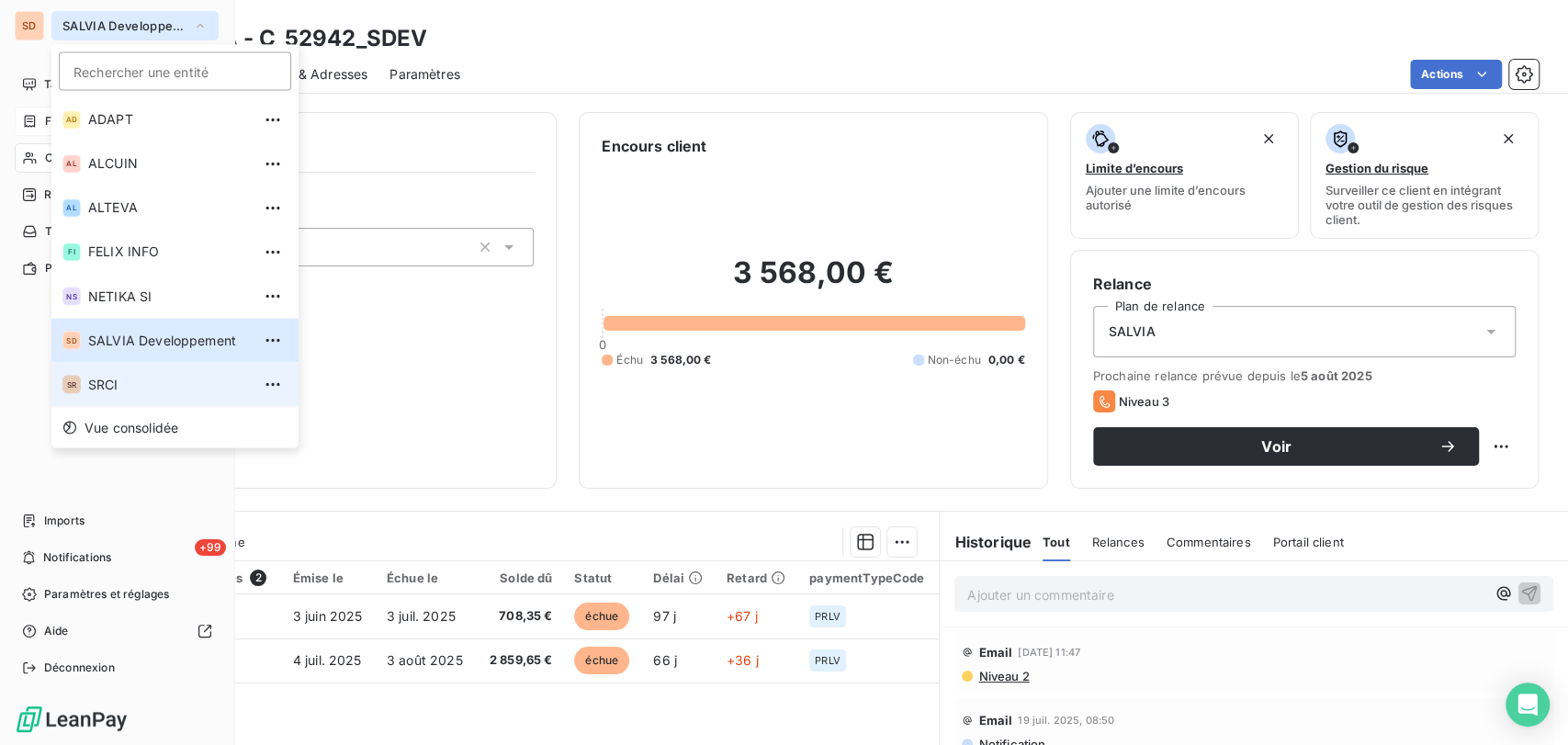
click at [154, 384] on span "SRCI" at bounding box center [169, 383] width 162 height 18
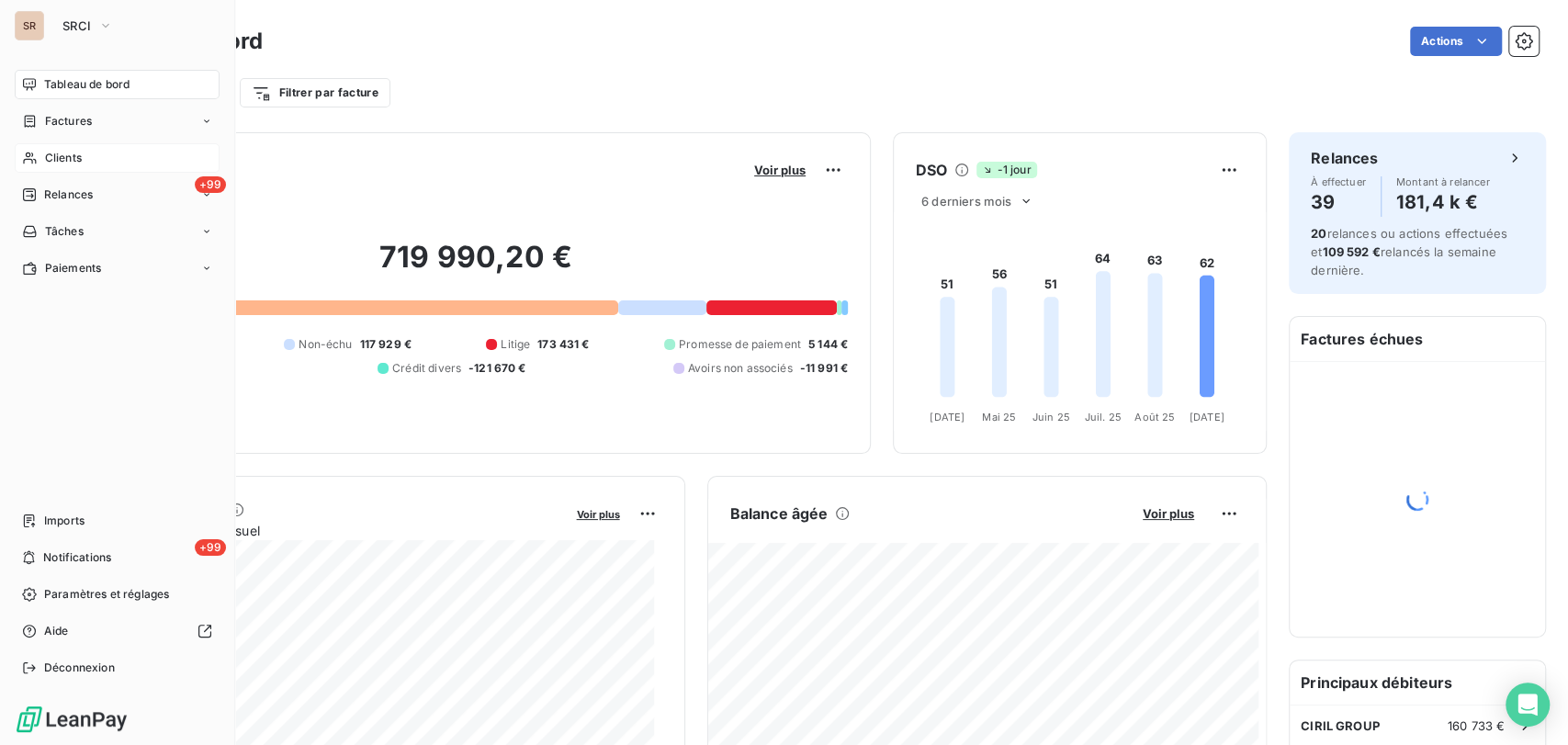
click at [71, 155] on span "Clients" at bounding box center [63, 157] width 37 height 17
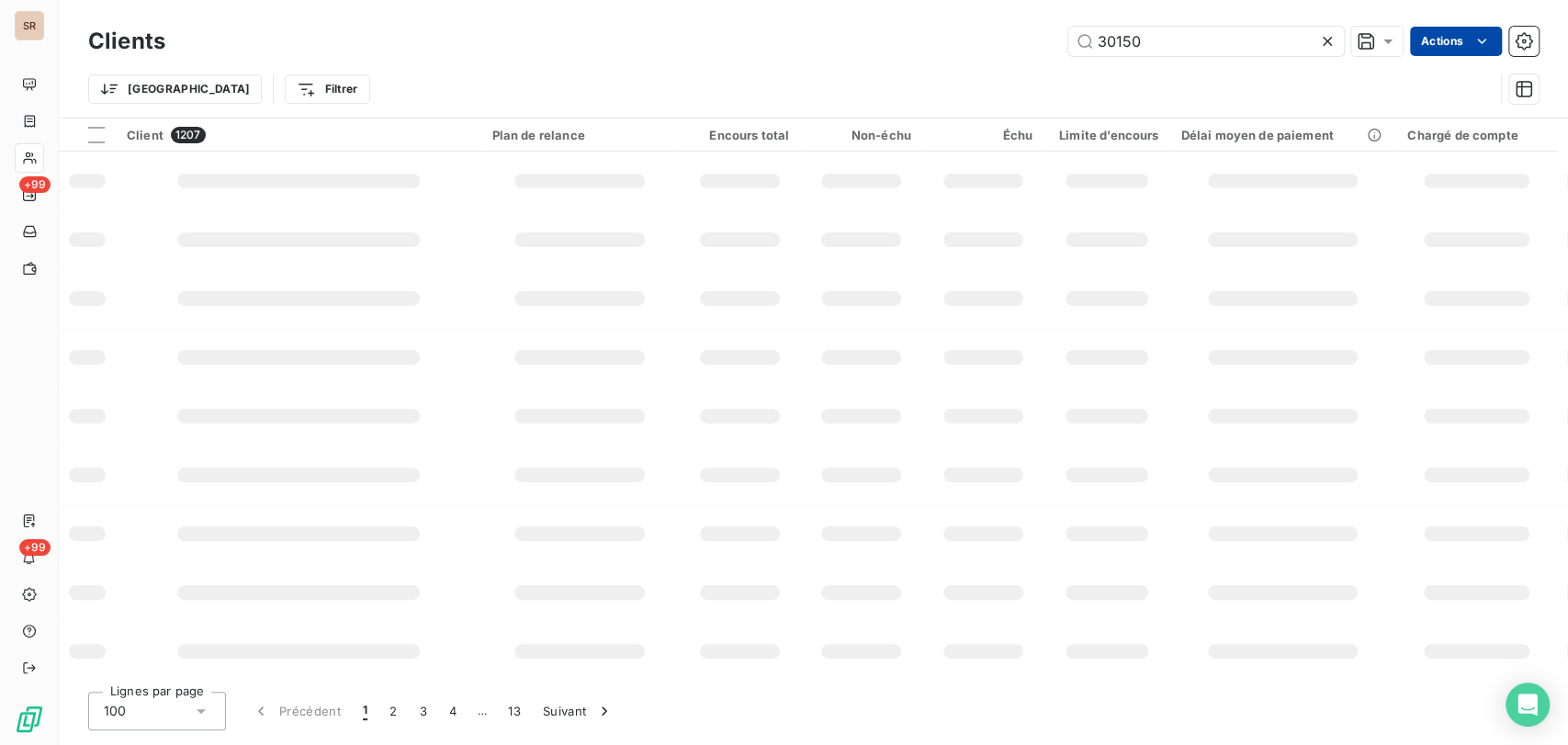
type input "30150"
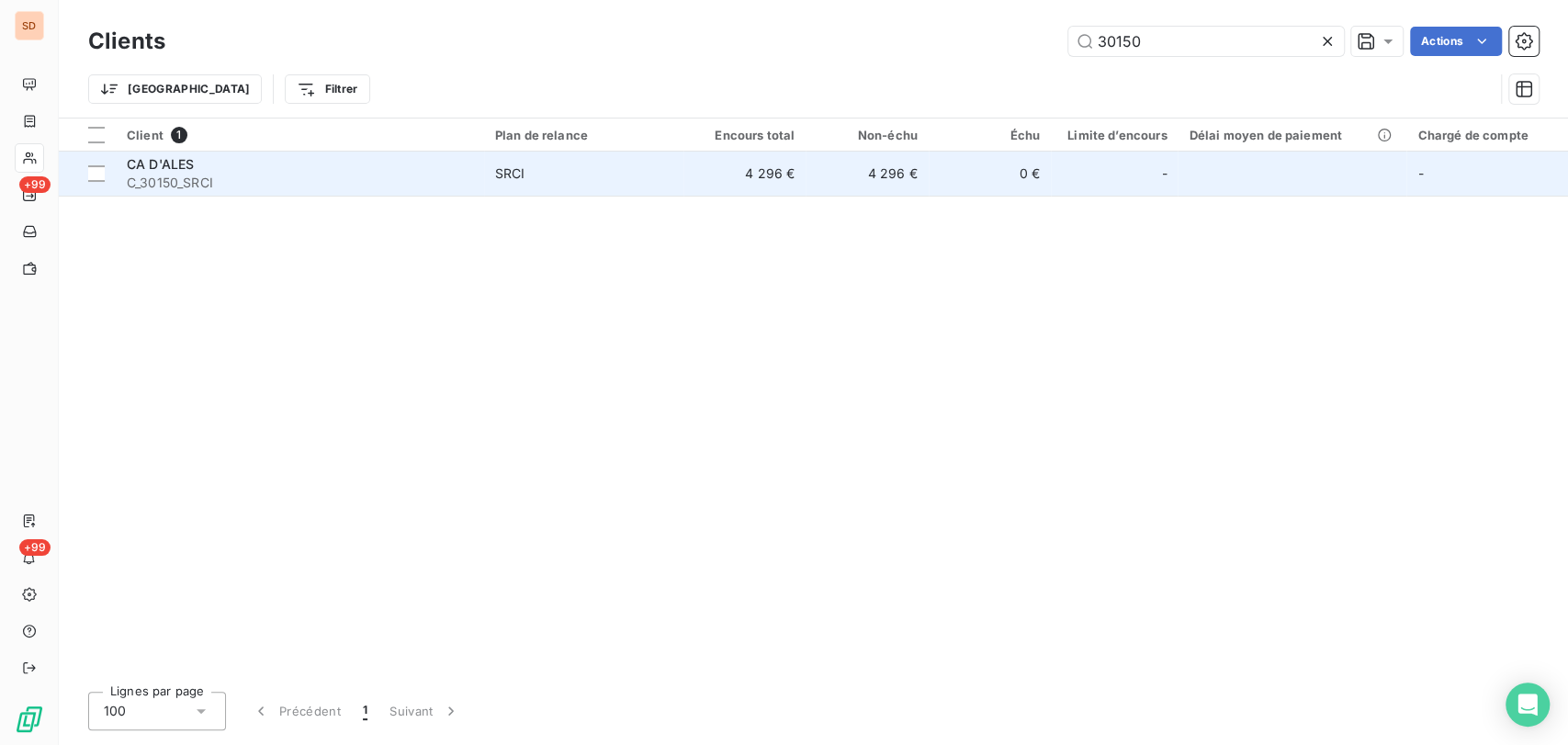
click at [161, 169] on span "CA D'ALES" at bounding box center [159, 164] width 67 height 16
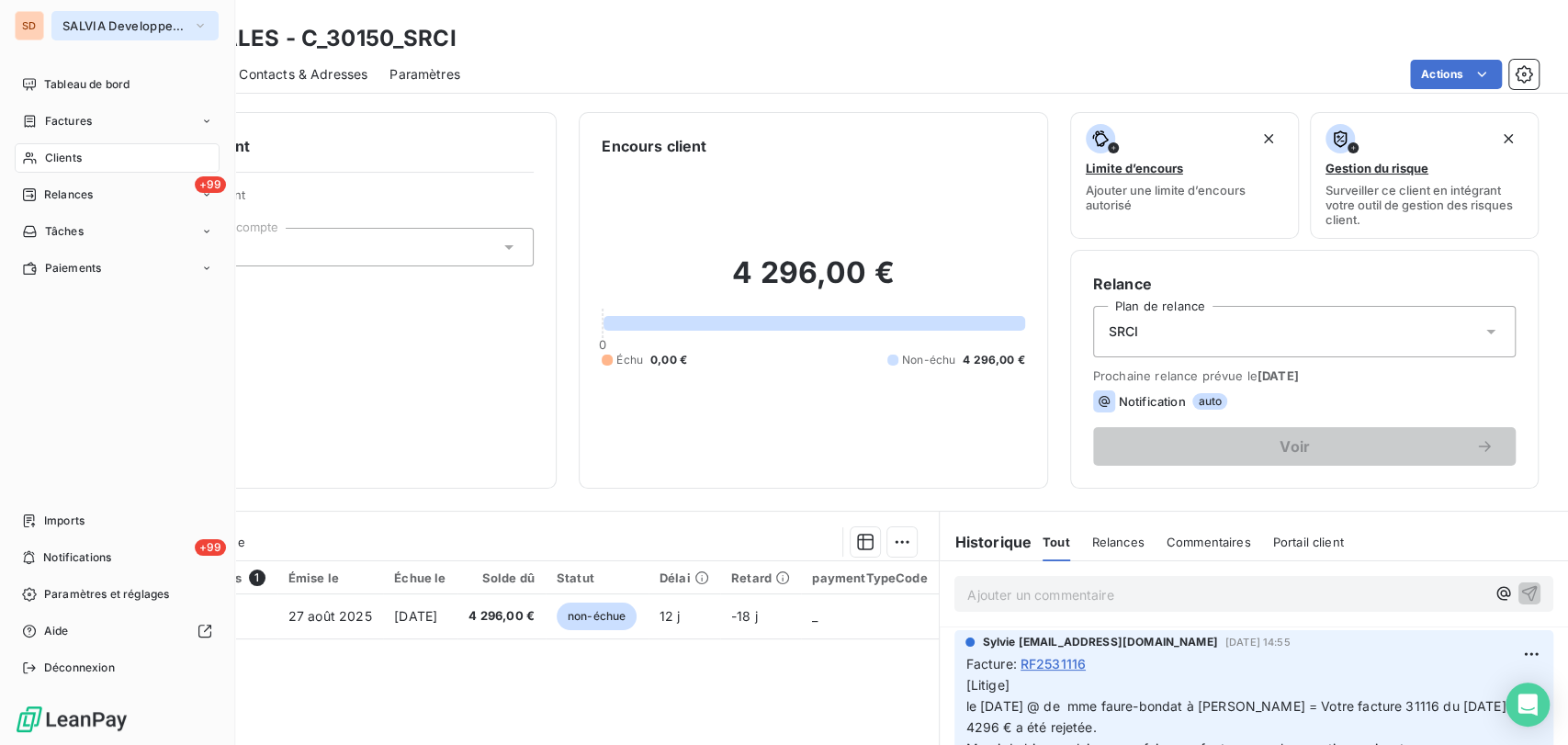
click at [193, 22] on icon "button" at bounding box center [200, 26] width 15 height 18
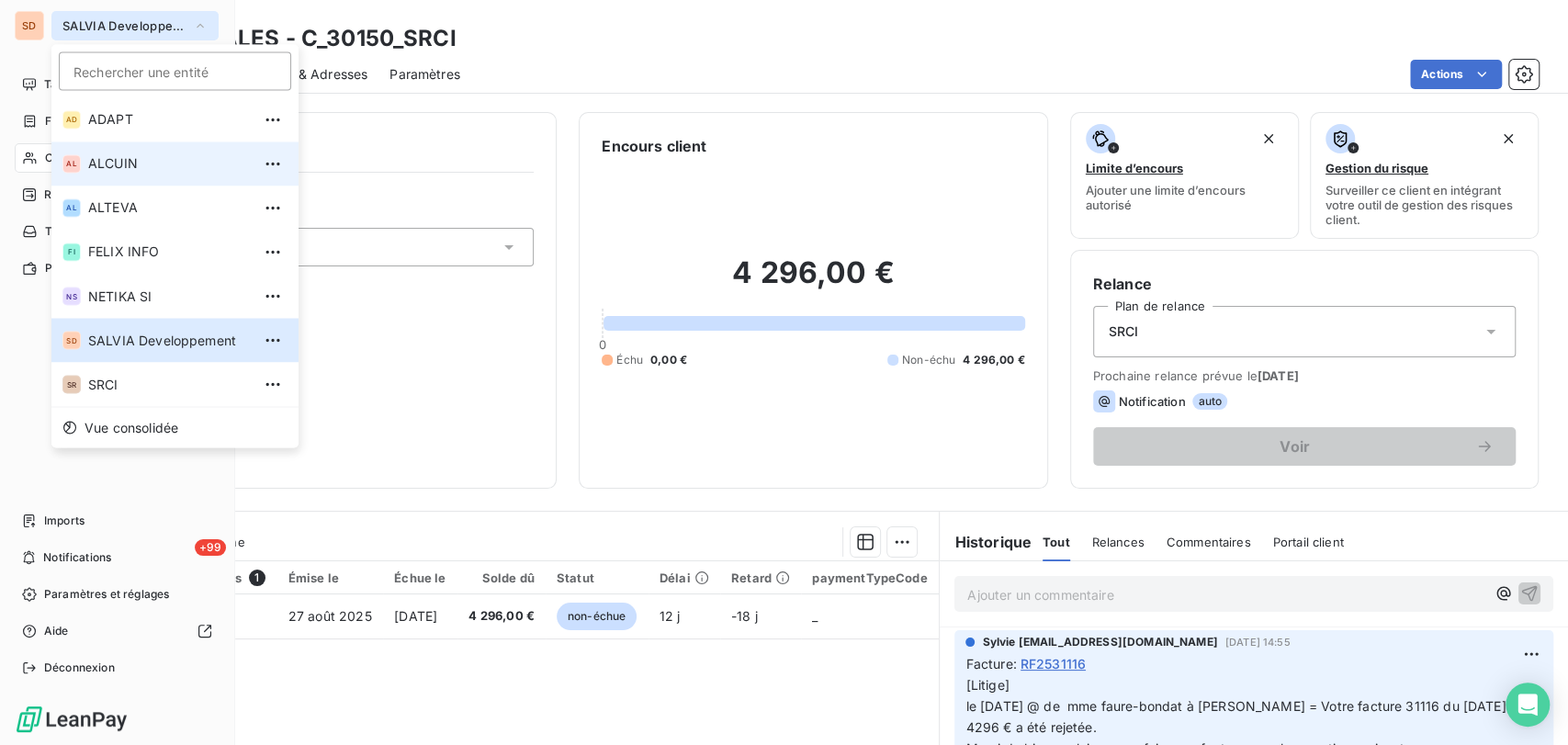
click at [114, 159] on span "ALCUIN" at bounding box center [169, 163] width 162 height 18
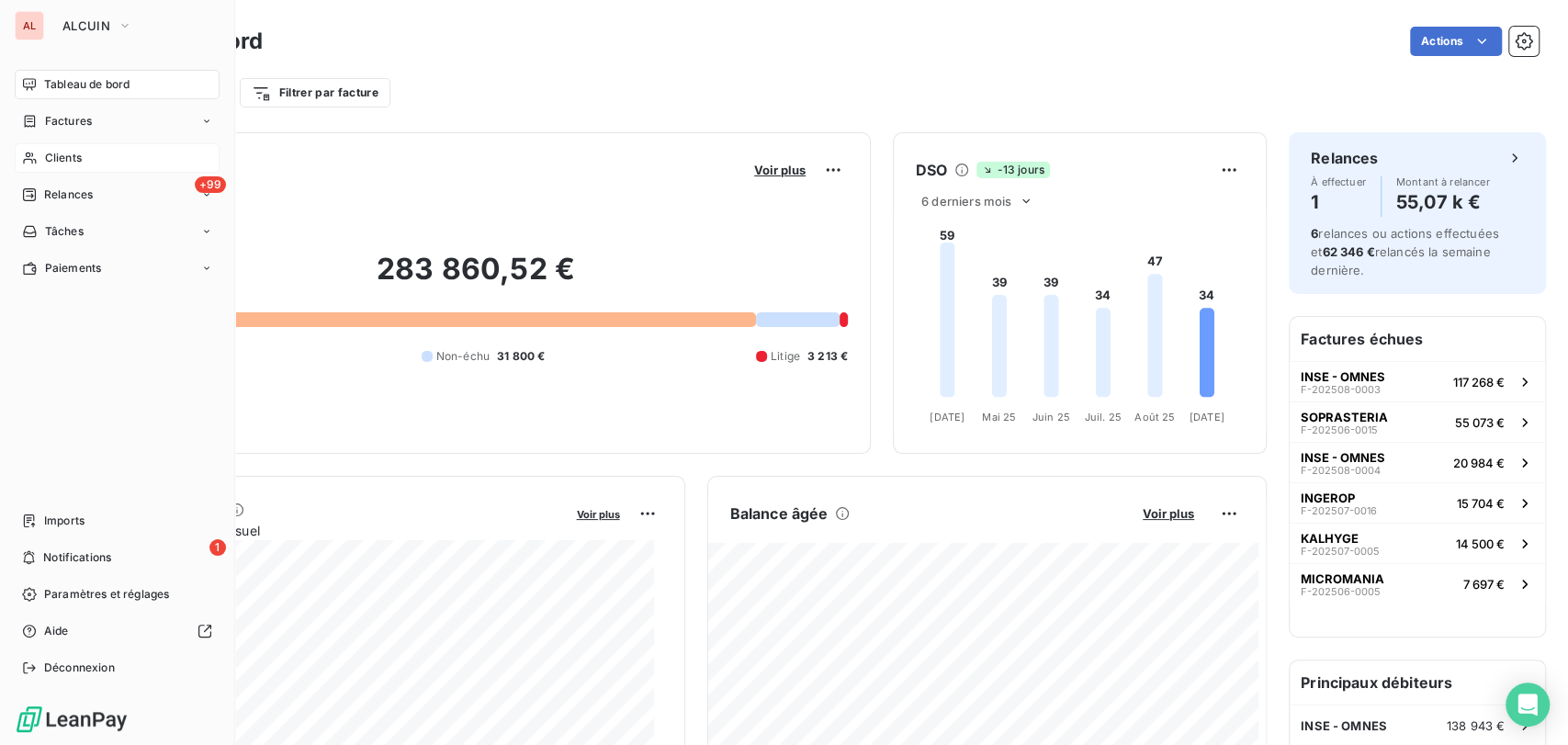
click at [59, 160] on span "Clients" at bounding box center [63, 157] width 37 height 17
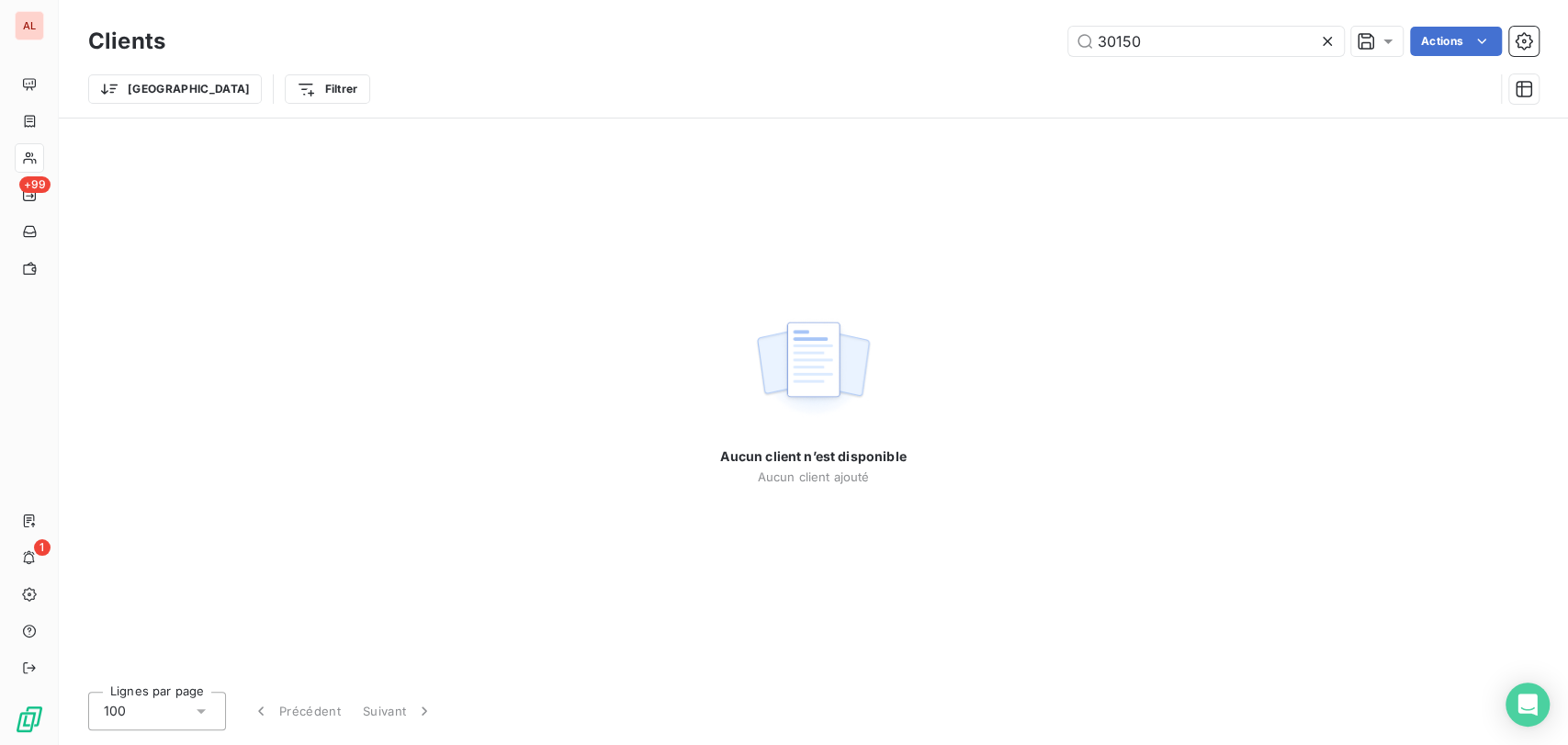
drag, startPoint x: 1146, startPoint y: 33, endPoint x: 995, endPoint y: 14, distance: 152.2
click at [996, 18] on div "Clients 30150 Actions Trier Filtrer" at bounding box center [813, 59] width 1509 height 118
click at [1112, 43] on input "1040" at bounding box center [1206, 42] width 276 height 30
type input "10140"
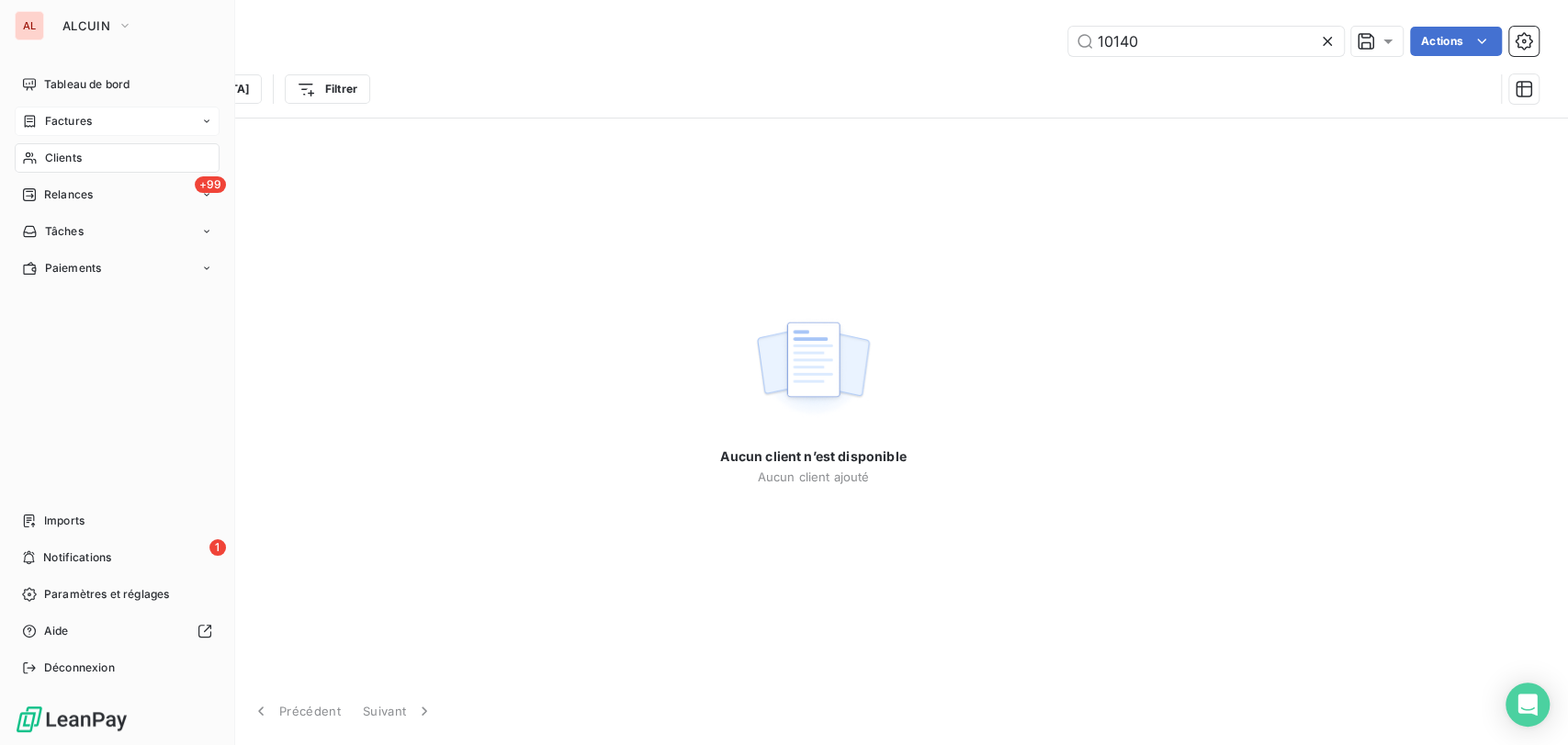
click at [89, 124] on span "Factures" at bounding box center [68, 121] width 47 height 17
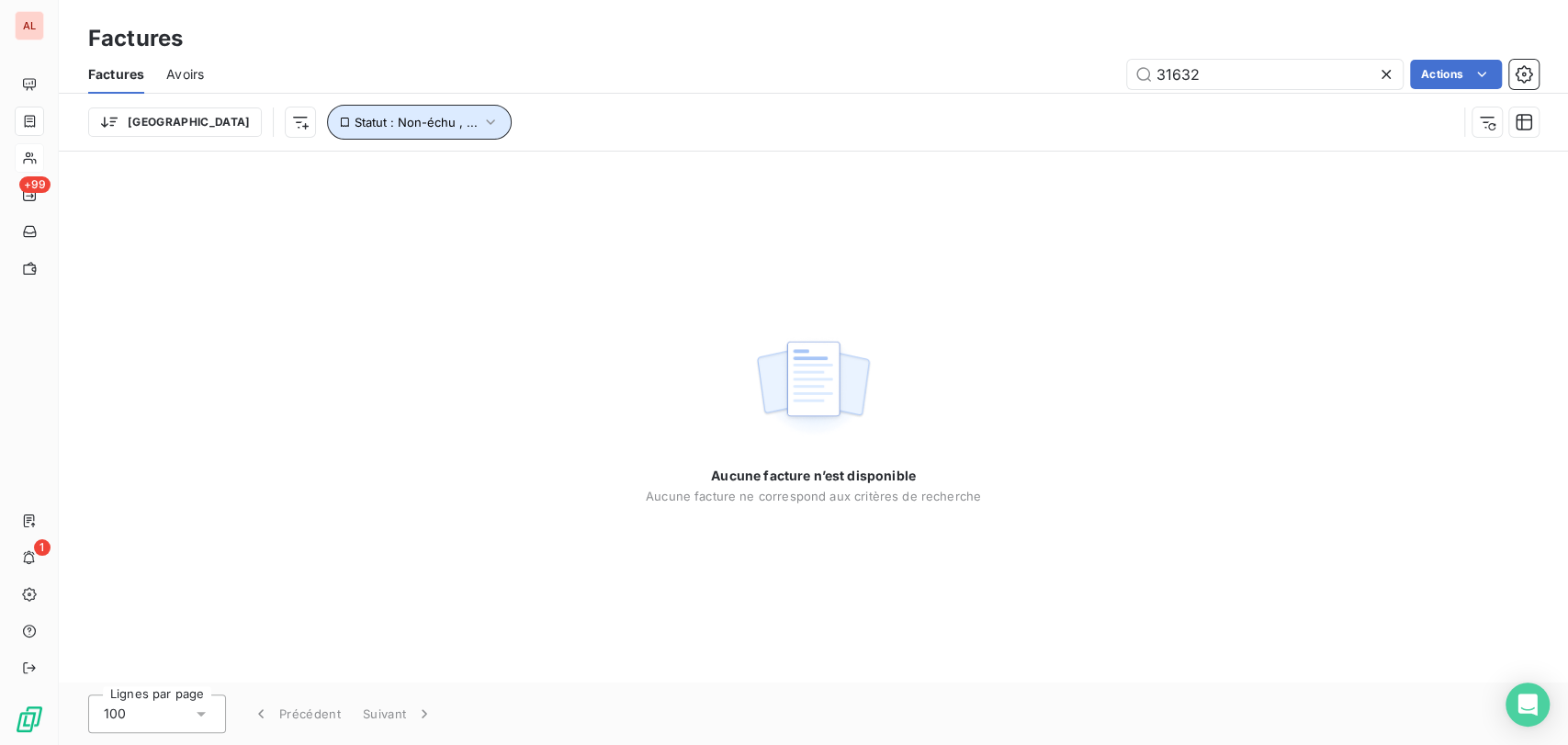
click at [481, 118] on icon "button" at bounding box center [490, 122] width 18 height 18
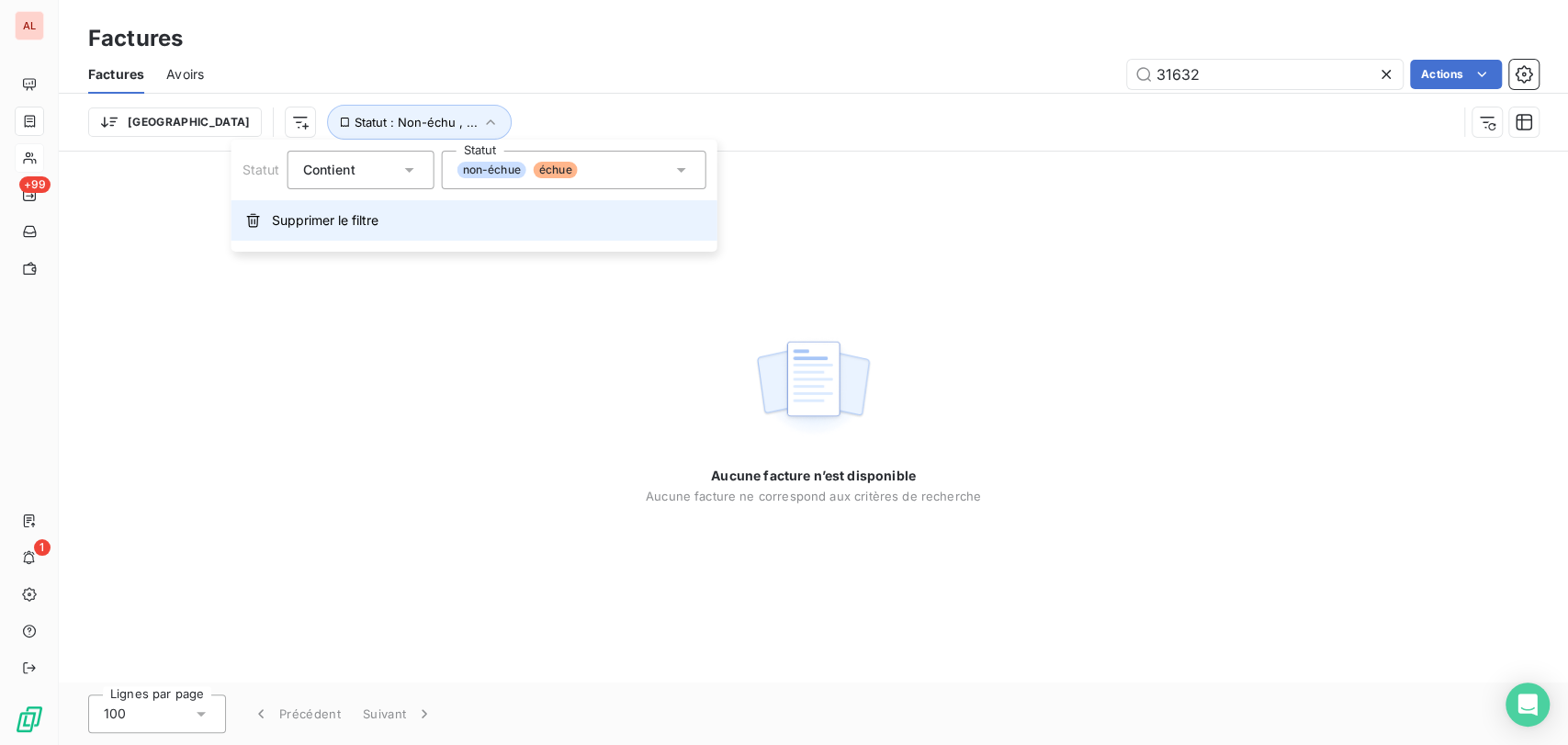
click at [346, 218] on span "Supprimer le filtre" at bounding box center [325, 220] width 107 height 18
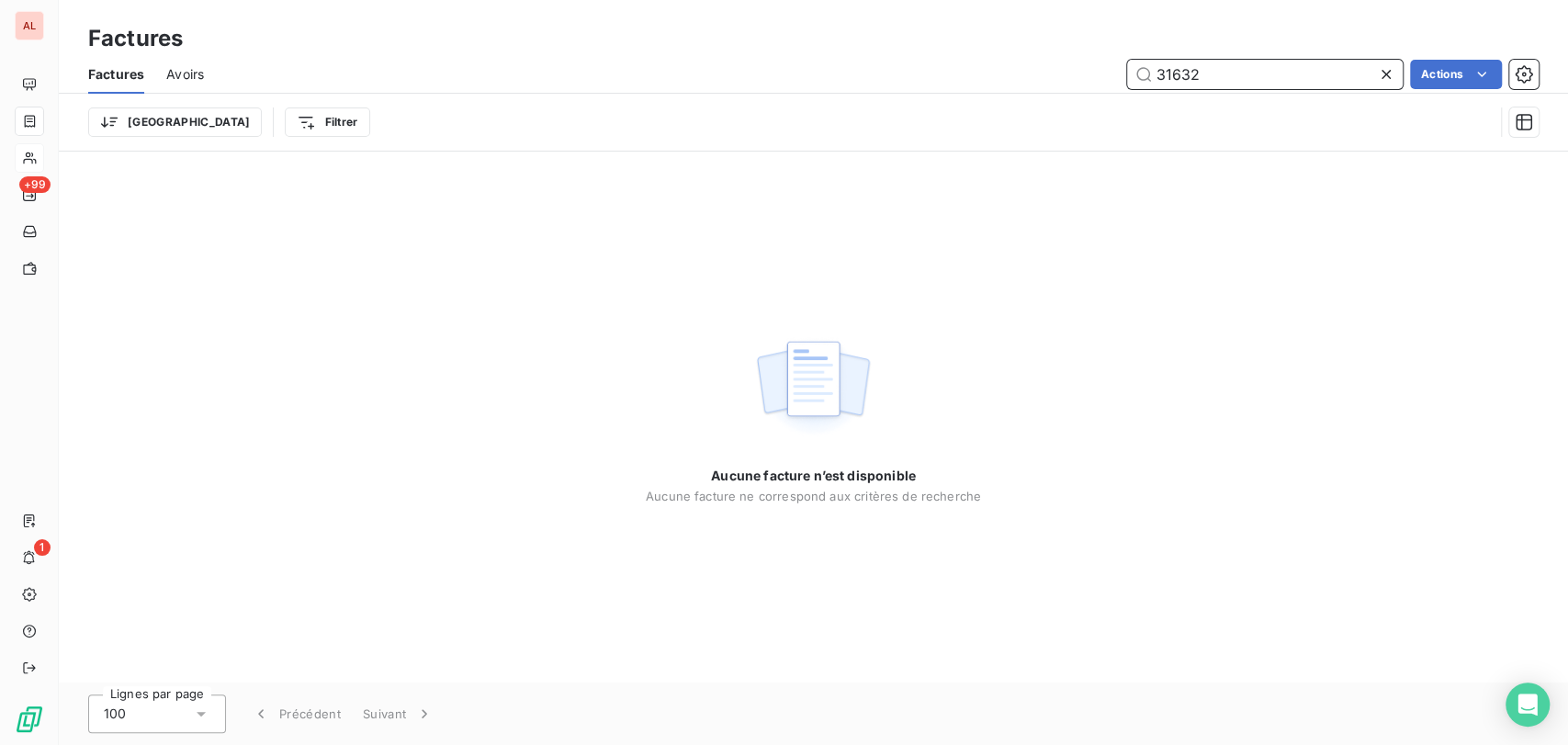
drag, startPoint x: 1222, startPoint y: 75, endPoint x: 1072, endPoint y: 70, distance: 150.1
click at [1081, 69] on div "31632 Actions" at bounding box center [883, 75] width 1313 height 30
paste input "F-202508-0007"
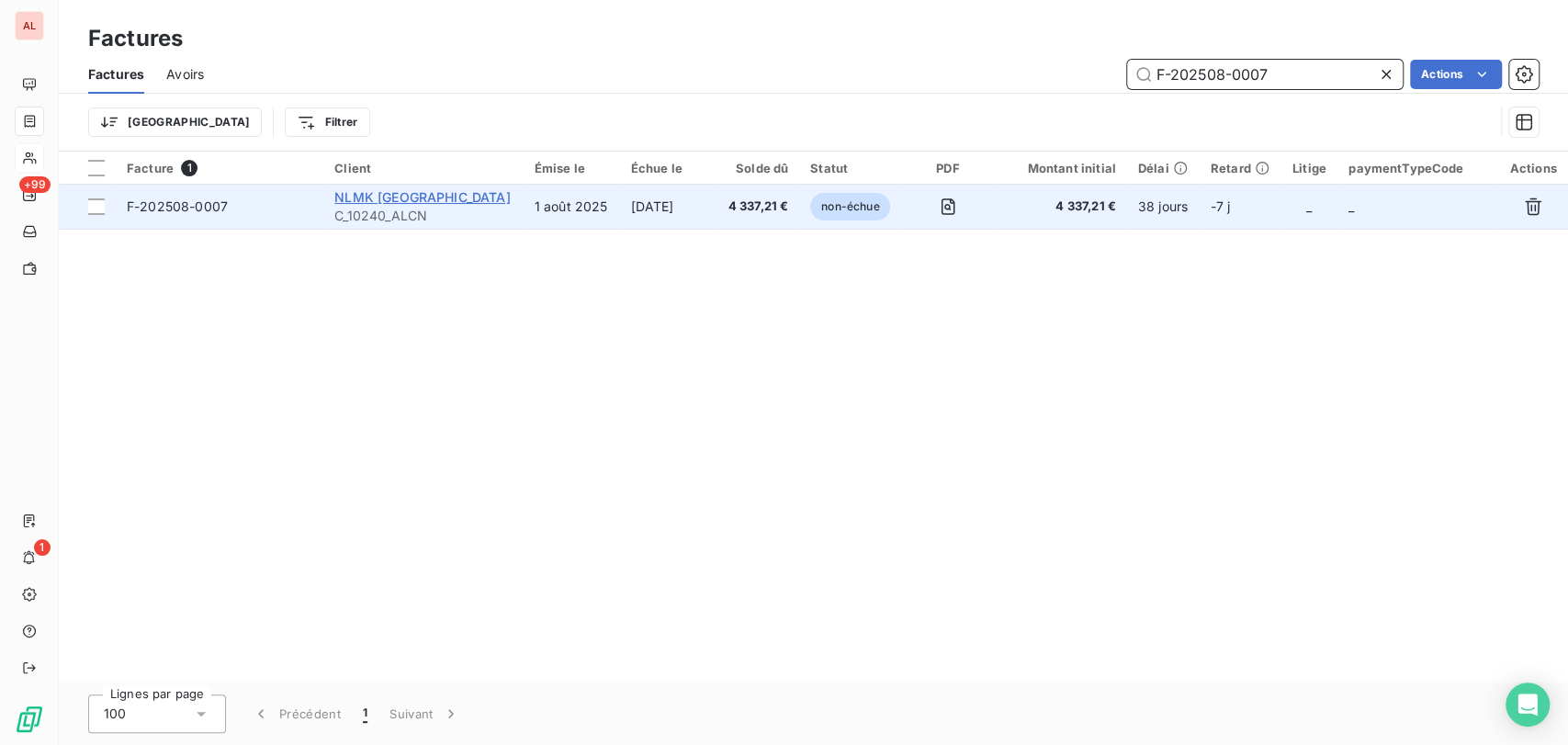
type input "F-202508-0007"
click at [376, 195] on span "NLMK Strasbourg" at bounding box center [422, 197] width 175 height 16
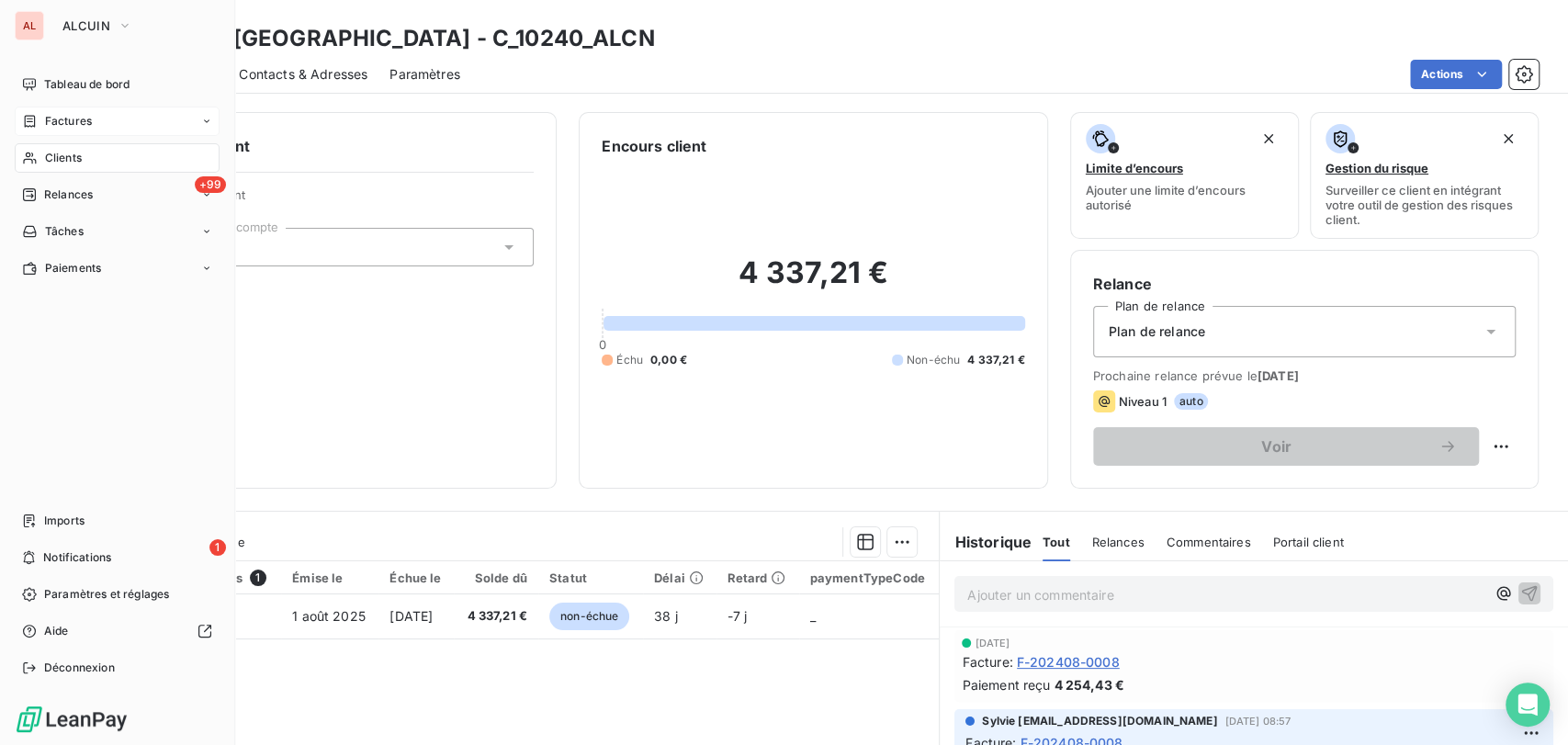
click at [50, 162] on span "Clients" at bounding box center [63, 157] width 37 height 17
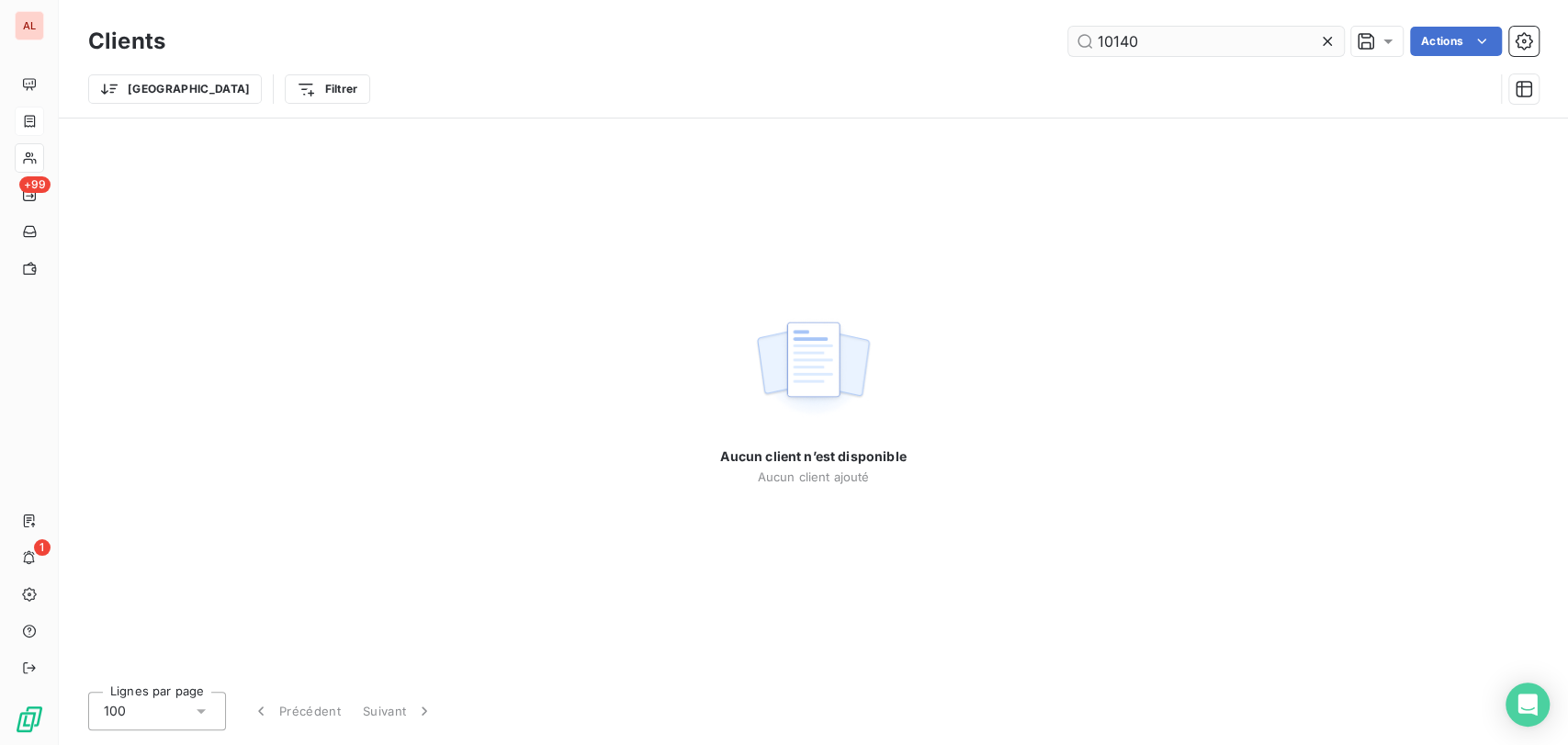
drag, startPoint x: 1183, startPoint y: 46, endPoint x: 1108, endPoint y: 36, distance: 75.7
click at [1110, 36] on input "10140" at bounding box center [1206, 42] width 276 height 30
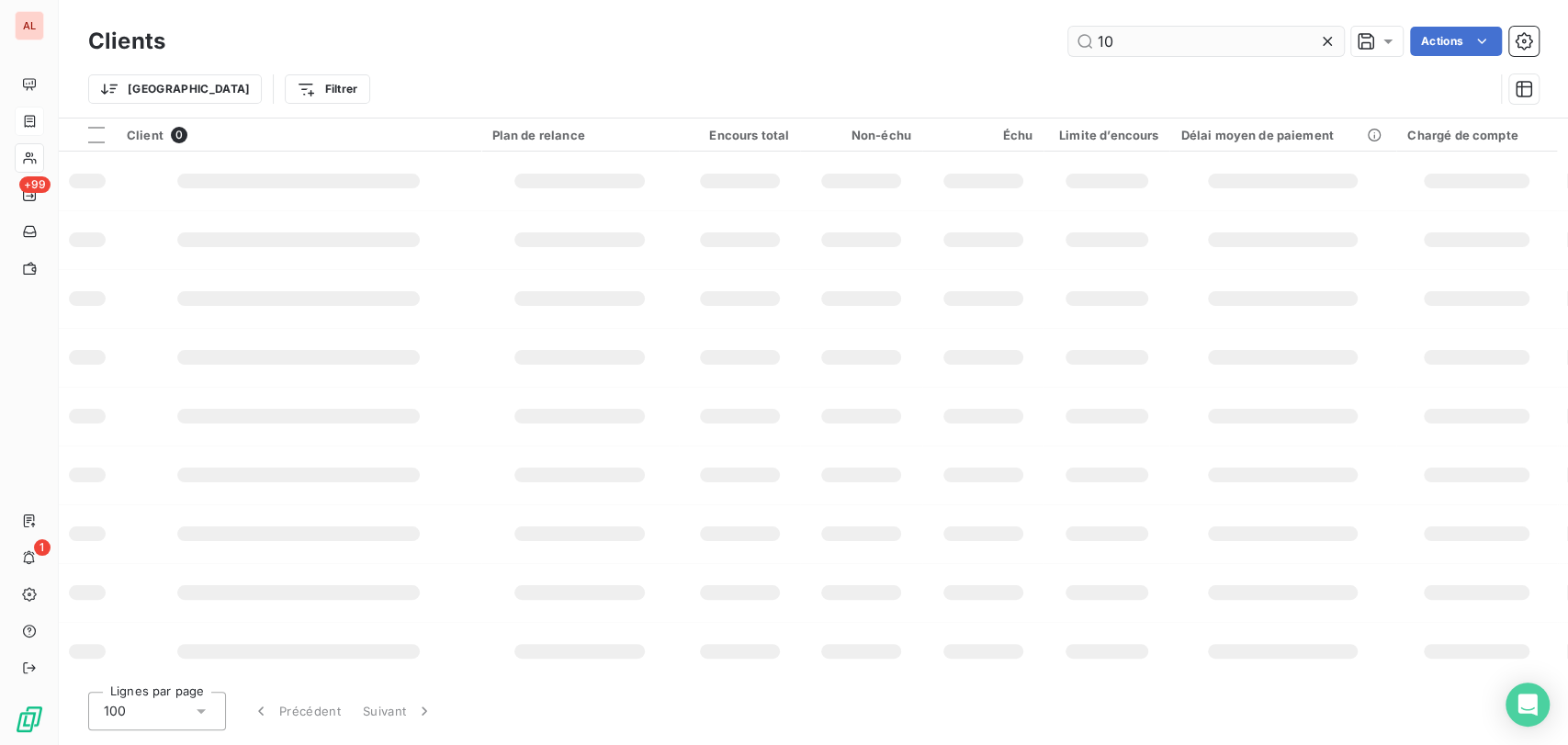
type input "1"
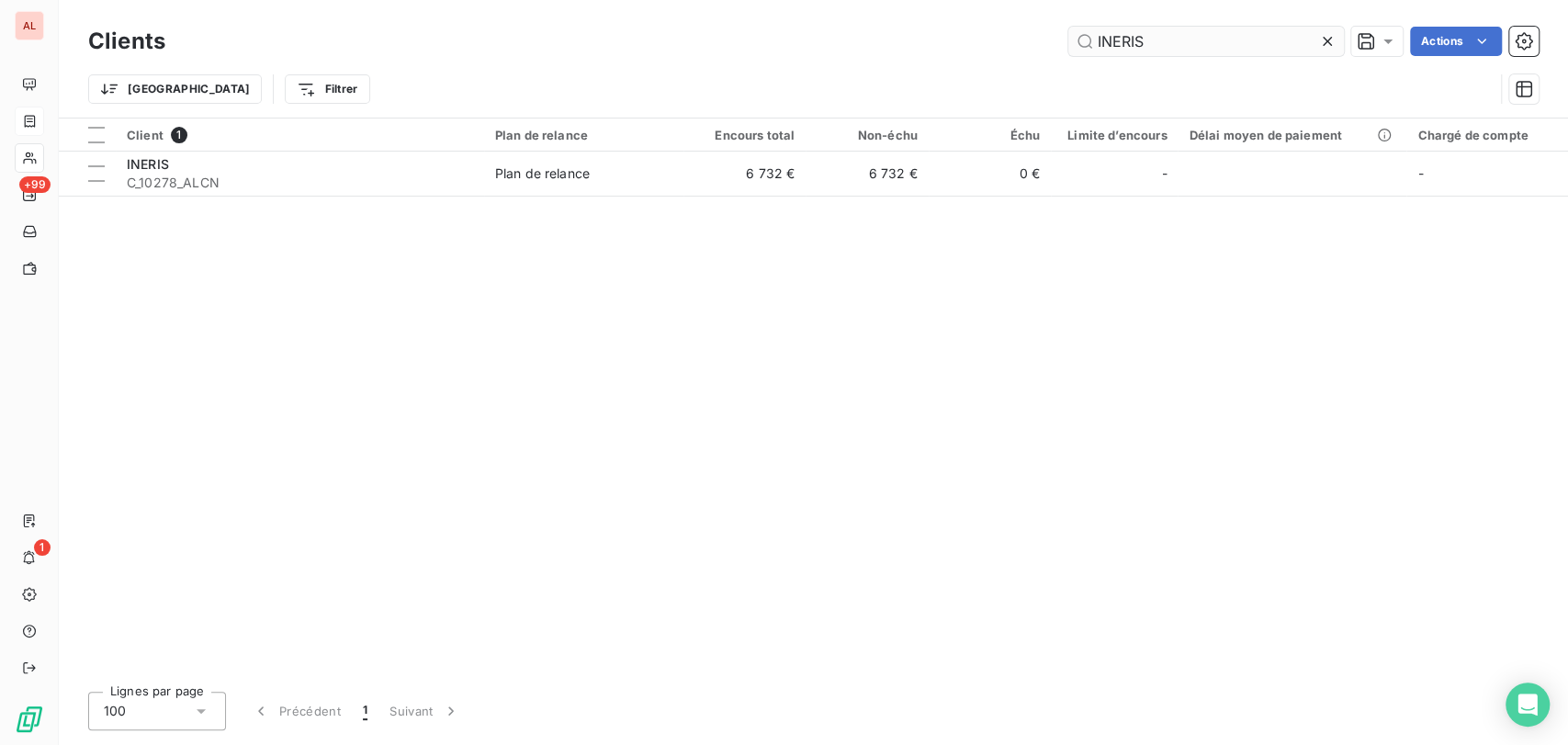
type input "INERIS"
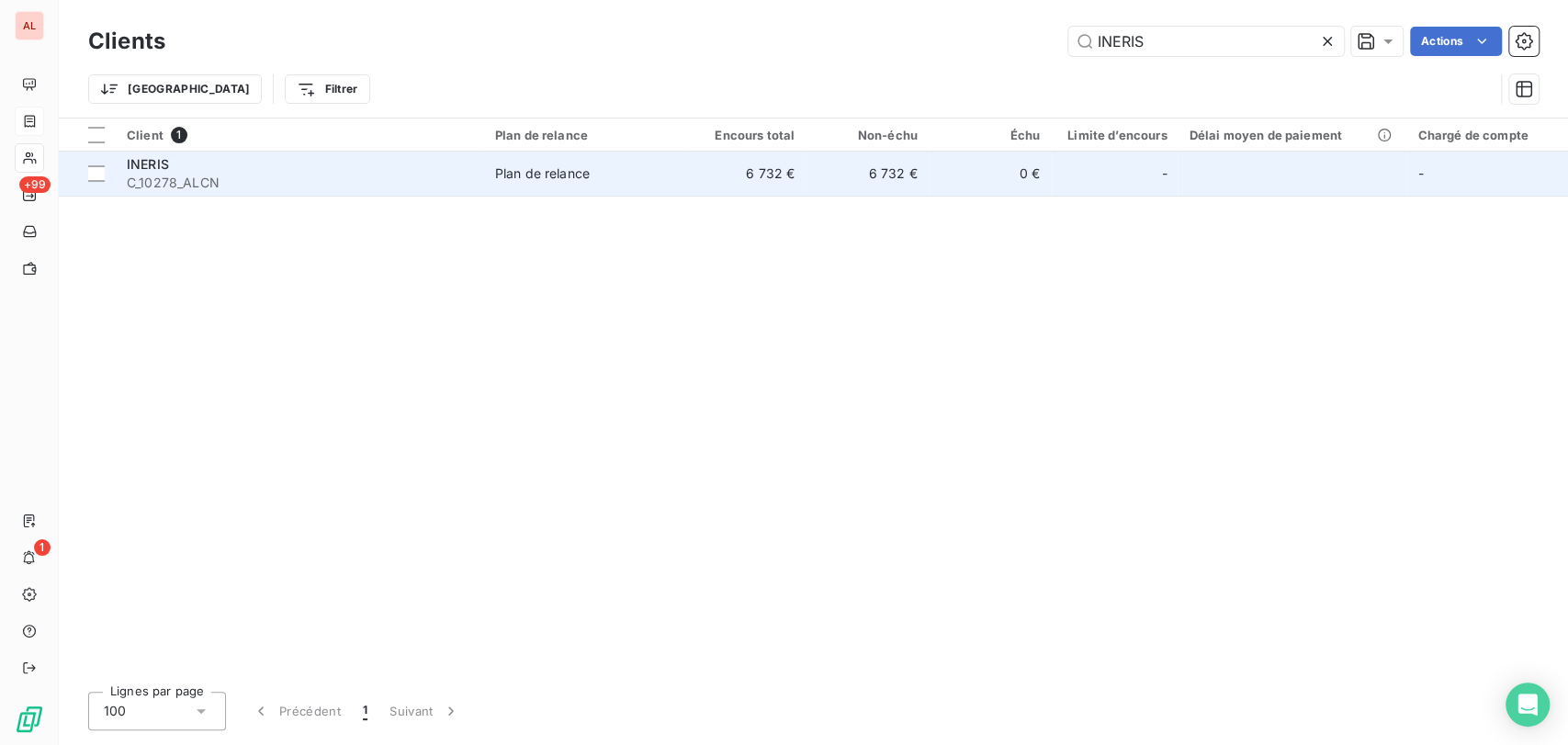
click at [179, 170] on div "INERIS" at bounding box center [300, 164] width 347 height 18
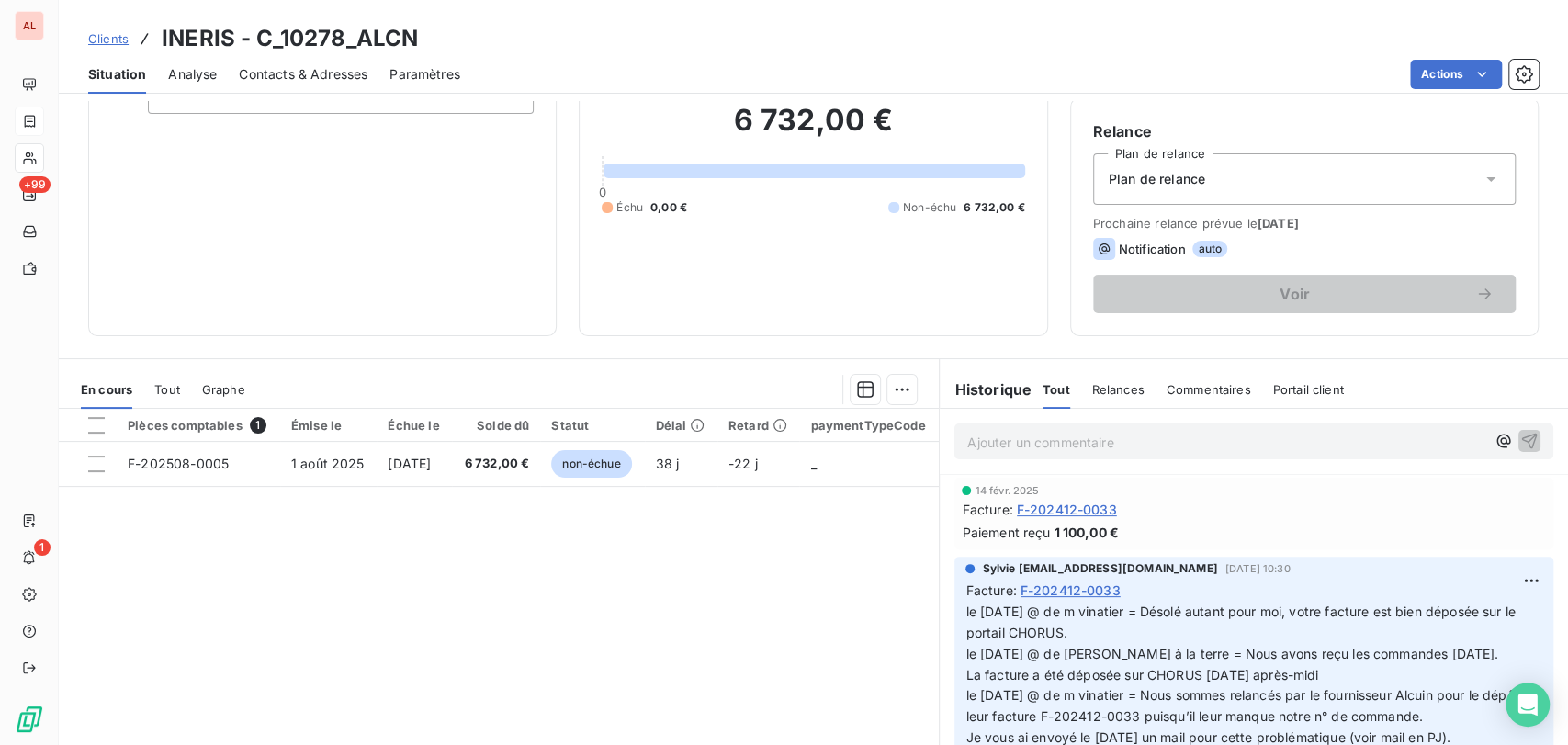
scroll to position [225, 0]
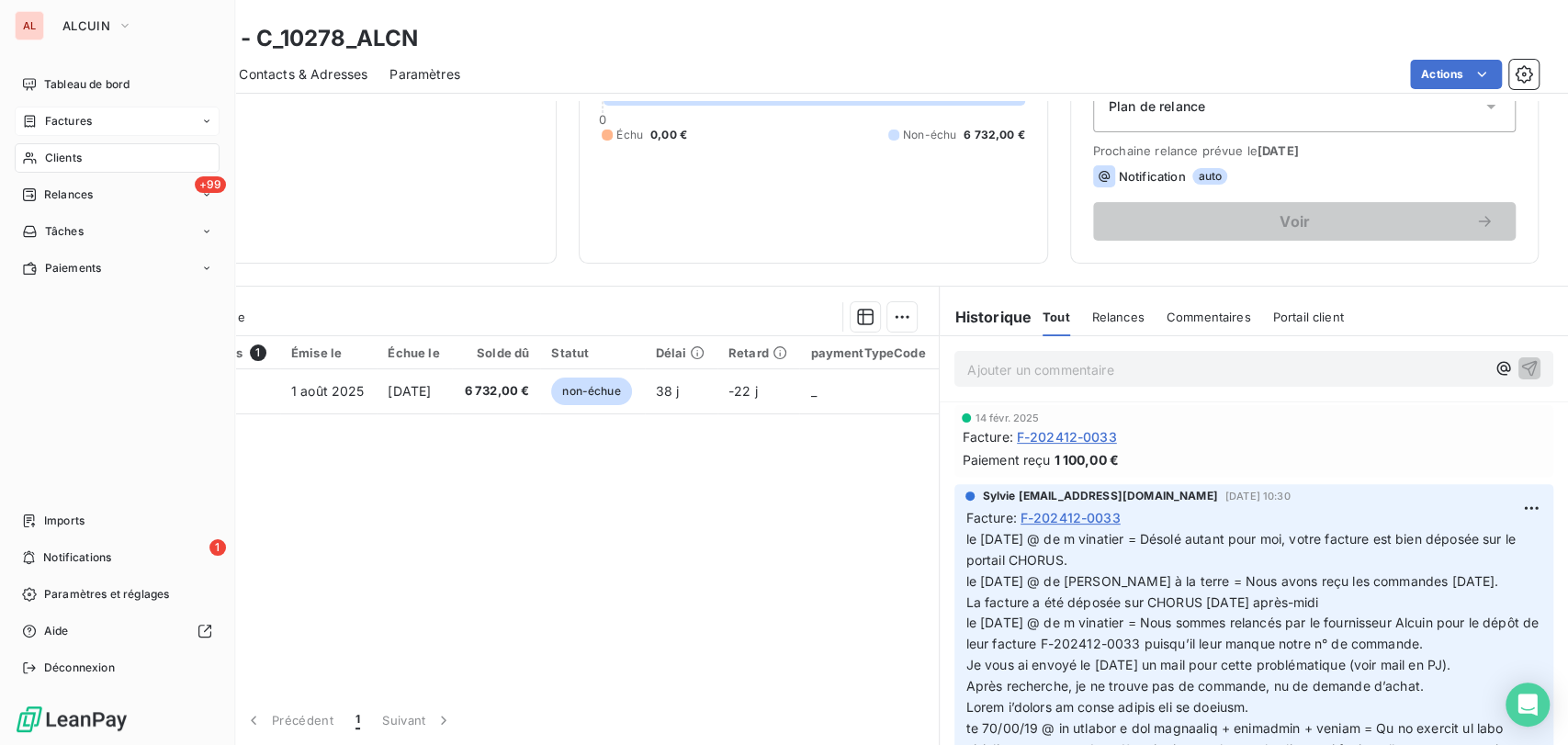
click at [42, 163] on div "Clients" at bounding box center [118, 158] width 205 height 30
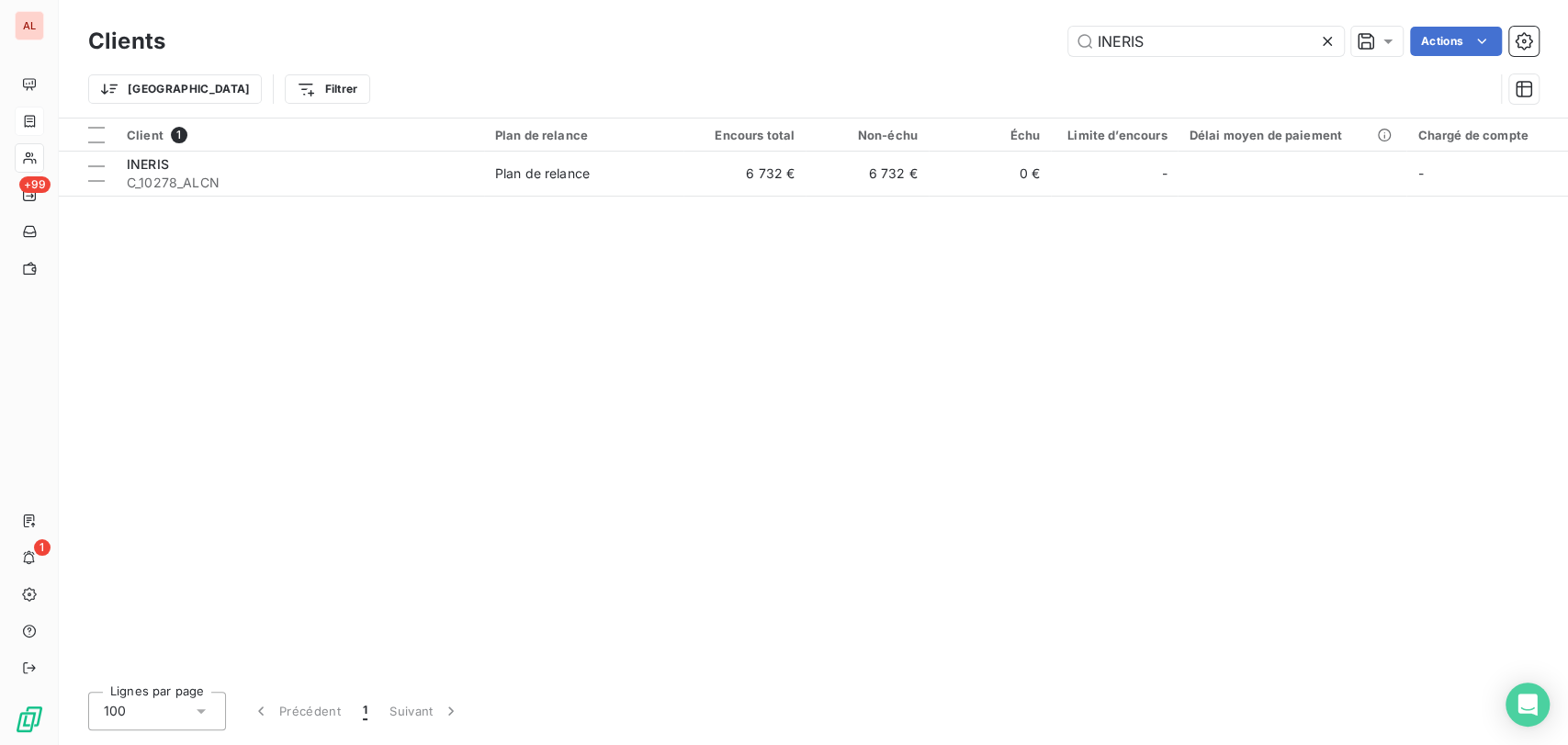
drag, startPoint x: 1156, startPoint y: 47, endPoint x: 964, endPoint y: 44, distance: 192.0
click at [964, 44] on div "INERIS Actions" at bounding box center [863, 42] width 1352 height 30
type input "NEOXIA"
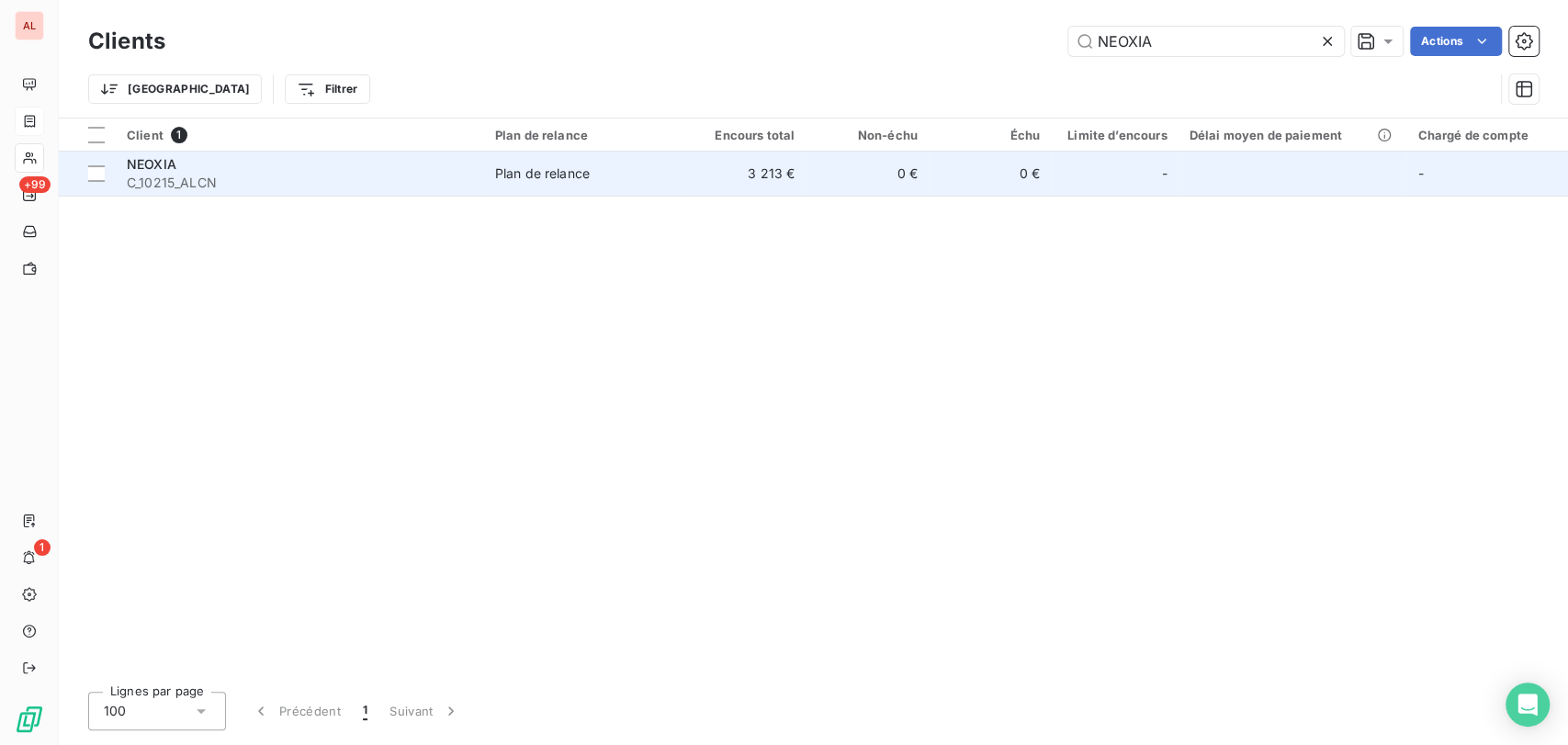
click at [145, 180] on span "C_10215_ALCN" at bounding box center [300, 182] width 347 height 18
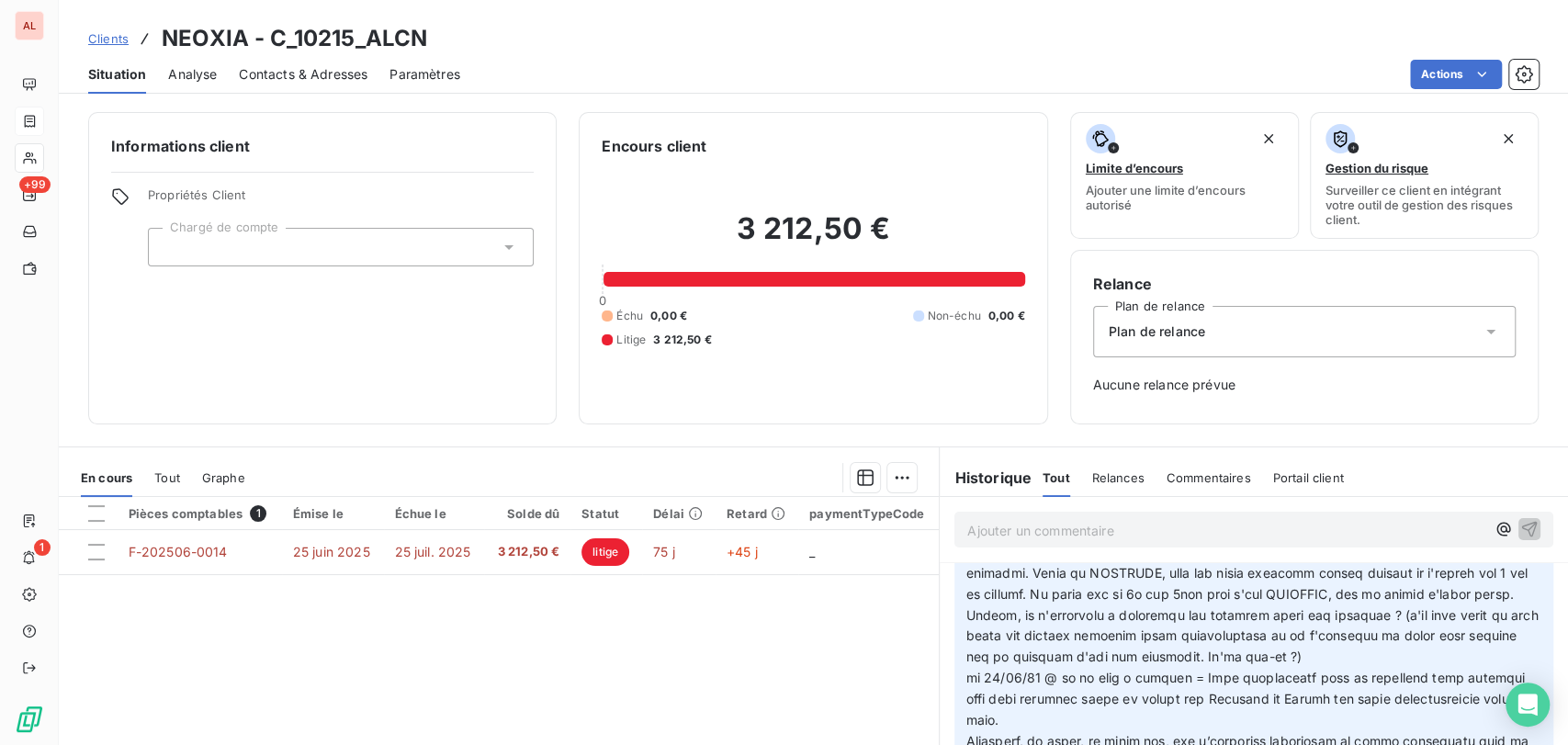
scroll to position [102, 0]
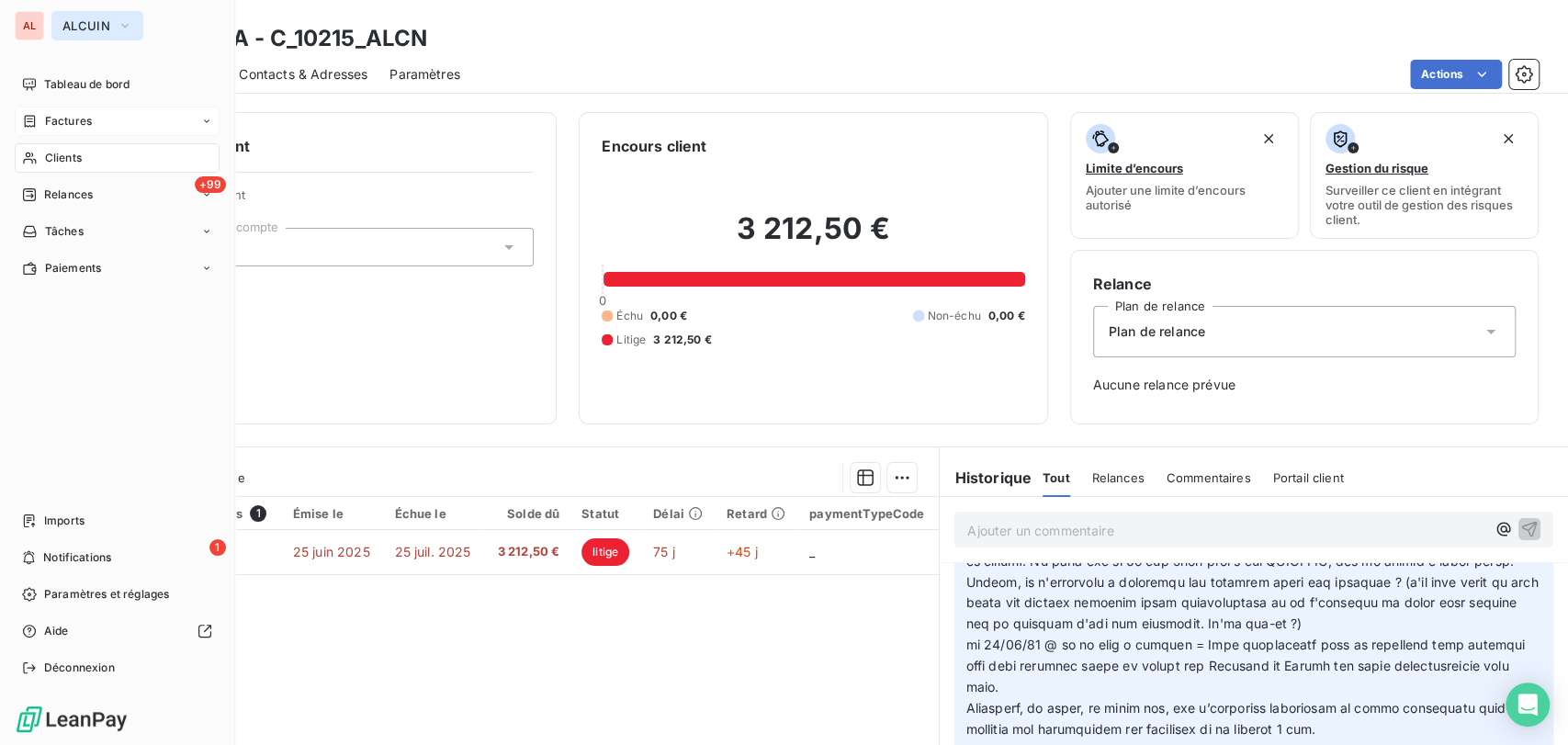
click at [123, 21] on icon "button" at bounding box center [125, 26] width 15 height 18
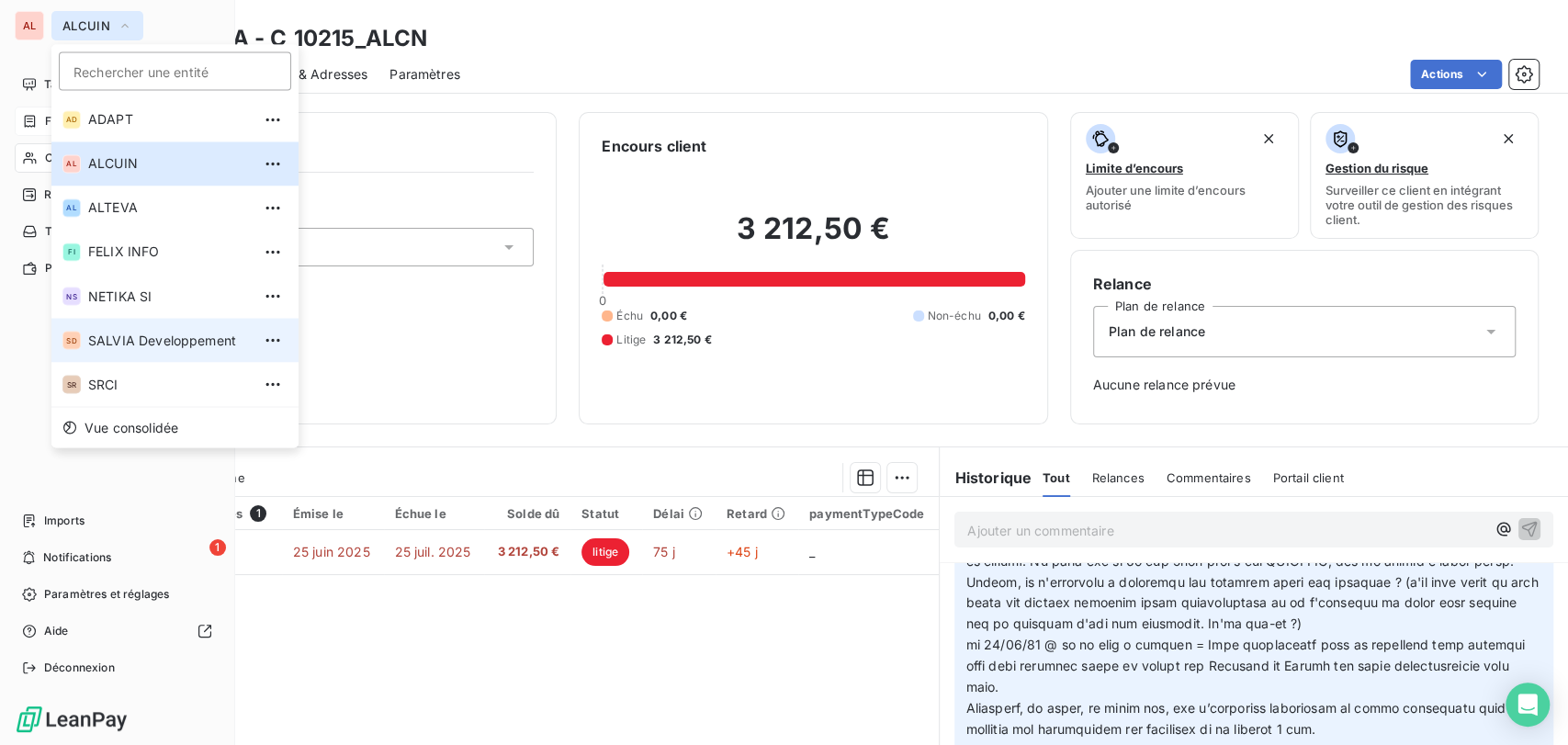
click at [113, 339] on span "SALVIA Developpement" at bounding box center [169, 340] width 162 height 18
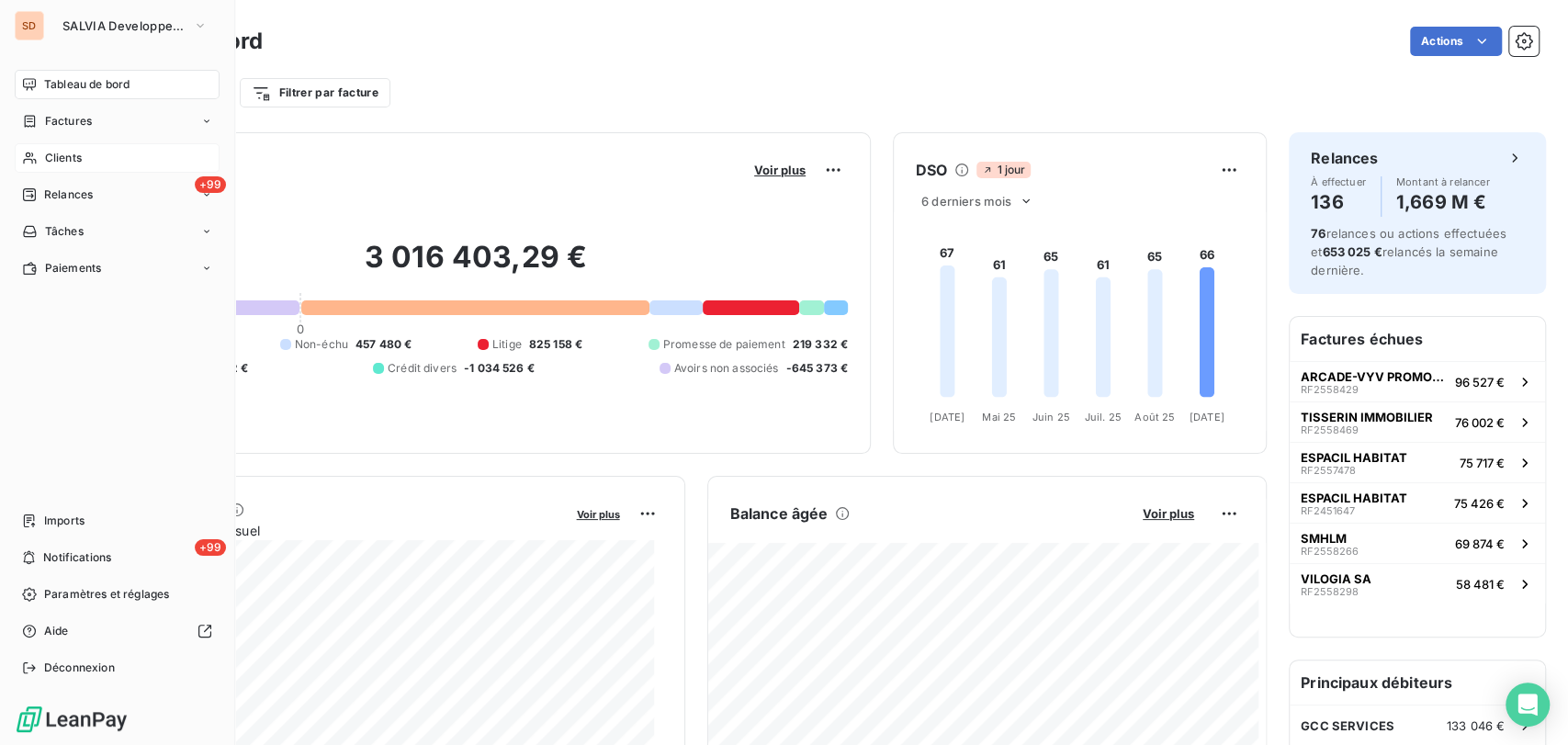
click at [68, 159] on span "Clients" at bounding box center [63, 157] width 37 height 17
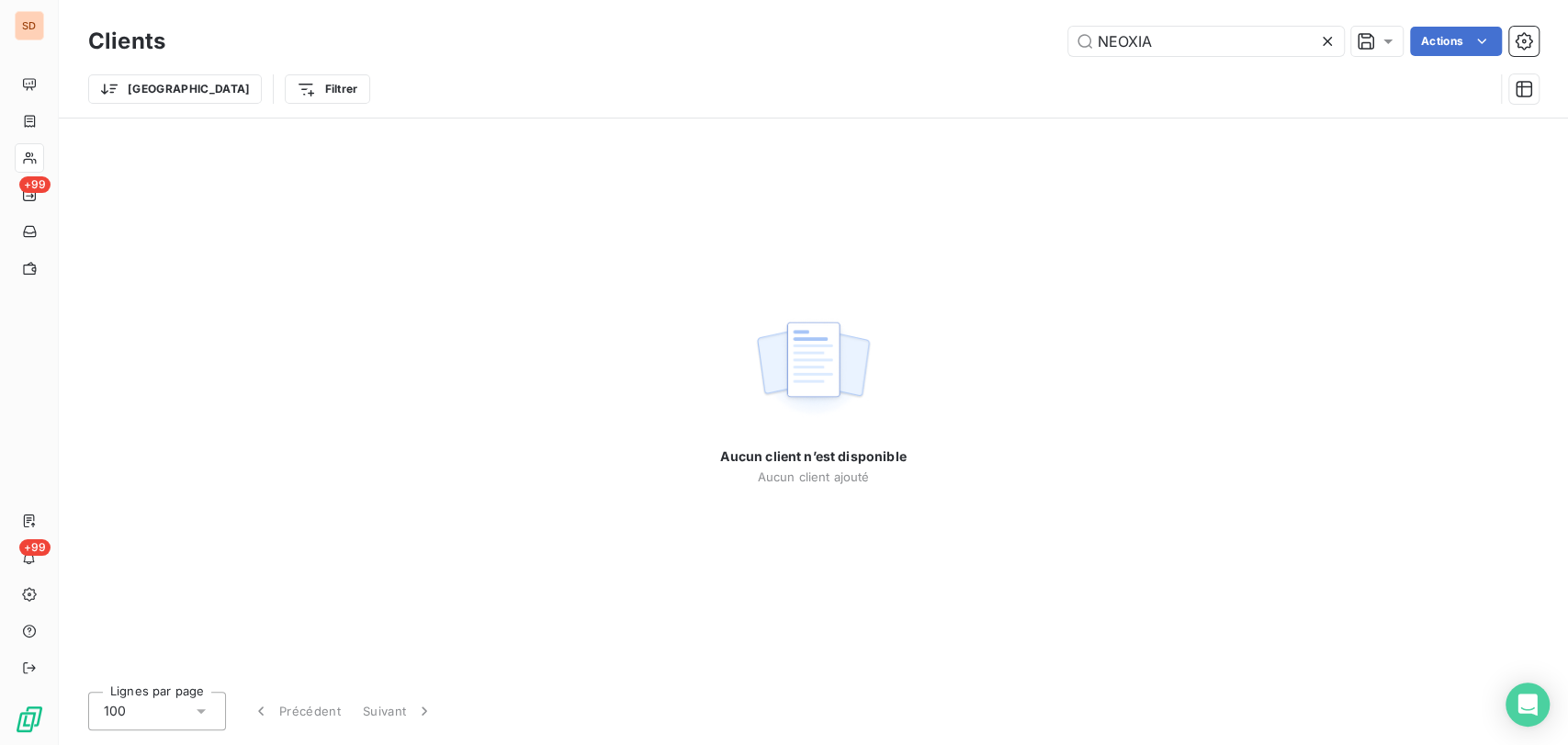
drag, startPoint x: 1159, startPoint y: 45, endPoint x: 1058, endPoint y: 33, distance: 101.7
click at [1058, 33] on div "NEOXIA Actions" at bounding box center [863, 42] width 1352 height 30
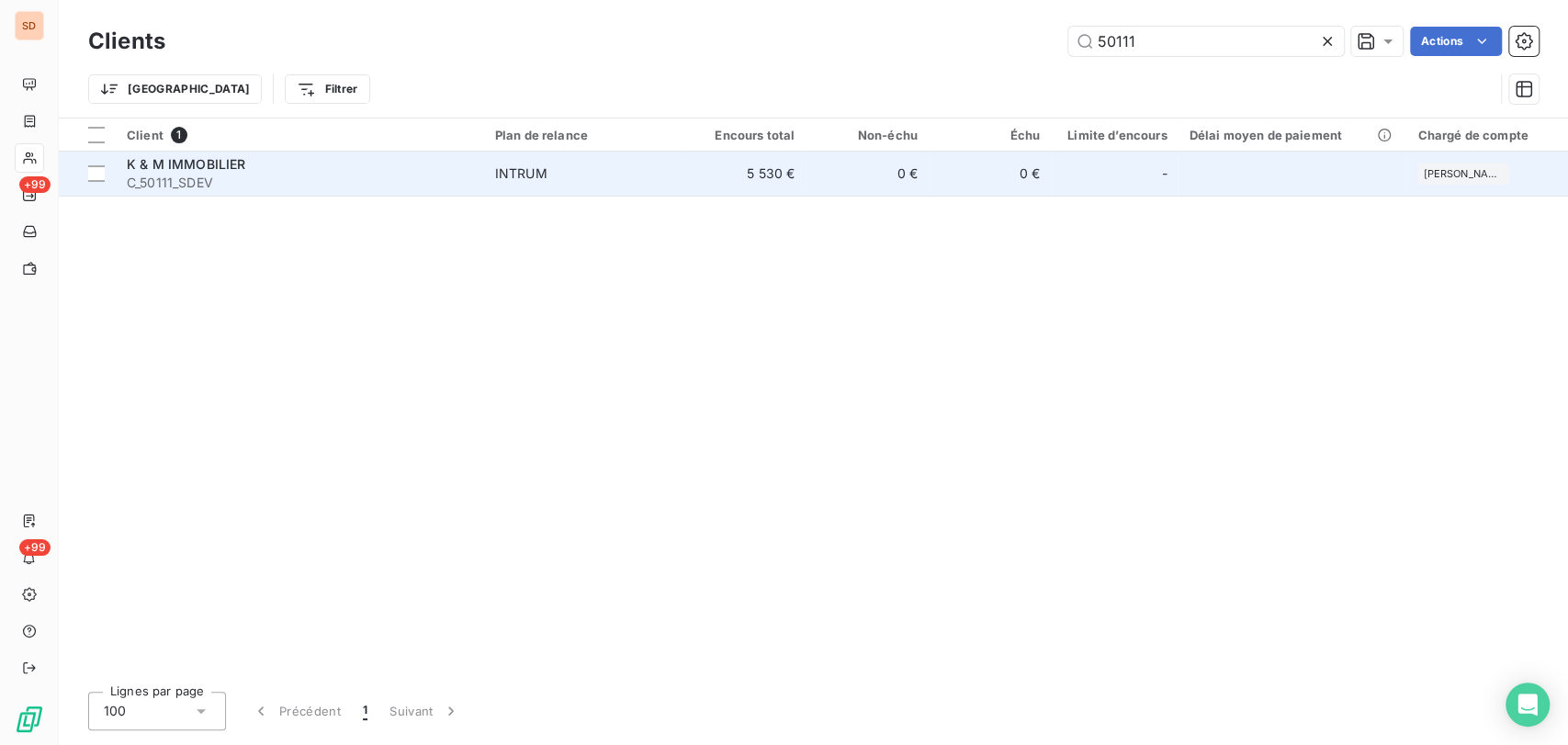
type input "50111"
click at [168, 173] on span "C_50111_SDEV" at bounding box center [300, 182] width 347 height 18
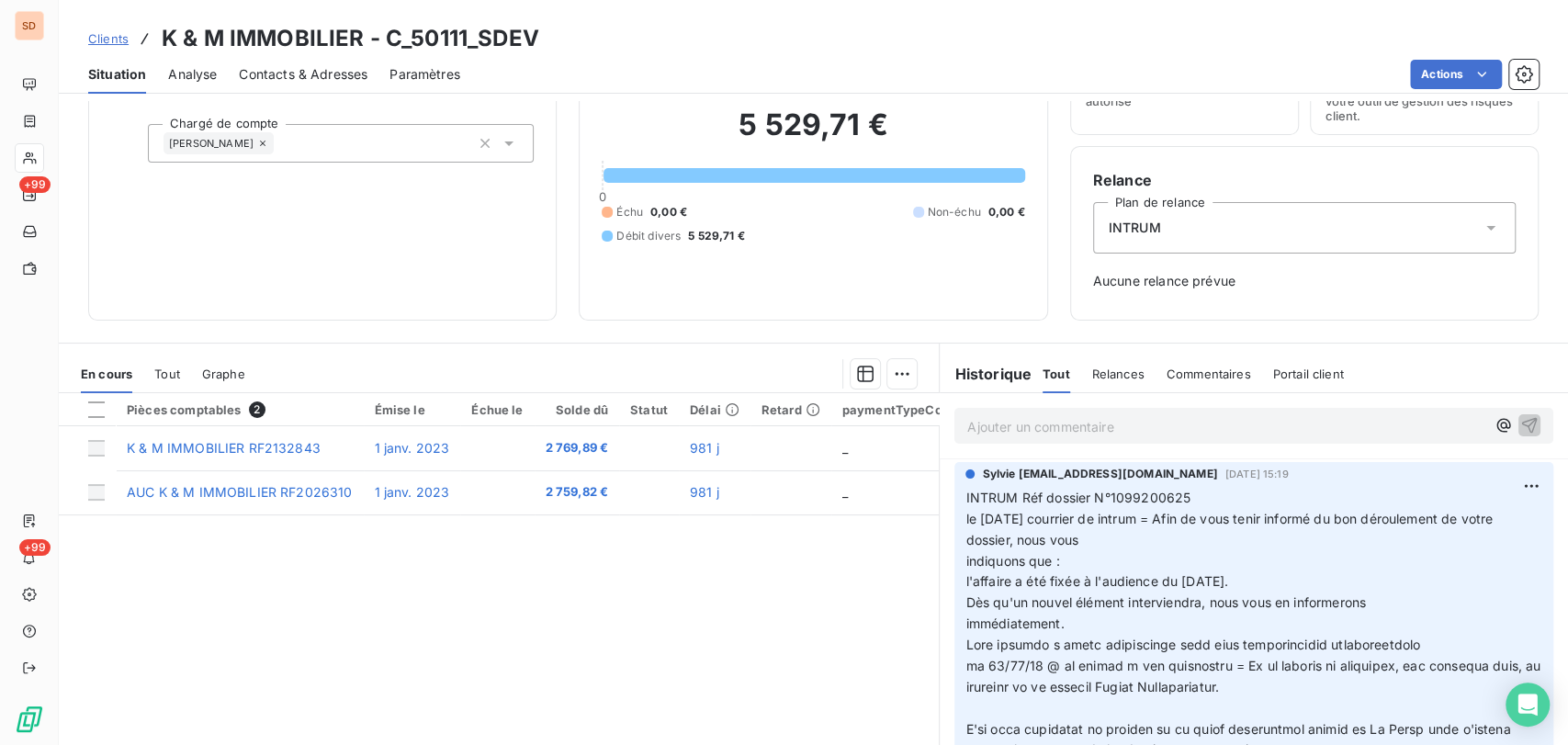
scroll to position [102, 0]
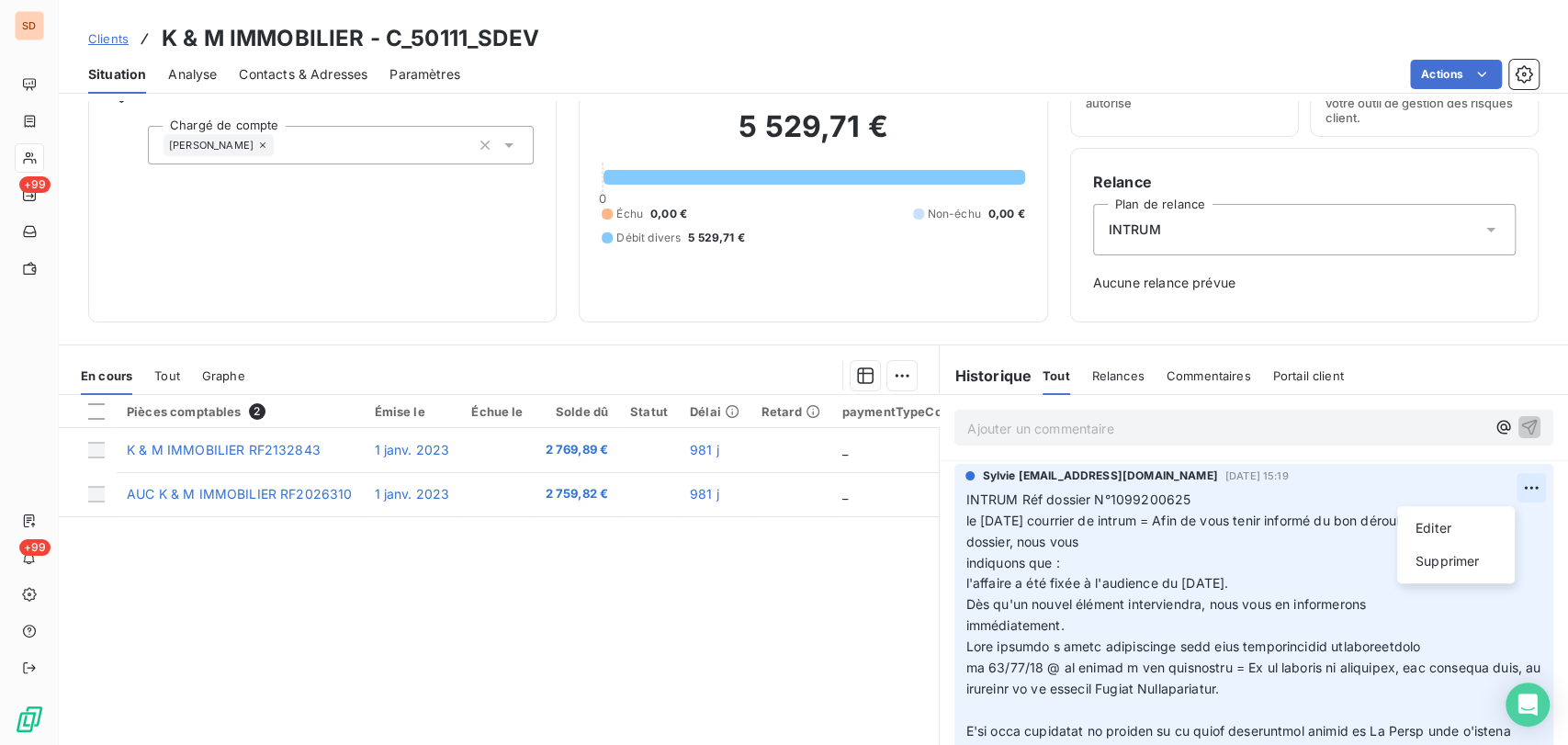
click at [1497, 494] on html "SD +99 +99 Clients K & M IMMOBILIER - C_50111_SDEV Situation Analyse Contacts &…" at bounding box center [784, 372] width 1568 height 745
click at [1443, 530] on div "Editer" at bounding box center [1455, 529] width 103 height 30
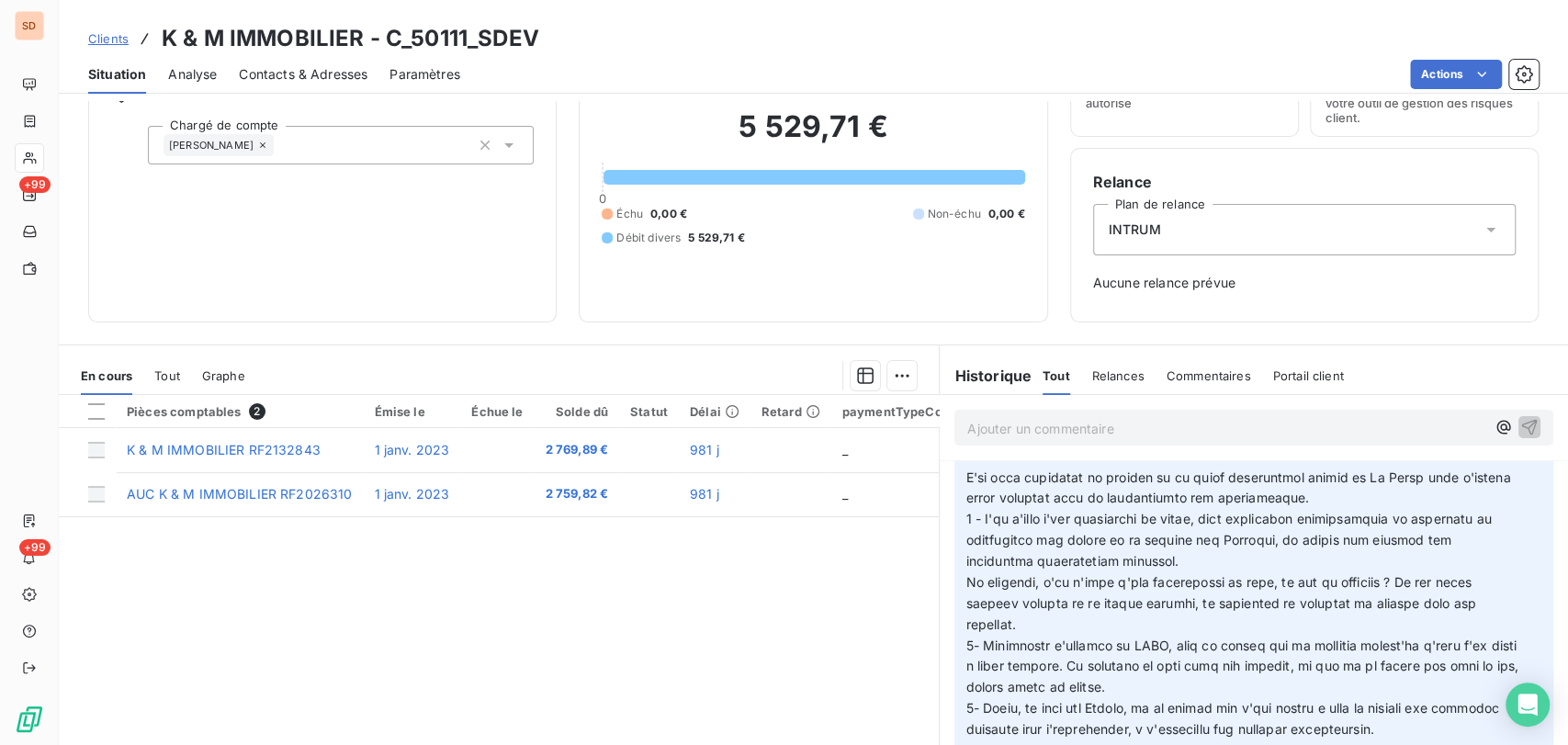
scroll to position [154, 0]
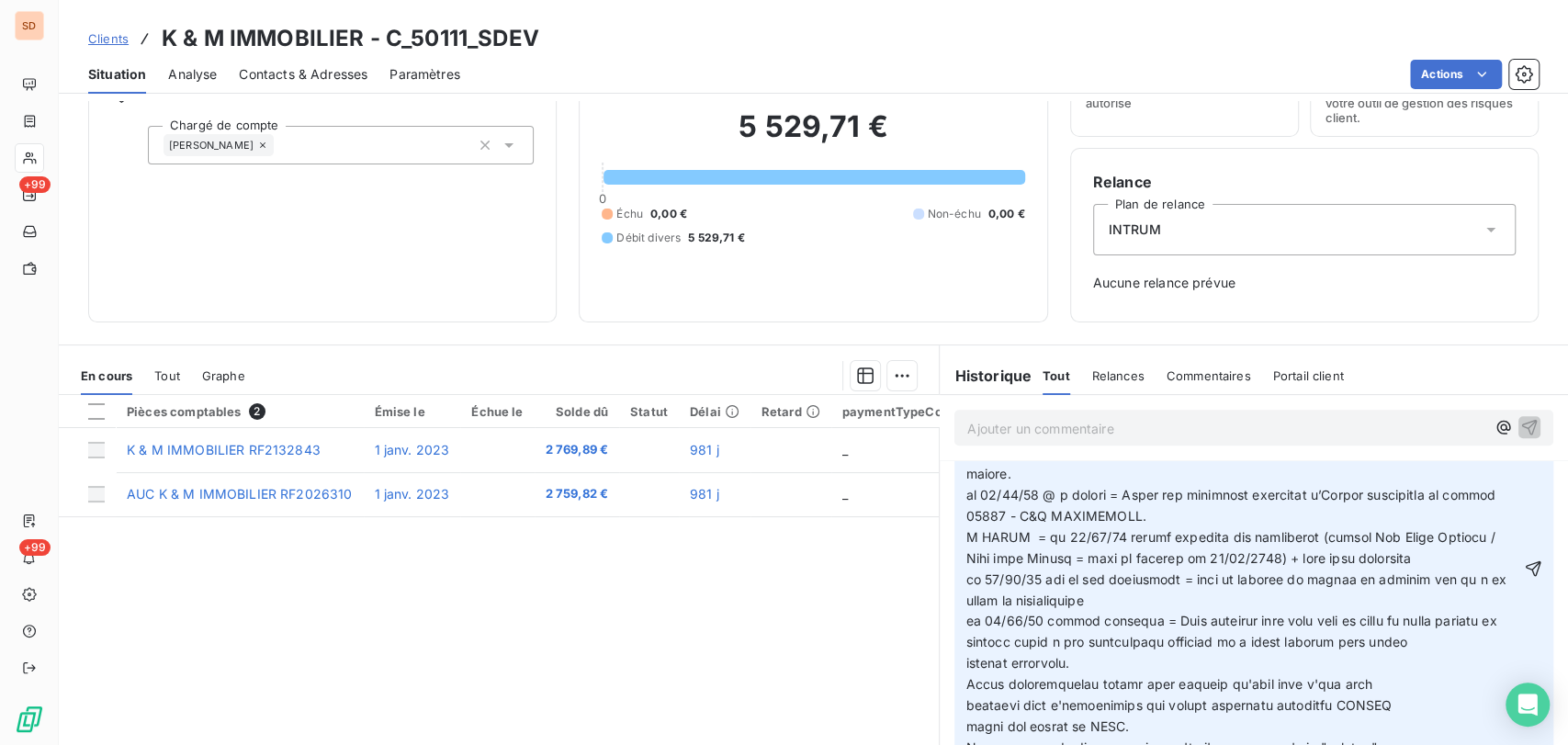
scroll to position [1132, 0]
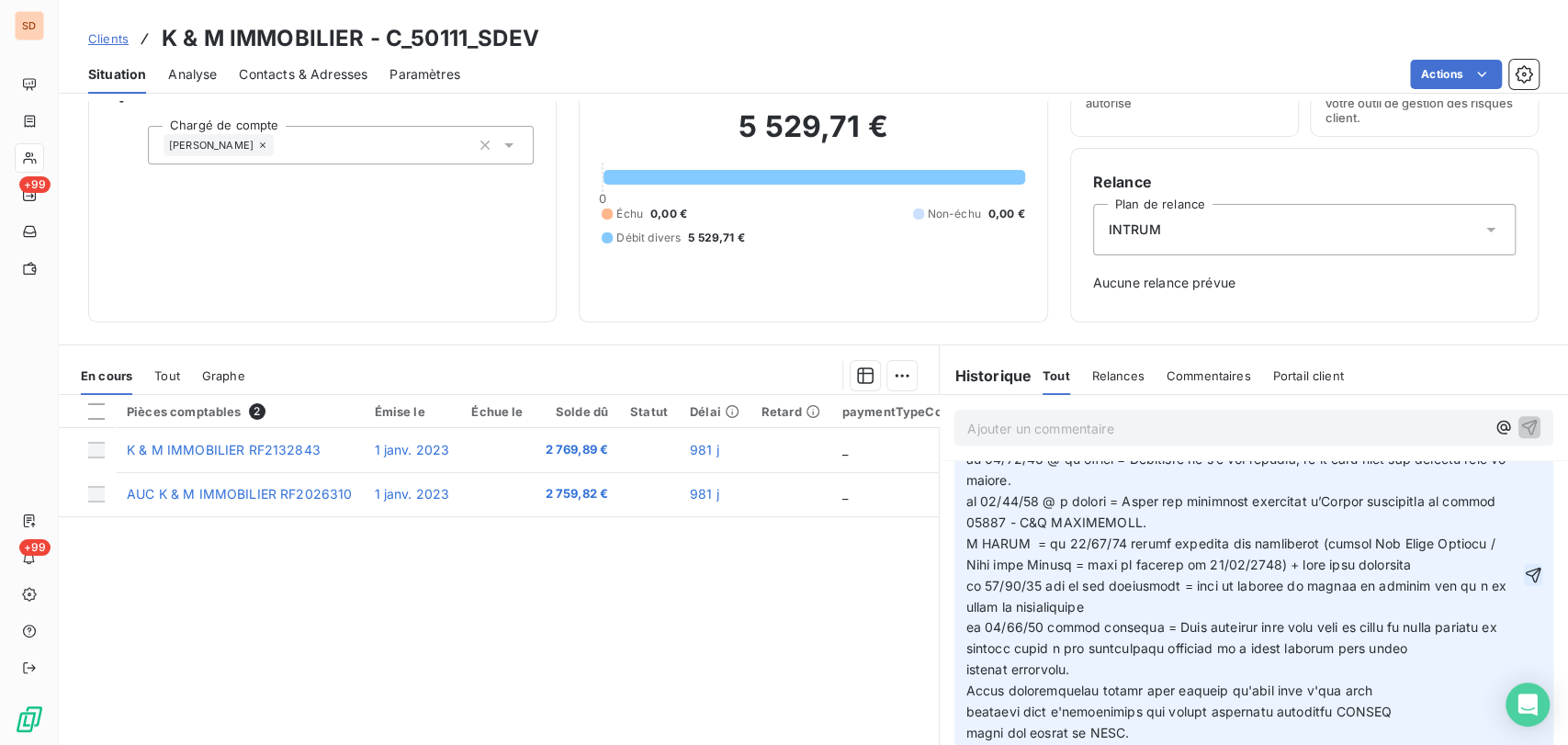
click at [1524, 583] on icon "button" at bounding box center [1533, 575] width 18 height 18
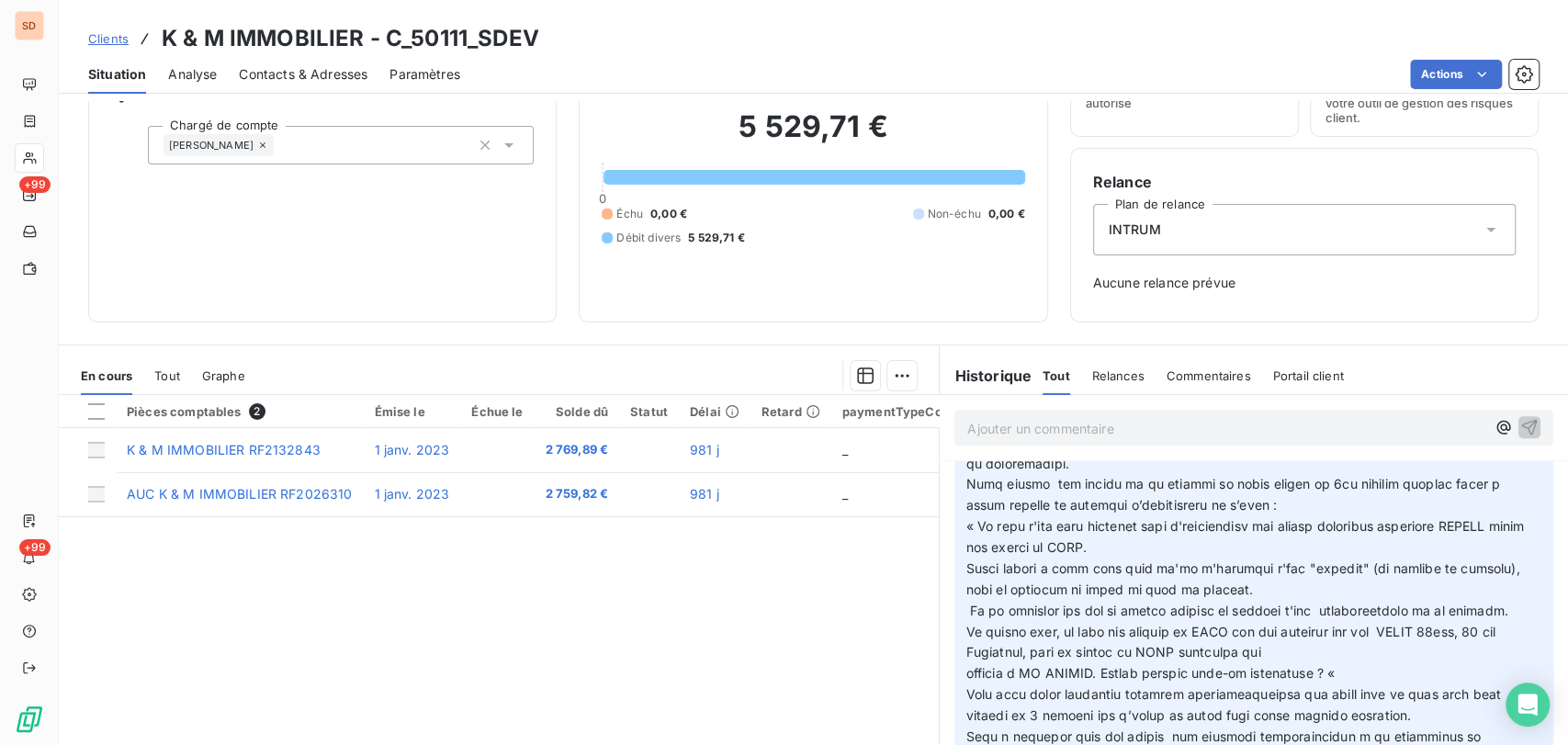
scroll to position [725, 0]
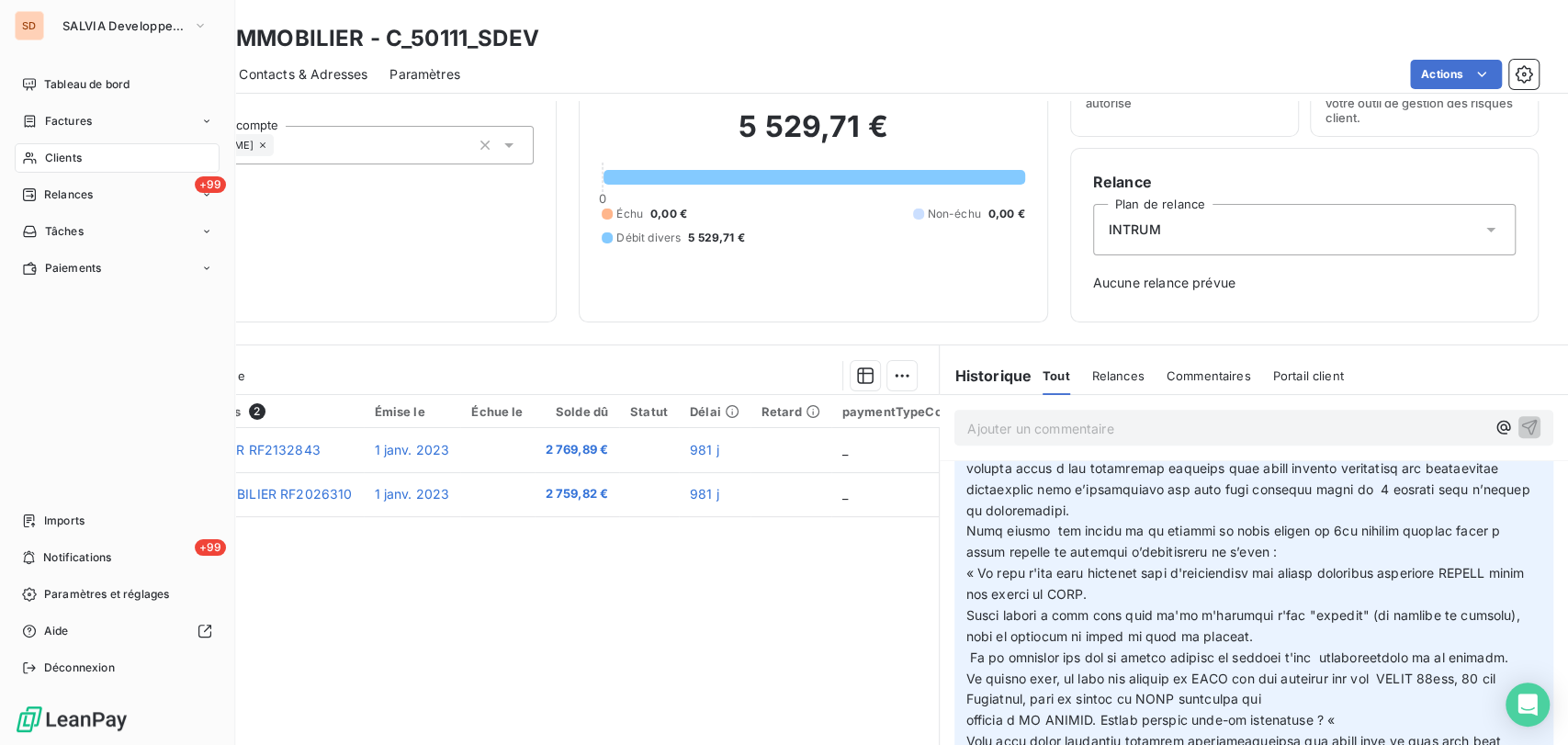
click at [69, 167] on div "Clients" at bounding box center [118, 158] width 205 height 30
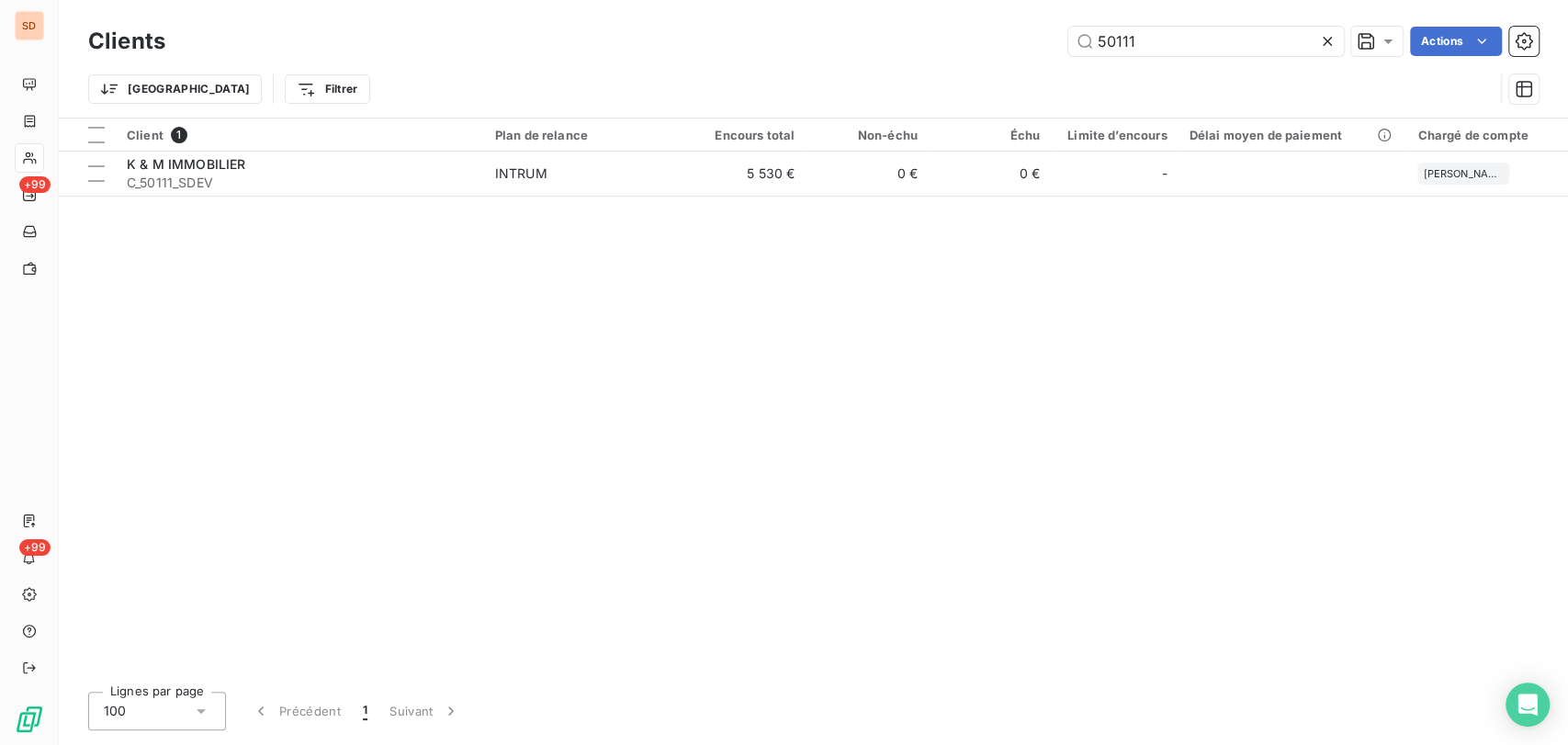
drag, startPoint x: 1132, startPoint y: 44, endPoint x: 977, endPoint y: 48, distance: 155.1
click at [979, 53] on div "50111 Actions" at bounding box center [863, 42] width 1352 height 30
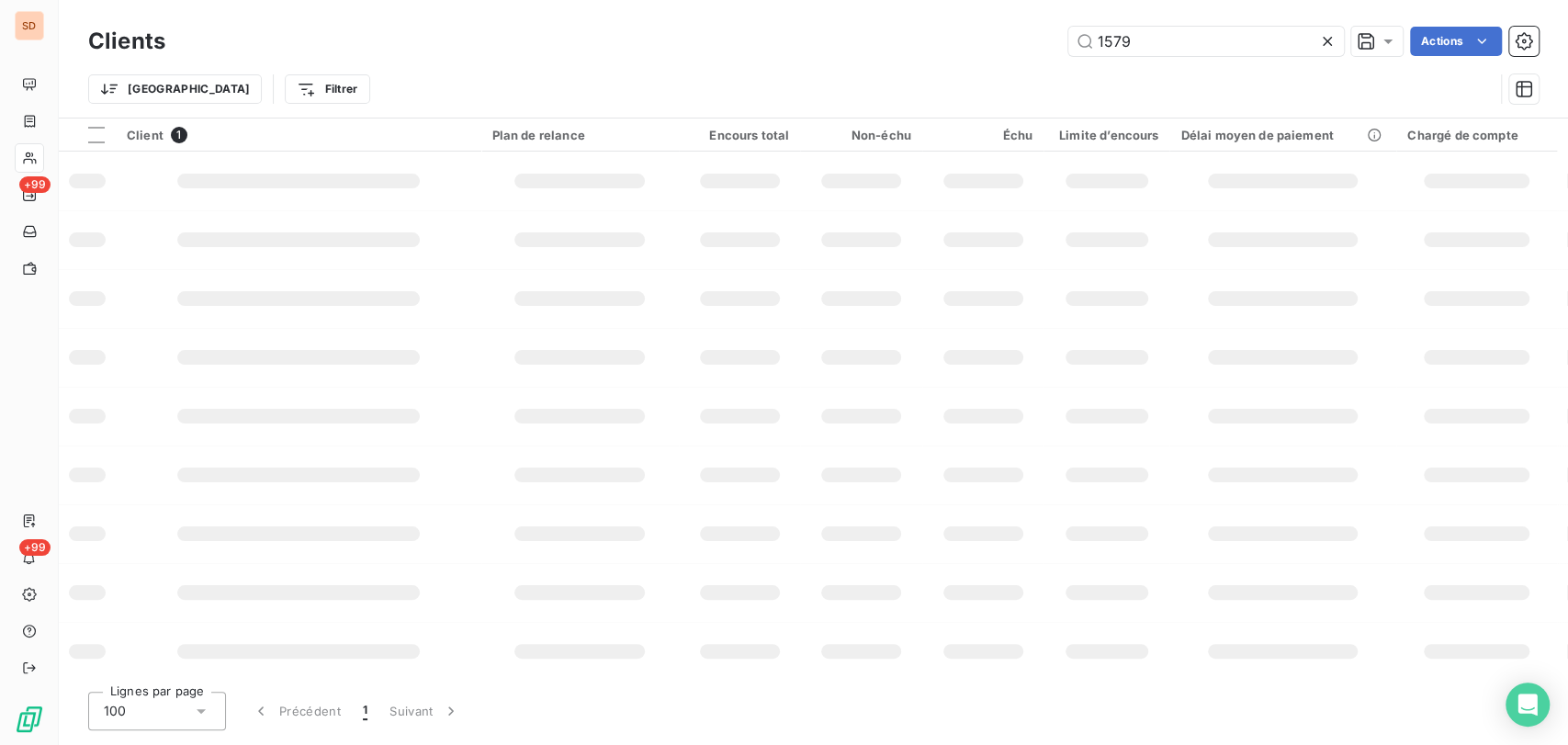
type input "1579"
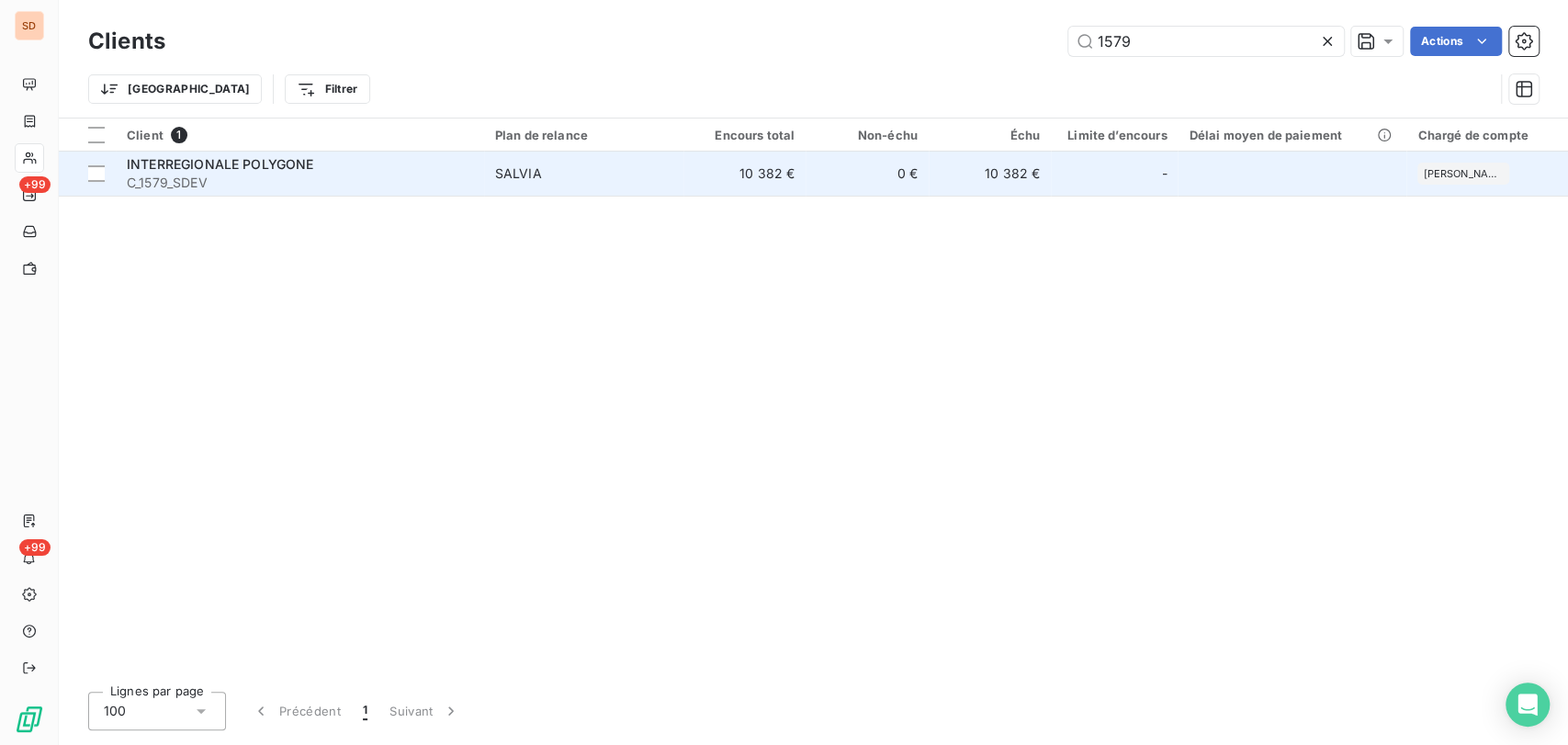
click at [218, 161] on span "INTERREGIONALE POLYGONE" at bounding box center [219, 164] width 186 height 16
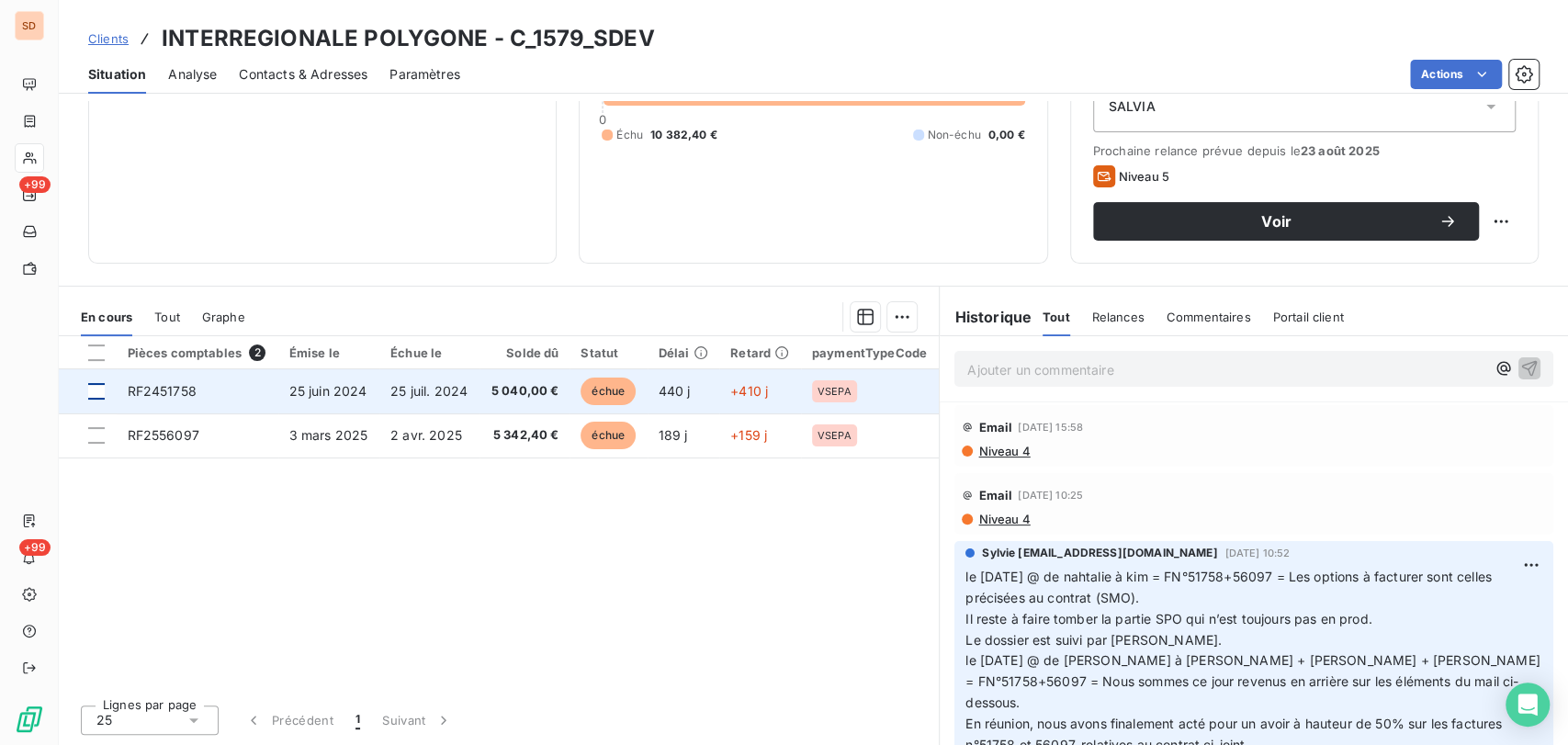
click at [96, 383] on div at bounding box center [97, 391] width 17 height 17
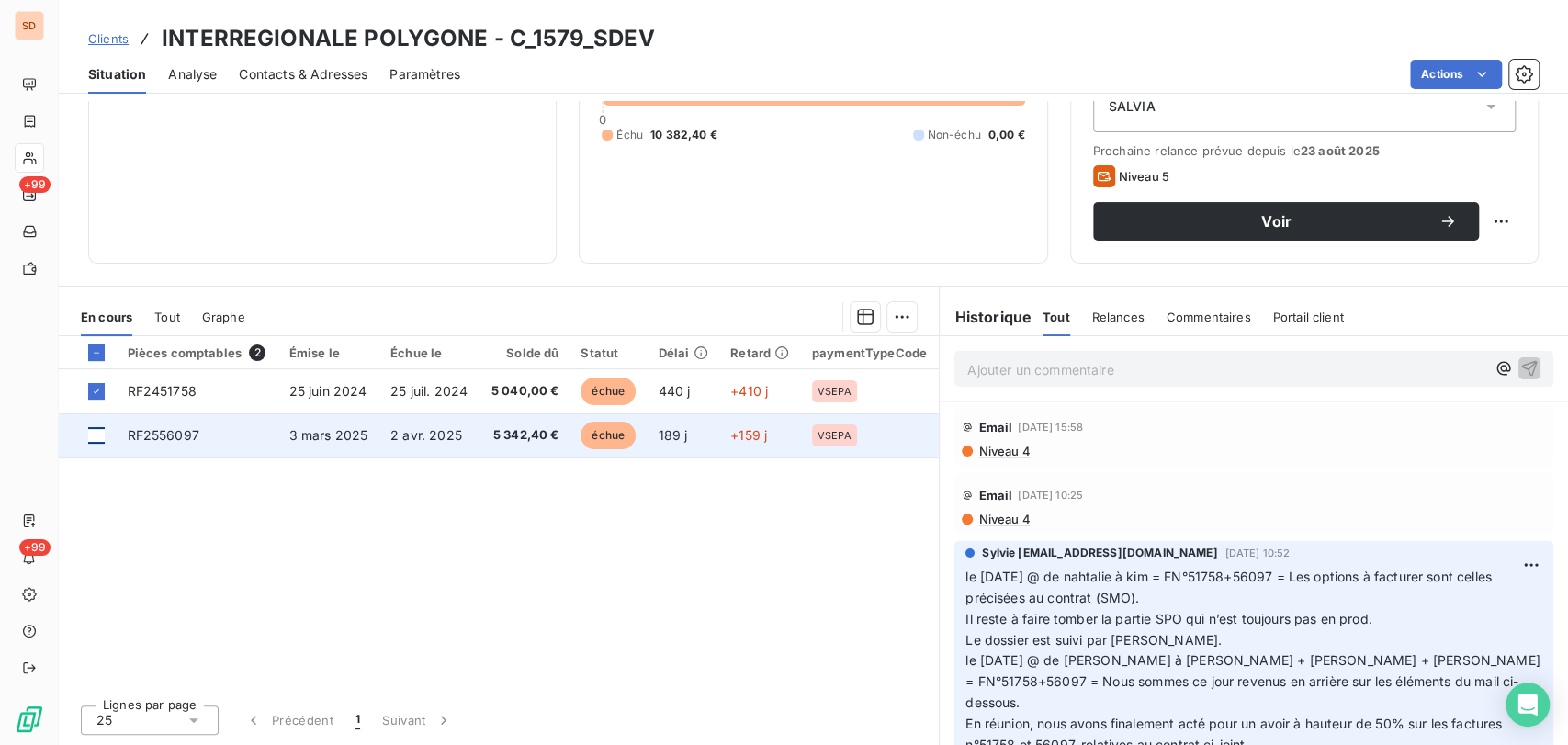
click at [97, 429] on div at bounding box center [97, 435] width 17 height 17
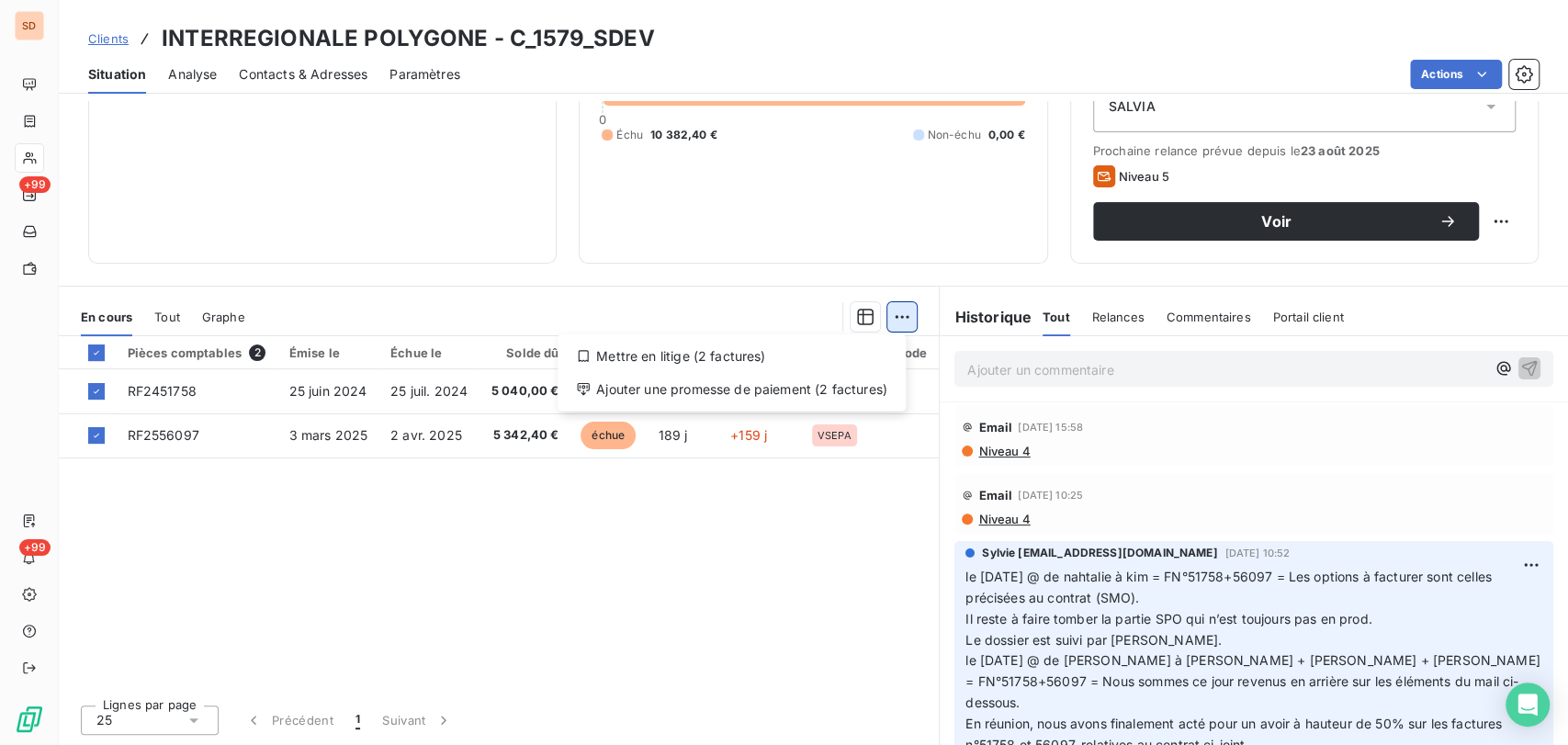
click at [903, 318] on html "SD +99 +99 Clients INTERREGIONALE POLYGONE - C_1579_SDEV Situation Analyse Cont…" at bounding box center [784, 372] width 1568 height 745
click at [682, 360] on div "Mettre en litige (2 factures)" at bounding box center [731, 357] width 334 height 30
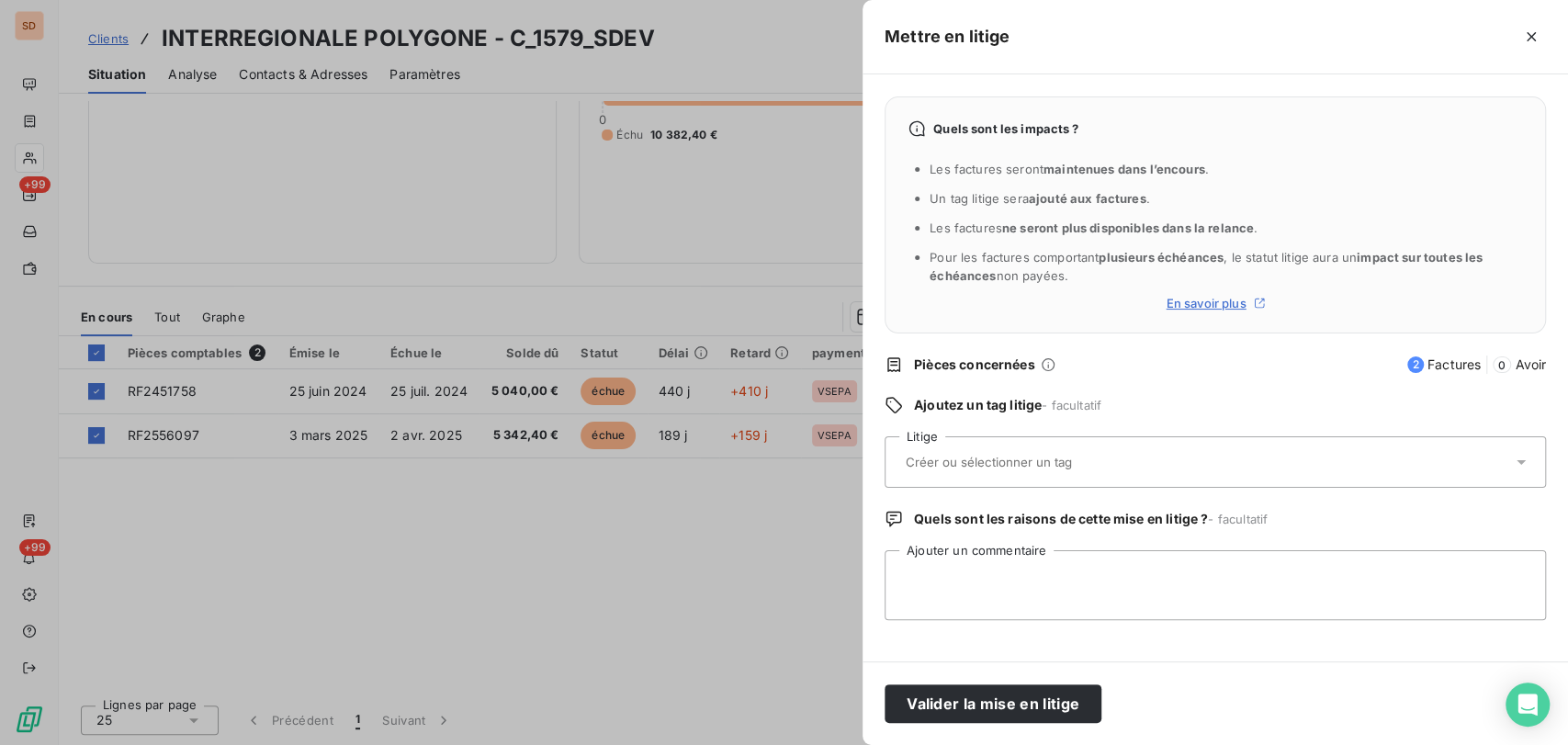
drag, startPoint x: 1519, startPoint y: 458, endPoint x: 1453, endPoint y: 457, distance: 66.0
click at [1517, 457] on icon at bounding box center [1521, 462] width 18 height 18
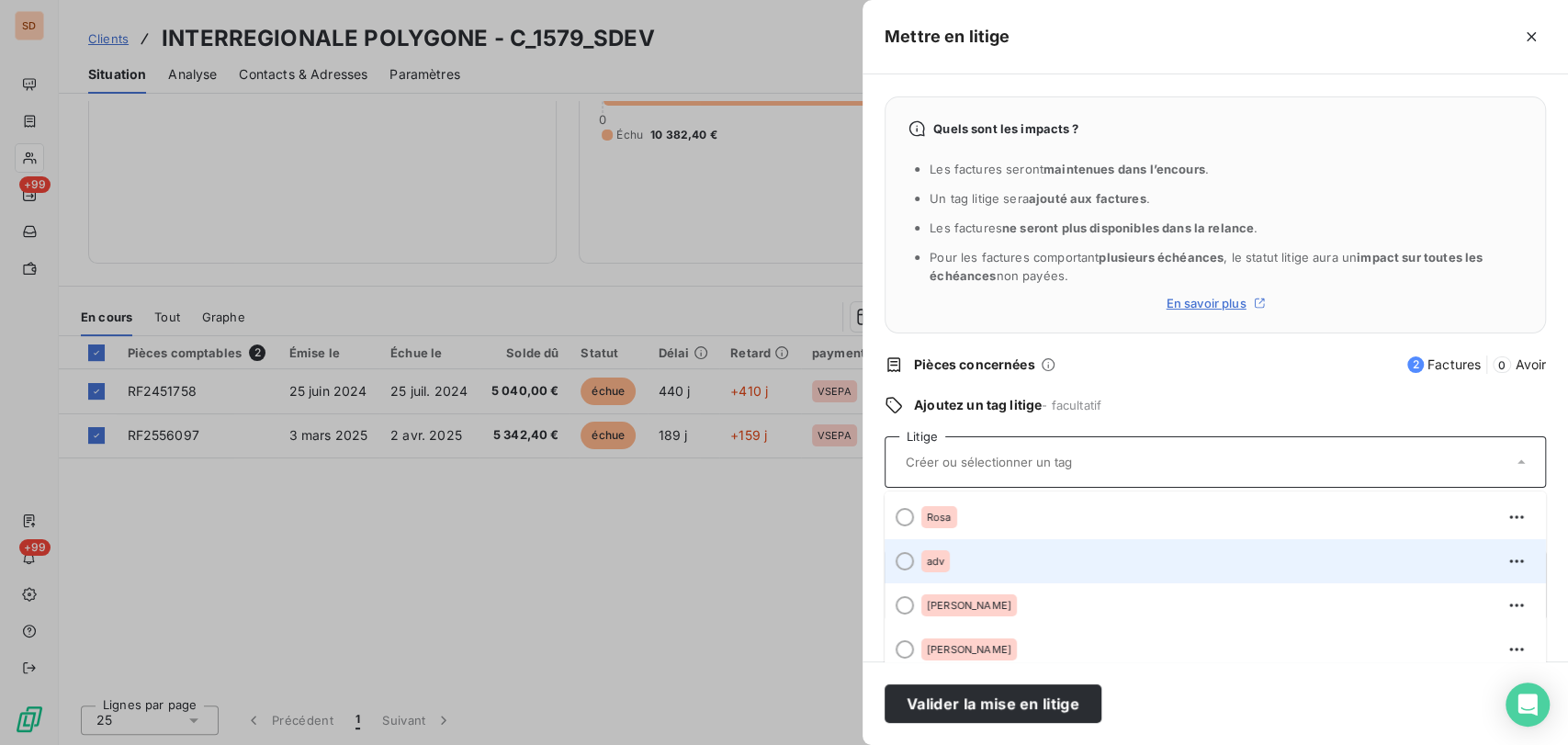
click at [907, 554] on div at bounding box center [905, 561] width 18 height 18
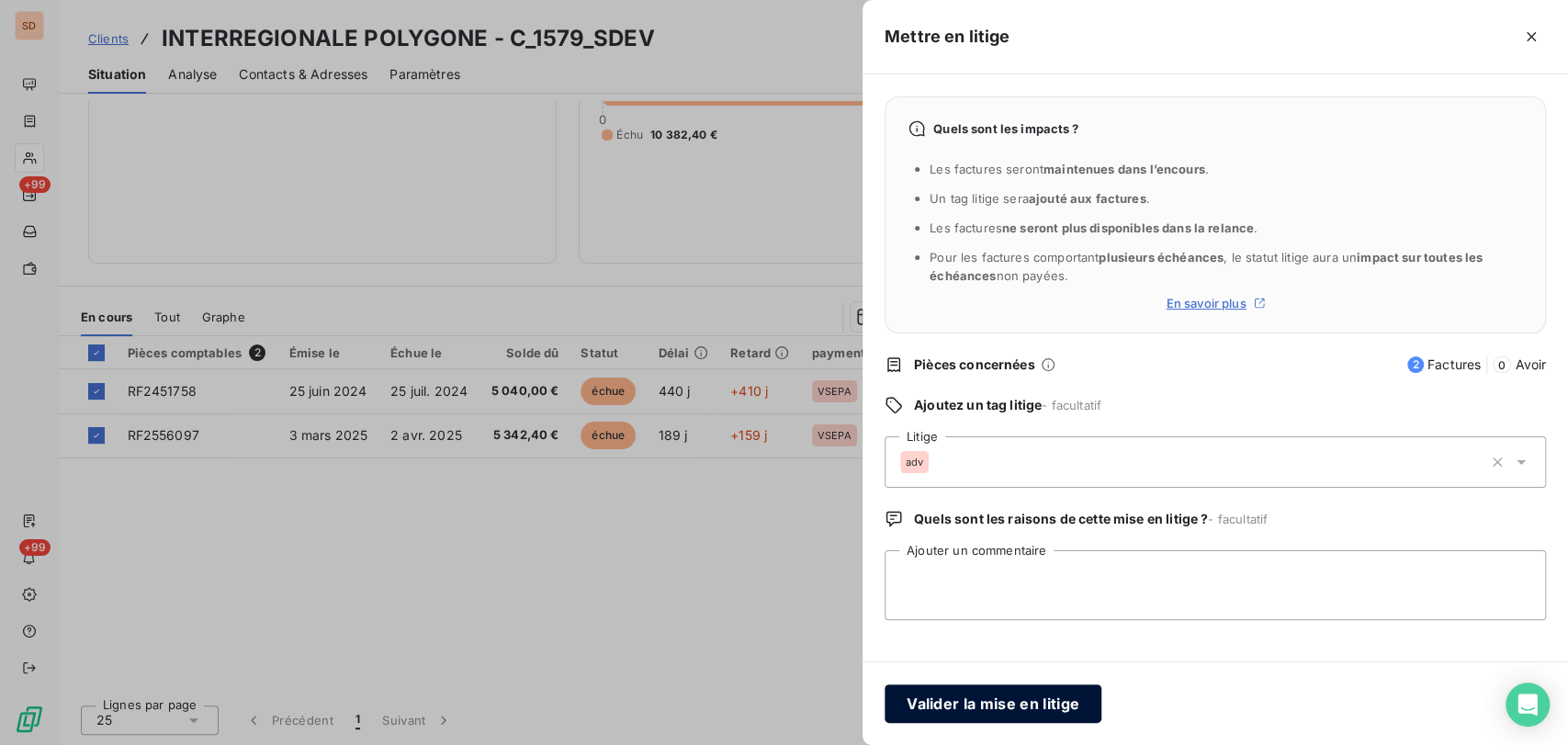
click at [1015, 707] on button "Valider la mise en litige" at bounding box center [993, 703] width 217 height 39
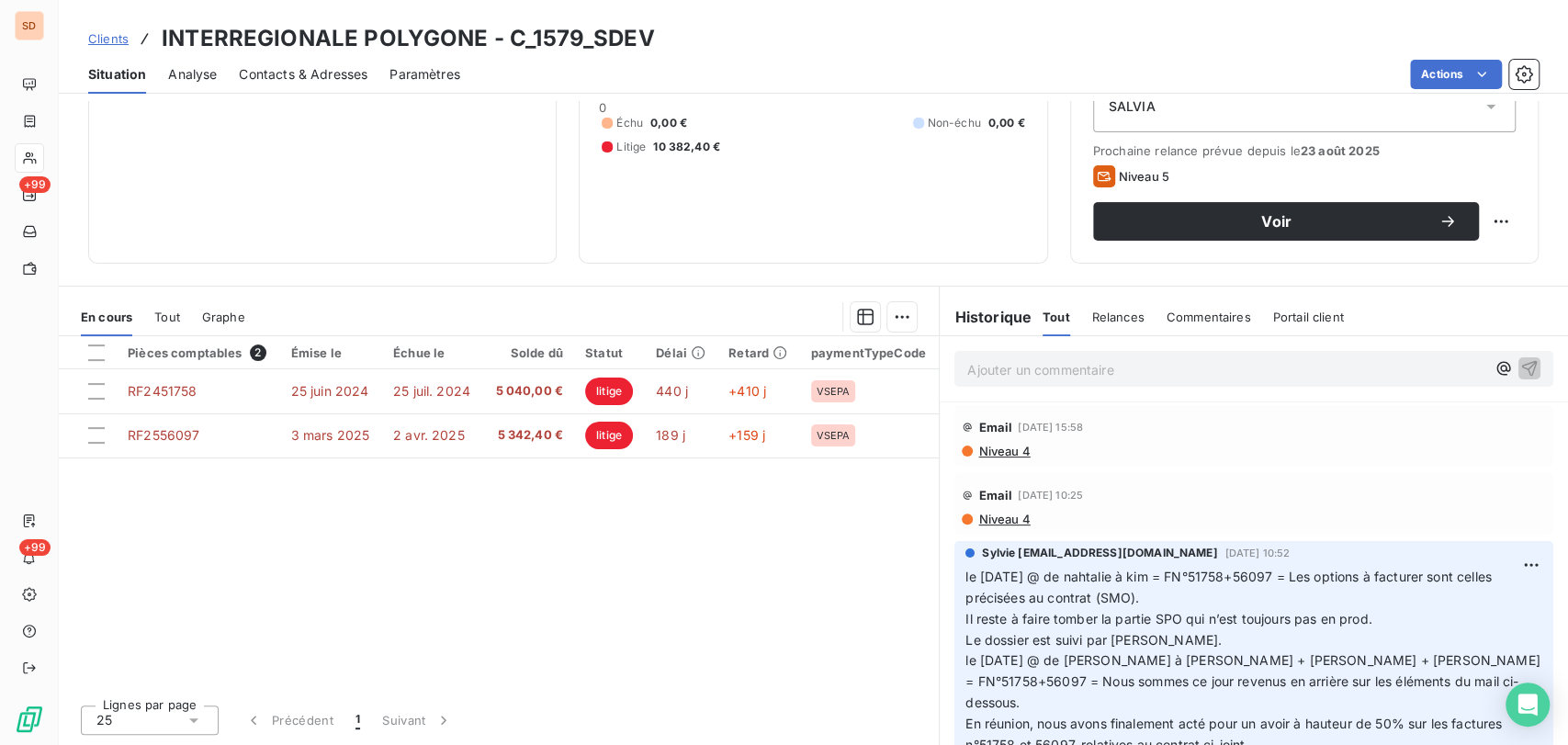
scroll to position [160, 0]
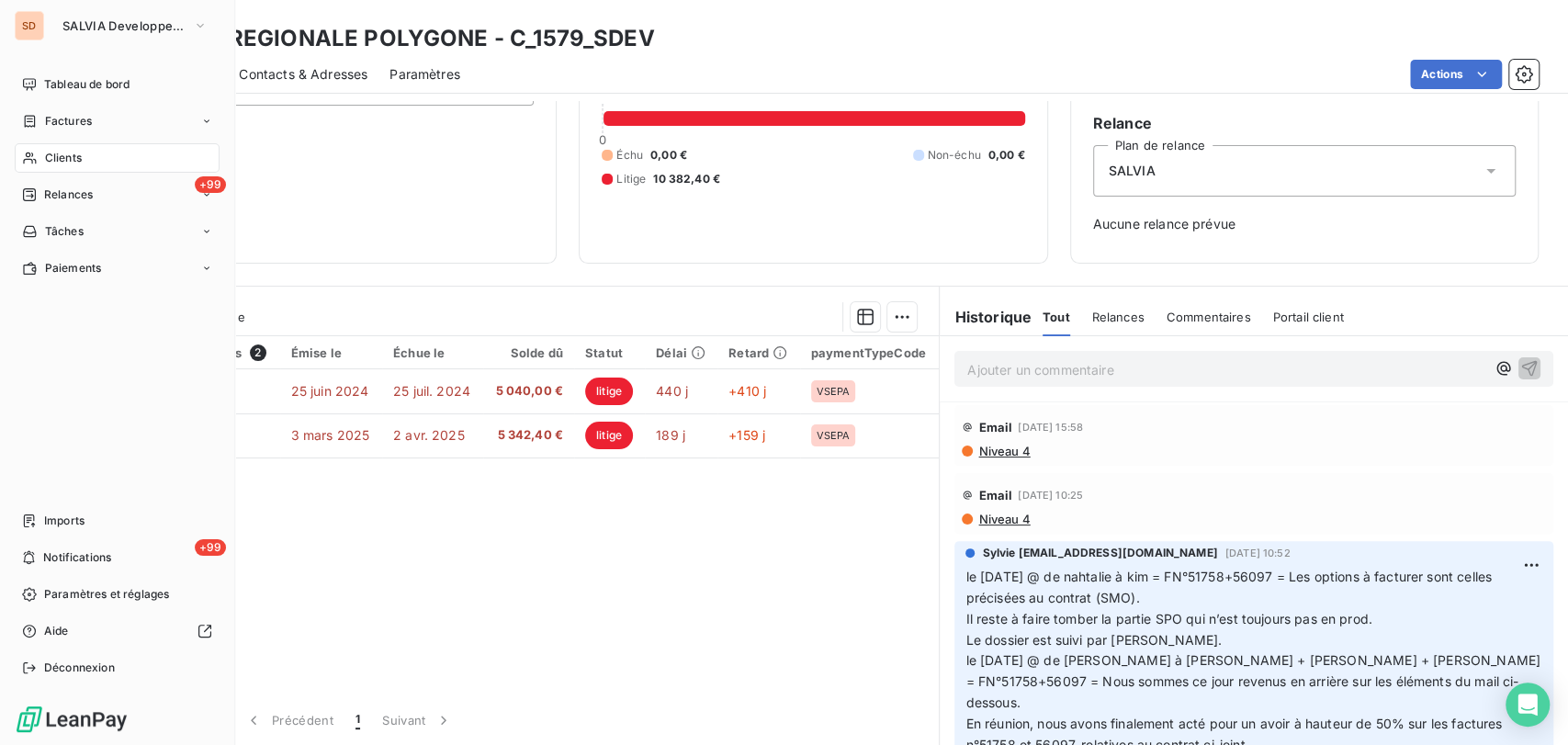
click at [55, 151] on span "Clients" at bounding box center [63, 157] width 37 height 17
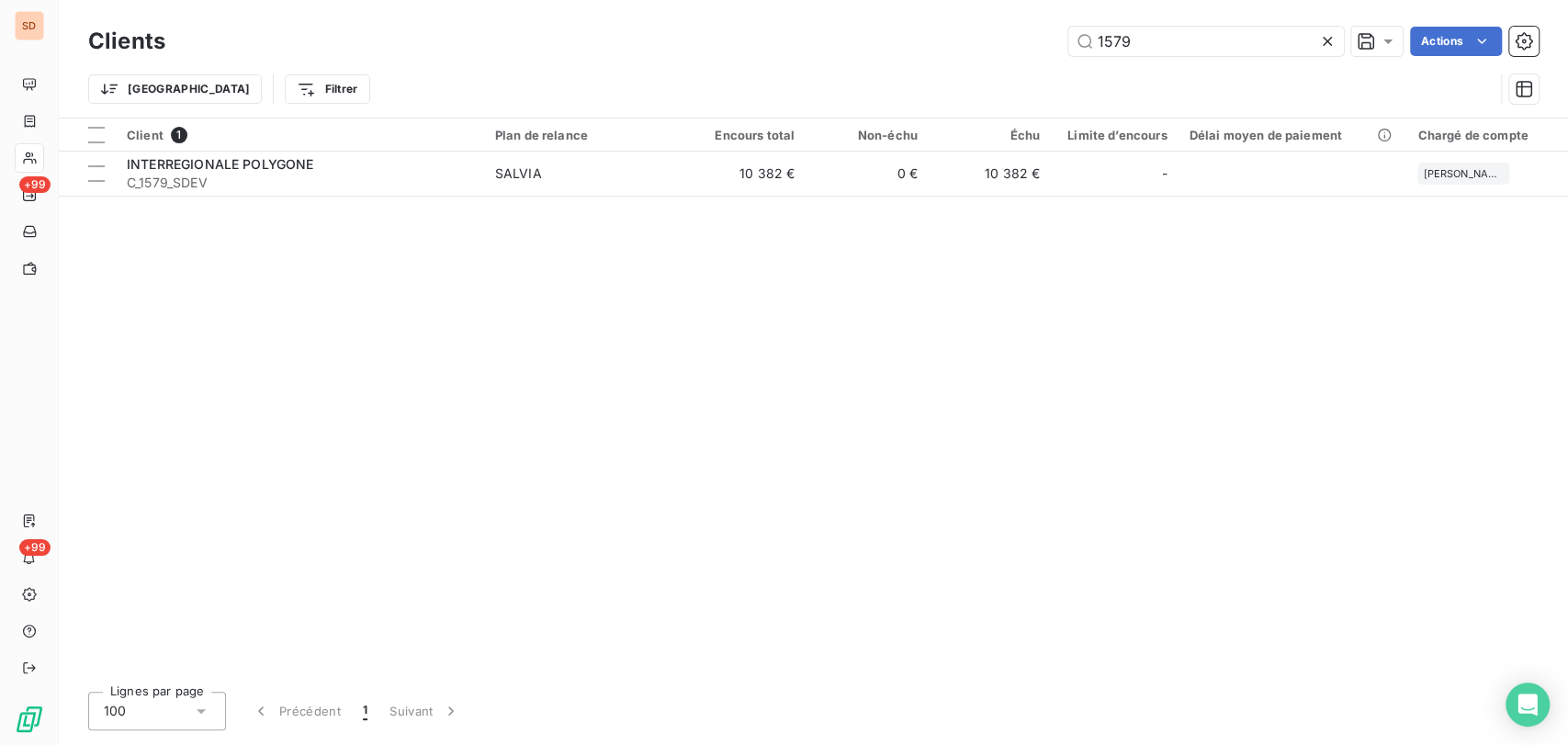
drag, startPoint x: 1088, startPoint y: 36, endPoint x: 1040, endPoint y: 30, distance: 48.4
click at [1047, 30] on div "1579 Actions" at bounding box center [863, 42] width 1352 height 30
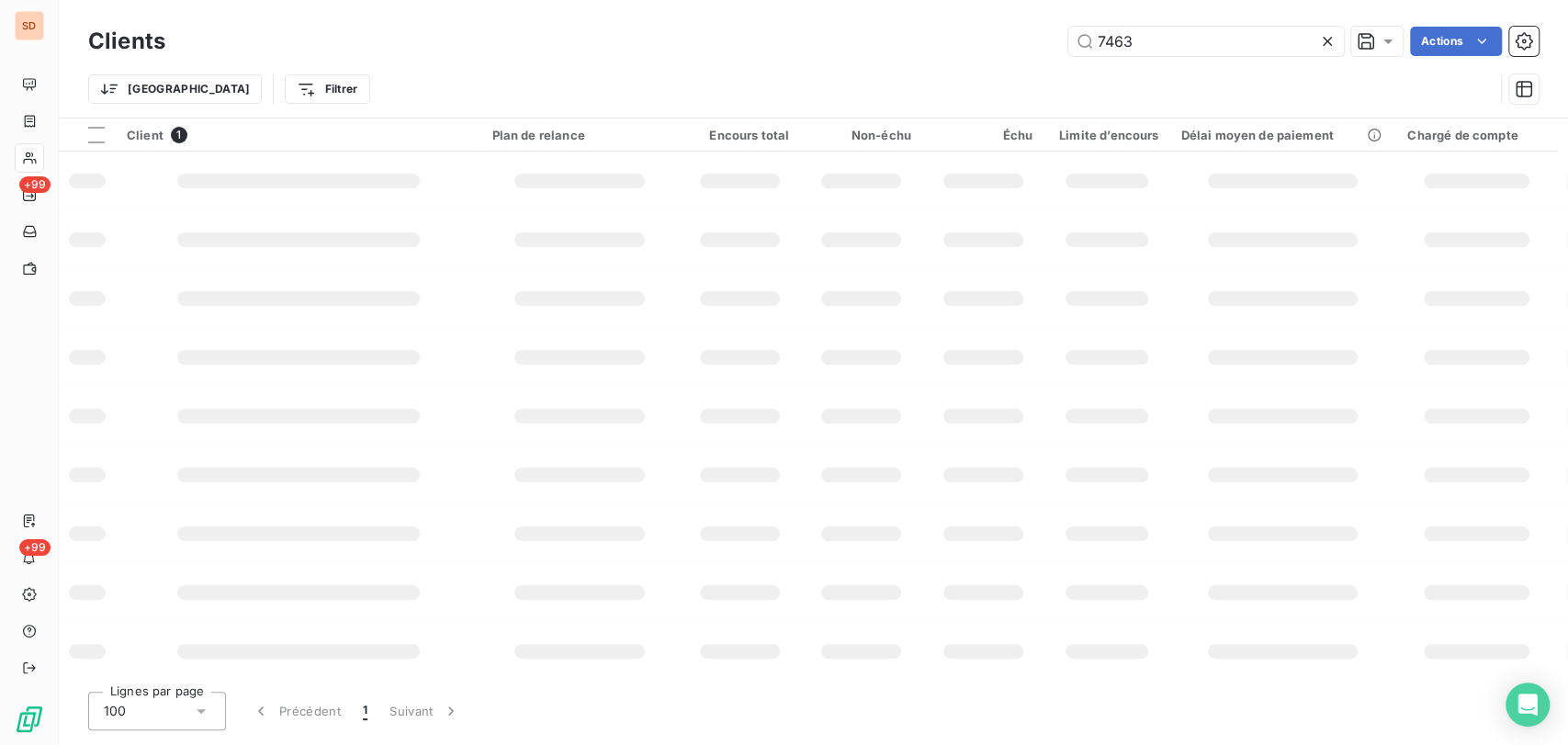
type input "7463"
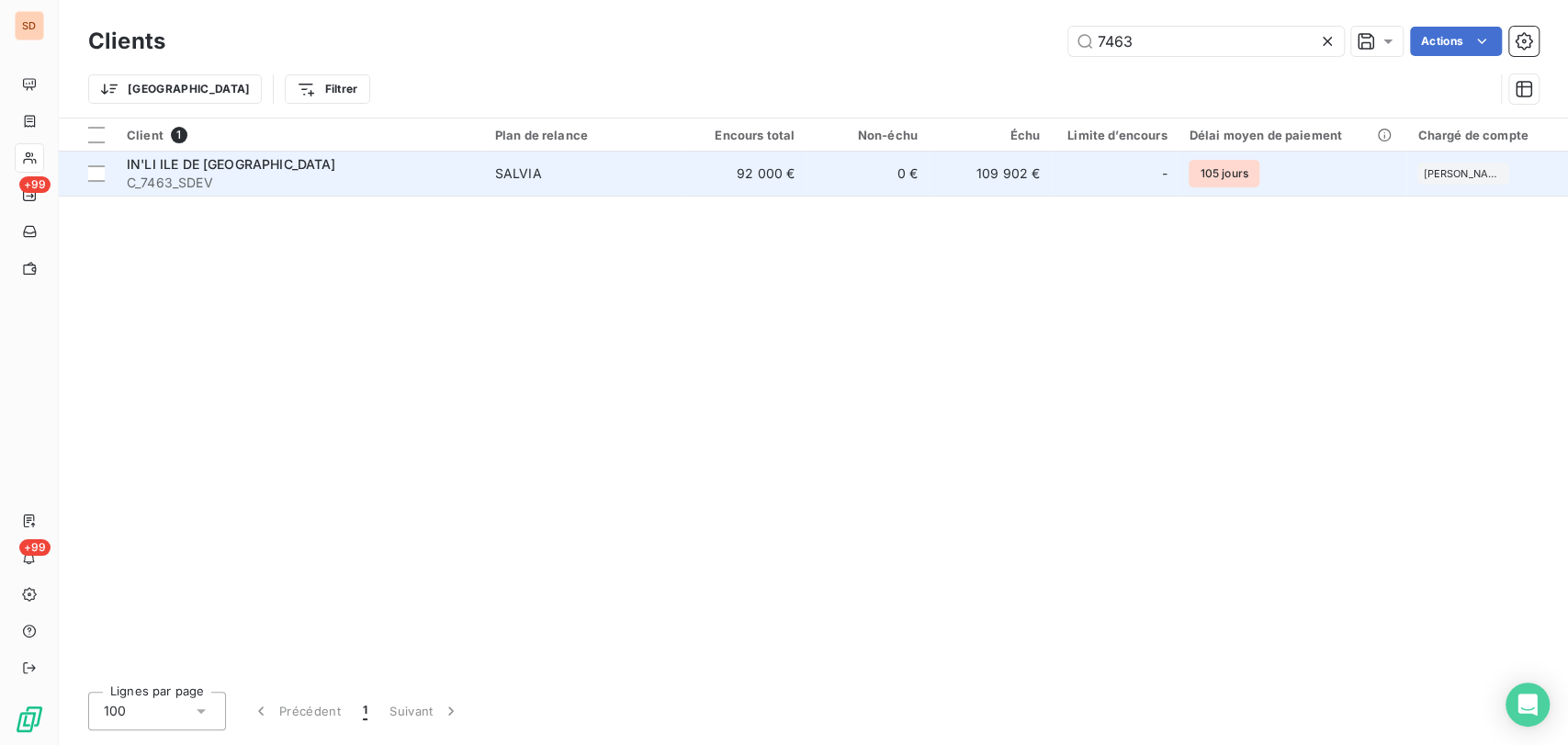
click at [173, 168] on span "IN'LI ILE DE FRANCE" at bounding box center [231, 164] width 209 height 16
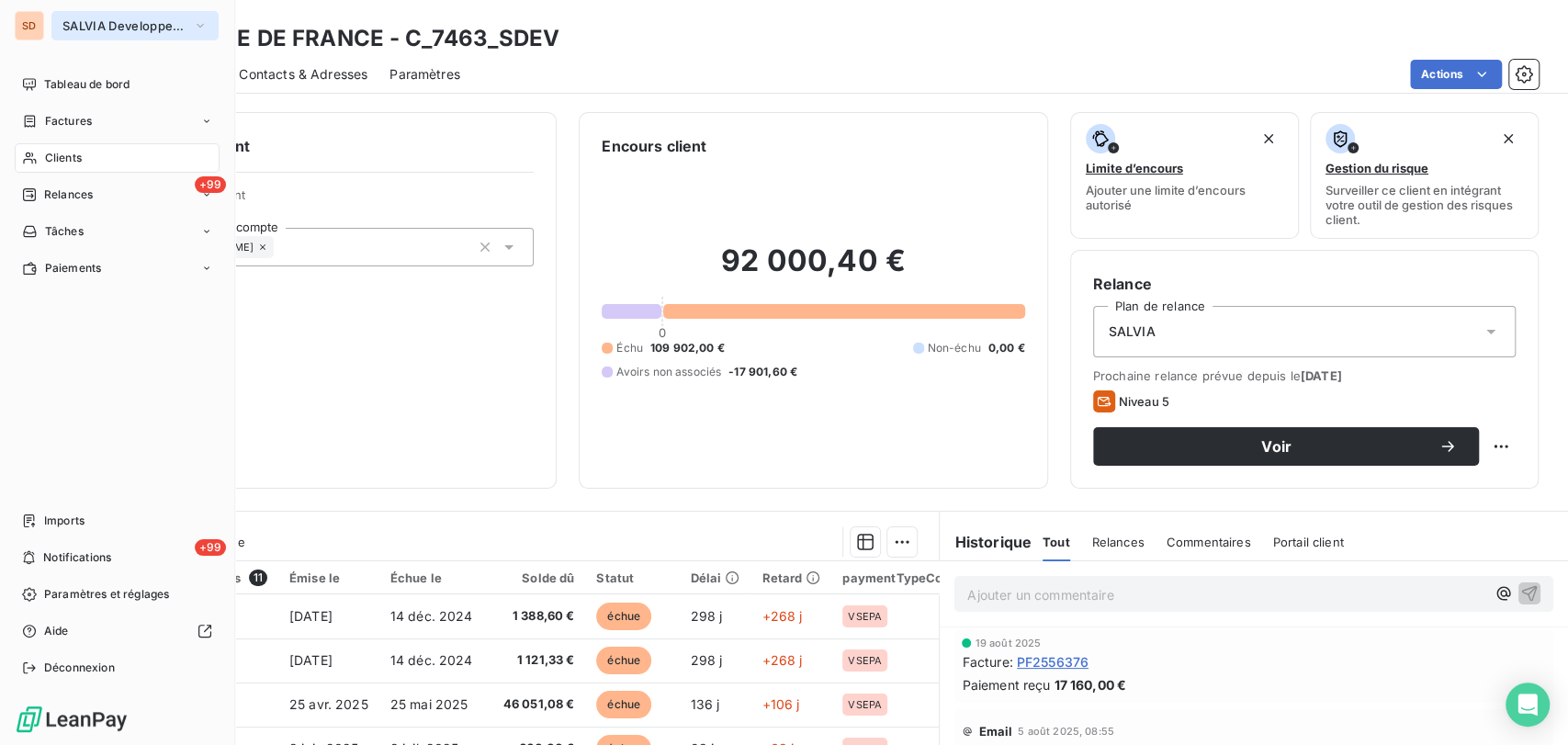
click at [197, 27] on icon "button" at bounding box center [200, 26] width 15 height 18
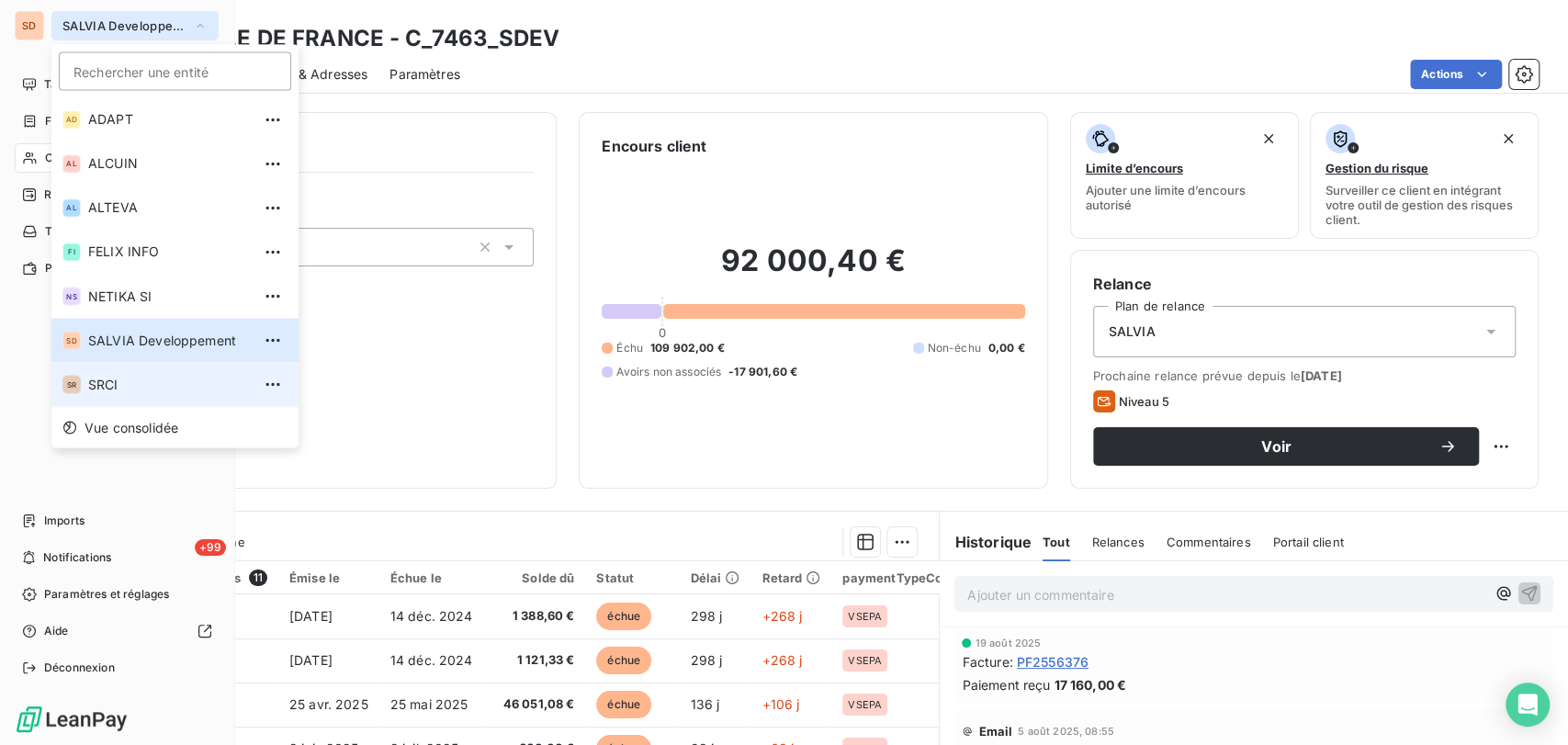
click at [110, 390] on span "SRCI" at bounding box center [169, 383] width 162 height 18
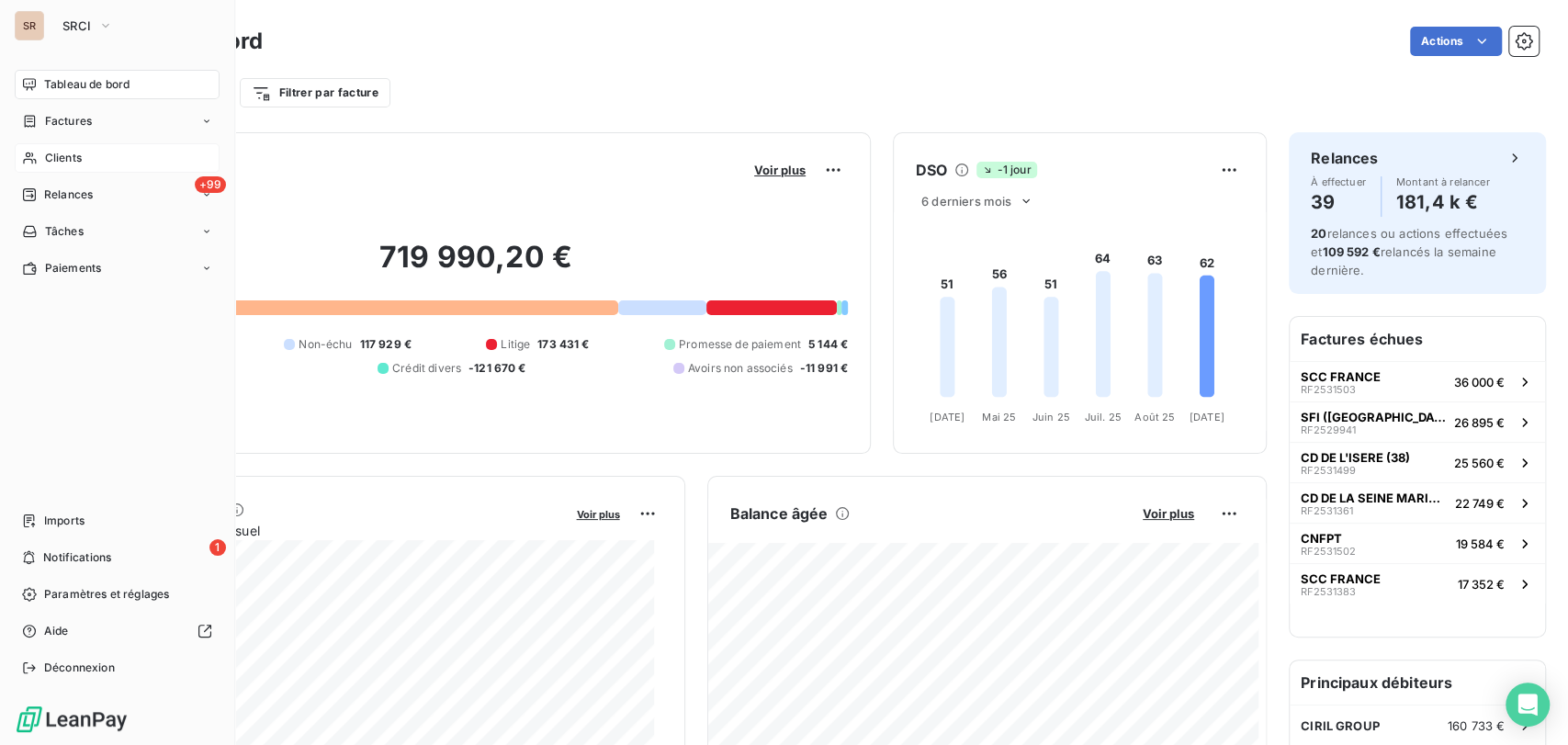
click at [57, 151] on span "Clients" at bounding box center [63, 157] width 37 height 17
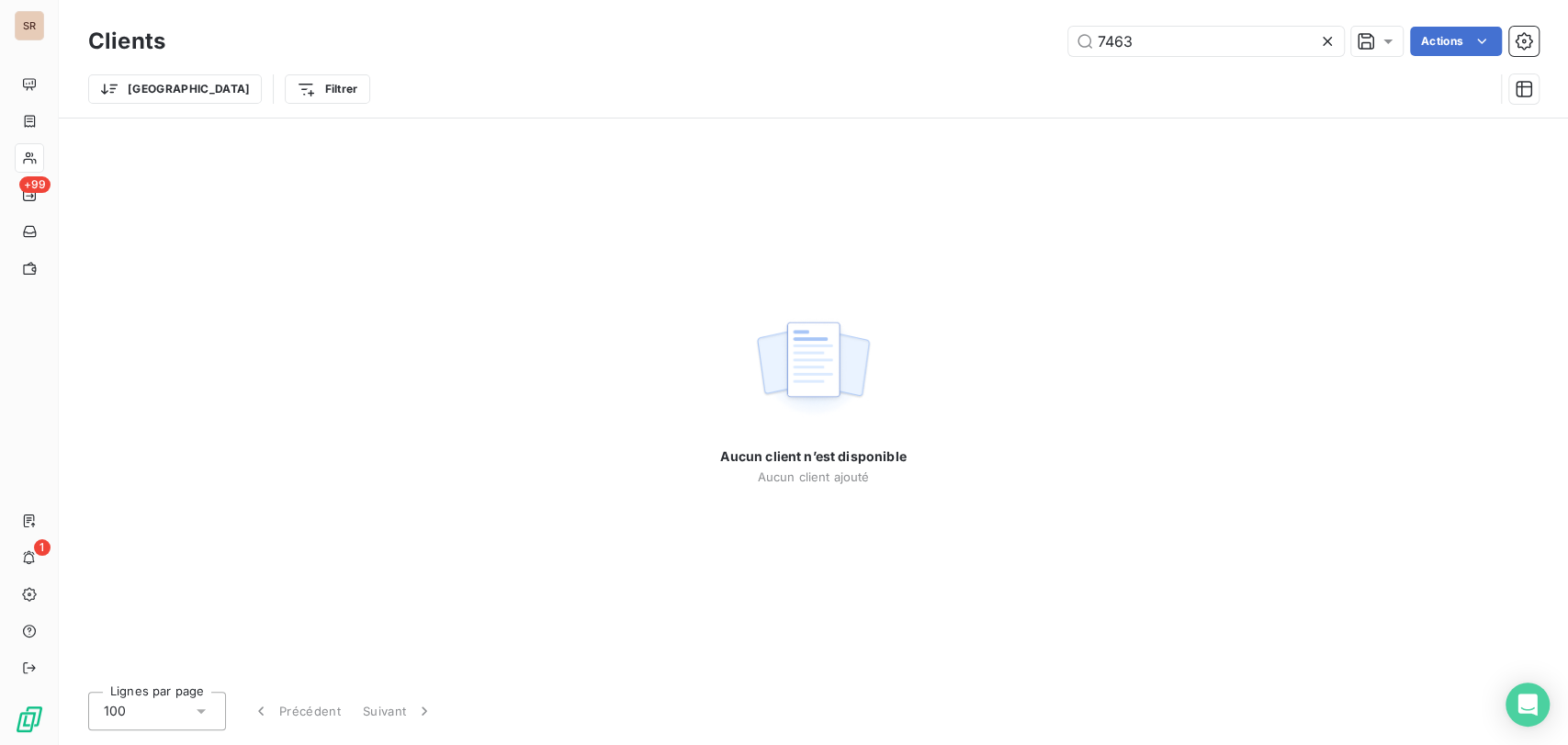
drag, startPoint x: 1079, startPoint y: 33, endPoint x: 1016, endPoint y: 19, distance: 64.5
click at [1019, 22] on div "Clients 7463 Actions" at bounding box center [814, 41] width 1450 height 39
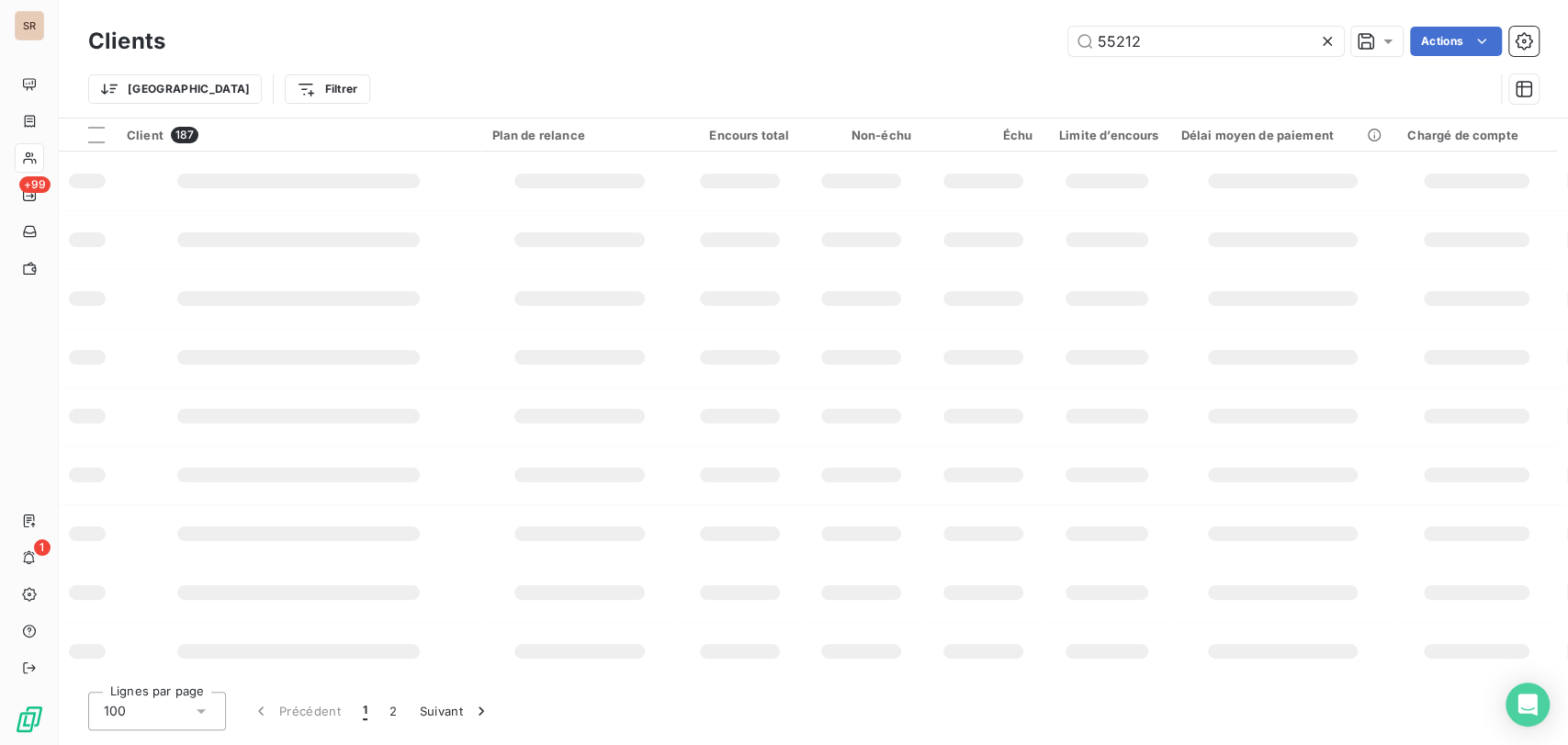
type input "55212"
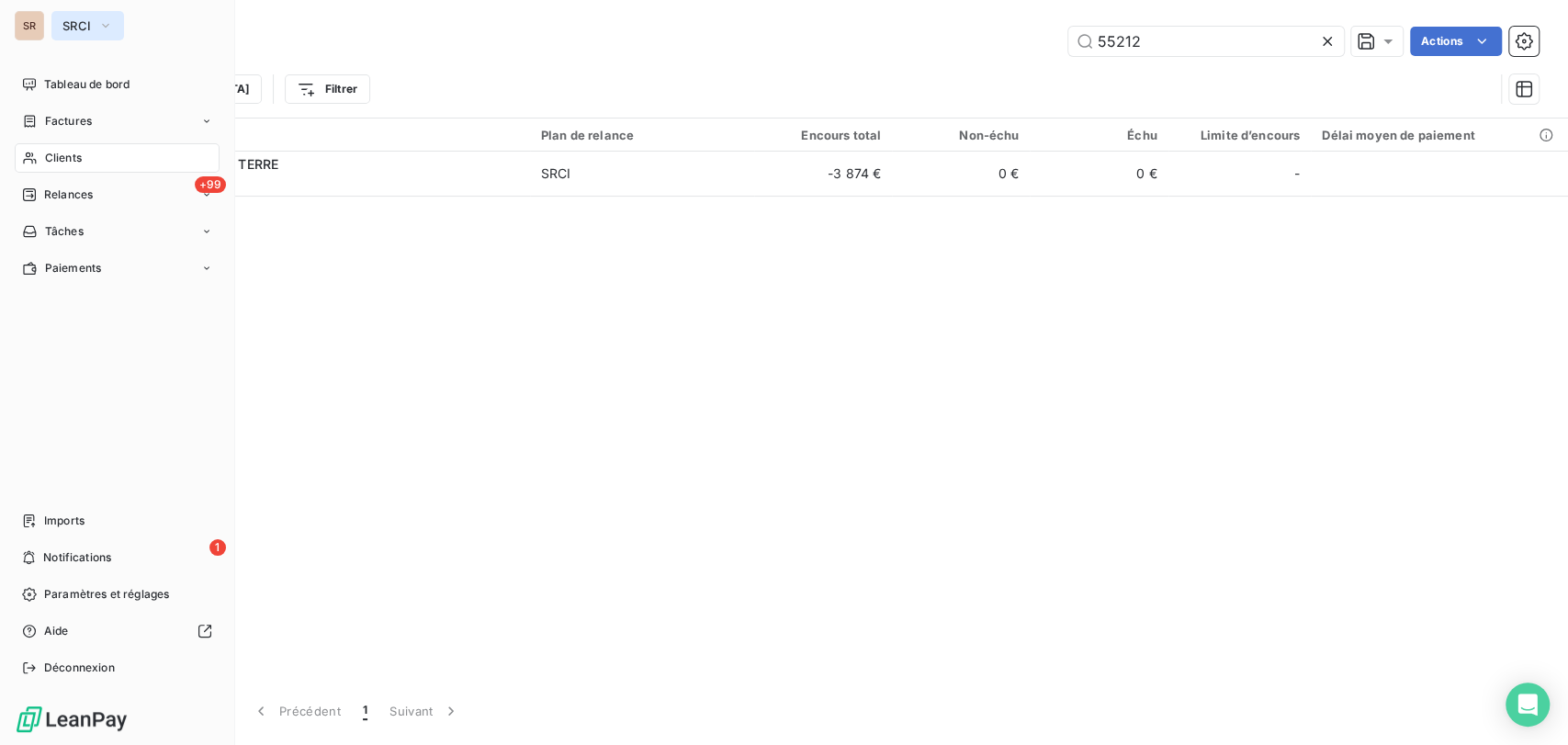
click at [101, 23] on icon "button" at bounding box center [106, 26] width 15 height 18
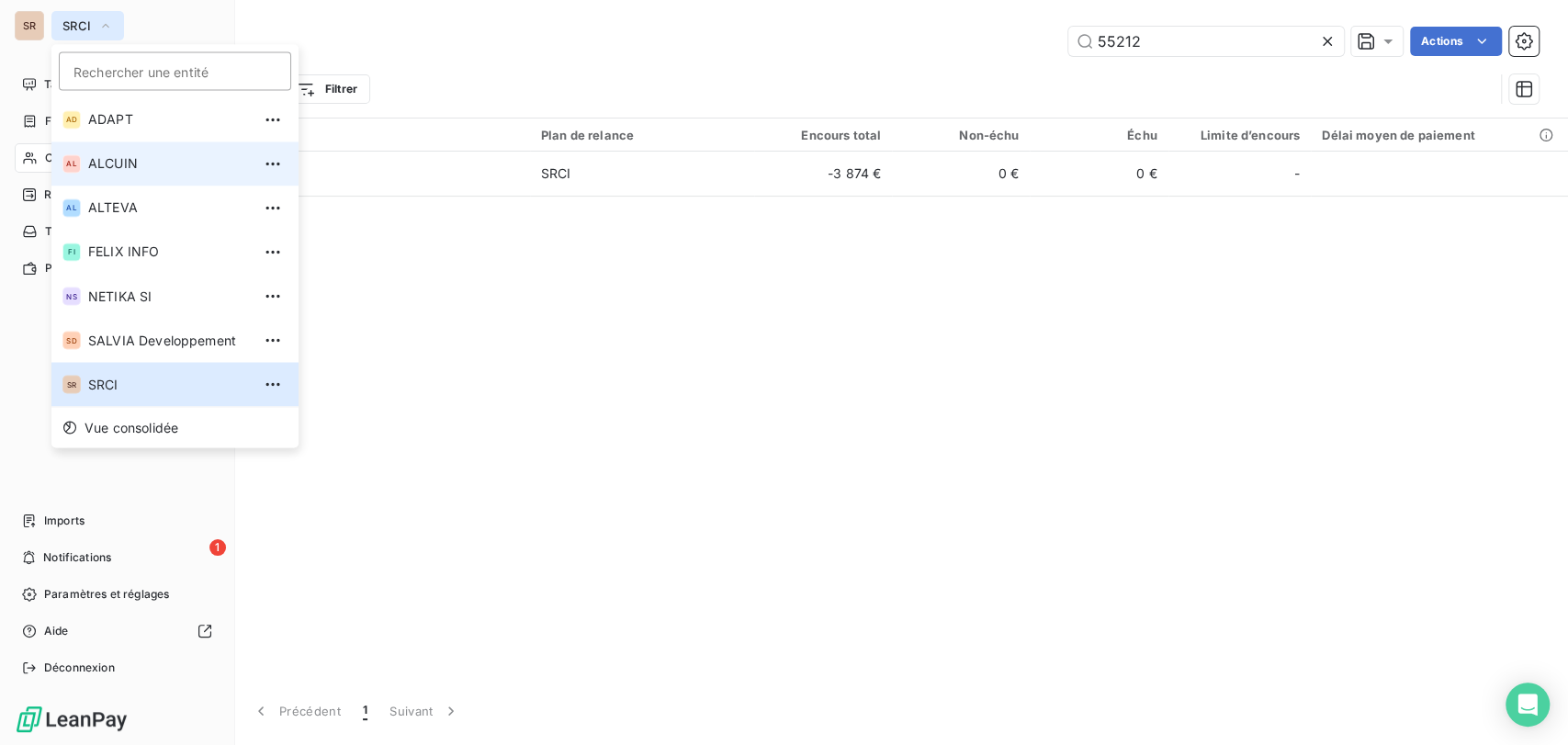
click at [89, 155] on span "ALCUIN" at bounding box center [169, 163] width 162 height 18
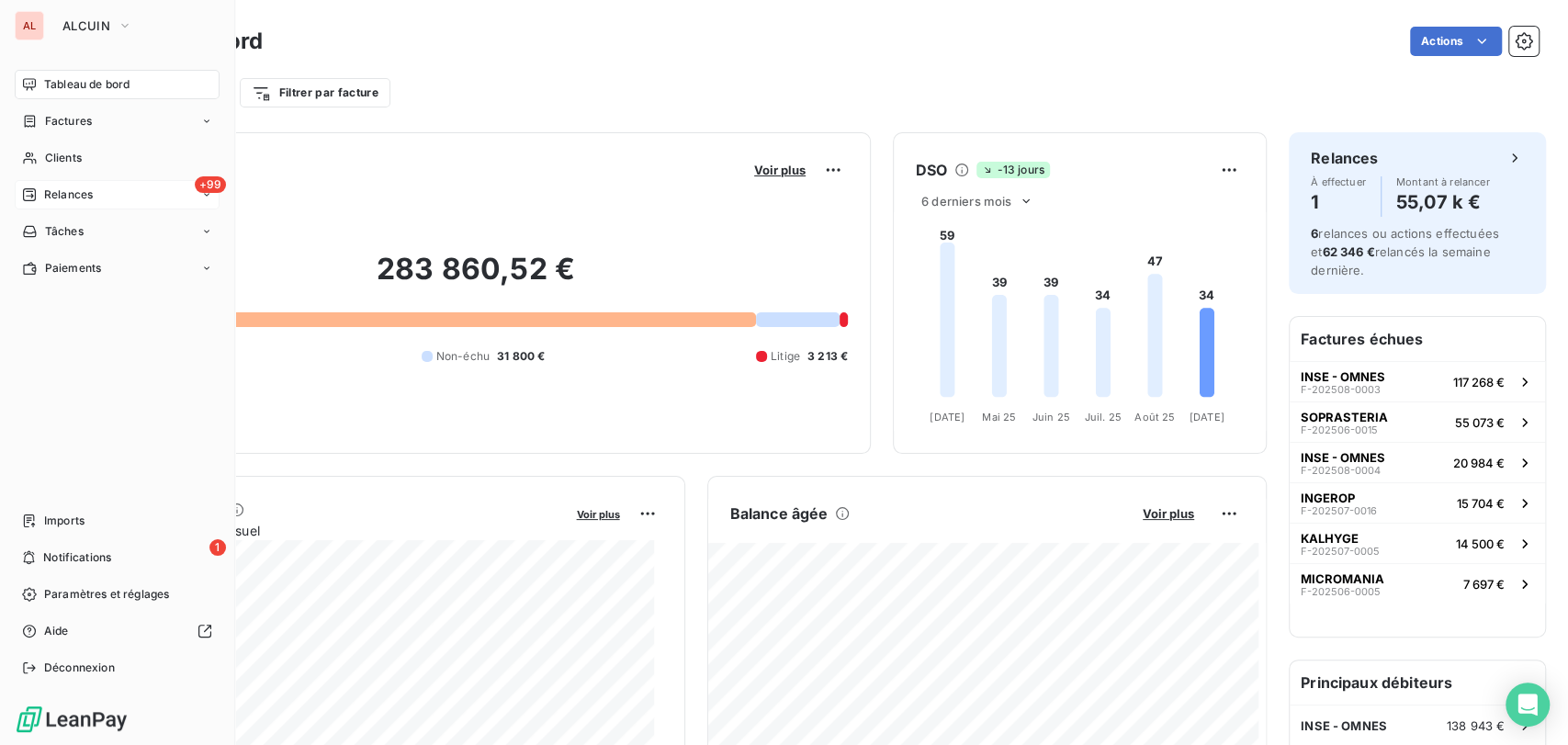
click at [106, 191] on div "+99 Relances" at bounding box center [118, 195] width 205 height 30
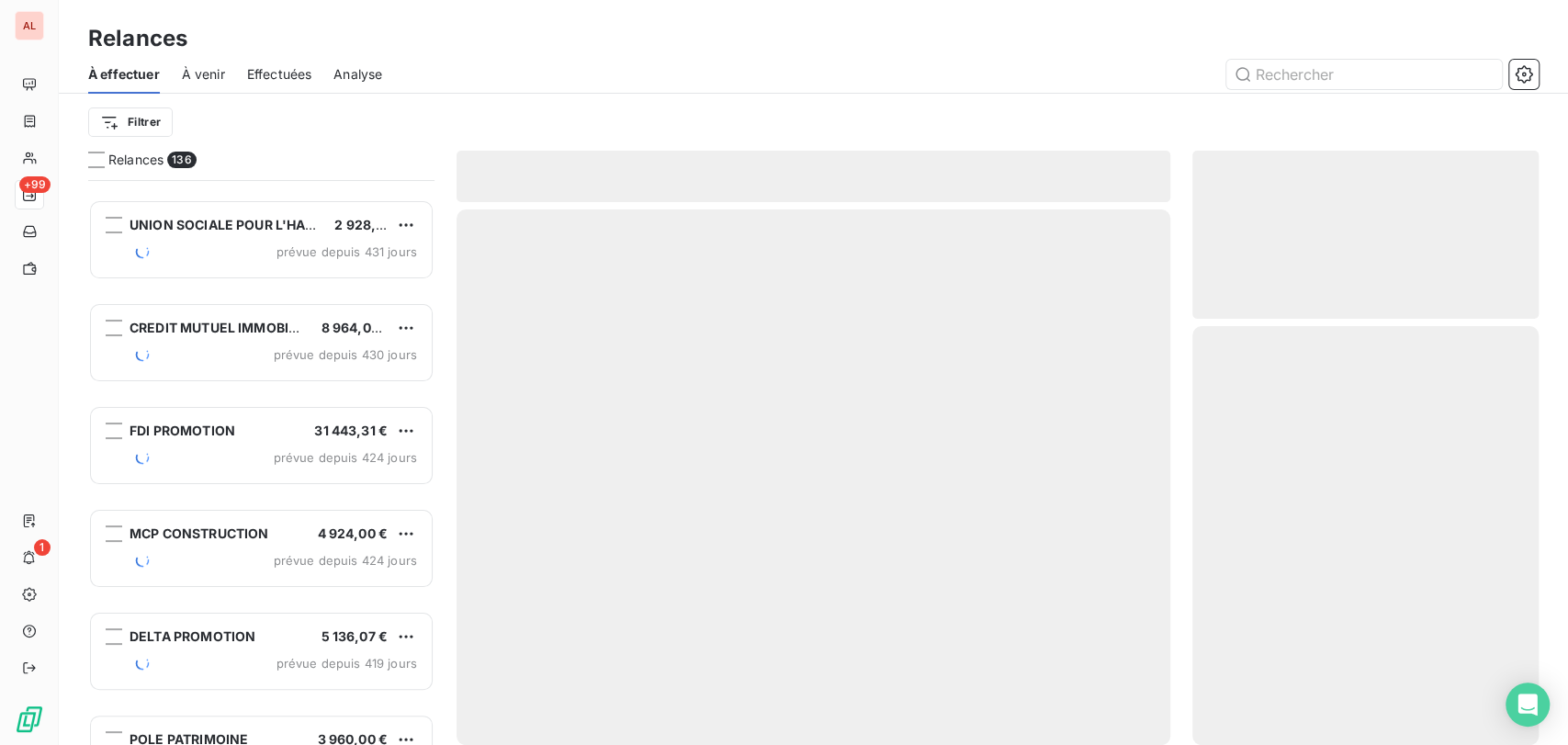
scroll to position [205, 0]
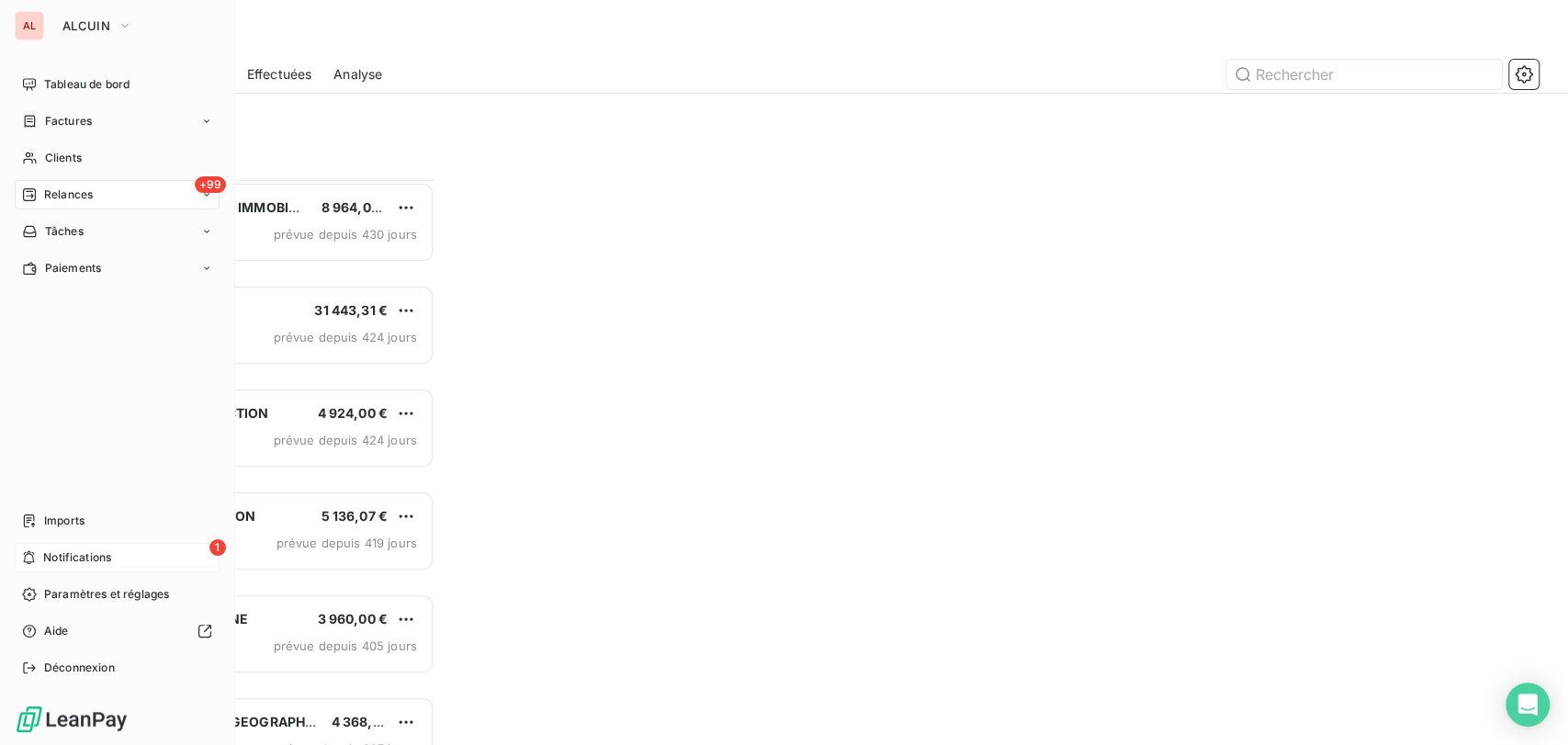
click at [44, 558] on span "Notifications" at bounding box center [77, 558] width 68 height 17
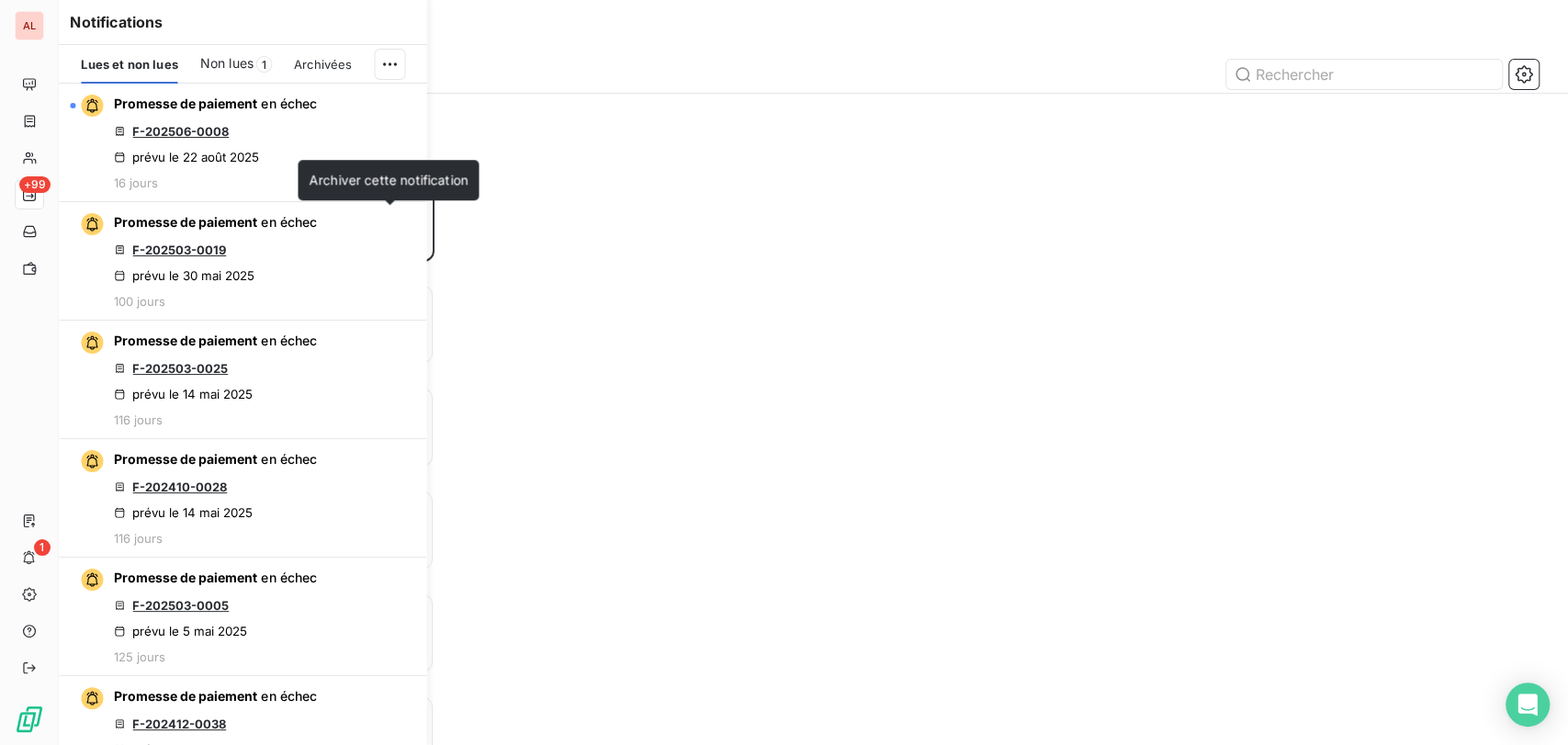
scroll to position [549, 331]
